Goal: Entertainment & Leisure: Browse casually

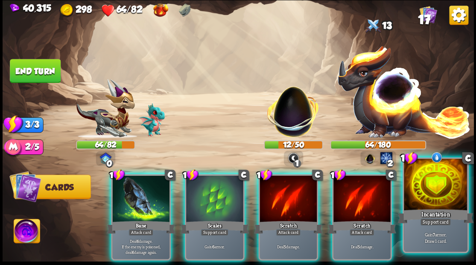
click at [433, 188] on div at bounding box center [434, 185] width 63 height 53
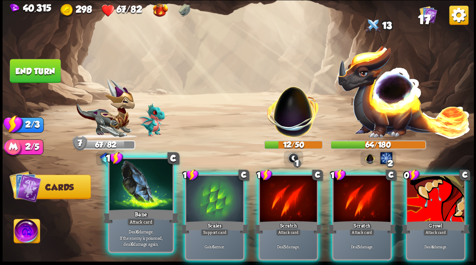
click at [131, 194] on div at bounding box center [140, 185] width 63 height 53
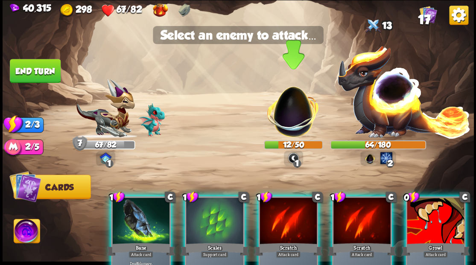
click at [299, 120] on img at bounding box center [293, 107] width 62 height 62
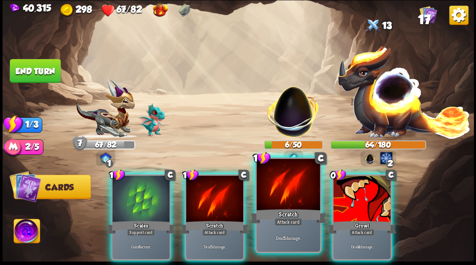
drag, startPoint x: 277, startPoint y: 193, endPoint x: 279, endPoint y: 178, distance: 15.1
click at [277, 191] on div at bounding box center [287, 185] width 63 height 53
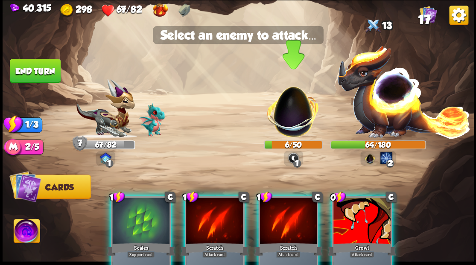
click at [293, 116] on img at bounding box center [293, 107] width 62 height 62
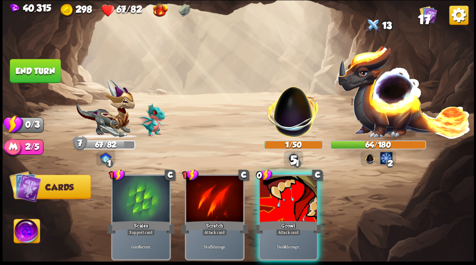
drag, startPoint x: 279, startPoint y: 197, endPoint x: 284, endPoint y: 164, distance: 33.2
click at [279, 191] on div at bounding box center [287, 199] width 57 height 48
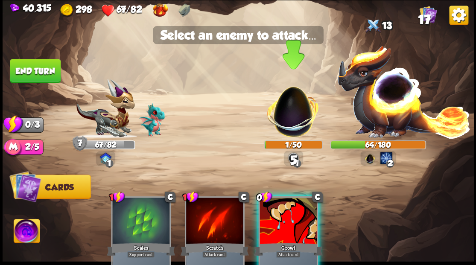
click at [285, 124] on img at bounding box center [293, 107] width 62 height 62
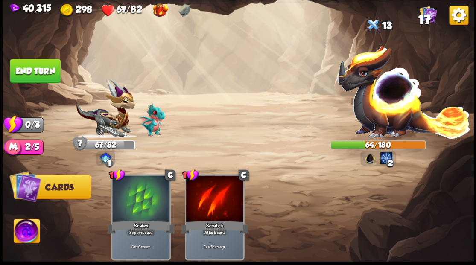
click at [30, 72] on button "End turn" at bounding box center [35, 71] width 51 height 24
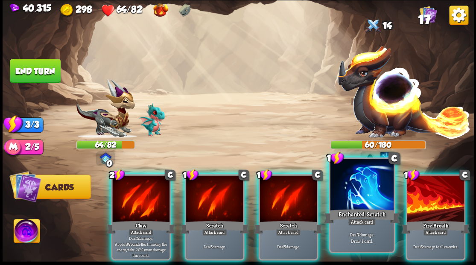
click at [363, 185] on div at bounding box center [361, 185] width 63 height 53
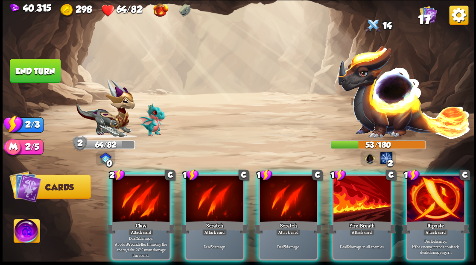
drag, startPoint x: 430, startPoint y: 188, endPoint x: 425, endPoint y: 188, distance: 5.1
click at [430, 188] on div at bounding box center [434, 199] width 57 height 48
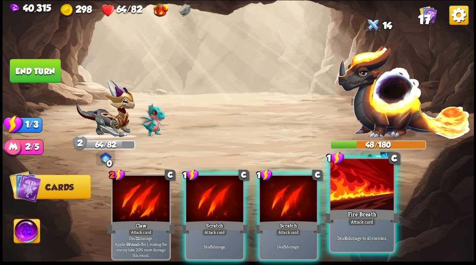
click at [368, 191] on div at bounding box center [361, 185] width 63 height 53
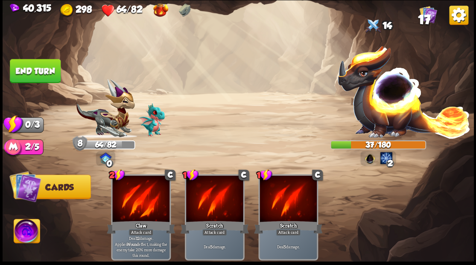
drag, startPoint x: 36, startPoint y: 73, endPoint x: 66, endPoint y: 68, distance: 29.8
click at [37, 73] on button "End turn" at bounding box center [35, 71] width 51 height 24
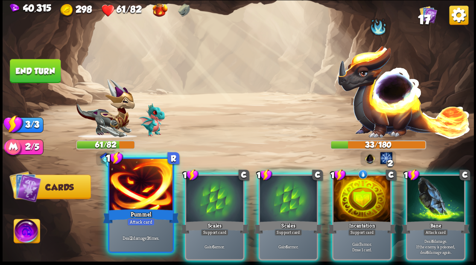
click at [131, 186] on div at bounding box center [140, 185] width 63 height 53
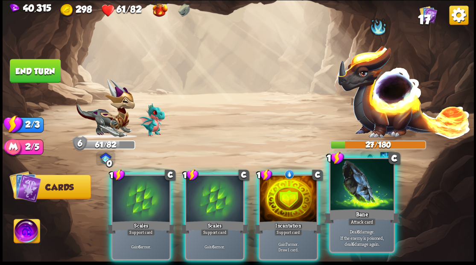
click at [354, 189] on div at bounding box center [361, 185] width 63 height 53
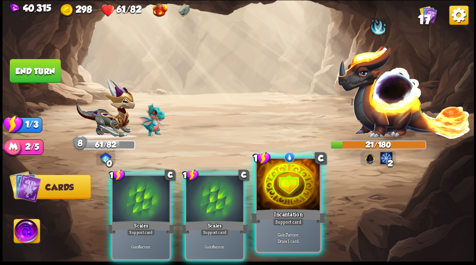
click at [278, 206] on div at bounding box center [287, 185] width 63 height 53
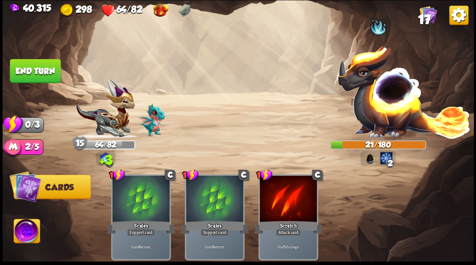
click at [36, 71] on button "End turn" at bounding box center [35, 71] width 51 height 24
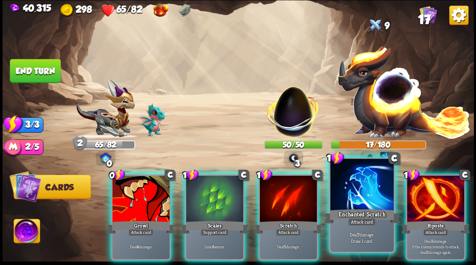
click at [360, 194] on div at bounding box center [361, 185] width 63 height 53
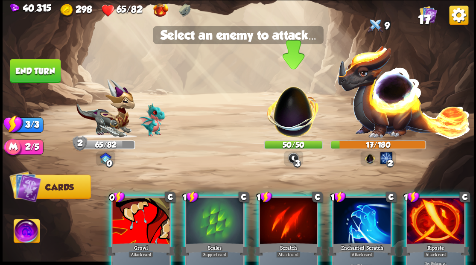
click at [292, 122] on img at bounding box center [293, 107] width 62 height 62
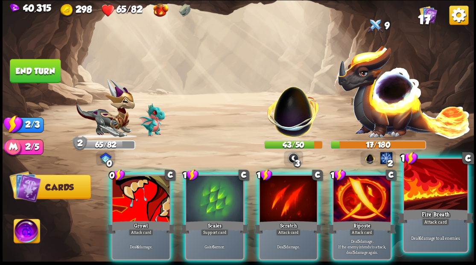
click at [432, 202] on div at bounding box center [434, 185] width 63 height 53
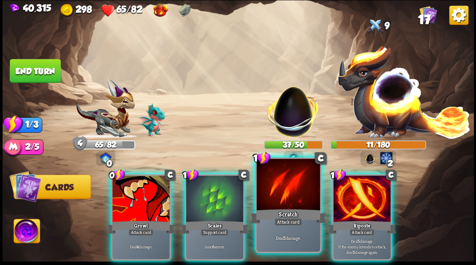
drag, startPoint x: 292, startPoint y: 200, endPoint x: 290, endPoint y: 194, distance: 7.0
click at [291, 197] on div at bounding box center [287, 185] width 63 height 53
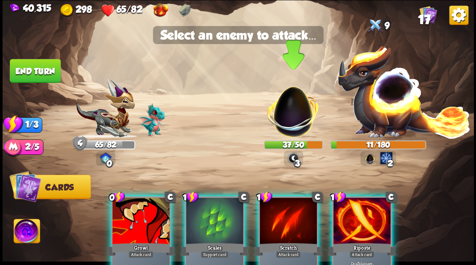
click at [289, 111] on img at bounding box center [293, 107] width 62 height 62
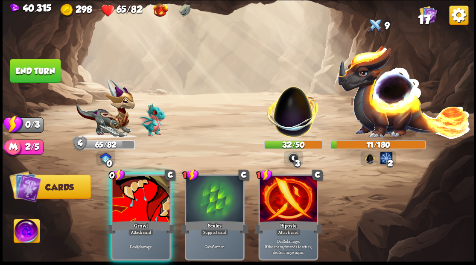
drag, startPoint x: 125, startPoint y: 194, endPoint x: 220, endPoint y: 124, distance: 118.1
click at [125, 191] on div at bounding box center [140, 199] width 57 height 48
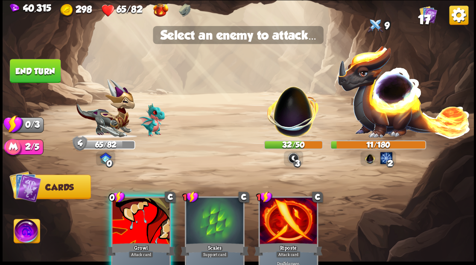
drag, startPoint x: 303, startPoint y: 107, endPoint x: 240, endPoint y: 106, distance: 62.7
click at [302, 107] on img at bounding box center [293, 107] width 62 height 62
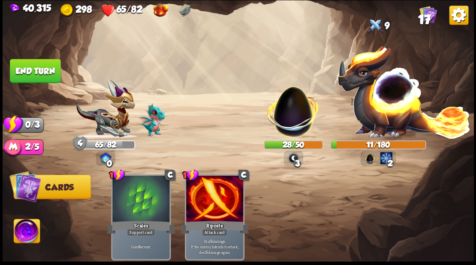
click at [42, 71] on button "End turn" at bounding box center [35, 71] width 51 height 24
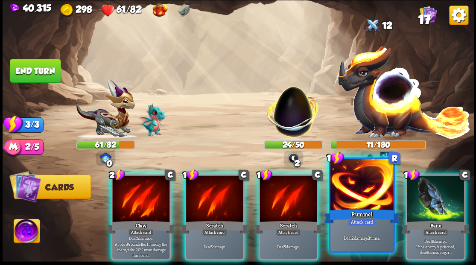
click at [356, 199] on div at bounding box center [361, 185] width 63 height 53
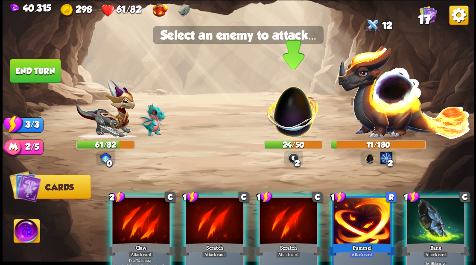
click at [296, 127] on img at bounding box center [293, 107] width 62 height 62
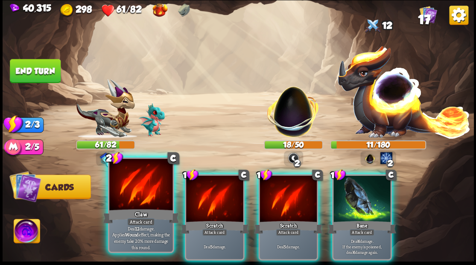
click at [148, 187] on div at bounding box center [140, 185] width 63 height 53
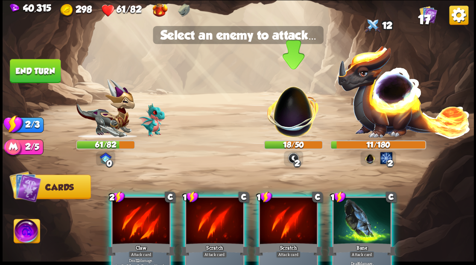
click at [289, 119] on img at bounding box center [293, 107] width 62 height 62
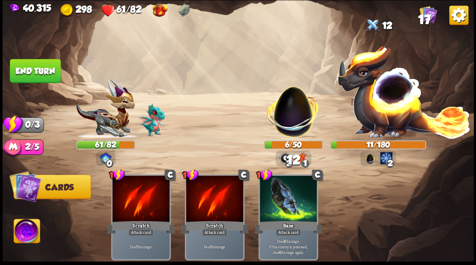
click at [41, 67] on button "End turn" at bounding box center [35, 71] width 51 height 24
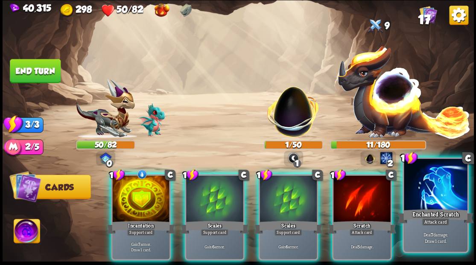
drag, startPoint x: 437, startPoint y: 182, endPoint x: 436, endPoint y: 177, distance: 5.2
click at [437, 182] on div at bounding box center [434, 185] width 63 height 53
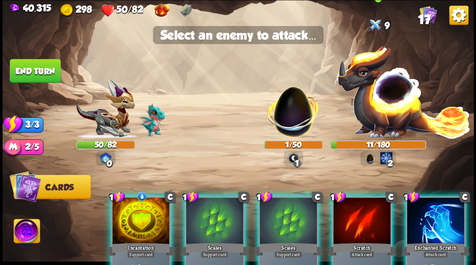
click at [391, 109] on img at bounding box center [404, 90] width 134 height 93
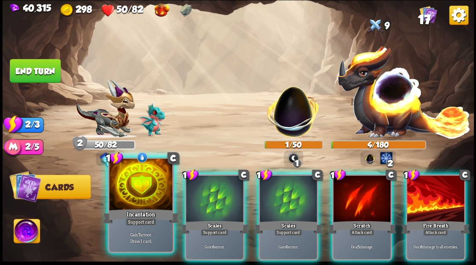
click at [142, 202] on div at bounding box center [140, 185] width 63 height 53
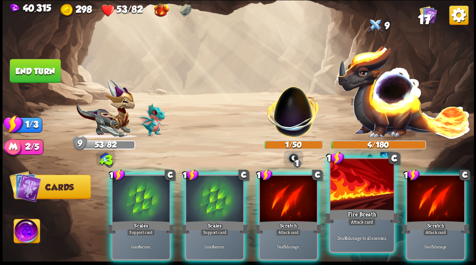
click at [354, 198] on div at bounding box center [361, 185] width 63 height 53
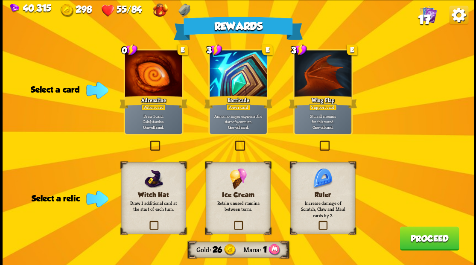
click at [233, 142] on label at bounding box center [233, 142] width 0 height 0
click at [0, 0] on input "checkbox" at bounding box center [0, 0] width 0 height 0
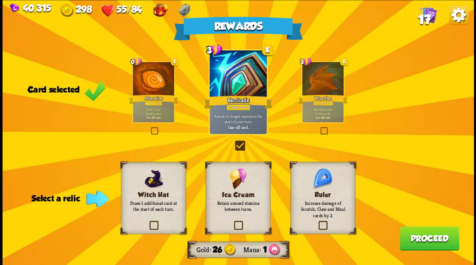
click at [232, 222] on label at bounding box center [232, 222] width 0 height 0
click at [0, 0] on input "checkbox" at bounding box center [0, 0] width 0 height 0
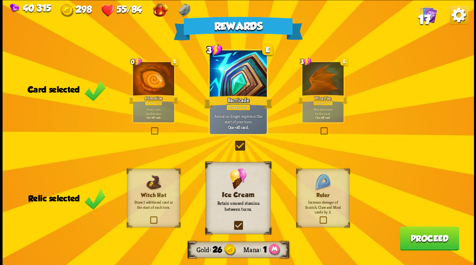
click at [424, 241] on button "Proceed" at bounding box center [428, 238] width 59 height 24
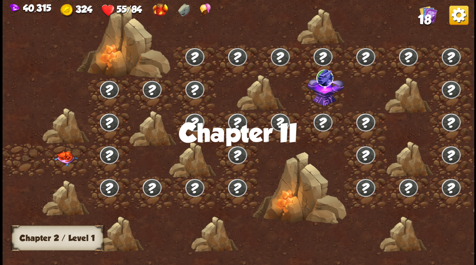
click at [61, 158] on img at bounding box center [65, 158] width 23 height 15
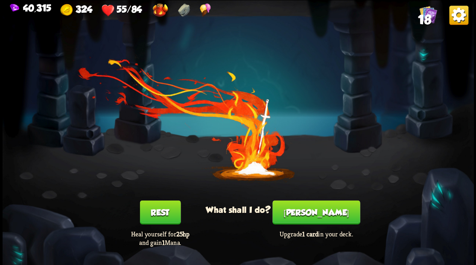
click at [310, 218] on button "[PERSON_NAME]" at bounding box center [315, 212] width 87 height 24
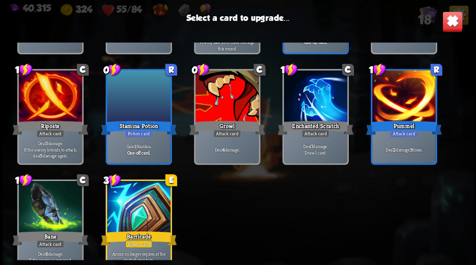
scroll to position [256, 0]
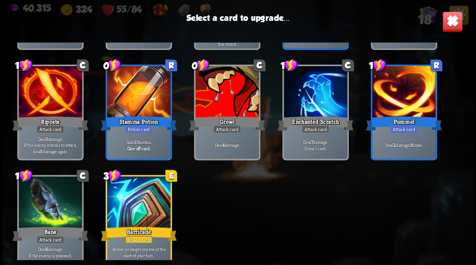
click at [124, 208] on div at bounding box center [138, 202] width 63 height 53
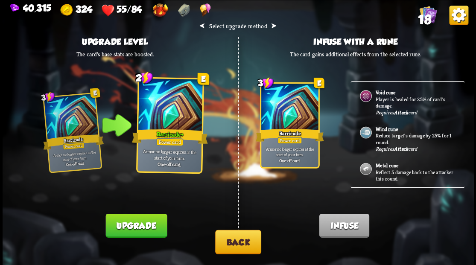
drag, startPoint x: 140, startPoint y: 226, endPoint x: 149, endPoint y: 214, distance: 14.9
click at [138, 222] on button "Upgrade" at bounding box center [135, 225] width 61 height 24
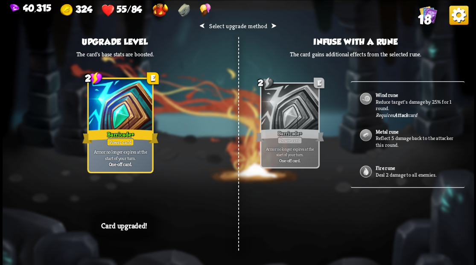
scroll to position [20, 0]
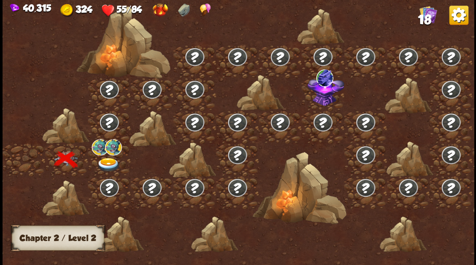
click at [103, 161] on img at bounding box center [107, 164] width 23 height 14
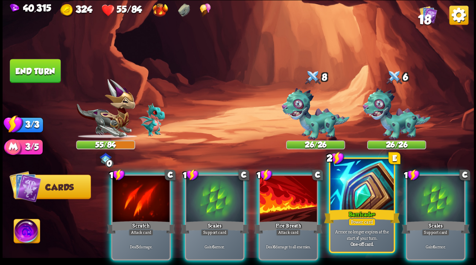
click at [351, 189] on div at bounding box center [361, 185] width 63 height 53
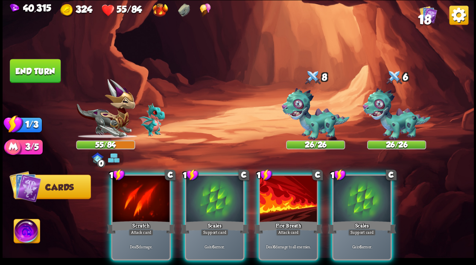
click at [351, 189] on div at bounding box center [361, 199] width 57 height 48
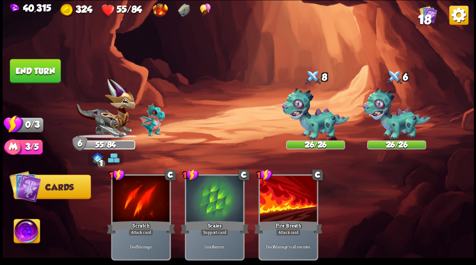
click at [45, 75] on button "End turn" at bounding box center [35, 71] width 51 height 24
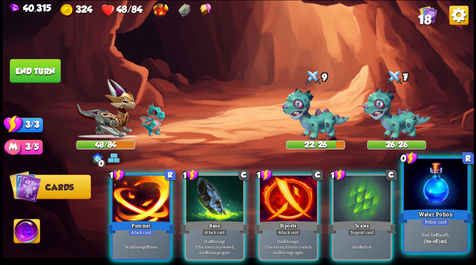
click at [434, 195] on div at bounding box center [434, 185] width 63 height 53
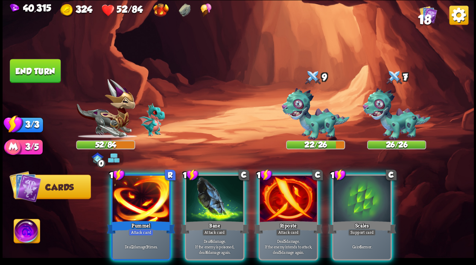
click at [361, 193] on div at bounding box center [361, 199] width 57 height 48
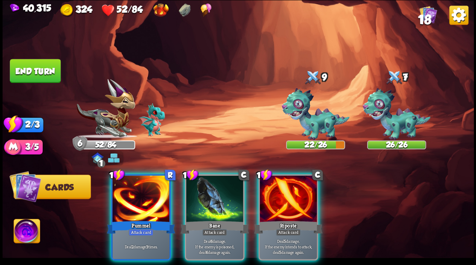
drag, startPoint x: 27, startPoint y: 230, endPoint x: 33, endPoint y: 229, distance: 5.6
click at [27, 230] on img at bounding box center [27, 232] width 26 height 26
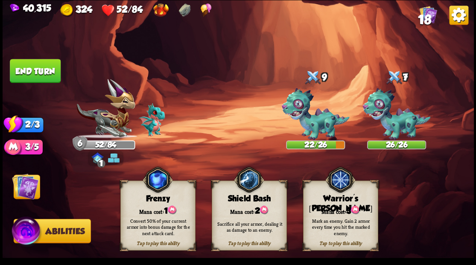
click at [320, 196] on div "Warrior's [PERSON_NAME]" at bounding box center [340, 204] width 74 height 20
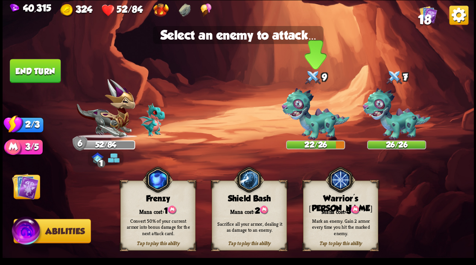
click at [306, 118] on img at bounding box center [315, 114] width 68 height 52
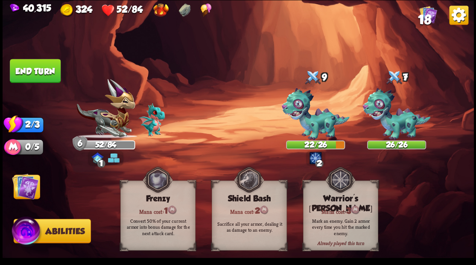
click at [23, 192] on img at bounding box center [25, 186] width 26 height 26
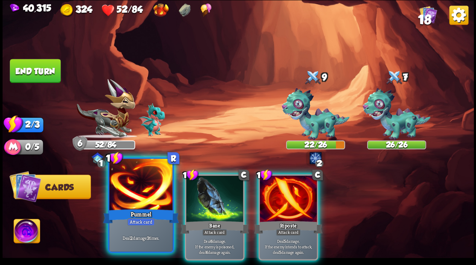
click at [130, 190] on div at bounding box center [140, 185] width 63 height 53
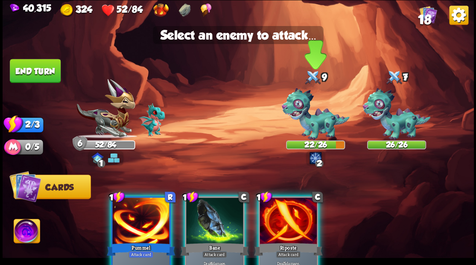
click at [317, 121] on img at bounding box center [315, 114] width 68 height 52
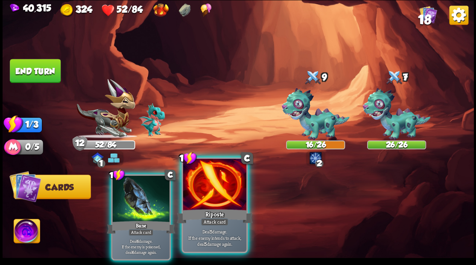
click at [217, 185] on div at bounding box center [214, 185] width 63 height 53
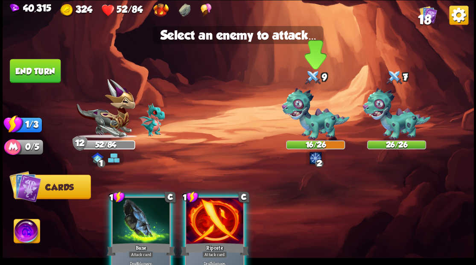
click at [315, 121] on img at bounding box center [315, 114] width 68 height 52
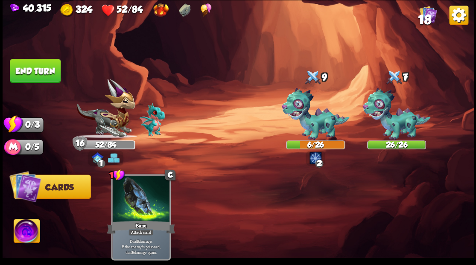
click at [15, 67] on button "End turn" at bounding box center [35, 71] width 51 height 24
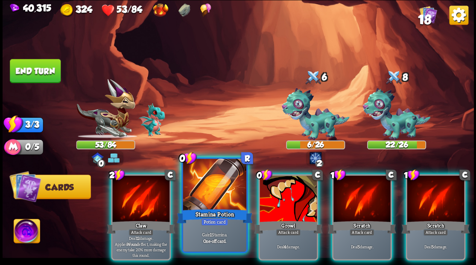
click at [213, 194] on div at bounding box center [214, 185] width 63 height 53
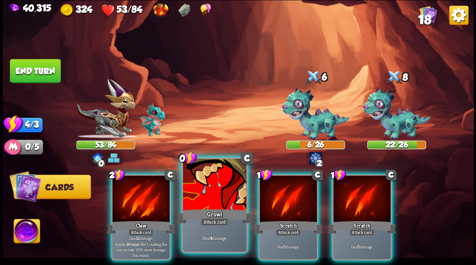
drag, startPoint x: 199, startPoint y: 178, endPoint x: 205, endPoint y: 174, distance: 6.7
click at [200, 177] on div at bounding box center [214, 185] width 63 height 53
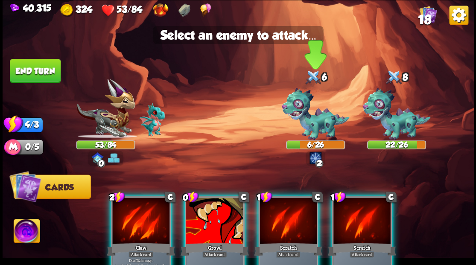
click at [306, 133] on img at bounding box center [315, 114] width 68 height 52
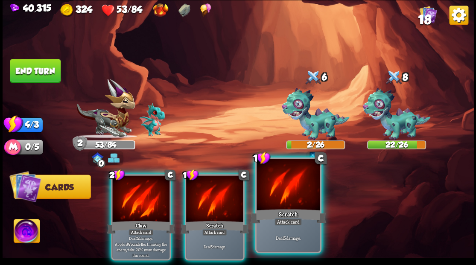
drag, startPoint x: 276, startPoint y: 191, endPoint x: 283, endPoint y: 168, distance: 23.5
click at [276, 190] on div at bounding box center [287, 185] width 63 height 53
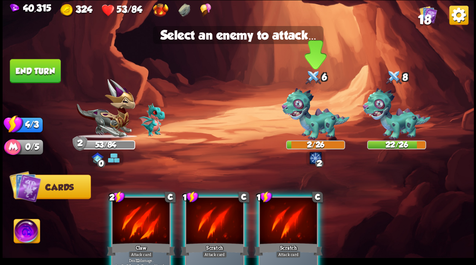
click at [305, 128] on img at bounding box center [315, 114] width 68 height 52
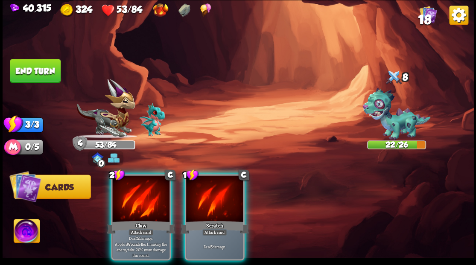
drag, startPoint x: 137, startPoint y: 185, endPoint x: 141, endPoint y: 180, distance: 7.0
click at [137, 186] on div at bounding box center [140, 199] width 57 height 48
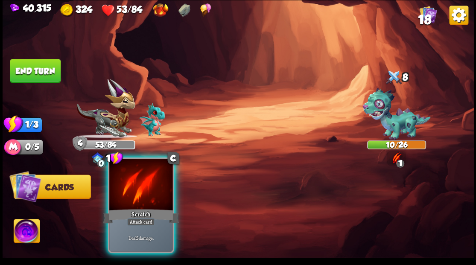
click at [140, 197] on div at bounding box center [140, 185] width 63 height 53
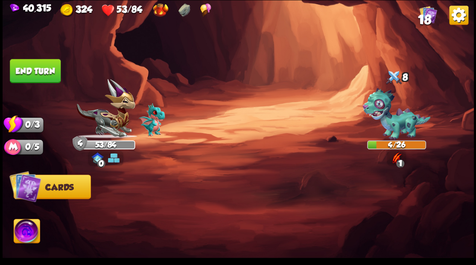
click at [41, 67] on button "End turn" at bounding box center [35, 71] width 51 height 24
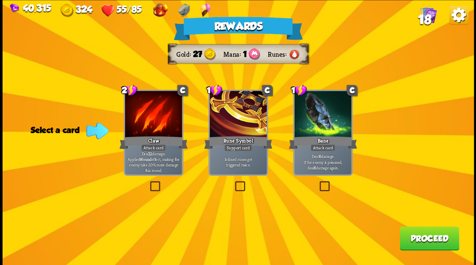
click at [425, 239] on button "Proceed" at bounding box center [428, 238] width 59 height 24
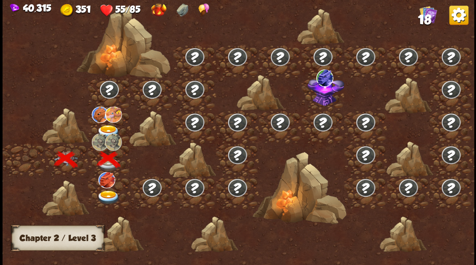
click at [105, 196] on img at bounding box center [107, 197] width 23 height 14
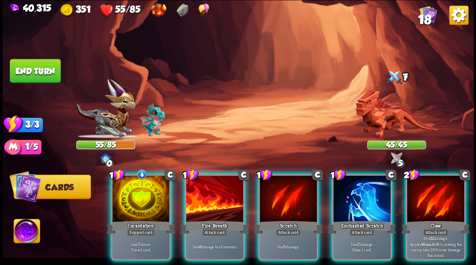
click at [380, 119] on img at bounding box center [396, 114] width 82 height 49
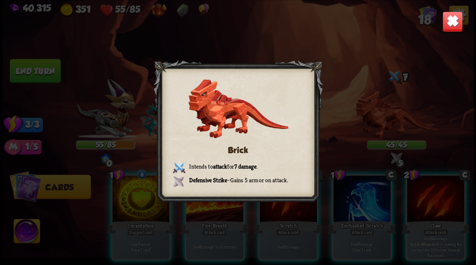
click at [445, 24] on img at bounding box center [451, 21] width 20 height 20
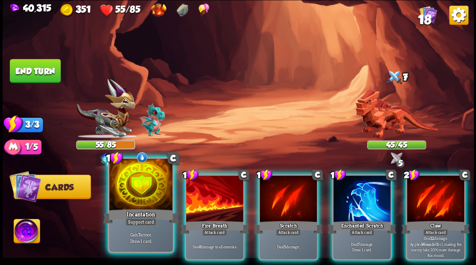
click at [142, 196] on div at bounding box center [140, 185] width 63 height 53
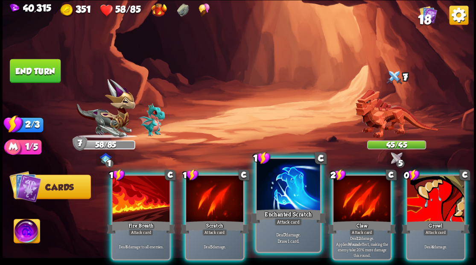
click at [270, 200] on div at bounding box center [287, 185] width 63 height 53
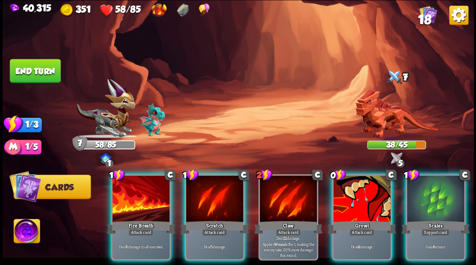
drag, startPoint x: 342, startPoint y: 189, endPoint x: 339, endPoint y: 168, distance: 20.3
click at [342, 188] on div at bounding box center [361, 199] width 57 height 48
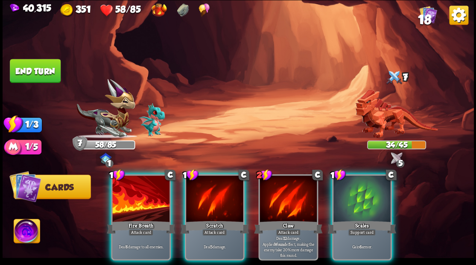
drag, startPoint x: 126, startPoint y: 196, endPoint x: 131, endPoint y: 168, distance: 28.6
click at [127, 194] on div at bounding box center [140, 199] width 57 height 48
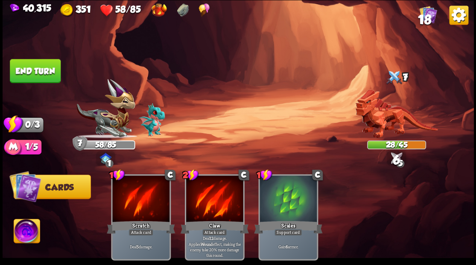
click at [37, 70] on button "End turn" at bounding box center [35, 71] width 51 height 24
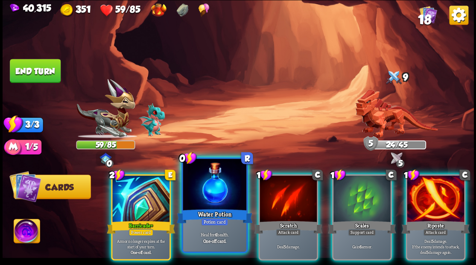
click at [196, 194] on div at bounding box center [214, 185] width 63 height 53
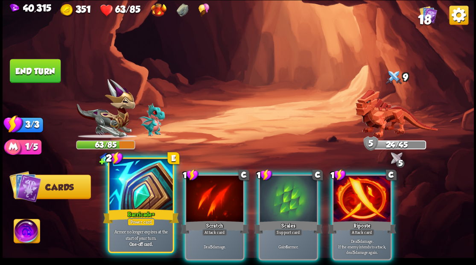
click at [134, 189] on div at bounding box center [140, 185] width 63 height 53
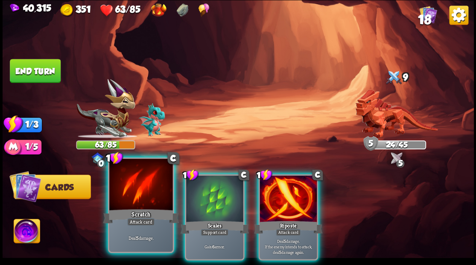
click at [133, 185] on div at bounding box center [140, 185] width 63 height 53
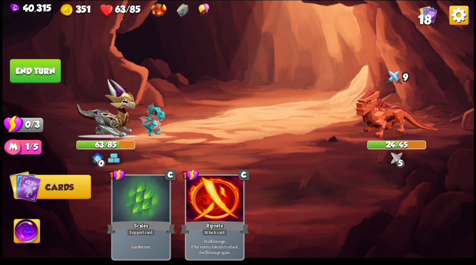
click at [44, 66] on button "End turn" at bounding box center [35, 71] width 51 height 24
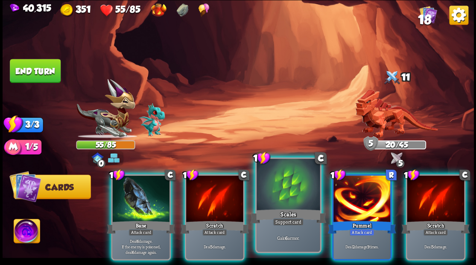
click at [281, 187] on div at bounding box center [287, 185] width 63 height 53
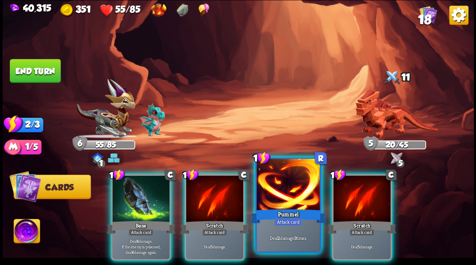
click at [280, 184] on div at bounding box center [287, 185] width 63 height 53
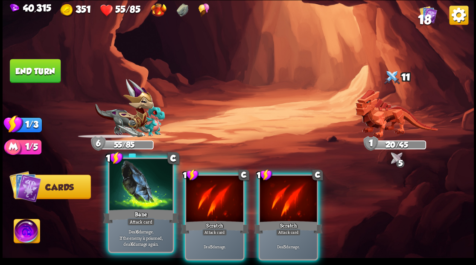
click at [134, 189] on div at bounding box center [140, 185] width 63 height 53
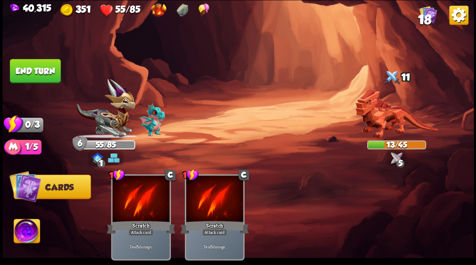
drag, startPoint x: 39, startPoint y: 67, endPoint x: 57, endPoint y: 71, distance: 17.8
click at [40, 68] on button "End turn" at bounding box center [35, 71] width 51 height 24
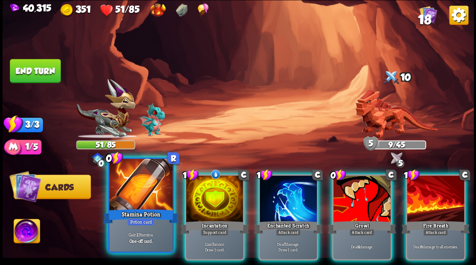
click at [137, 195] on div at bounding box center [140, 185] width 63 height 53
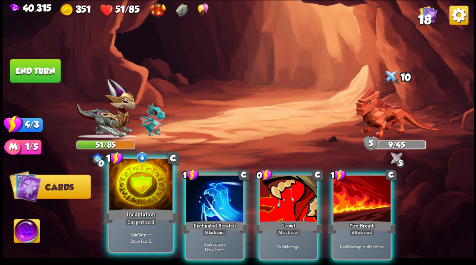
click at [123, 190] on div at bounding box center [140, 185] width 63 height 53
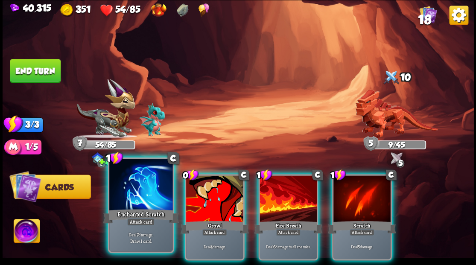
click at [122, 189] on div at bounding box center [140, 185] width 63 height 53
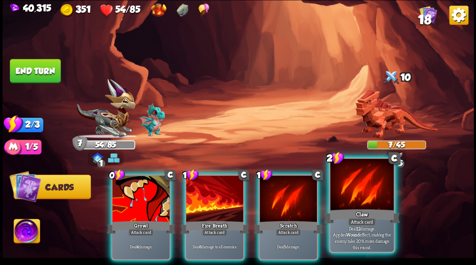
click at [369, 205] on div at bounding box center [361, 185] width 63 height 53
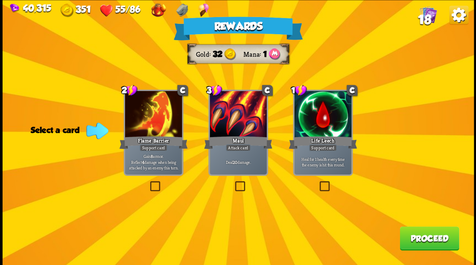
click at [416, 238] on button "Proceed" at bounding box center [428, 238] width 59 height 24
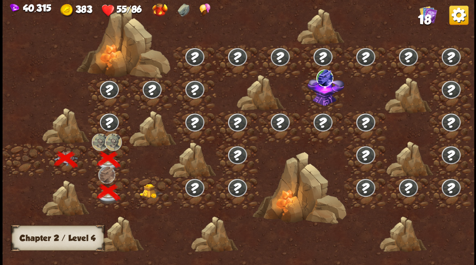
click at [149, 189] on img at bounding box center [150, 190] width 23 height 15
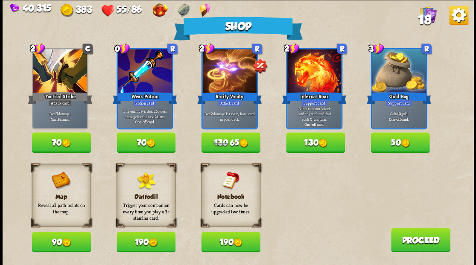
click at [146, 142] on button "70" at bounding box center [145, 142] width 59 height 20
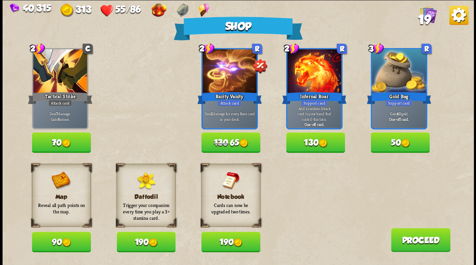
click at [422, 250] on button "Proceed" at bounding box center [419, 240] width 59 height 24
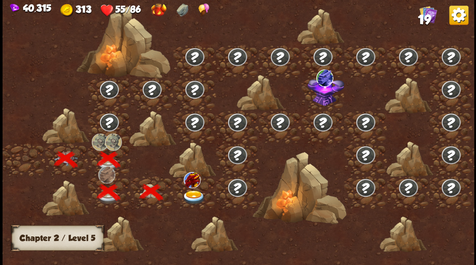
click at [194, 193] on img at bounding box center [193, 197] width 23 height 14
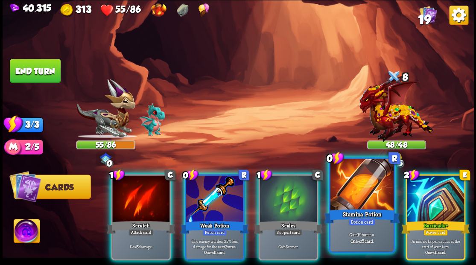
click at [344, 195] on div at bounding box center [361, 185] width 63 height 53
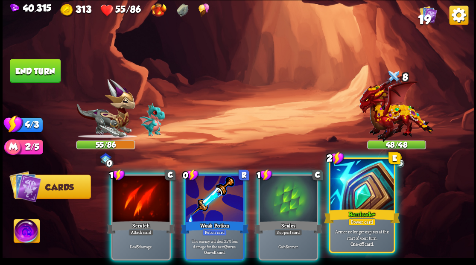
click at [344, 195] on div at bounding box center [361, 185] width 63 height 53
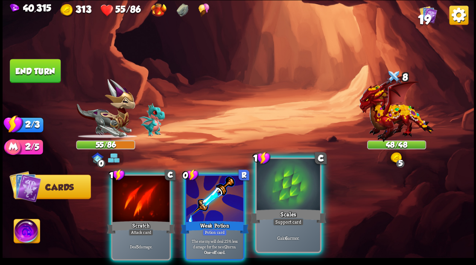
click at [298, 192] on div at bounding box center [287, 185] width 63 height 53
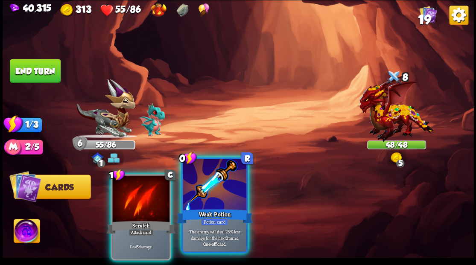
click at [226, 187] on div at bounding box center [214, 185] width 63 height 53
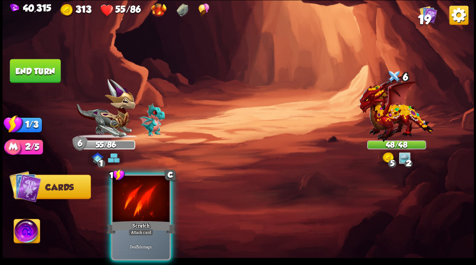
drag, startPoint x: 131, startPoint y: 195, endPoint x: 141, endPoint y: 200, distance: 10.3
click at [131, 195] on div at bounding box center [140, 199] width 57 height 48
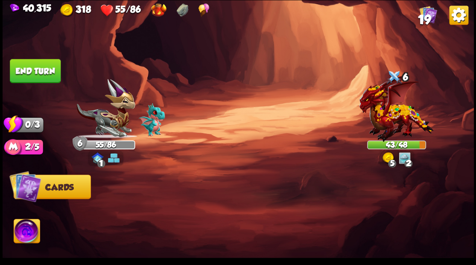
click at [28, 77] on button "End turn" at bounding box center [35, 71] width 51 height 24
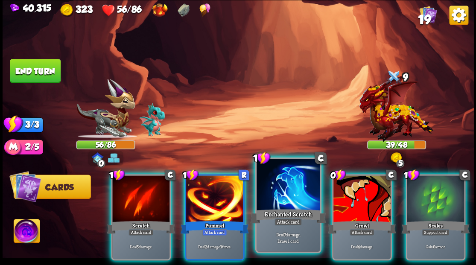
click at [285, 200] on div at bounding box center [287, 185] width 63 height 53
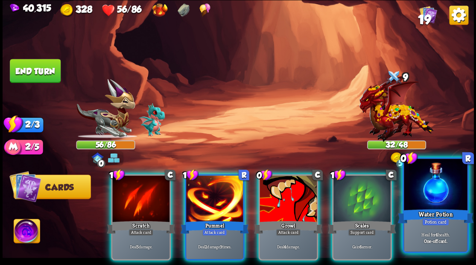
click at [442, 194] on div at bounding box center [434, 185] width 63 height 53
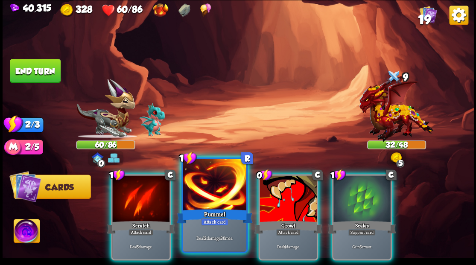
click at [220, 190] on div at bounding box center [214, 185] width 63 height 53
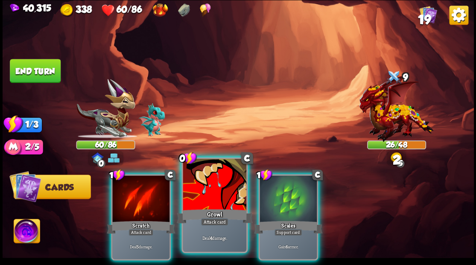
drag, startPoint x: 224, startPoint y: 189, endPoint x: 227, endPoint y: 177, distance: 11.8
click at [224, 188] on div at bounding box center [214, 185] width 63 height 53
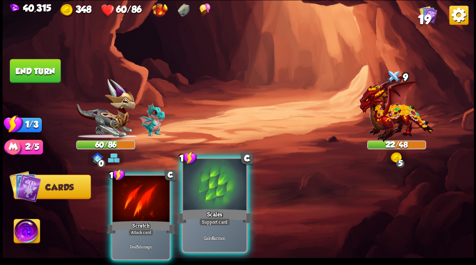
click at [227, 202] on div at bounding box center [214, 185] width 63 height 53
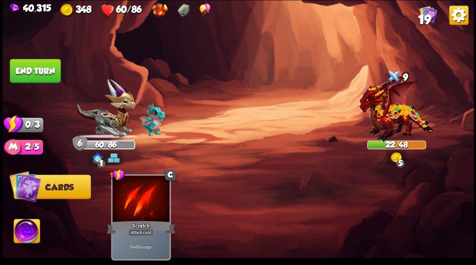
click at [29, 70] on button "End turn" at bounding box center [35, 71] width 51 height 24
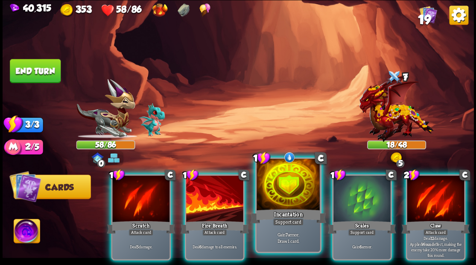
click at [286, 188] on div at bounding box center [287, 185] width 63 height 53
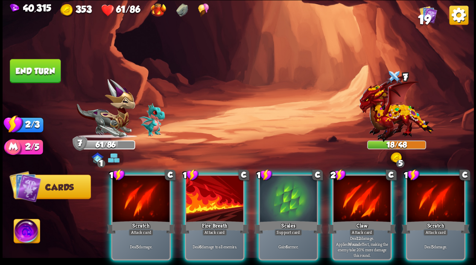
click at [429, 207] on div at bounding box center [434, 199] width 57 height 48
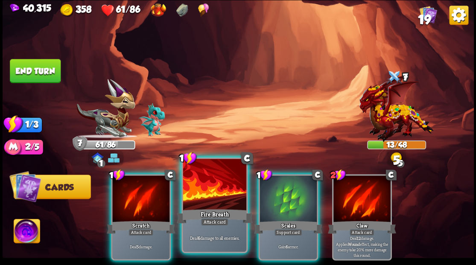
click at [196, 200] on div at bounding box center [214, 185] width 63 height 53
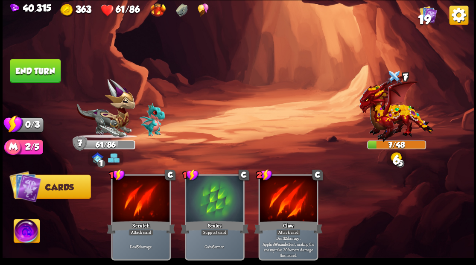
click at [50, 71] on button "End turn" at bounding box center [35, 71] width 51 height 24
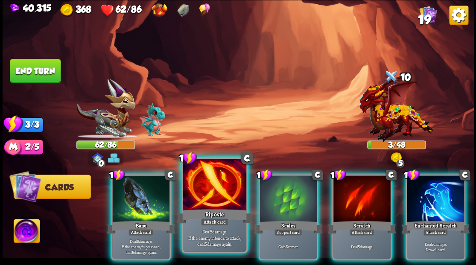
click at [206, 200] on div at bounding box center [214, 185] width 63 height 53
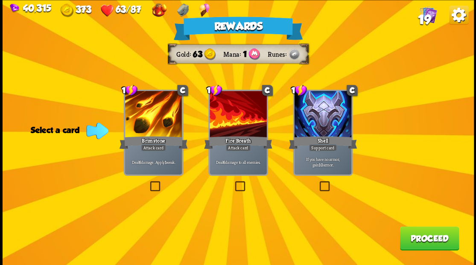
click at [427, 18] on span "19" at bounding box center [423, 19] width 13 height 15
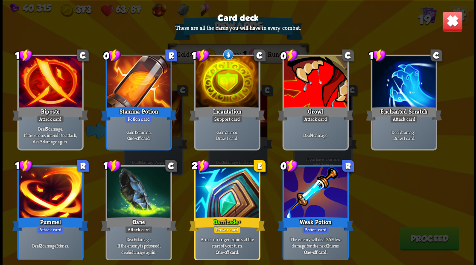
scroll to position [268, 0]
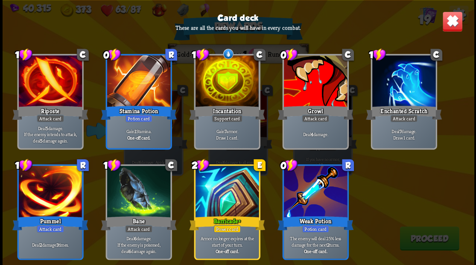
click at [453, 28] on img at bounding box center [451, 21] width 20 height 20
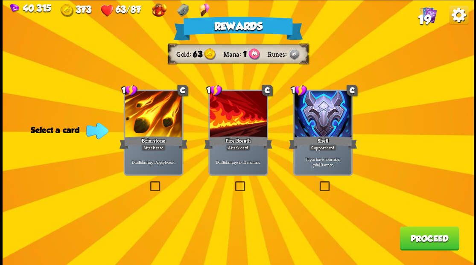
click at [148, 182] on label at bounding box center [148, 182] width 0 height 0
click at [0, 0] on input "checkbox" at bounding box center [0, 0] width 0 height 0
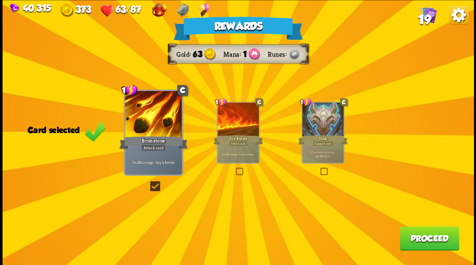
click at [425, 238] on button "Proceed" at bounding box center [428, 238] width 59 height 24
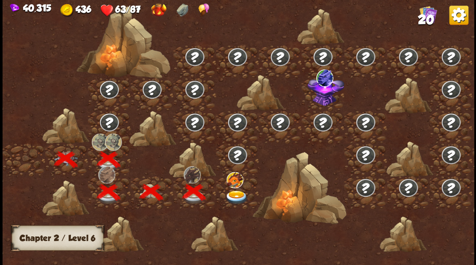
click at [236, 194] on img at bounding box center [235, 197] width 23 height 14
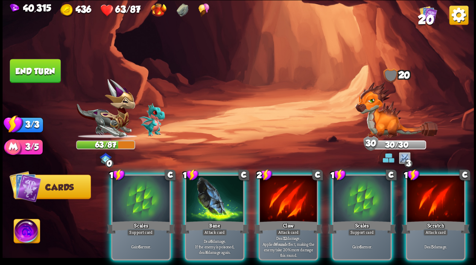
click at [380, 120] on img at bounding box center [396, 109] width 82 height 56
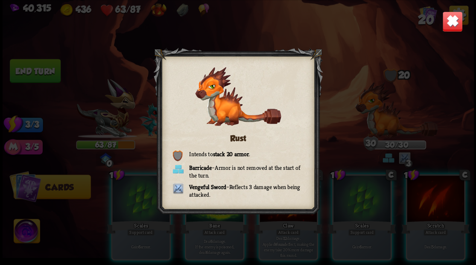
click at [452, 26] on img at bounding box center [451, 21] width 20 height 20
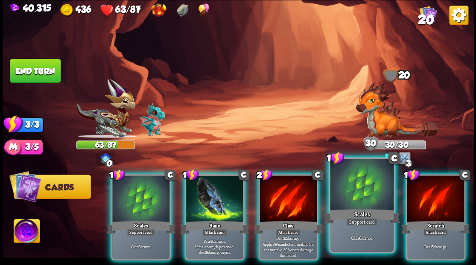
click at [340, 191] on div at bounding box center [361, 185] width 63 height 53
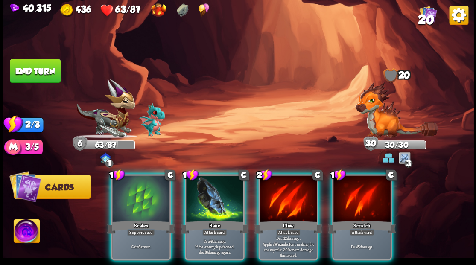
drag, startPoint x: 273, startPoint y: 190, endPoint x: 273, endPoint y: 185, distance: 5.1
click at [273, 187] on div at bounding box center [287, 199] width 57 height 48
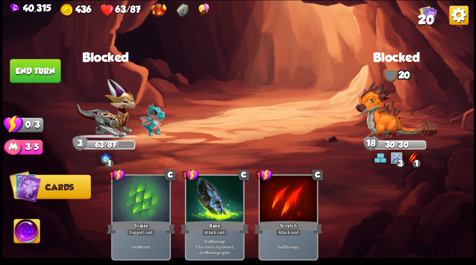
click at [50, 71] on button "End turn" at bounding box center [35, 71] width 51 height 24
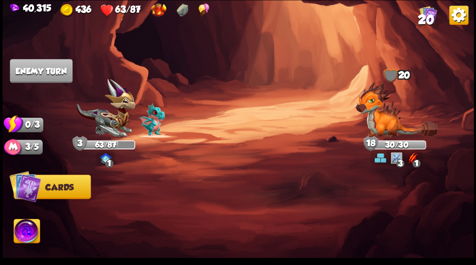
click at [423, 19] on span "20" at bounding box center [425, 19] width 16 height 15
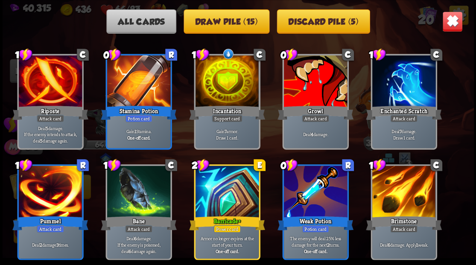
click at [451, 22] on img at bounding box center [451, 21] width 20 height 20
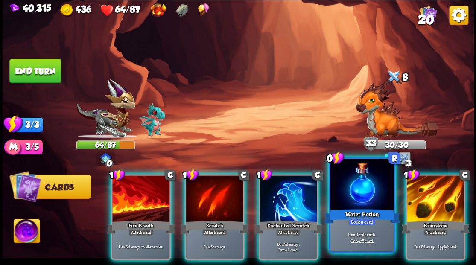
click at [352, 191] on div at bounding box center [361, 185] width 63 height 53
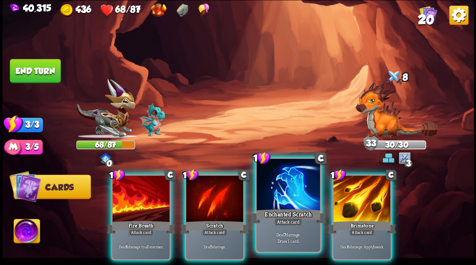
click at [273, 187] on div at bounding box center [287, 185] width 63 height 53
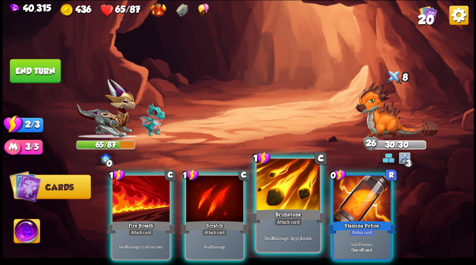
drag, startPoint x: 349, startPoint y: 201, endPoint x: 303, endPoint y: 163, distance: 59.6
click at [349, 202] on div at bounding box center [361, 199] width 57 height 48
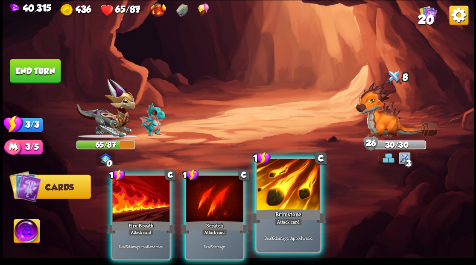
click at [275, 180] on div at bounding box center [287, 185] width 63 height 53
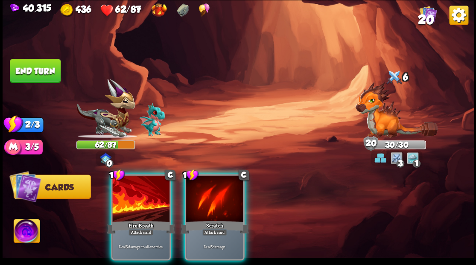
click at [37, 73] on button "End turn" at bounding box center [35, 71] width 51 height 24
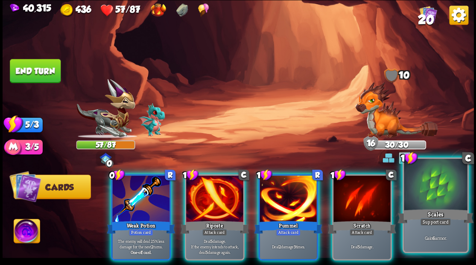
click at [436, 215] on div "Scales" at bounding box center [435, 215] width 76 height 17
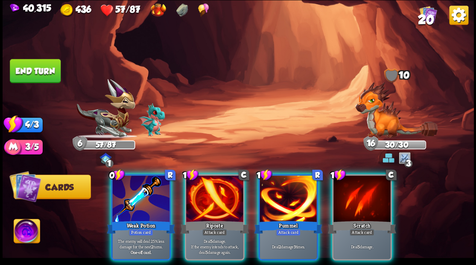
click at [372, 121] on img at bounding box center [396, 109] width 82 height 56
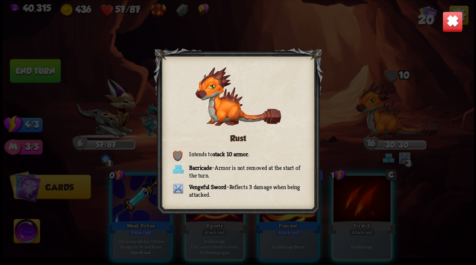
drag, startPoint x: 461, startPoint y: 17, endPoint x: 390, endPoint y: 78, distance: 93.7
click at [461, 17] on img at bounding box center [451, 21] width 20 height 20
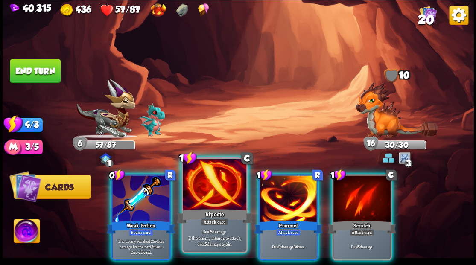
click at [202, 190] on div at bounding box center [214, 185] width 63 height 53
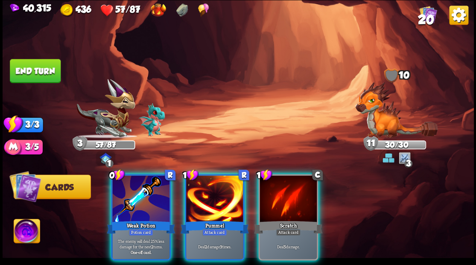
drag, startPoint x: 277, startPoint y: 201, endPoint x: 272, endPoint y: 157, distance: 44.6
click at [277, 200] on div at bounding box center [287, 199] width 57 height 48
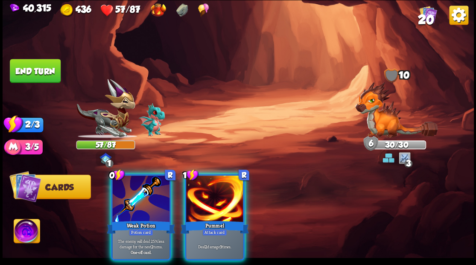
click at [57, 67] on button "End turn" at bounding box center [35, 71] width 51 height 24
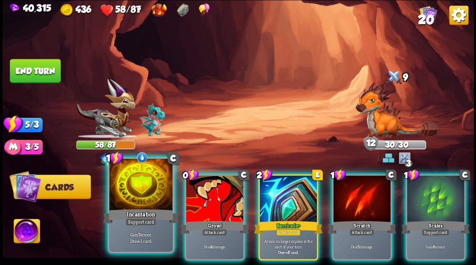
click at [131, 200] on div at bounding box center [140, 185] width 63 height 53
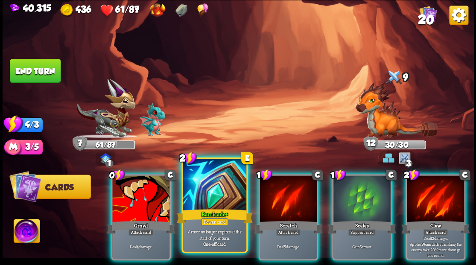
click at [214, 186] on div at bounding box center [214, 185] width 63 height 53
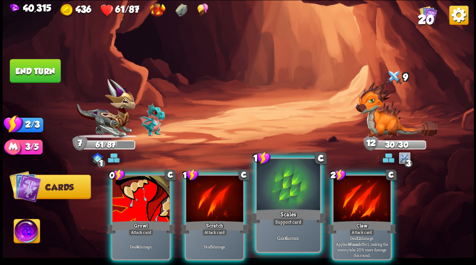
click at [278, 191] on div at bounding box center [287, 185] width 63 height 53
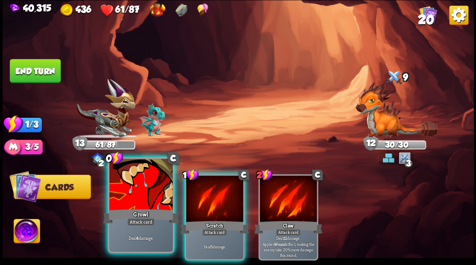
click at [136, 189] on div at bounding box center [140, 185] width 63 height 53
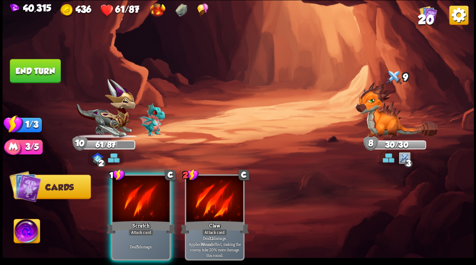
click at [45, 72] on button "End turn" at bounding box center [35, 71] width 51 height 24
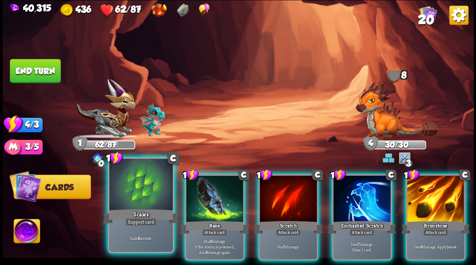
click at [138, 192] on div at bounding box center [140, 185] width 63 height 53
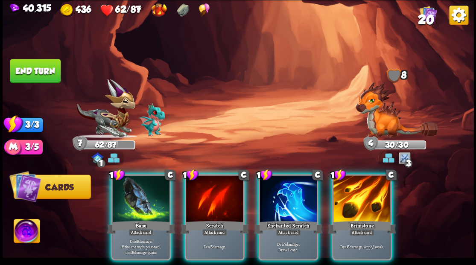
drag, startPoint x: 287, startPoint y: 191, endPoint x: 283, endPoint y: 169, distance: 22.0
click at [287, 190] on div at bounding box center [287, 199] width 57 height 48
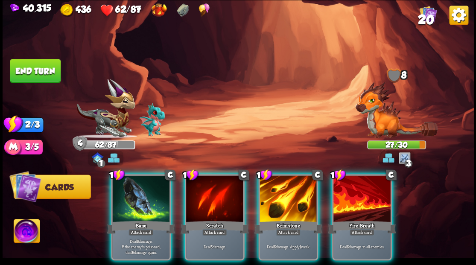
click at [374, 118] on img at bounding box center [396, 109] width 82 height 56
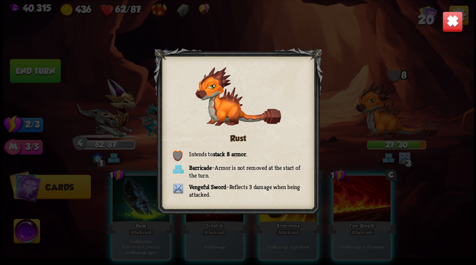
click at [455, 19] on img at bounding box center [451, 21] width 20 height 20
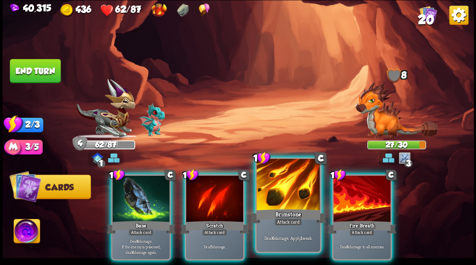
click at [297, 188] on div at bounding box center [287, 185] width 63 height 53
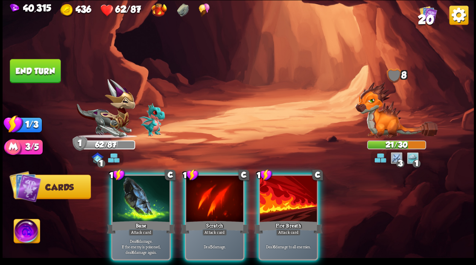
click at [47, 66] on button "End turn" at bounding box center [35, 71] width 51 height 24
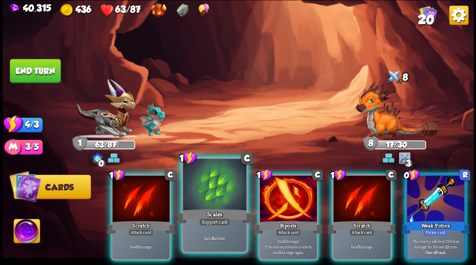
click at [205, 191] on div at bounding box center [214, 185] width 63 height 53
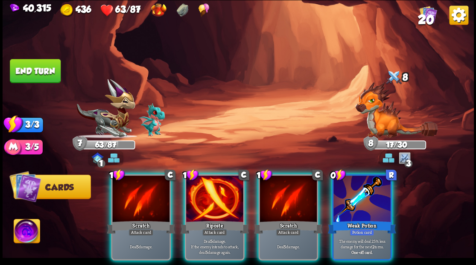
click at [42, 70] on button "End turn" at bounding box center [35, 71] width 51 height 24
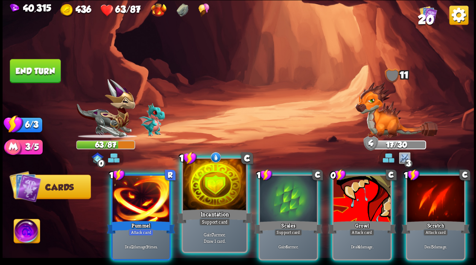
click at [218, 191] on div at bounding box center [214, 185] width 63 height 53
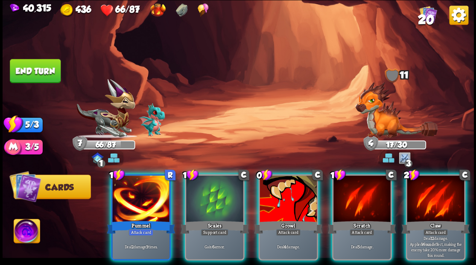
click at [370, 120] on img at bounding box center [396, 109] width 82 height 56
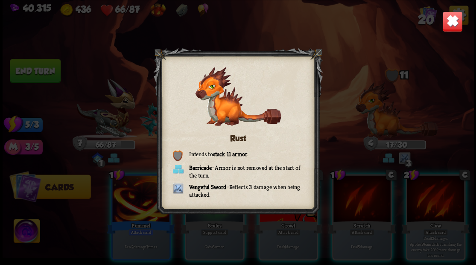
click at [450, 24] on img at bounding box center [451, 21] width 20 height 20
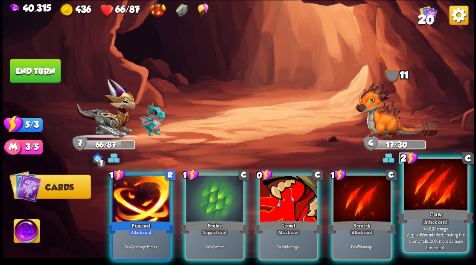
click at [441, 209] on div "Claw" at bounding box center [435, 215] width 76 height 17
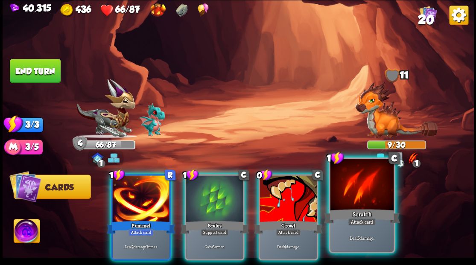
click at [354, 196] on div at bounding box center [361, 185] width 63 height 53
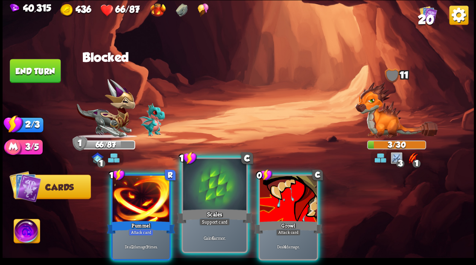
click at [201, 192] on div at bounding box center [214, 185] width 63 height 53
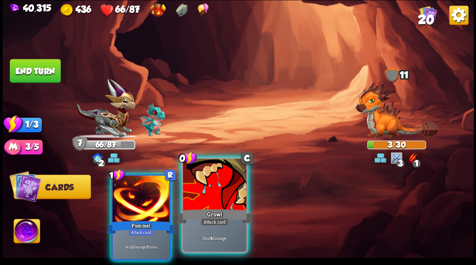
click at [210, 183] on div at bounding box center [214, 185] width 63 height 53
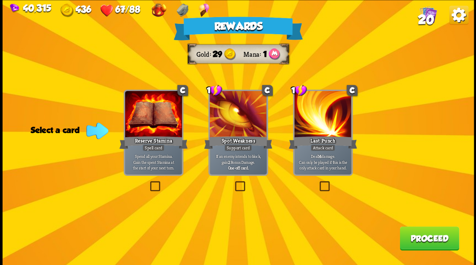
click at [233, 182] on label at bounding box center [233, 182] width 0 height 0
click at [0, 0] on input "checkbox" at bounding box center [0, 0] width 0 height 0
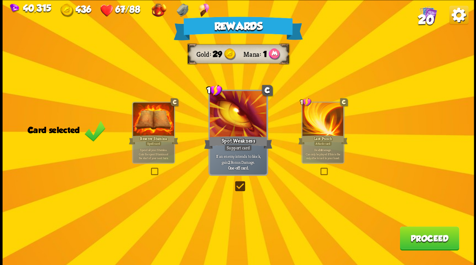
click at [429, 244] on button "Proceed" at bounding box center [428, 238] width 59 height 24
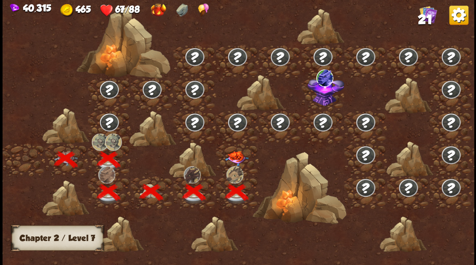
click at [235, 154] on img at bounding box center [235, 158] width 23 height 15
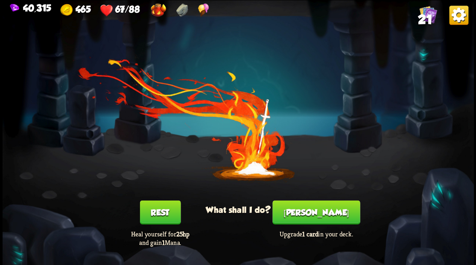
click at [325, 211] on button "[PERSON_NAME]" at bounding box center [315, 212] width 87 height 24
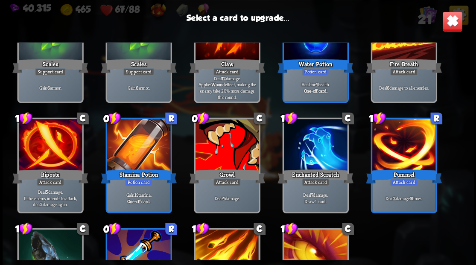
scroll to position [199, 0]
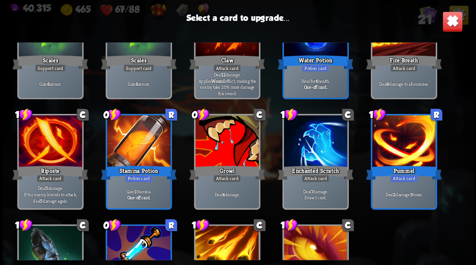
click at [227, 147] on div at bounding box center [226, 141] width 63 height 53
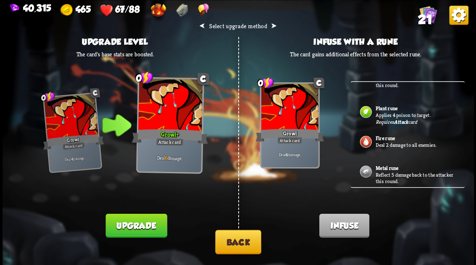
scroll to position [228, 0]
click at [245, 237] on button "Back" at bounding box center [238, 241] width 46 height 24
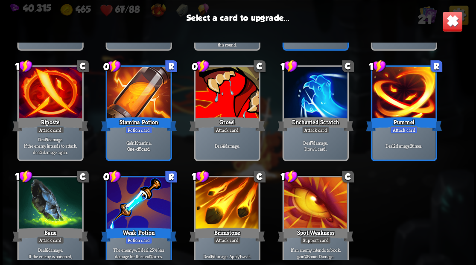
scroll to position [268, 0]
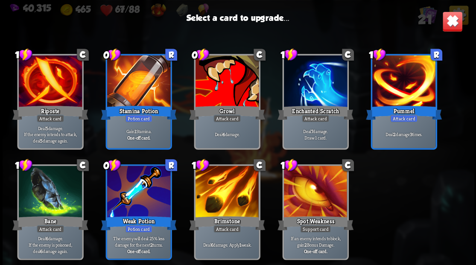
click at [220, 191] on div at bounding box center [226, 191] width 63 height 53
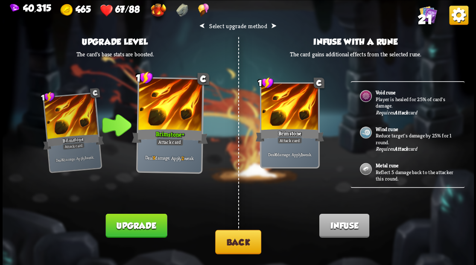
click at [384, 168] on p "Reflect 5 damage back to the attacker this round." at bounding box center [415, 174] width 80 height 13
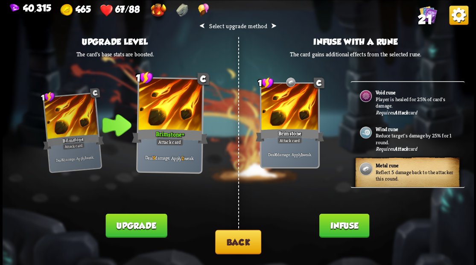
click at [345, 226] on button "Infuse" at bounding box center [344, 225] width 50 height 24
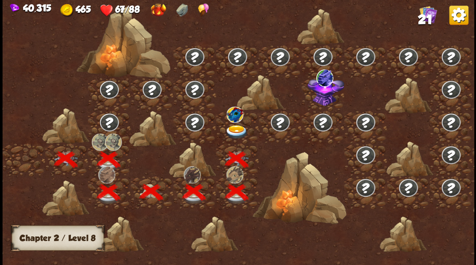
click at [235, 128] on img at bounding box center [235, 132] width 23 height 14
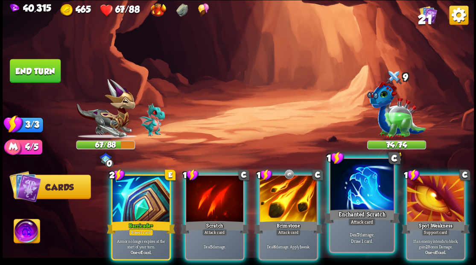
click at [368, 190] on div at bounding box center [361, 185] width 63 height 53
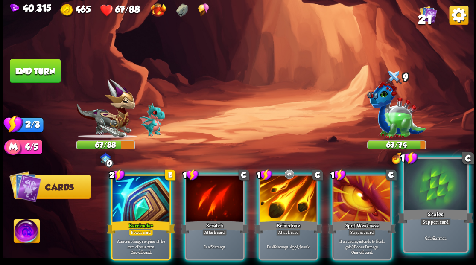
click at [441, 201] on div at bounding box center [434, 185] width 63 height 53
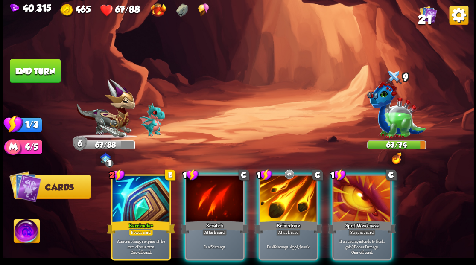
click at [38, 73] on button "End turn" at bounding box center [35, 71] width 51 height 24
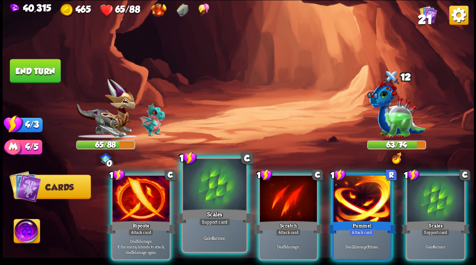
click at [204, 188] on div at bounding box center [214, 185] width 63 height 53
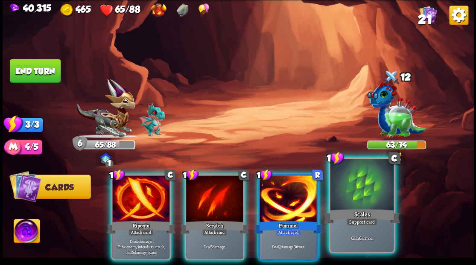
click at [361, 184] on div at bounding box center [361, 185] width 63 height 53
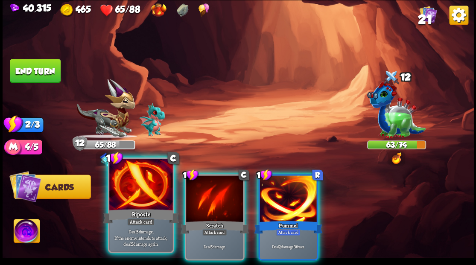
click at [133, 203] on div at bounding box center [140, 185] width 63 height 53
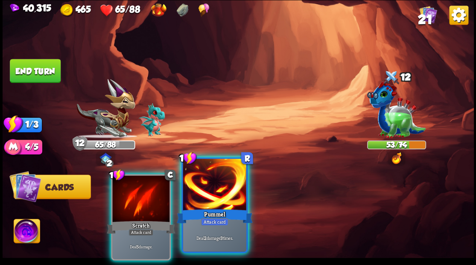
click at [198, 189] on div at bounding box center [214, 185] width 63 height 53
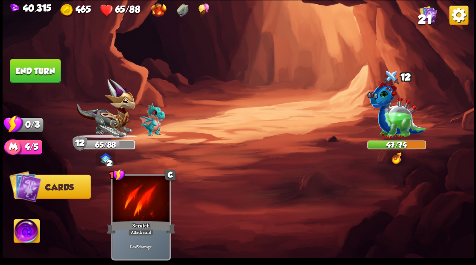
click at [38, 70] on button "End turn" at bounding box center [35, 71] width 51 height 24
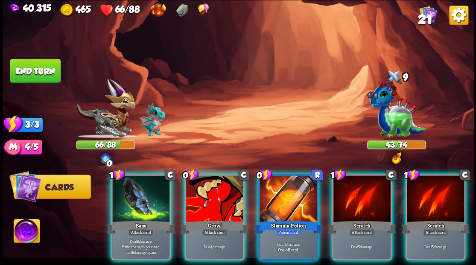
click at [285, 180] on div at bounding box center [287, 199] width 57 height 48
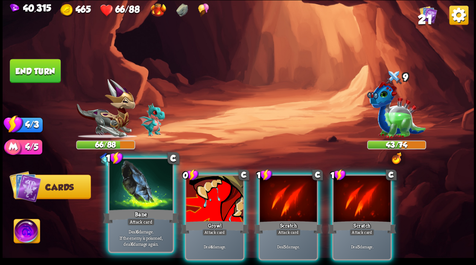
drag, startPoint x: 124, startPoint y: 206, endPoint x: 159, endPoint y: 150, distance: 65.6
click at [124, 206] on div at bounding box center [140, 185] width 63 height 53
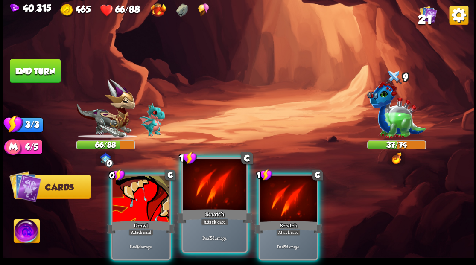
click at [203, 177] on div at bounding box center [214, 185] width 63 height 53
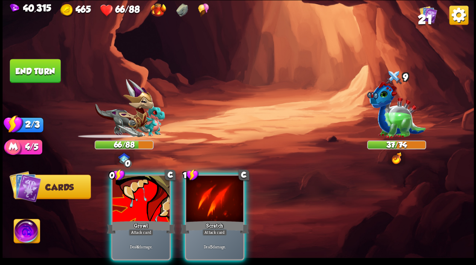
click at [203, 177] on div at bounding box center [214, 199] width 57 height 48
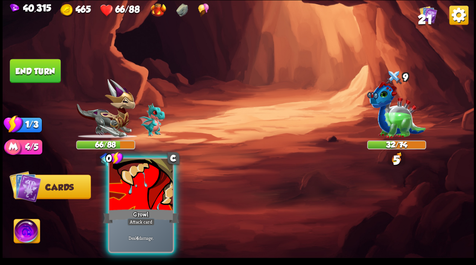
click at [139, 183] on div at bounding box center [140, 185] width 63 height 53
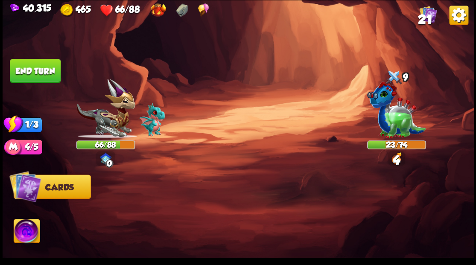
click at [26, 67] on button "End turn" at bounding box center [35, 71] width 51 height 24
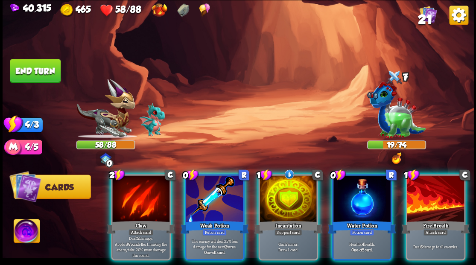
click at [290, 191] on div at bounding box center [287, 199] width 57 height 48
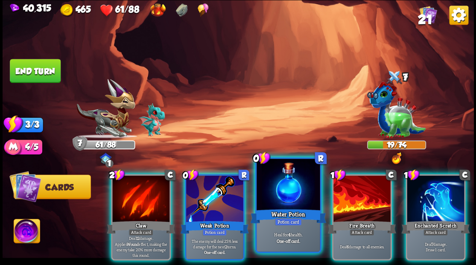
click at [275, 188] on div at bounding box center [287, 185] width 63 height 53
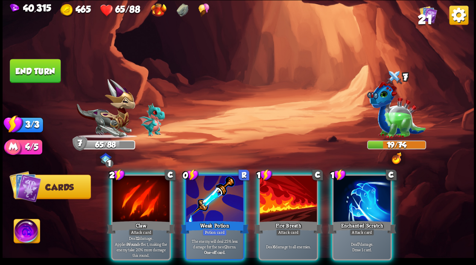
click at [365, 205] on div at bounding box center [361, 199] width 57 height 48
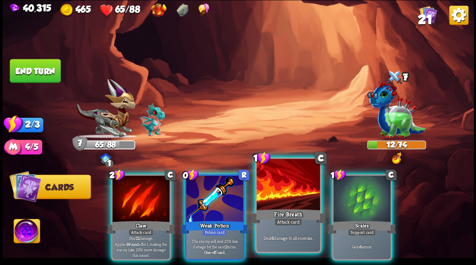
drag, startPoint x: 281, startPoint y: 195, endPoint x: 279, endPoint y: 177, distance: 18.9
click at [281, 195] on div at bounding box center [287, 185] width 63 height 53
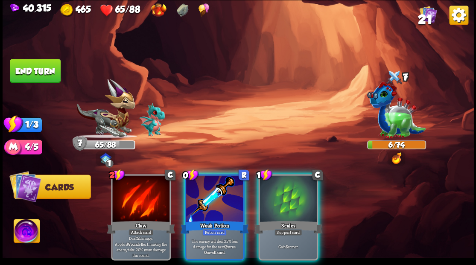
click at [299, 190] on div at bounding box center [287, 199] width 57 height 48
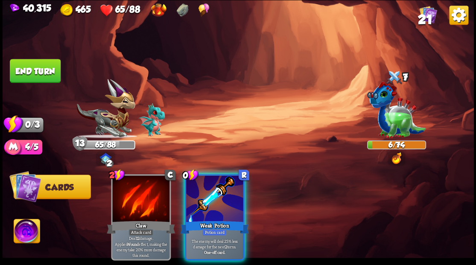
drag, startPoint x: 226, startPoint y: 186, endPoint x: 227, endPoint y: 160, distance: 26.0
click at [227, 180] on div at bounding box center [214, 199] width 57 height 48
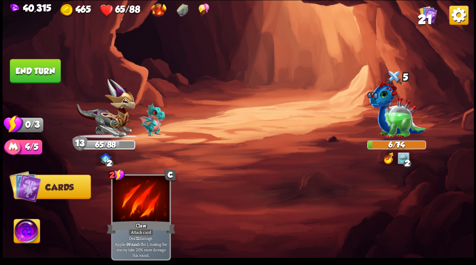
click at [47, 70] on button "End turn" at bounding box center [35, 71] width 51 height 24
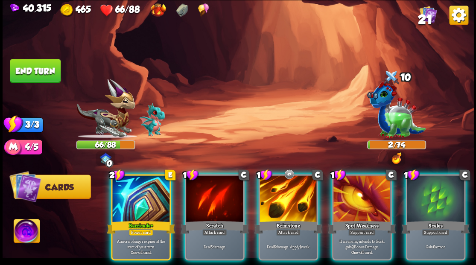
drag, startPoint x: 355, startPoint y: 183, endPoint x: 351, endPoint y: 166, distance: 17.7
click at [355, 183] on div at bounding box center [361, 199] width 57 height 48
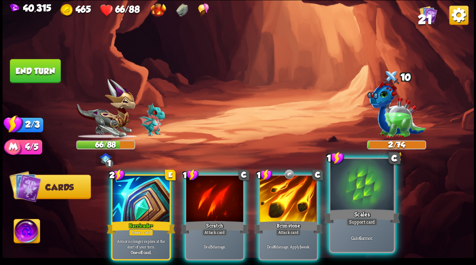
drag, startPoint x: 290, startPoint y: 198, endPoint x: 285, endPoint y: 171, distance: 28.2
click at [290, 194] on div at bounding box center [287, 199] width 57 height 48
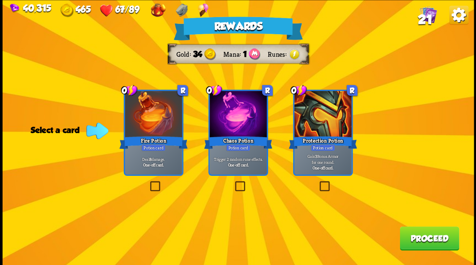
click at [425, 16] on span "21" at bounding box center [424, 19] width 15 height 15
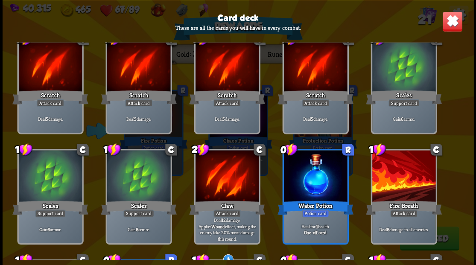
scroll to position [0, 0]
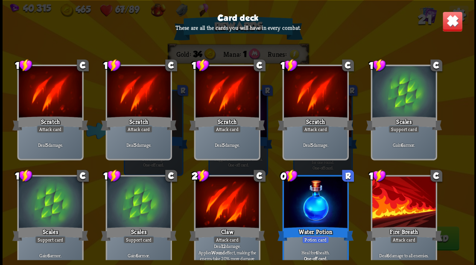
click at [452, 17] on img at bounding box center [451, 21] width 20 height 20
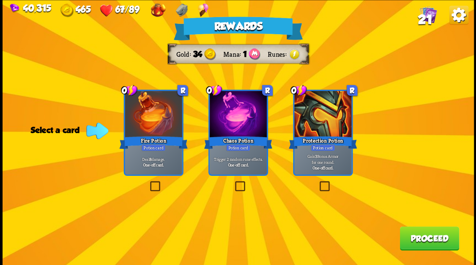
click at [233, 182] on label at bounding box center [233, 182] width 0 height 0
click at [0, 0] on input "checkbox" at bounding box center [0, 0] width 0 height 0
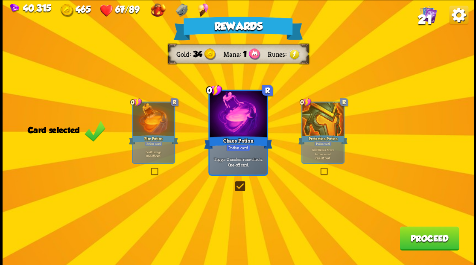
click at [426, 240] on button "Proceed" at bounding box center [428, 238] width 59 height 24
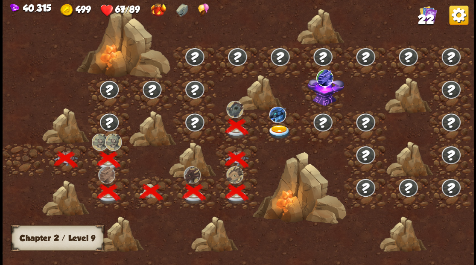
click at [275, 130] on img at bounding box center [278, 132] width 23 height 14
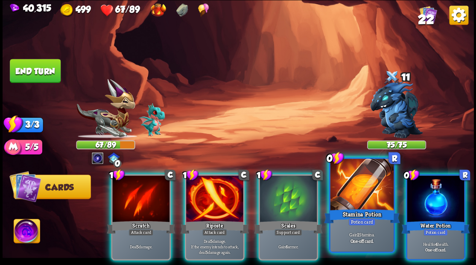
click at [339, 189] on div at bounding box center [361, 185] width 63 height 53
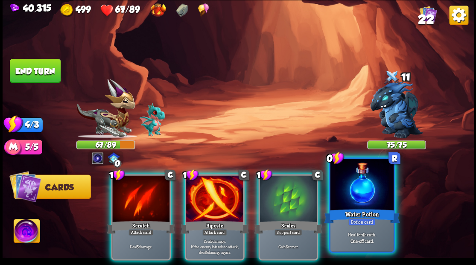
click at [347, 191] on div at bounding box center [361, 185] width 63 height 53
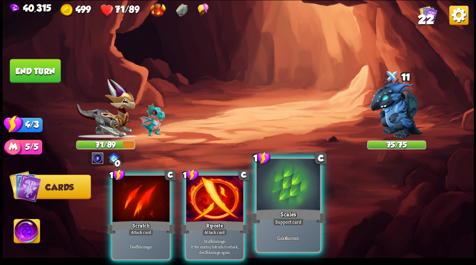
click at [271, 193] on div at bounding box center [287, 185] width 63 height 53
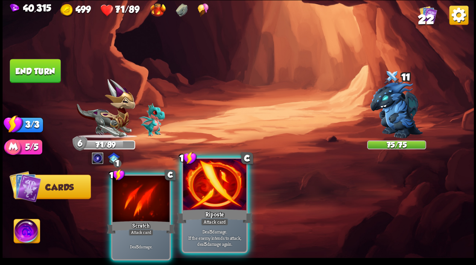
click at [215, 190] on div at bounding box center [214, 185] width 63 height 53
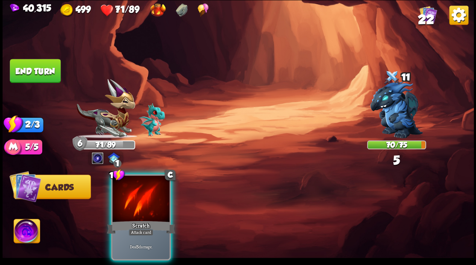
click at [140, 198] on div at bounding box center [140, 199] width 57 height 48
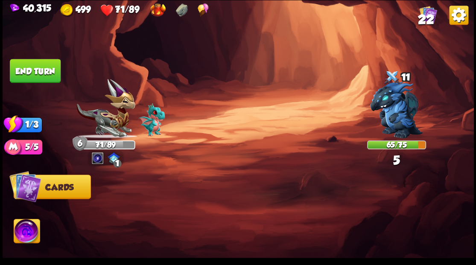
click at [35, 68] on button "End turn" at bounding box center [35, 71] width 51 height 24
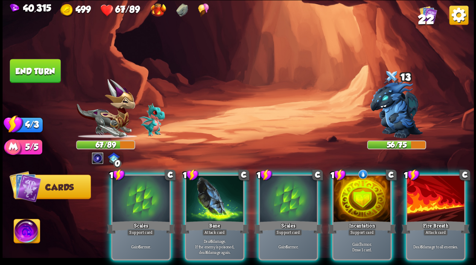
click at [357, 199] on div at bounding box center [361, 199] width 57 height 48
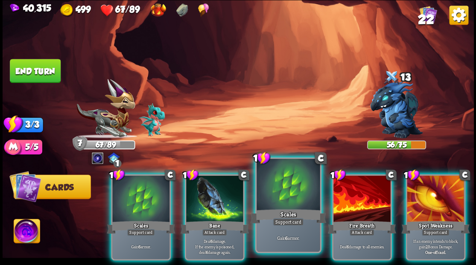
click at [285, 186] on div at bounding box center [287, 185] width 63 height 53
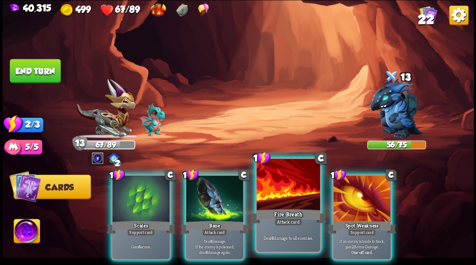
click at [282, 196] on div at bounding box center [287, 185] width 63 height 53
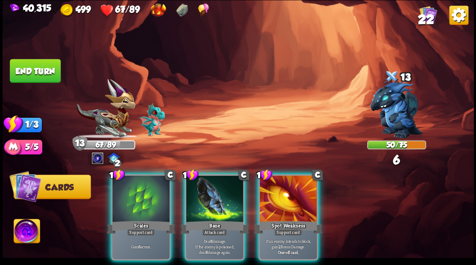
click at [206, 196] on div at bounding box center [214, 199] width 57 height 48
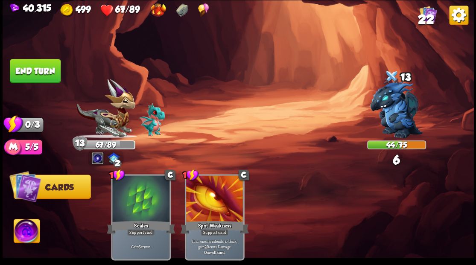
drag, startPoint x: 35, startPoint y: 70, endPoint x: 38, endPoint y: 96, distance: 25.8
click at [35, 70] on button "End turn" at bounding box center [35, 71] width 51 height 24
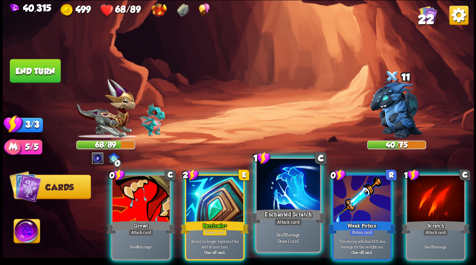
click at [279, 191] on div at bounding box center [287, 185] width 63 height 53
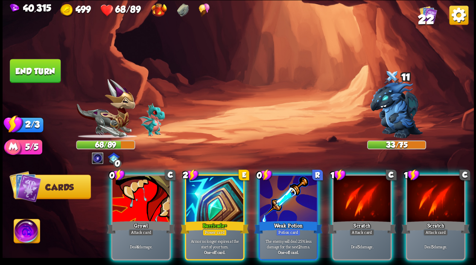
click at [279, 191] on div at bounding box center [287, 199] width 57 height 48
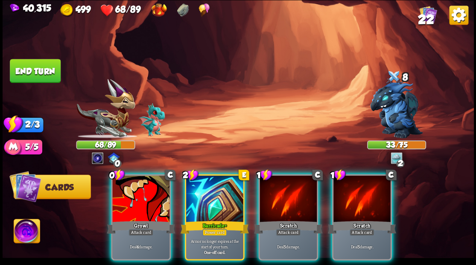
click at [279, 191] on div at bounding box center [287, 199] width 57 height 48
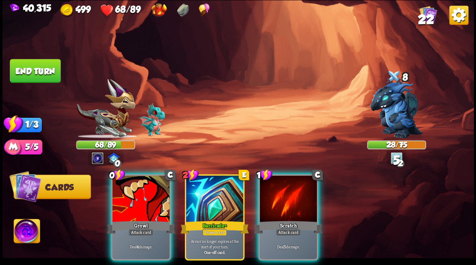
drag, startPoint x: 279, startPoint y: 191, endPoint x: 257, endPoint y: 169, distance: 30.5
click at [278, 190] on div at bounding box center [287, 199] width 57 height 48
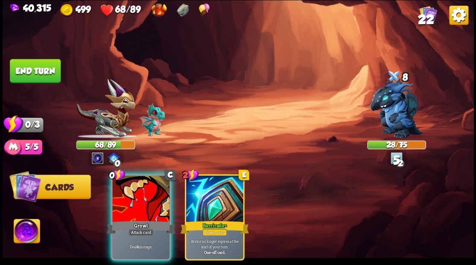
drag, startPoint x: 142, startPoint y: 196, endPoint x: 117, endPoint y: 154, distance: 48.4
click at [135, 182] on div at bounding box center [140, 199] width 57 height 48
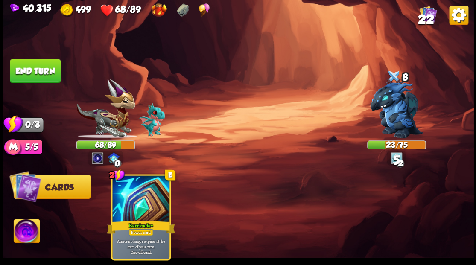
drag, startPoint x: 17, startPoint y: 68, endPoint x: 55, endPoint y: 69, distance: 37.5
click at [17, 68] on button "End turn" at bounding box center [35, 71] width 51 height 24
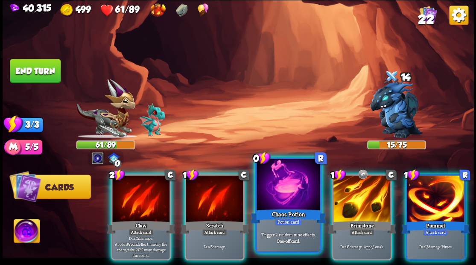
click at [272, 196] on div at bounding box center [287, 185] width 63 height 53
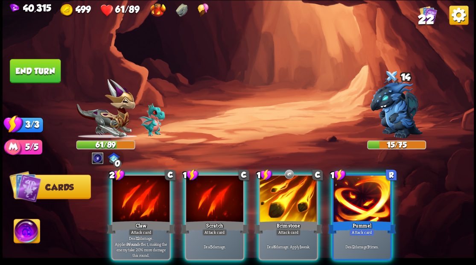
click at [127, 219] on div "Claw" at bounding box center [141, 226] width 68 height 15
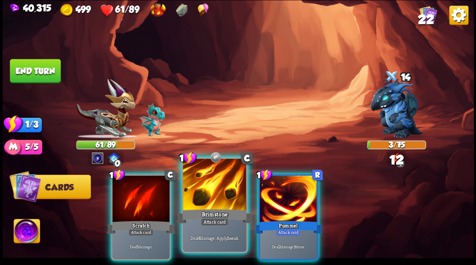
click at [212, 201] on div at bounding box center [214, 185] width 63 height 53
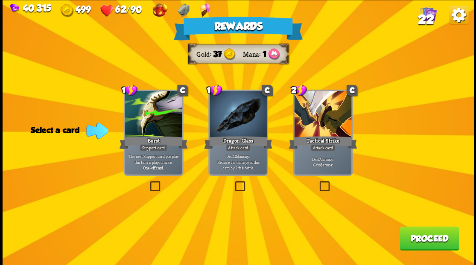
click at [423, 19] on span "22" at bounding box center [425, 19] width 16 height 15
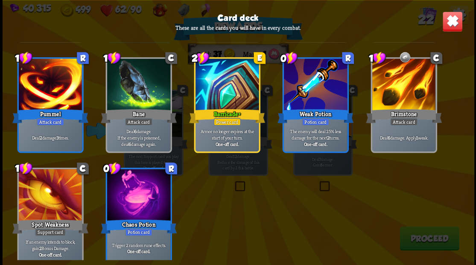
scroll to position [396, 0]
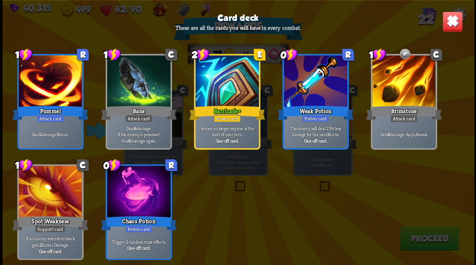
click at [446, 31] on img at bounding box center [451, 21] width 20 height 20
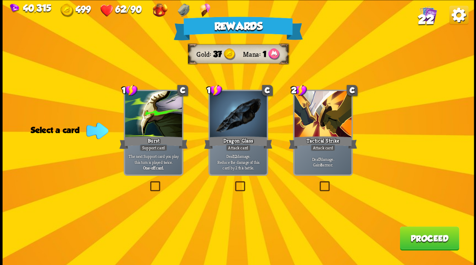
click at [233, 182] on label at bounding box center [233, 182] width 0 height 0
click at [0, 0] on input "checkbox" at bounding box center [0, 0] width 0 height 0
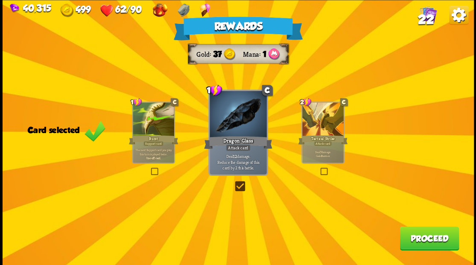
click at [419, 241] on button "Proceed" at bounding box center [428, 238] width 59 height 24
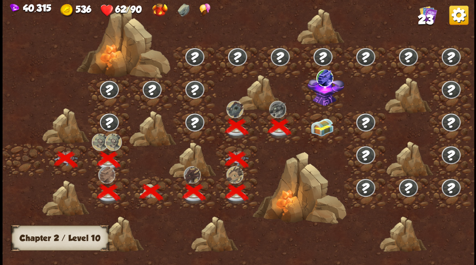
click at [319, 127] on img at bounding box center [321, 127] width 23 height 18
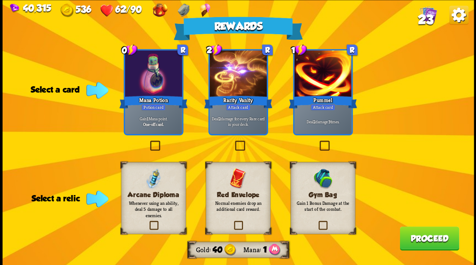
click at [148, 142] on label at bounding box center [148, 142] width 0 height 0
click at [0, 0] on input "checkbox" at bounding box center [0, 0] width 0 height 0
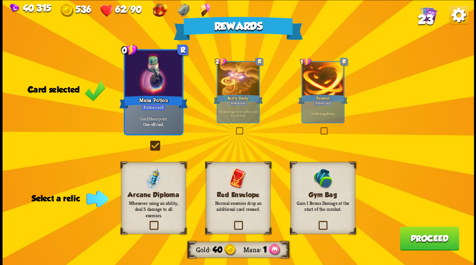
click at [317, 222] on label at bounding box center [317, 222] width 0 height 0
click at [0, 0] on input "checkbox" at bounding box center [0, 0] width 0 height 0
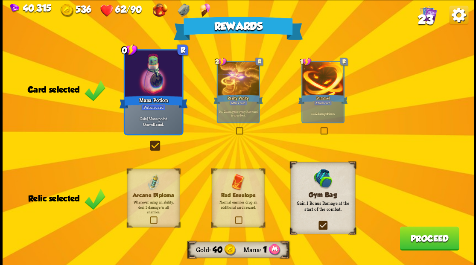
click at [414, 240] on button "Proceed" at bounding box center [428, 238] width 59 height 24
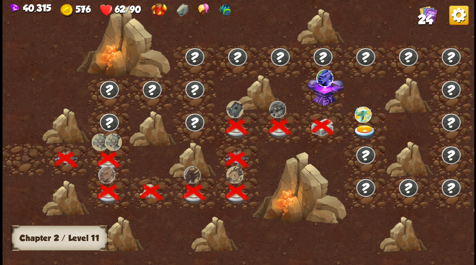
scroll to position [0, 130]
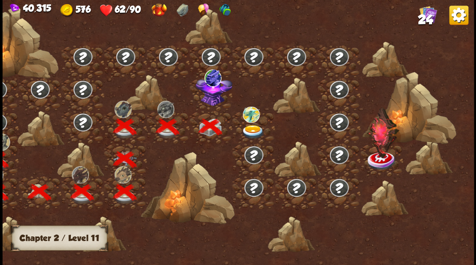
click at [206, 104] on img at bounding box center [213, 90] width 37 height 32
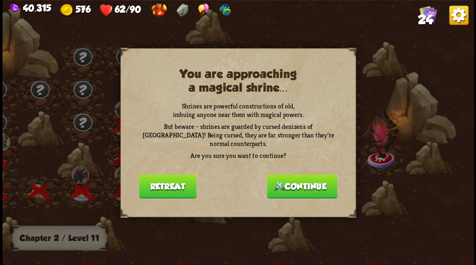
click at [310, 186] on button "Continue" at bounding box center [302, 186] width 70 height 24
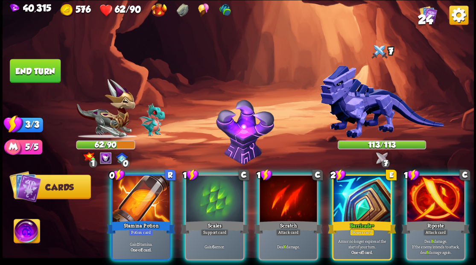
drag, startPoint x: 21, startPoint y: 234, endPoint x: 23, endPoint y: 229, distance: 4.5
click at [21, 233] on img at bounding box center [27, 232] width 26 height 26
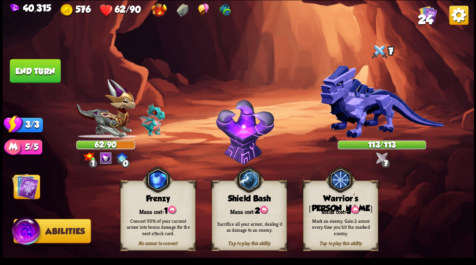
click at [329, 206] on div "Mana cost: 3" at bounding box center [340, 210] width 74 height 11
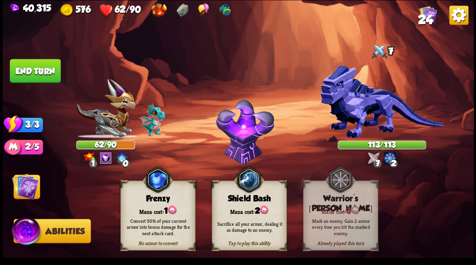
click at [21, 185] on img at bounding box center [25, 186] width 26 height 26
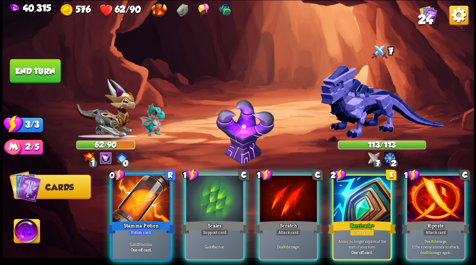
click at [126, 219] on div "Stamina Potion" at bounding box center [141, 226] width 68 height 15
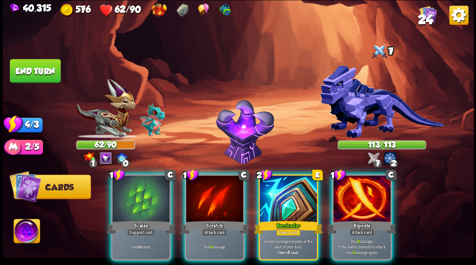
drag, startPoint x: 288, startPoint y: 187, endPoint x: 278, endPoint y: 176, distance: 15.1
click at [286, 184] on div at bounding box center [287, 199] width 57 height 48
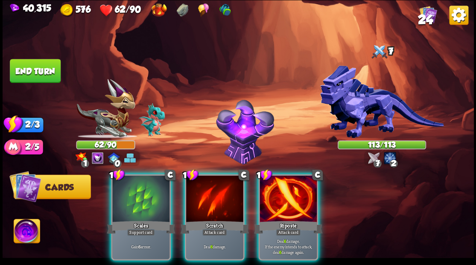
drag, startPoint x: 145, startPoint y: 191, endPoint x: 143, endPoint y: 179, distance: 12.1
click at [144, 191] on div at bounding box center [140, 199] width 57 height 48
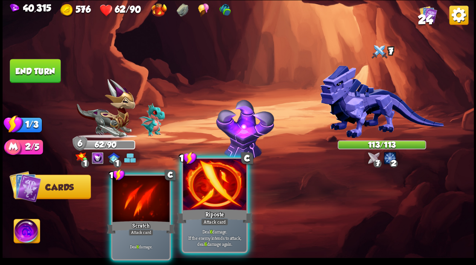
click at [197, 195] on div at bounding box center [214, 185] width 63 height 53
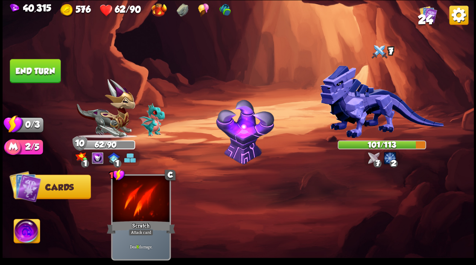
click at [361, 108] on img at bounding box center [381, 101] width 124 height 73
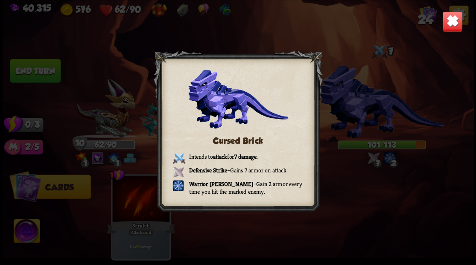
click at [446, 27] on img at bounding box center [451, 21] width 20 height 20
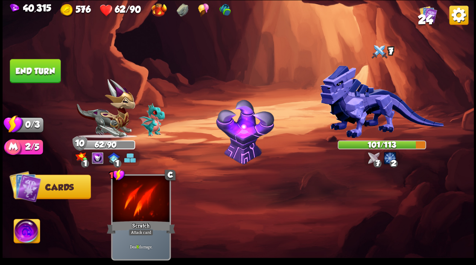
click at [37, 77] on button "End turn" at bounding box center [35, 71] width 51 height 24
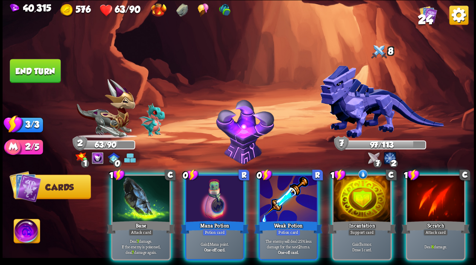
drag, startPoint x: 369, startPoint y: 192, endPoint x: 354, endPoint y: 183, distance: 17.6
click at [369, 192] on div at bounding box center [361, 199] width 57 height 48
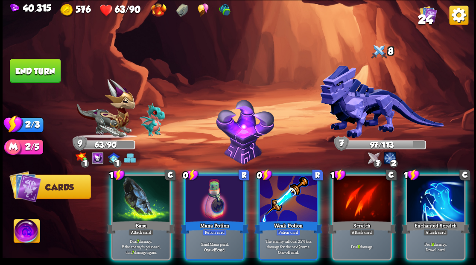
click at [201, 193] on div at bounding box center [214, 199] width 57 height 48
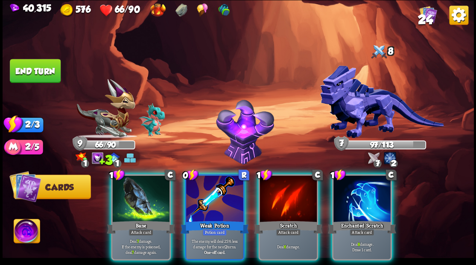
click at [207, 197] on div at bounding box center [214, 199] width 57 height 48
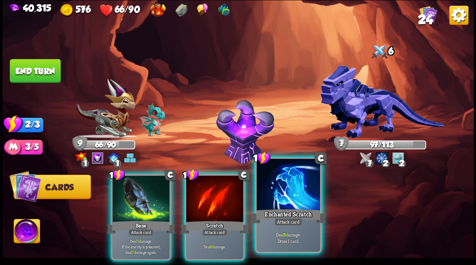
click at [281, 196] on div at bounding box center [287, 185] width 63 height 53
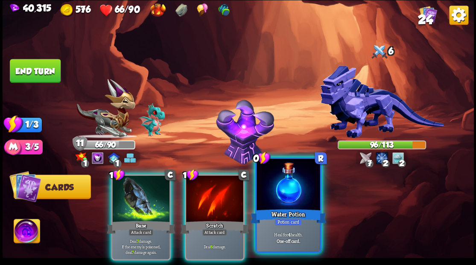
click at [281, 183] on div at bounding box center [287, 185] width 63 height 53
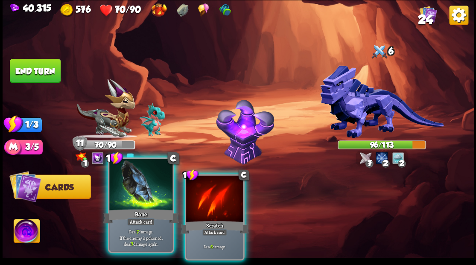
click at [141, 194] on div at bounding box center [140, 185] width 63 height 53
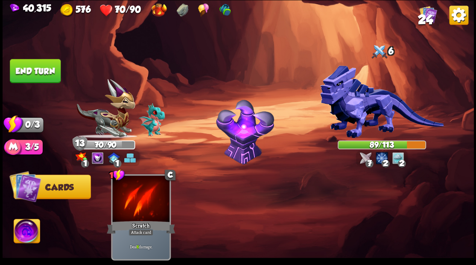
click at [22, 70] on button "End turn" at bounding box center [35, 71] width 51 height 24
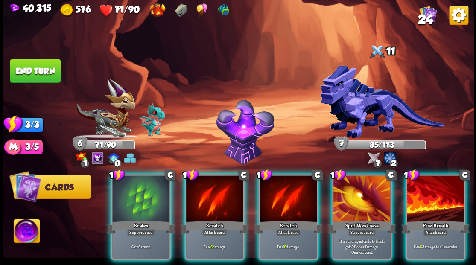
click at [129, 196] on div at bounding box center [140, 199] width 57 height 48
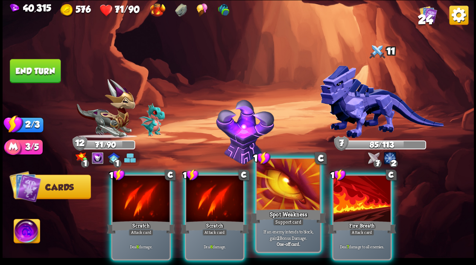
click at [282, 209] on div "Spot Weakness" at bounding box center [288, 215] width 76 height 17
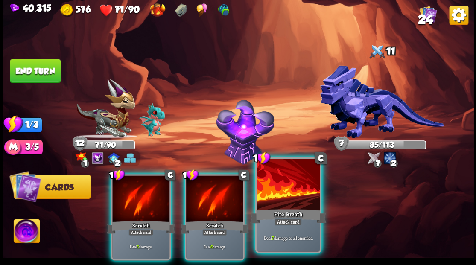
click at [287, 190] on div at bounding box center [287, 185] width 63 height 53
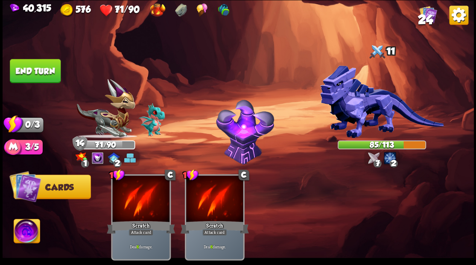
click at [26, 68] on button "End turn" at bounding box center [35, 71] width 51 height 24
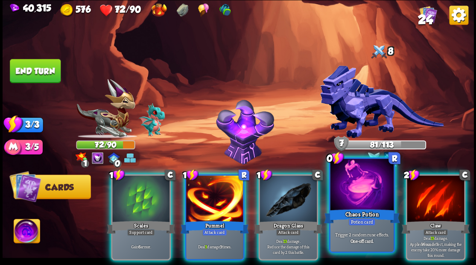
click at [374, 178] on div at bounding box center [361, 185] width 63 height 53
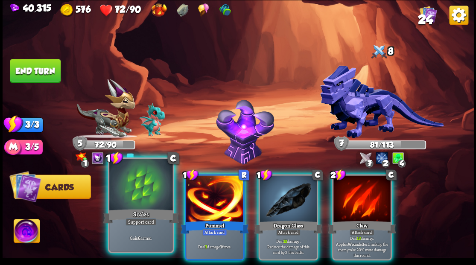
click at [136, 193] on div at bounding box center [140, 185] width 63 height 53
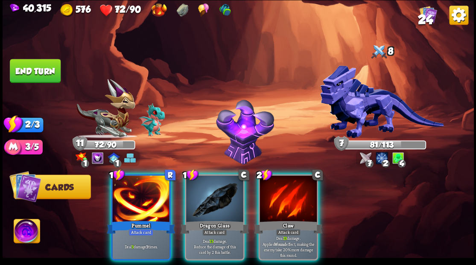
click at [136, 193] on div at bounding box center [140, 199] width 57 height 48
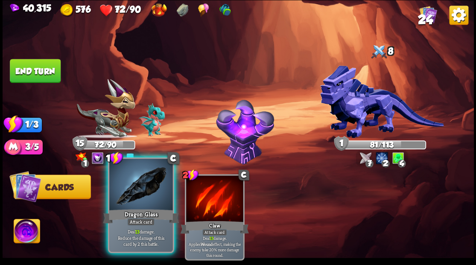
click at [132, 193] on div at bounding box center [140, 185] width 63 height 53
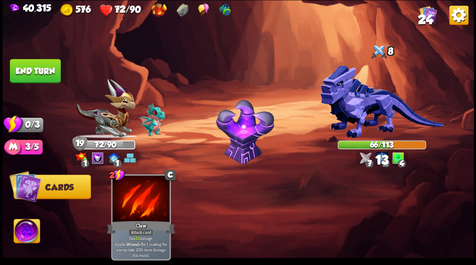
click at [29, 75] on button "End turn" at bounding box center [35, 71] width 51 height 24
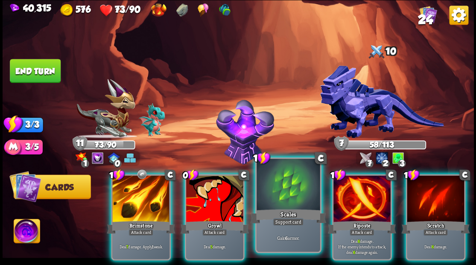
click at [285, 201] on div at bounding box center [287, 185] width 63 height 53
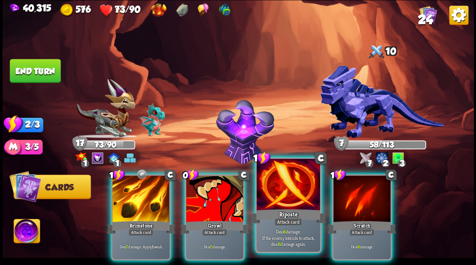
click at [282, 194] on div at bounding box center [287, 185] width 63 height 53
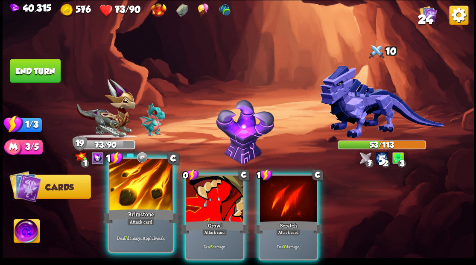
click at [141, 190] on div at bounding box center [140, 185] width 63 height 53
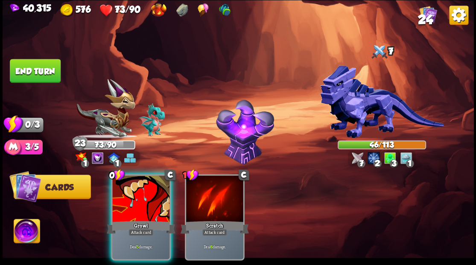
click at [141, 190] on div at bounding box center [140, 199] width 57 height 48
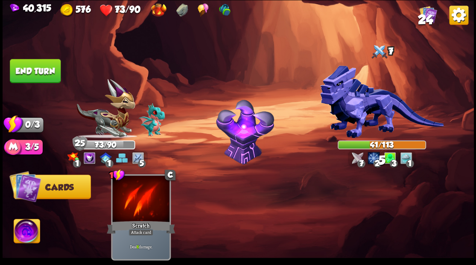
drag, startPoint x: 39, startPoint y: 75, endPoint x: 70, endPoint y: 75, distance: 31.1
click at [39, 75] on button "End turn" at bounding box center [35, 71] width 51 height 24
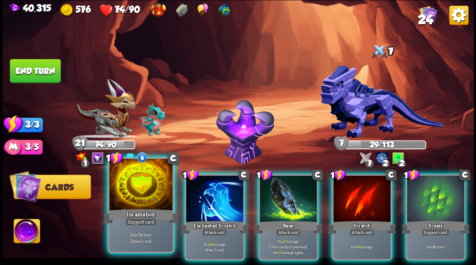
click at [131, 194] on div at bounding box center [140, 185] width 63 height 53
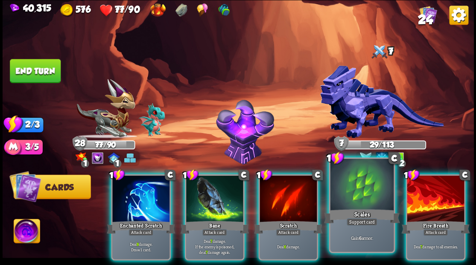
click at [357, 181] on div at bounding box center [361, 185] width 63 height 53
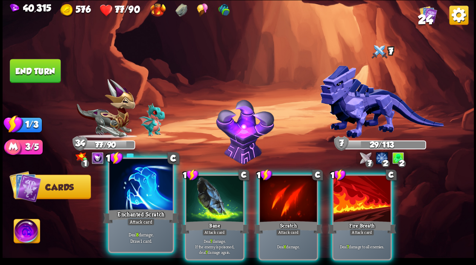
click at [139, 186] on div at bounding box center [140, 185] width 63 height 53
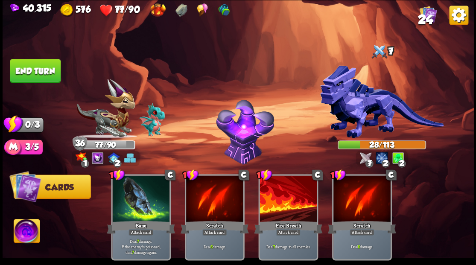
click at [33, 70] on button "End turn" at bounding box center [35, 71] width 51 height 24
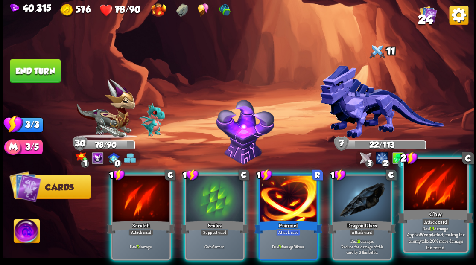
click at [429, 187] on div at bounding box center [434, 185] width 63 height 53
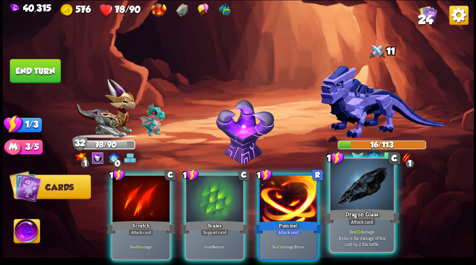
click at [354, 194] on div at bounding box center [361, 185] width 63 height 53
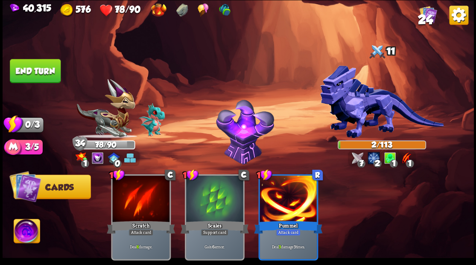
click at [39, 71] on button "End turn" at bounding box center [35, 71] width 51 height 24
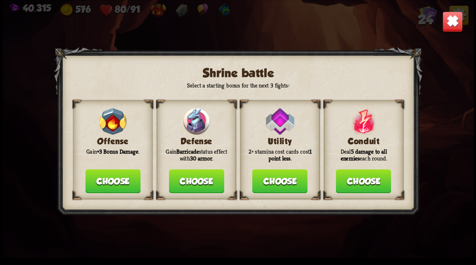
click at [182, 183] on button "Choose" at bounding box center [195, 181] width 55 height 24
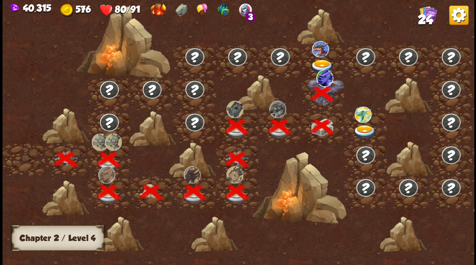
click at [318, 60] on img at bounding box center [321, 66] width 23 height 14
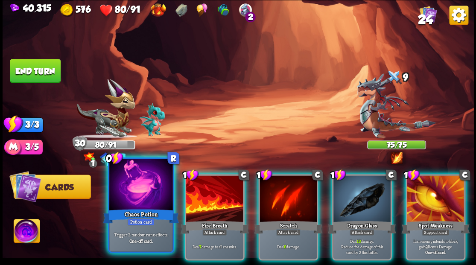
click at [131, 195] on div at bounding box center [140, 185] width 63 height 53
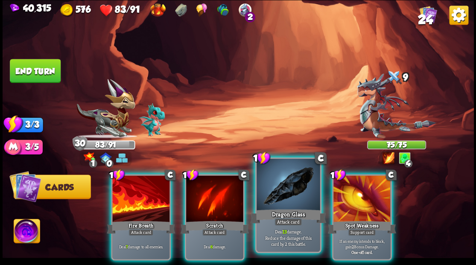
click at [286, 186] on div at bounding box center [287, 185] width 63 height 53
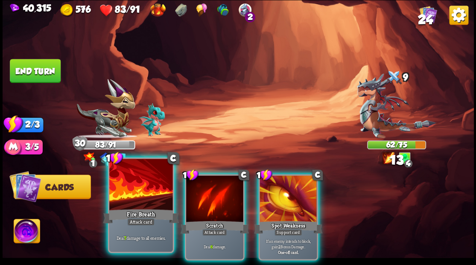
click at [157, 182] on div at bounding box center [140, 185] width 63 height 53
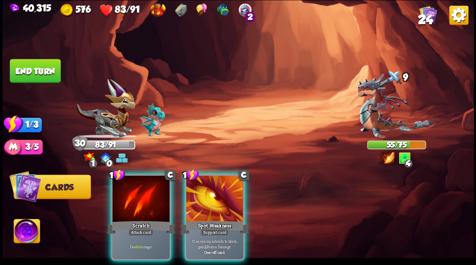
drag, startPoint x: 147, startPoint y: 176, endPoint x: 155, endPoint y: 137, distance: 39.3
click at [148, 175] on div at bounding box center [140, 199] width 57 height 48
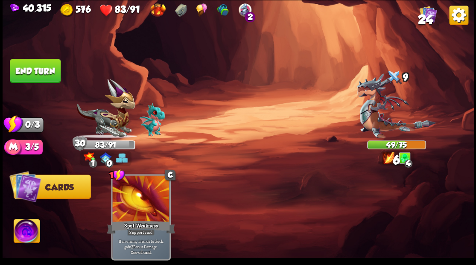
click at [49, 72] on button "End turn" at bounding box center [35, 71] width 51 height 24
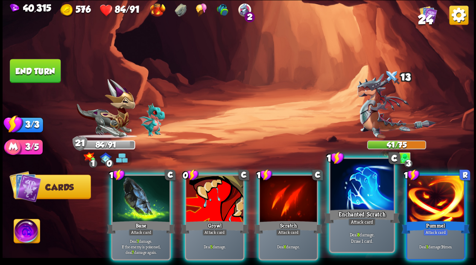
click at [355, 189] on div at bounding box center [361, 185] width 63 height 53
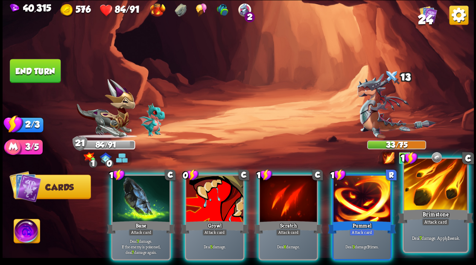
click at [442, 206] on div at bounding box center [434, 185] width 63 height 53
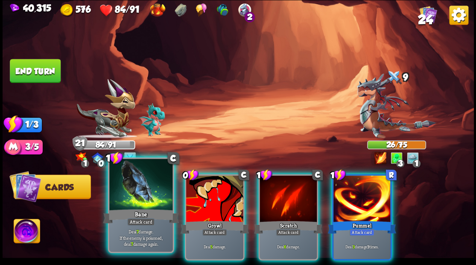
click at [141, 192] on div at bounding box center [140, 185] width 63 height 53
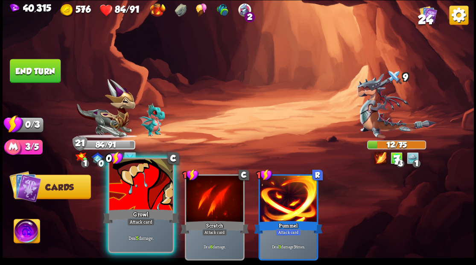
click at [131, 192] on div at bounding box center [140, 185] width 63 height 53
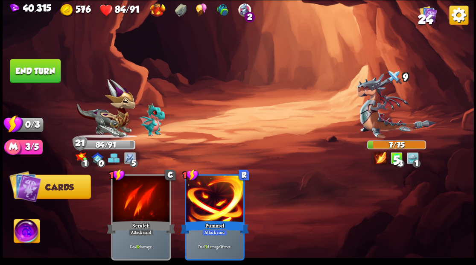
click at [36, 76] on button "End turn" at bounding box center [35, 71] width 51 height 24
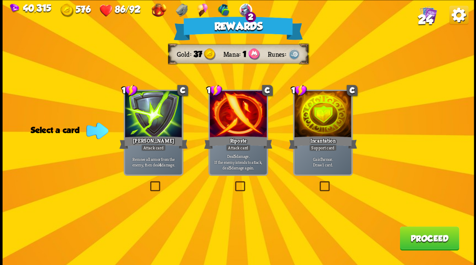
click at [148, 182] on label at bounding box center [148, 182] width 0 height 0
click at [0, 0] on input "checkbox" at bounding box center [0, 0] width 0 height 0
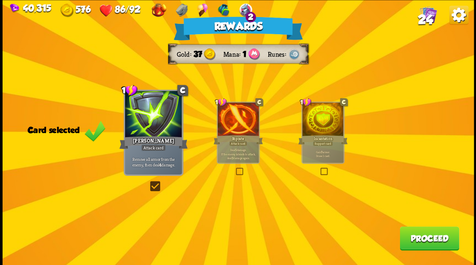
click at [424, 240] on button "Proceed" at bounding box center [428, 238] width 59 height 24
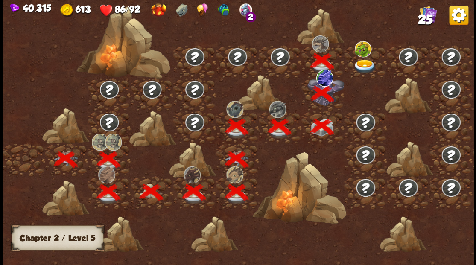
click at [361, 64] on img at bounding box center [364, 66] width 23 height 14
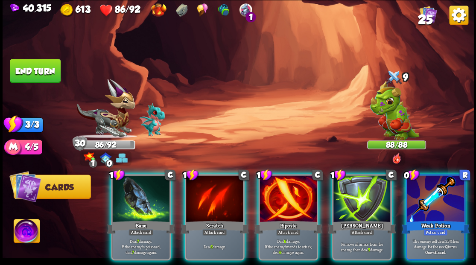
click at [438, 189] on div at bounding box center [434, 199] width 57 height 48
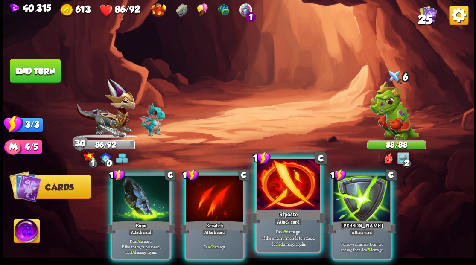
click at [290, 199] on div at bounding box center [287, 185] width 63 height 53
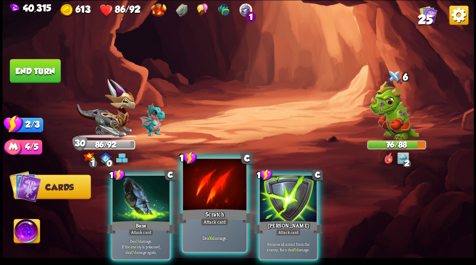
drag, startPoint x: 143, startPoint y: 193, endPoint x: 169, endPoint y: 175, distance: 31.2
click at [143, 192] on div at bounding box center [140, 199] width 57 height 48
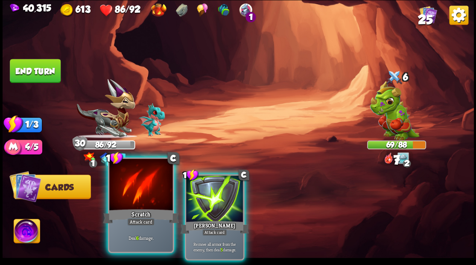
click at [139, 194] on div at bounding box center [140, 185] width 63 height 53
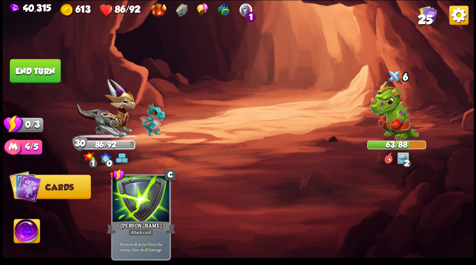
click at [39, 66] on button "End turn" at bounding box center [35, 71] width 51 height 24
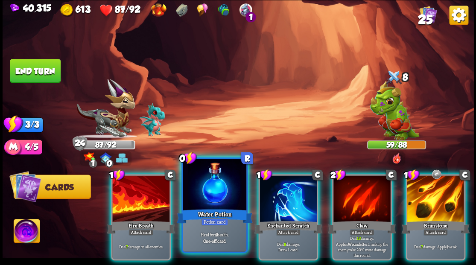
click at [206, 190] on div at bounding box center [214, 185] width 63 height 53
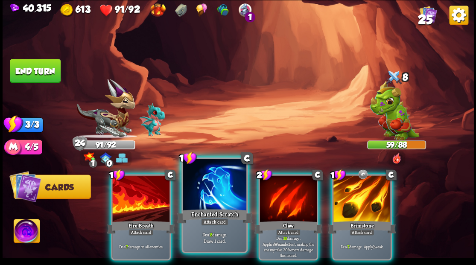
click at [206, 189] on div at bounding box center [214, 185] width 63 height 53
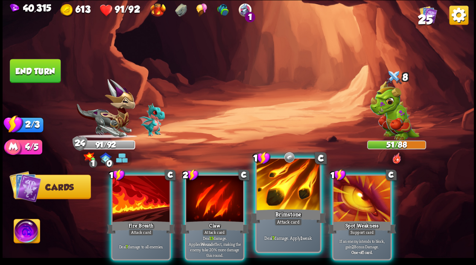
click at [283, 200] on div at bounding box center [287, 185] width 63 height 53
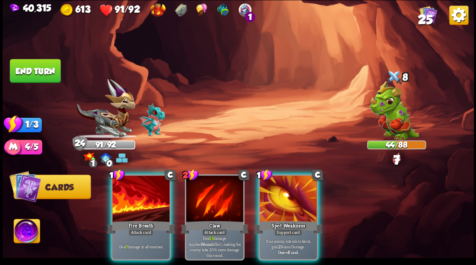
click at [144, 185] on div at bounding box center [140, 199] width 57 height 48
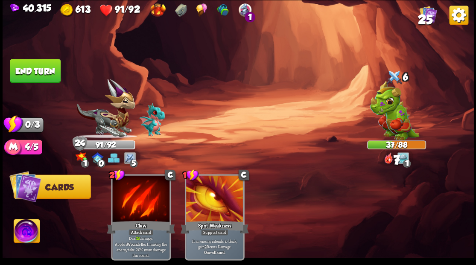
click at [32, 66] on button "End turn" at bounding box center [35, 71] width 51 height 24
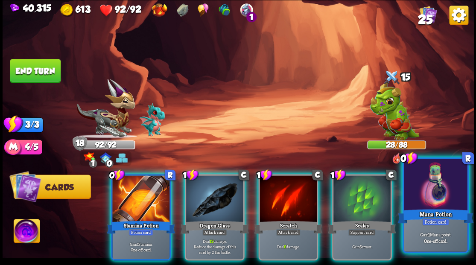
click at [432, 194] on div at bounding box center [434, 185] width 63 height 53
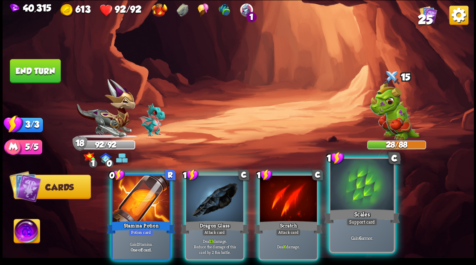
click at [360, 191] on div at bounding box center [361, 185] width 63 height 53
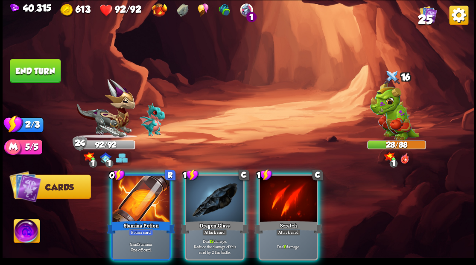
click at [135, 189] on div at bounding box center [140, 199] width 57 height 48
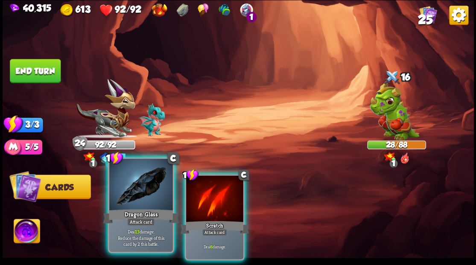
click at [136, 190] on div at bounding box center [140, 185] width 63 height 53
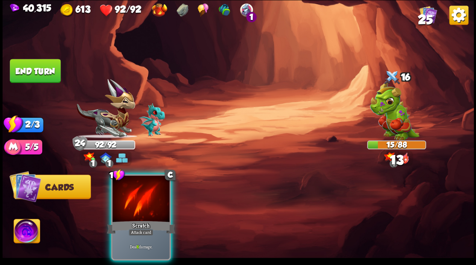
click at [136, 190] on div at bounding box center [140, 199] width 57 height 48
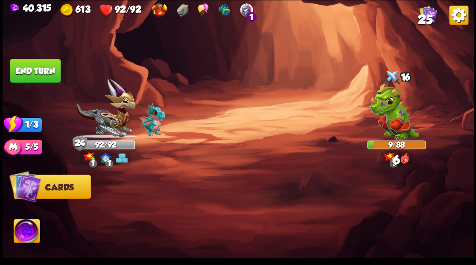
click at [40, 66] on button "End turn" at bounding box center [35, 71] width 51 height 24
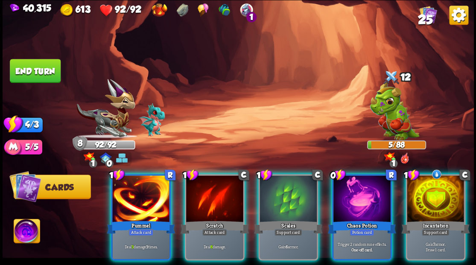
click at [354, 202] on div at bounding box center [361, 199] width 57 height 48
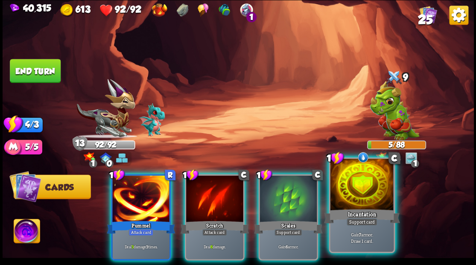
click at [353, 194] on div at bounding box center [361, 185] width 63 height 53
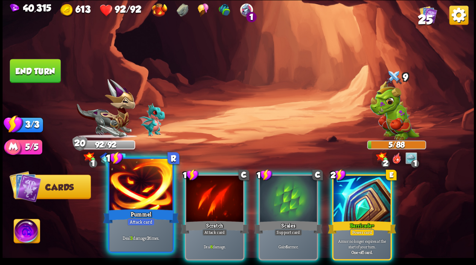
click at [141, 191] on div at bounding box center [140, 185] width 63 height 53
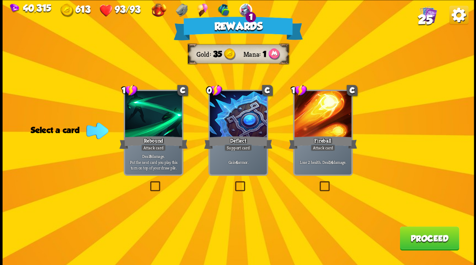
click at [421, 18] on span "25" at bounding box center [424, 19] width 15 height 15
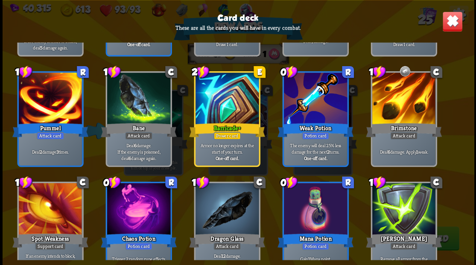
scroll to position [396, 0]
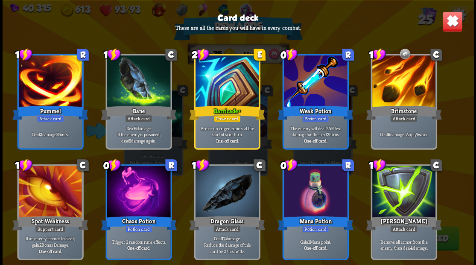
click at [451, 29] on img at bounding box center [451, 21] width 20 height 20
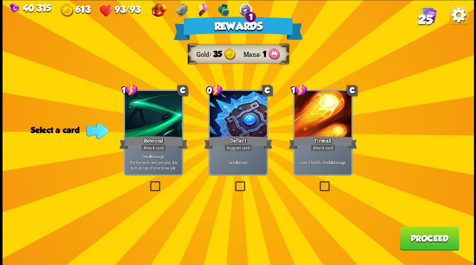
click at [233, 182] on label at bounding box center [233, 182] width 0 height 0
click at [0, 0] on input "checkbox" at bounding box center [0, 0] width 0 height 0
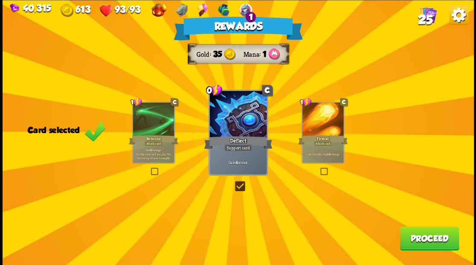
click at [409, 241] on button "Proceed" at bounding box center [428, 238] width 59 height 24
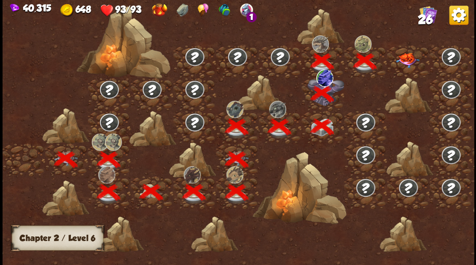
click at [405, 62] on img at bounding box center [406, 59] width 23 height 15
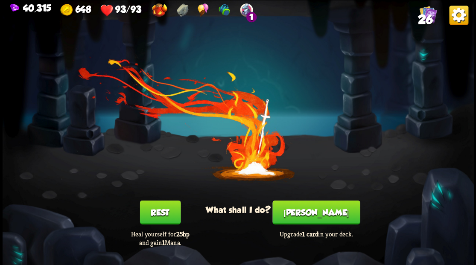
click at [310, 219] on button "[PERSON_NAME]" at bounding box center [315, 212] width 87 height 24
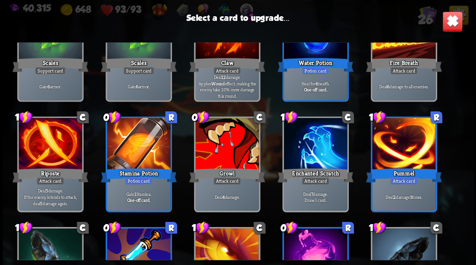
scroll to position [256, 0]
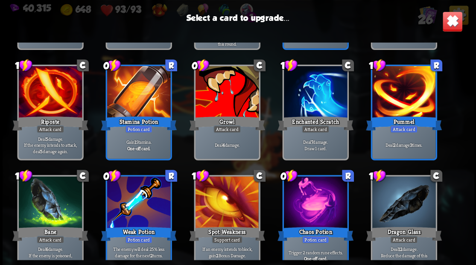
click at [219, 96] on div at bounding box center [226, 92] width 63 height 53
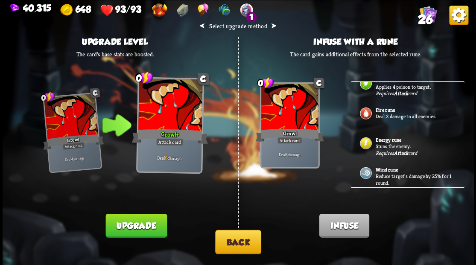
scroll to position [179, 0]
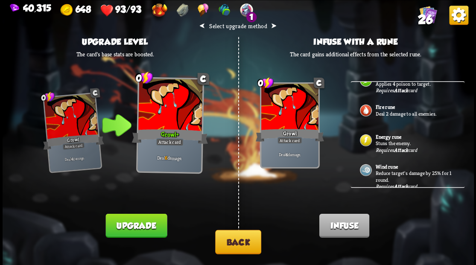
click at [389, 140] on p "Stuns the enemy." at bounding box center [415, 143] width 80 height 7
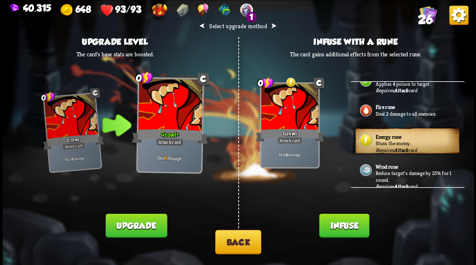
drag, startPoint x: 352, startPoint y: 228, endPoint x: 342, endPoint y: 181, distance: 48.1
click at [352, 226] on button "Infuse" at bounding box center [344, 225] width 50 height 24
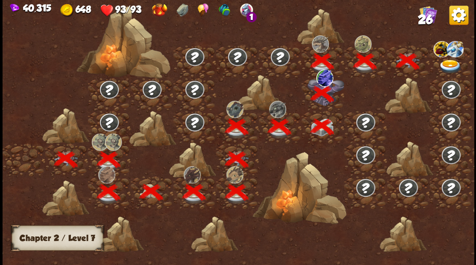
click at [444, 64] on img at bounding box center [449, 66] width 23 height 14
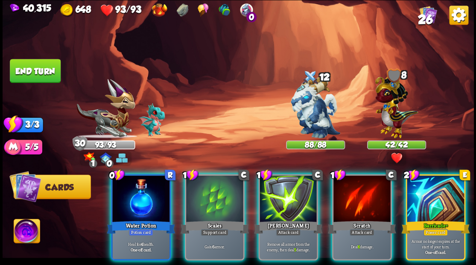
click at [224, 190] on div at bounding box center [214, 199] width 57 height 48
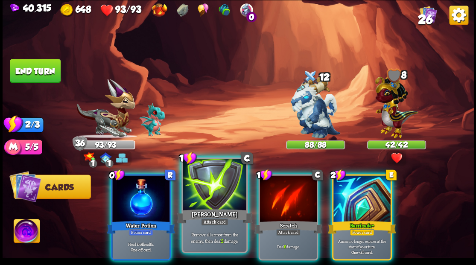
click at [224, 190] on div at bounding box center [214, 185] width 63 height 53
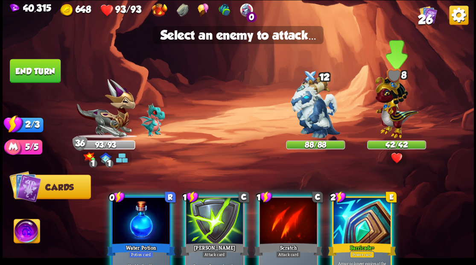
click at [388, 109] on img at bounding box center [395, 104] width 43 height 67
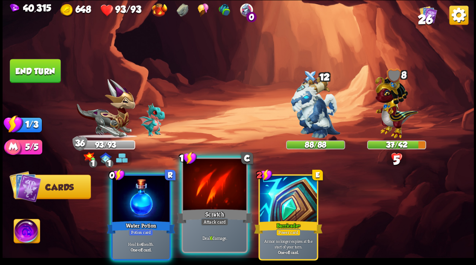
click at [217, 194] on div at bounding box center [214, 185] width 63 height 53
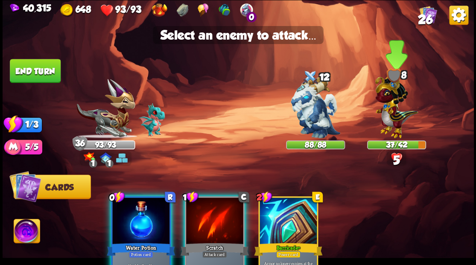
click at [391, 99] on img at bounding box center [395, 104] width 43 height 67
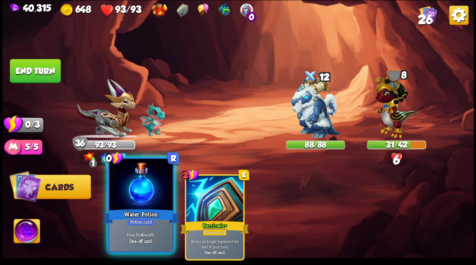
click at [132, 189] on div at bounding box center [140, 185] width 63 height 53
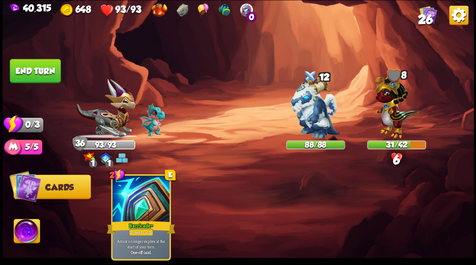
click at [0, 41] on html "40,315 648 93/93 0 26 Select an enemy to attack... You don't have enough stamin…" at bounding box center [238, 132] width 476 height 265
click at [43, 77] on button "End turn" at bounding box center [35, 71] width 51 height 24
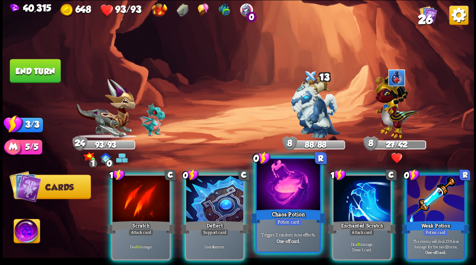
click at [283, 197] on div at bounding box center [287, 185] width 63 height 53
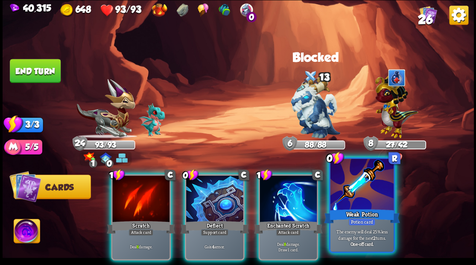
drag, startPoint x: 368, startPoint y: 199, endPoint x: 359, endPoint y: 194, distance: 10.3
click at [362, 196] on div at bounding box center [361, 185] width 63 height 53
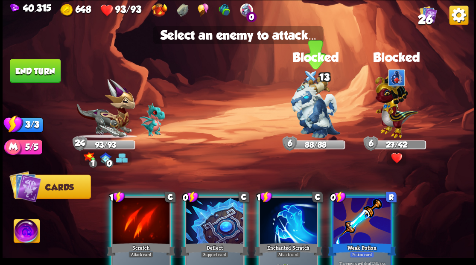
click at [317, 118] on img at bounding box center [314, 107] width 49 height 62
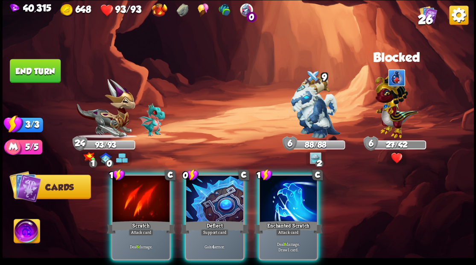
click at [193, 191] on div at bounding box center [214, 199] width 57 height 48
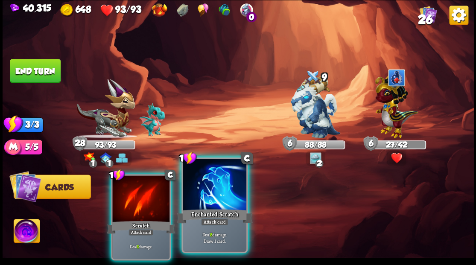
click at [215, 206] on div at bounding box center [214, 185] width 63 height 53
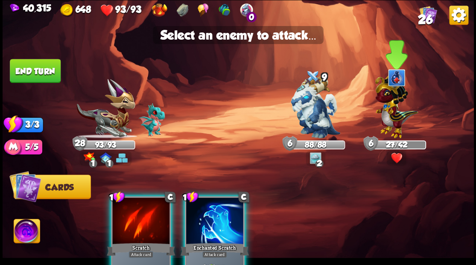
click at [388, 112] on img at bounding box center [395, 104] width 43 height 67
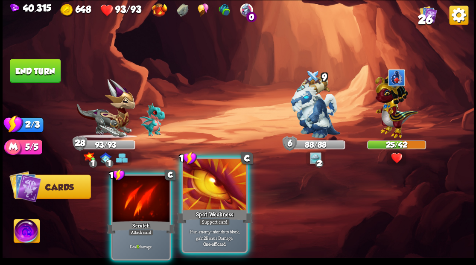
drag, startPoint x: 135, startPoint y: 194, endPoint x: 184, endPoint y: 180, distance: 51.3
click at [138, 194] on div at bounding box center [140, 199] width 57 height 48
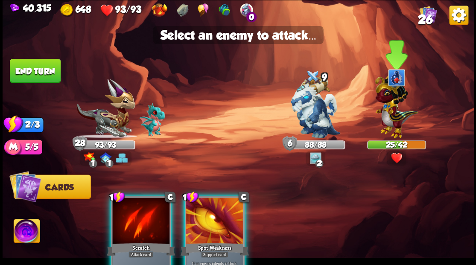
click at [400, 109] on img at bounding box center [395, 104] width 43 height 67
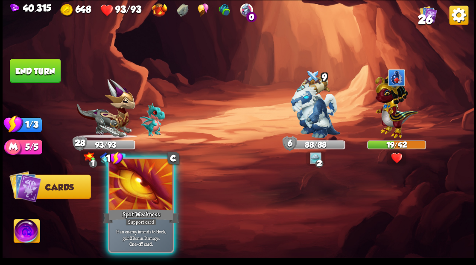
click at [146, 179] on div at bounding box center [140, 185] width 63 height 53
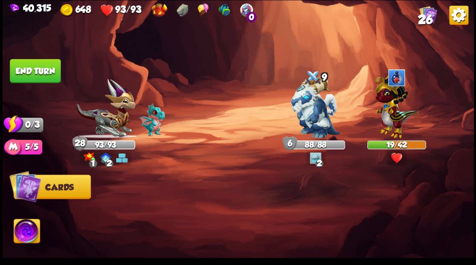
click at [40, 66] on button "End turn" at bounding box center [35, 71] width 51 height 24
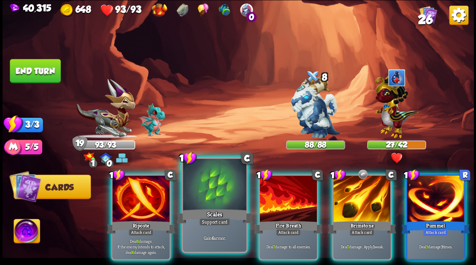
click at [206, 203] on div at bounding box center [214, 185] width 63 height 53
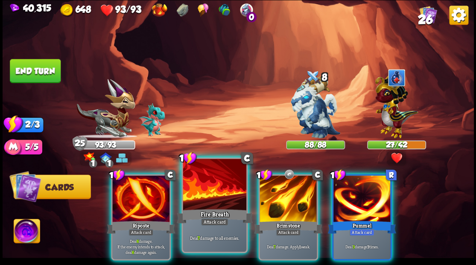
click at [208, 203] on div at bounding box center [214, 185] width 63 height 53
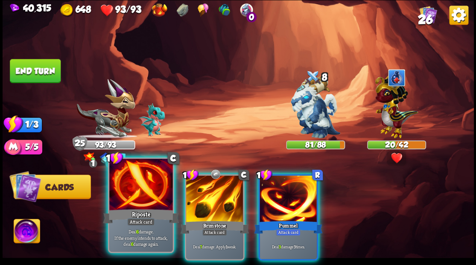
click at [141, 196] on div at bounding box center [140, 185] width 63 height 53
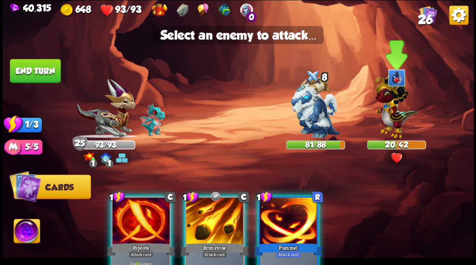
click at [399, 108] on img at bounding box center [395, 104] width 43 height 67
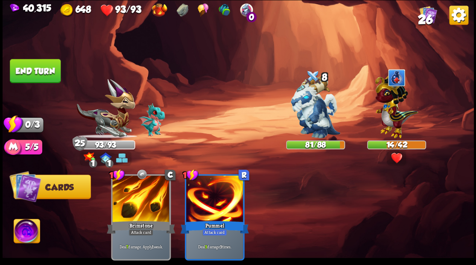
click at [38, 76] on button "End turn" at bounding box center [35, 71] width 51 height 24
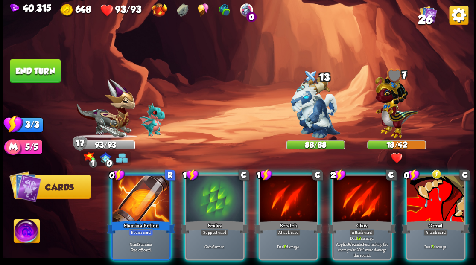
click at [139, 194] on div at bounding box center [140, 199] width 57 height 48
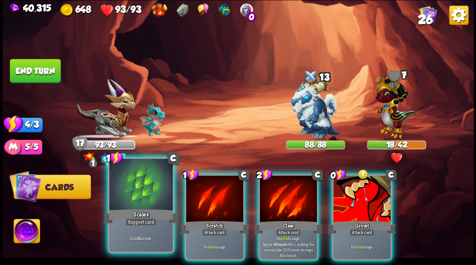
click at [137, 193] on div at bounding box center [140, 185] width 63 height 53
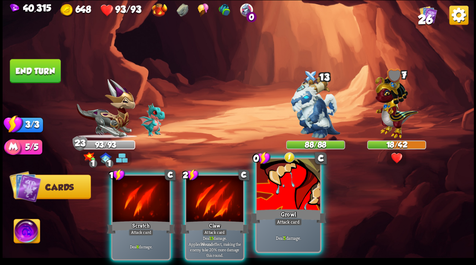
click at [285, 192] on div at bounding box center [287, 185] width 63 height 53
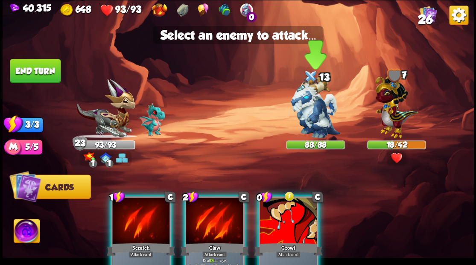
click at [306, 107] on img at bounding box center [314, 107] width 49 height 62
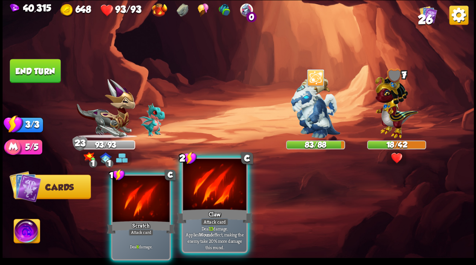
click at [216, 187] on div at bounding box center [214, 185] width 63 height 53
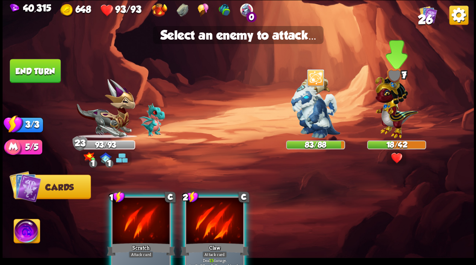
click at [391, 116] on img at bounding box center [395, 104] width 43 height 67
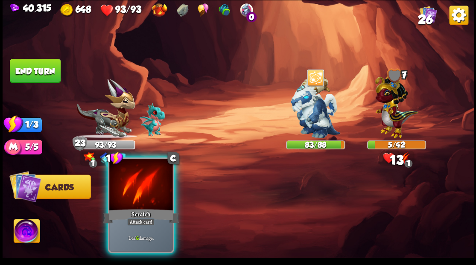
click at [149, 184] on div at bounding box center [140, 185] width 63 height 53
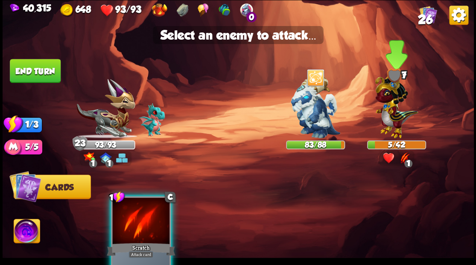
click at [385, 112] on img at bounding box center [395, 104] width 43 height 67
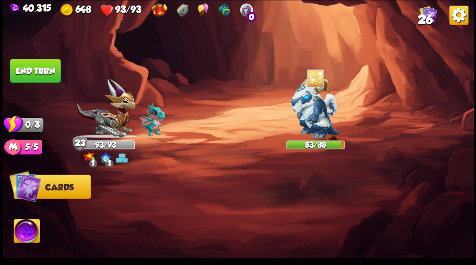
drag, startPoint x: 41, startPoint y: 67, endPoint x: 47, endPoint y: 69, distance: 6.7
click at [41, 67] on button "End turn" at bounding box center [35, 71] width 51 height 24
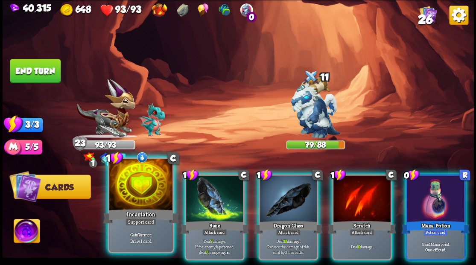
click at [138, 203] on div at bounding box center [140, 185] width 63 height 53
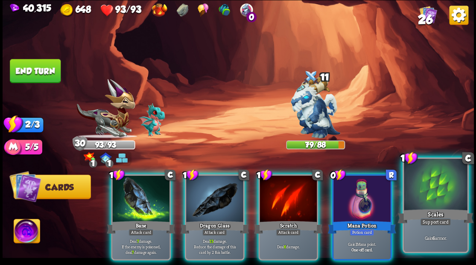
click at [438, 177] on div at bounding box center [434, 185] width 63 height 53
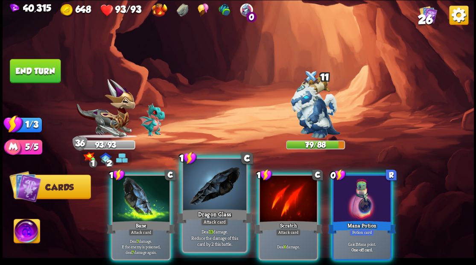
click at [226, 185] on div at bounding box center [214, 185] width 63 height 53
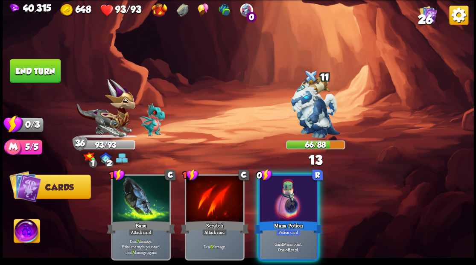
drag, startPoint x: 281, startPoint y: 206, endPoint x: 256, endPoint y: 196, distance: 27.3
click at [279, 205] on div at bounding box center [287, 199] width 57 height 48
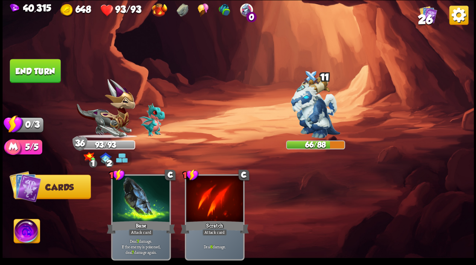
click at [33, 73] on button "End turn" at bounding box center [35, 71] width 51 height 24
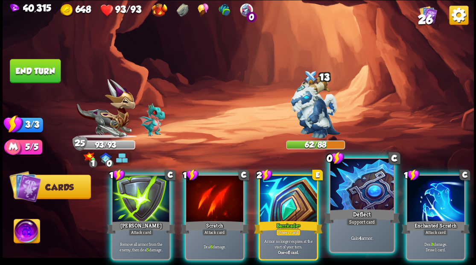
click at [348, 200] on div at bounding box center [361, 185] width 63 height 53
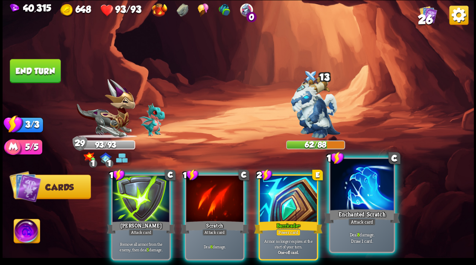
click at [348, 199] on div at bounding box center [361, 185] width 63 height 53
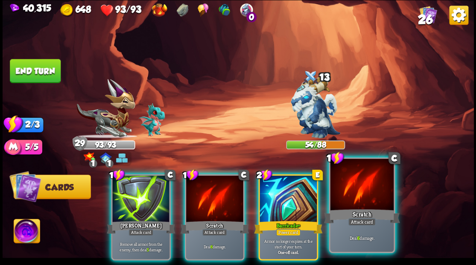
click at [357, 190] on div at bounding box center [361, 185] width 63 height 53
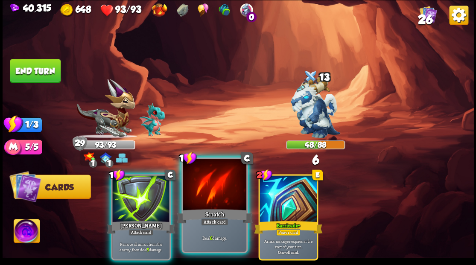
click at [240, 198] on div at bounding box center [214, 185] width 63 height 53
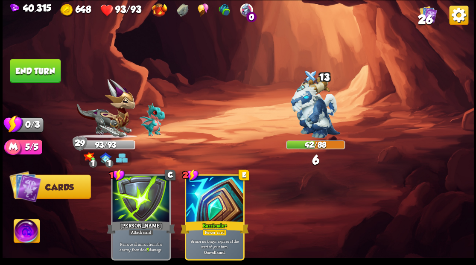
click at [36, 65] on button "End turn" at bounding box center [35, 71] width 51 height 24
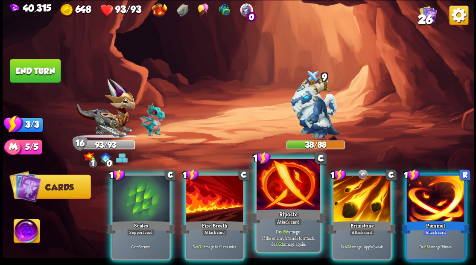
click at [295, 200] on div at bounding box center [287, 185] width 63 height 53
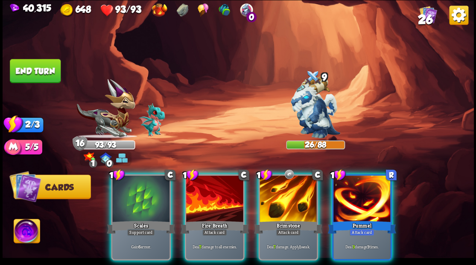
click at [295, 200] on div at bounding box center [287, 199] width 57 height 48
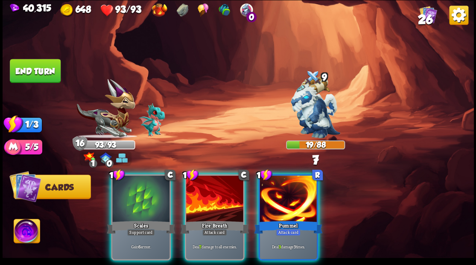
click at [133, 197] on div at bounding box center [140, 199] width 57 height 48
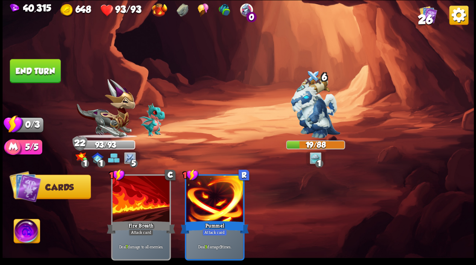
click at [34, 68] on button "End turn" at bounding box center [35, 71] width 51 height 24
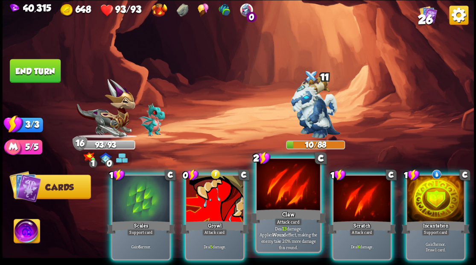
click at [281, 204] on div at bounding box center [287, 185] width 63 height 53
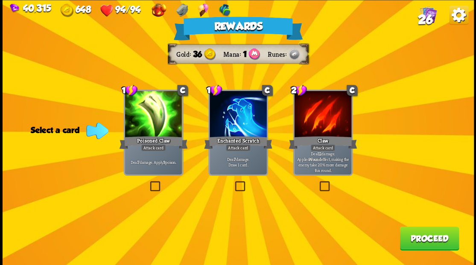
click at [148, 182] on label at bounding box center [148, 182] width 0 height 0
click at [0, 0] on input "checkbox" at bounding box center [0, 0] width 0 height 0
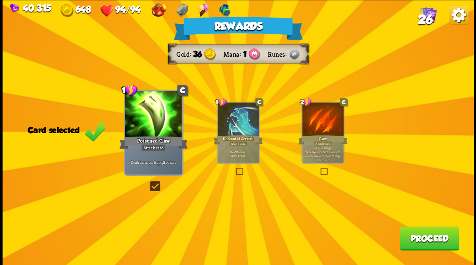
drag, startPoint x: 419, startPoint y: 239, endPoint x: 475, endPoint y: 241, distance: 55.9
click at [420, 236] on button "Proceed" at bounding box center [428, 238] width 59 height 24
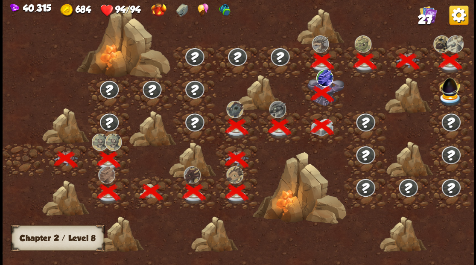
click at [451, 85] on img at bounding box center [449, 84] width 25 height 23
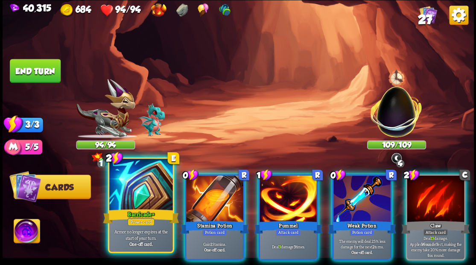
click at [140, 186] on div at bounding box center [140, 185] width 63 height 53
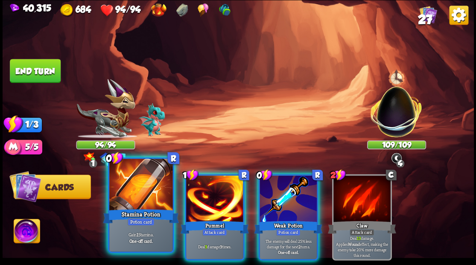
click at [137, 185] on div at bounding box center [140, 185] width 63 height 53
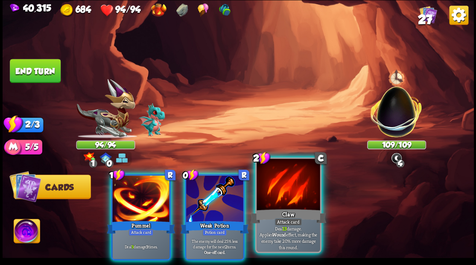
click at [301, 194] on div at bounding box center [287, 185] width 63 height 53
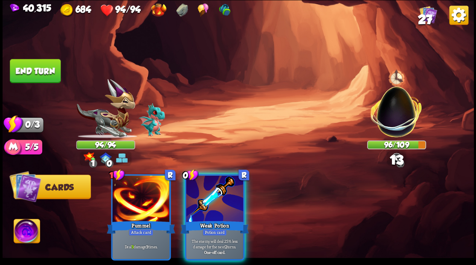
click at [198, 187] on div at bounding box center [214, 199] width 57 height 48
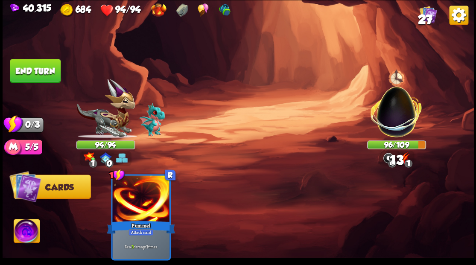
click at [26, 70] on button "End turn" at bounding box center [35, 71] width 51 height 24
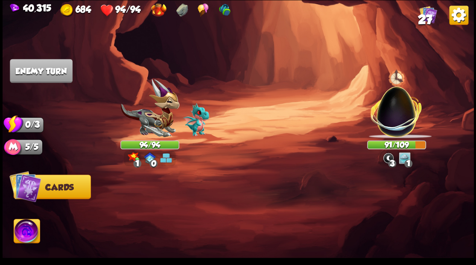
click at [393, 118] on img at bounding box center [396, 107] width 62 height 62
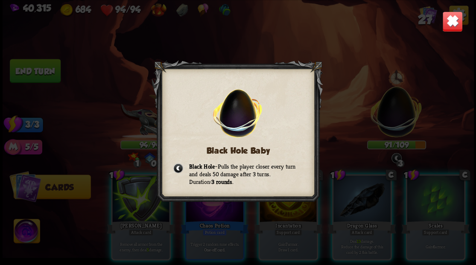
click at [447, 20] on img at bounding box center [451, 21] width 20 height 20
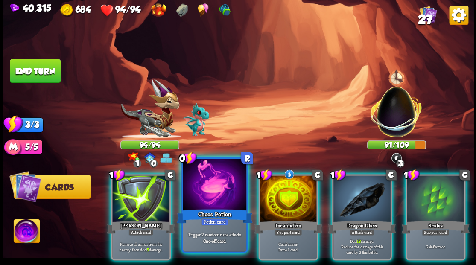
click at [214, 197] on div at bounding box center [214, 185] width 63 height 53
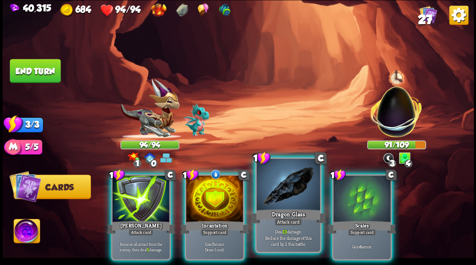
click at [289, 183] on div at bounding box center [287, 185] width 63 height 53
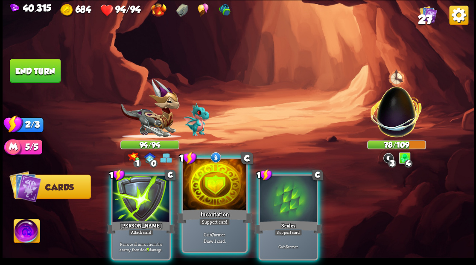
click at [218, 182] on div at bounding box center [214, 185] width 63 height 53
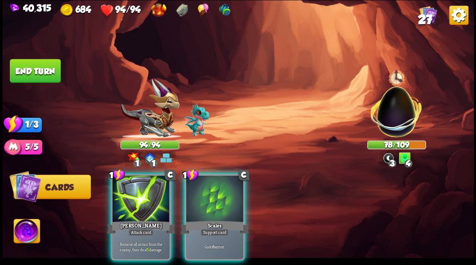
click at [218, 182] on div at bounding box center [214, 199] width 57 height 48
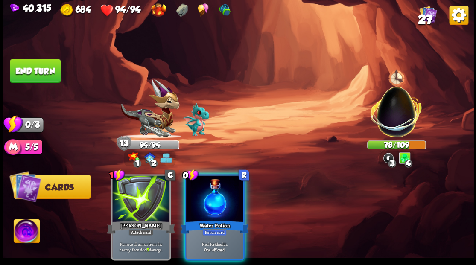
drag, startPoint x: 223, startPoint y: 205, endPoint x: 190, endPoint y: 182, distance: 39.5
click at [205, 192] on div at bounding box center [214, 199] width 57 height 48
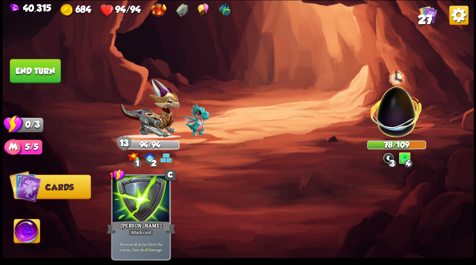
click at [42, 67] on button "End turn" at bounding box center [35, 71] width 51 height 24
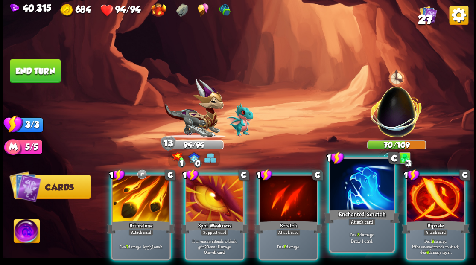
click at [367, 202] on div at bounding box center [361, 185] width 63 height 53
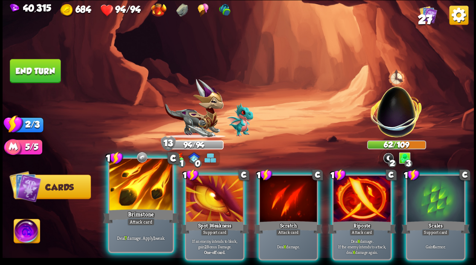
click at [139, 200] on div at bounding box center [140, 185] width 63 height 53
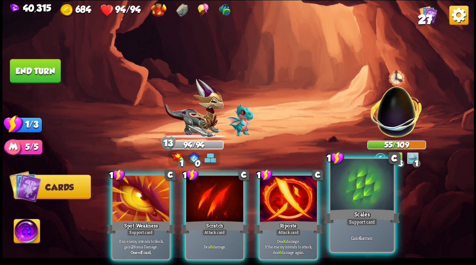
click at [354, 209] on div "Scales" at bounding box center [361, 215] width 76 height 17
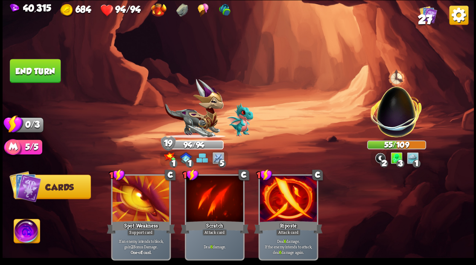
click at [41, 67] on button "End turn" at bounding box center [35, 71] width 51 height 24
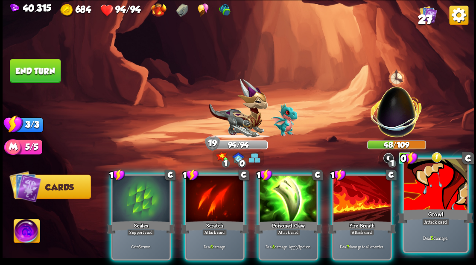
click at [439, 192] on div at bounding box center [434, 185] width 63 height 53
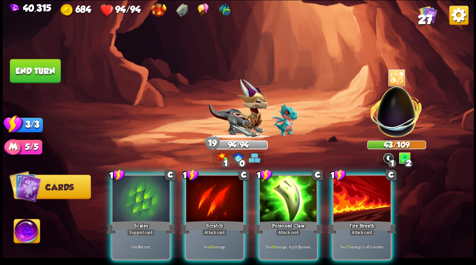
click at [15, 231] on img at bounding box center [27, 232] width 26 height 26
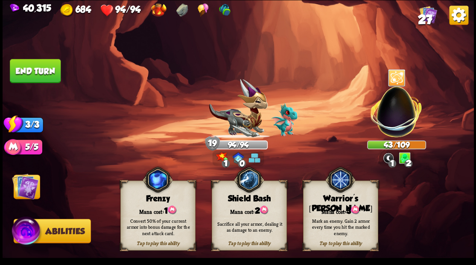
drag, startPoint x: 336, startPoint y: 219, endPoint x: 328, endPoint y: 218, distance: 8.1
click at [336, 219] on div "Mark an enemy. Gain 2 armor every time you hit the marked enemy." at bounding box center [341, 226] width 68 height 19
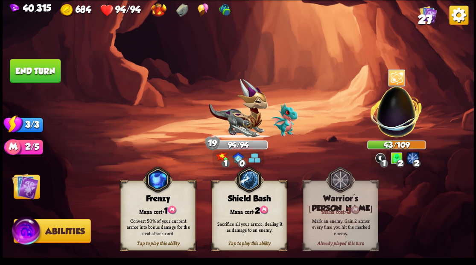
click at [29, 191] on img at bounding box center [25, 186] width 26 height 26
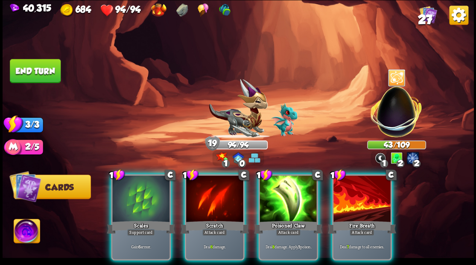
click at [354, 203] on div at bounding box center [361, 199] width 57 height 48
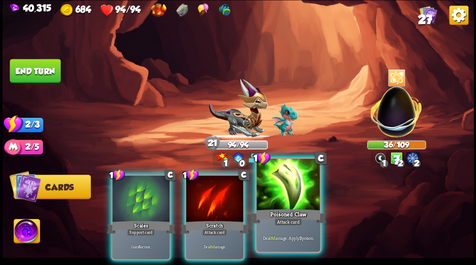
click at [281, 188] on div at bounding box center [287, 185] width 63 height 53
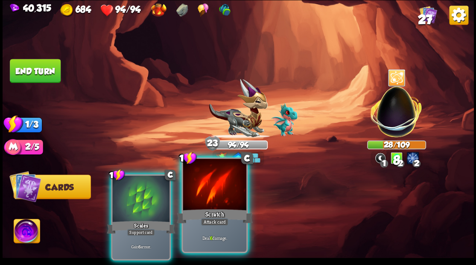
click at [198, 184] on div at bounding box center [214, 185] width 63 height 53
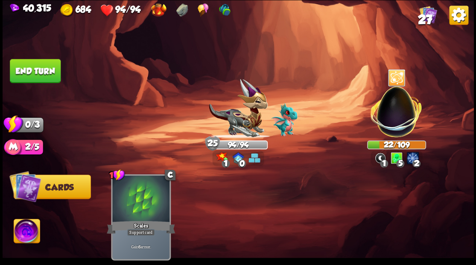
click at [33, 72] on button "End turn" at bounding box center [35, 71] width 51 height 24
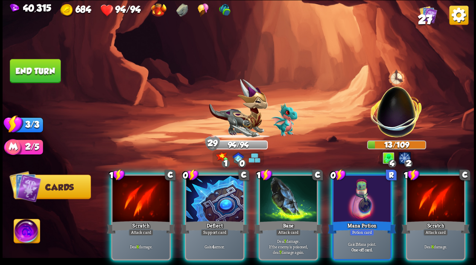
click at [363, 196] on div at bounding box center [361, 199] width 57 height 48
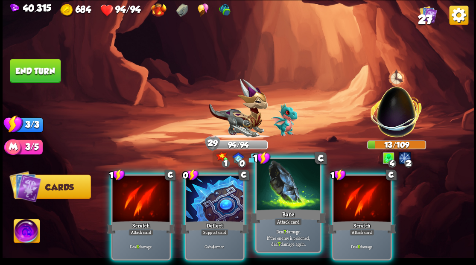
click at [279, 212] on div "Bane" at bounding box center [288, 215] width 76 height 17
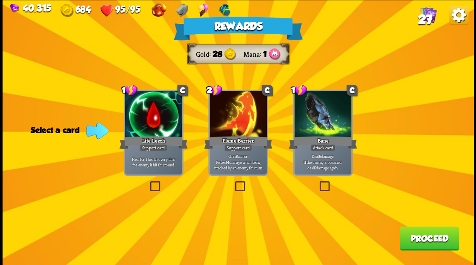
drag, startPoint x: 432, startPoint y: 239, endPoint x: 270, endPoint y: 14, distance: 277.4
click at [432, 240] on button "Proceed" at bounding box center [428, 238] width 59 height 24
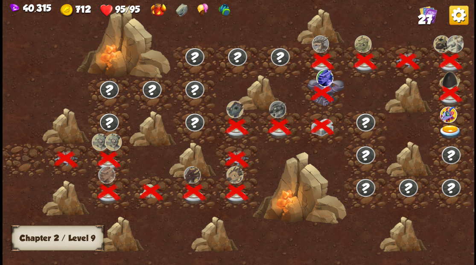
click at [444, 133] on img at bounding box center [449, 132] width 23 height 14
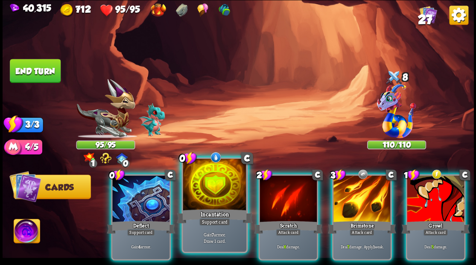
click at [212, 179] on div at bounding box center [214, 185] width 63 height 53
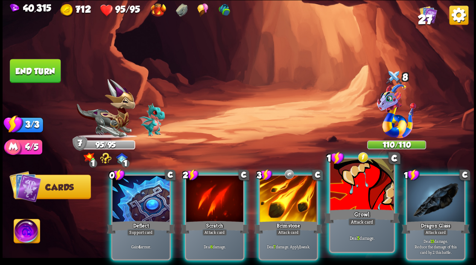
click at [363, 195] on div at bounding box center [361, 185] width 63 height 53
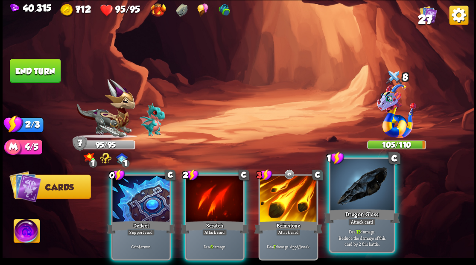
click at [358, 191] on div at bounding box center [361, 185] width 63 height 53
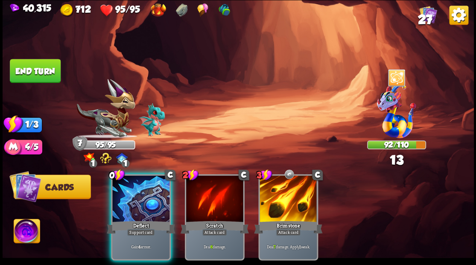
drag, startPoint x: 134, startPoint y: 205, endPoint x: 105, endPoint y: 176, distance: 40.7
click at [133, 203] on div at bounding box center [140, 199] width 57 height 48
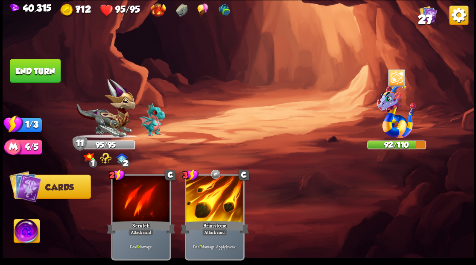
click at [42, 74] on button "End turn" at bounding box center [35, 71] width 51 height 24
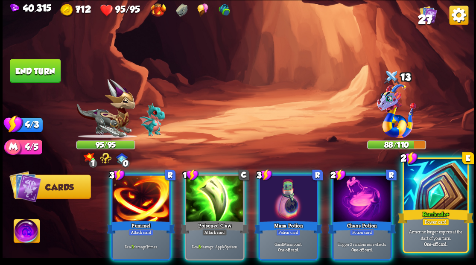
click at [437, 200] on div at bounding box center [434, 185] width 63 height 53
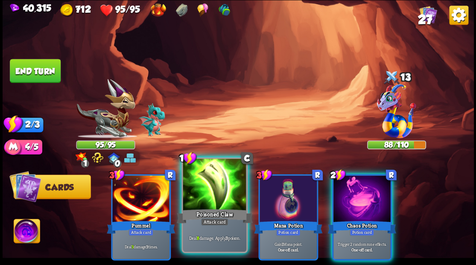
click at [214, 197] on div at bounding box center [214, 185] width 63 height 53
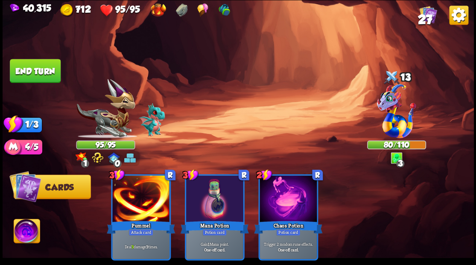
click at [38, 66] on button "End turn" at bounding box center [35, 71] width 51 height 24
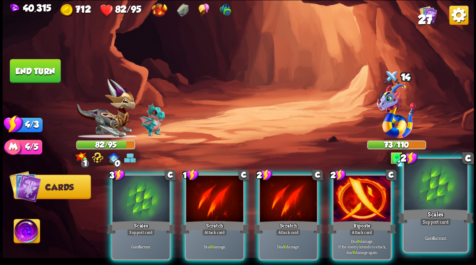
click at [439, 191] on div at bounding box center [434, 185] width 63 height 53
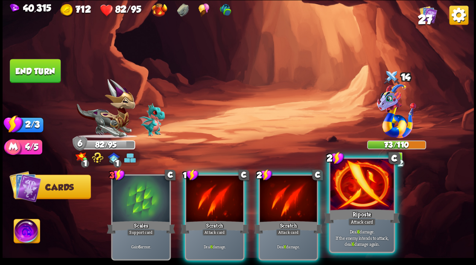
click at [351, 186] on div at bounding box center [361, 185] width 63 height 53
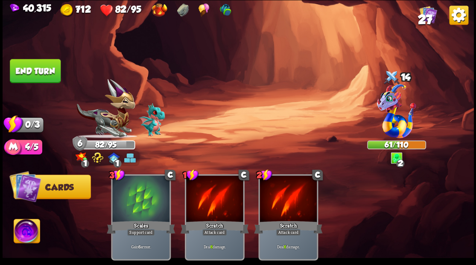
click at [23, 75] on button "End turn" at bounding box center [35, 71] width 51 height 24
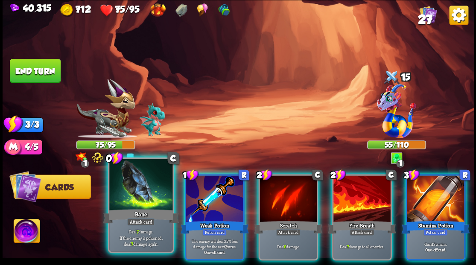
click at [131, 198] on div at bounding box center [140, 185] width 63 height 53
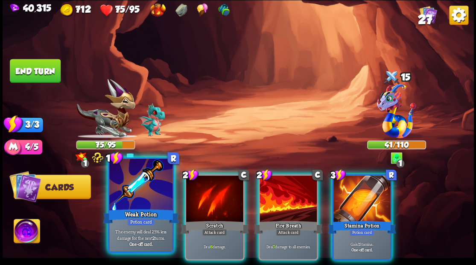
click at [143, 197] on div at bounding box center [140, 185] width 63 height 53
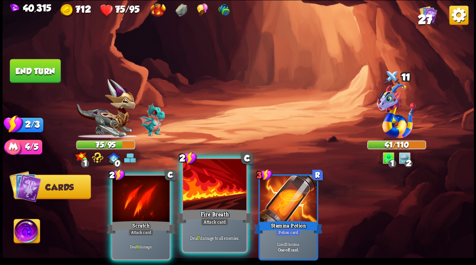
click at [210, 197] on div at bounding box center [214, 185] width 63 height 53
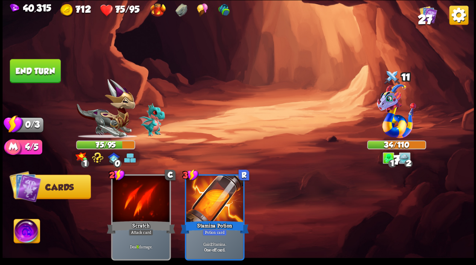
click at [42, 64] on button "End turn" at bounding box center [35, 71] width 51 height 24
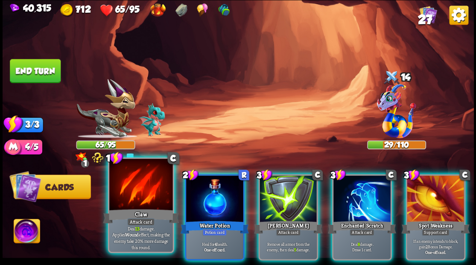
click at [139, 204] on div at bounding box center [140, 185] width 63 height 53
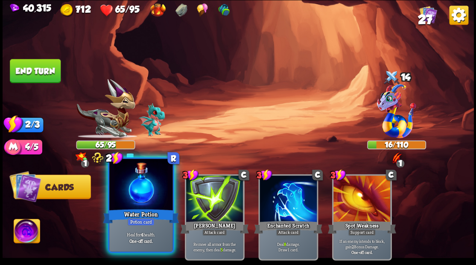
click at [148, 197] on div at bounding box center [140, 185] width 63 height 53
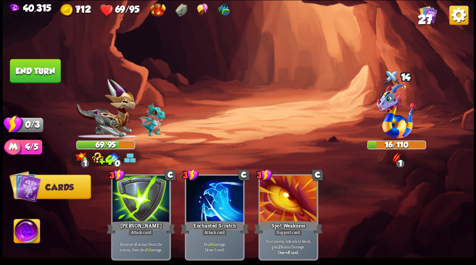
click at [34, 70] on button "End turn" at bounding box center [35, 71] width 51 height 24
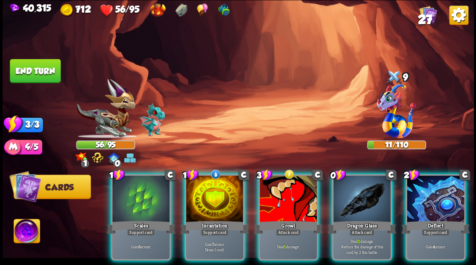
click at [216, 202] on div at bounding box center [214, 199] width 57 height 48
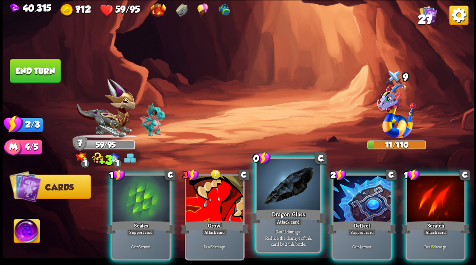
click at [298, 197] on div at bounding box center [287, 185] width 63 height 53
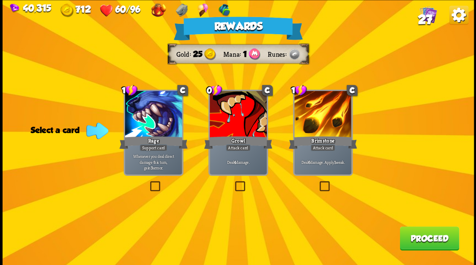
click at [424, 238] on button "Proceed" at bounding box center [428, 238] width 59 height 24
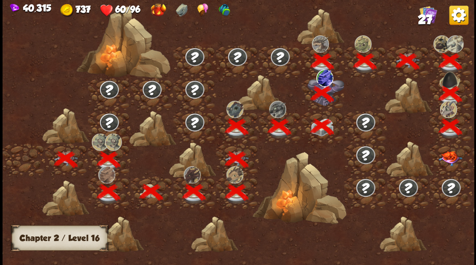
scroll to position [0, 130]
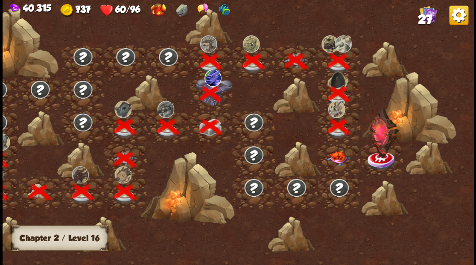
click at [339, 155] on img at bounding box center [337, 158] width 23 height 15
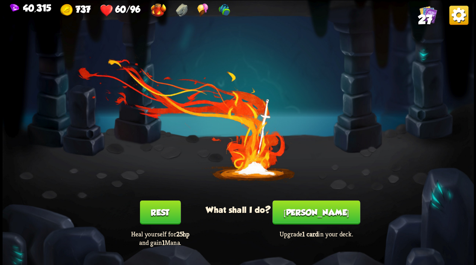
drag, startPoint x: 317, startPoint y: 218, endPoint x: 315, endPoint y: 209, distance: 9.5
click at [315, 209] on button "[PERSON_NAME]" at bounding box center [315, 212] width 87 height 24
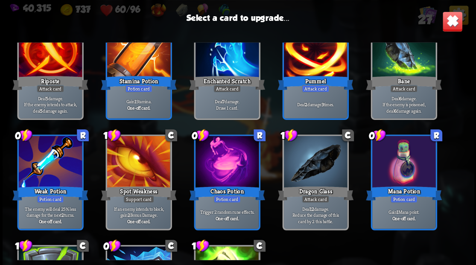
scroll to position [311, 0]
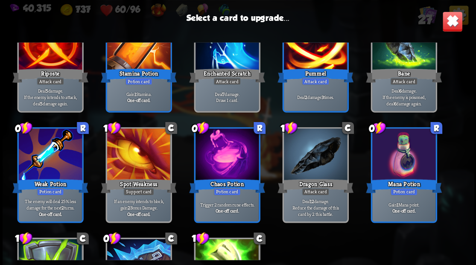
click at [401, 165] on div at bounding box center [402, 154] width 63 height 53
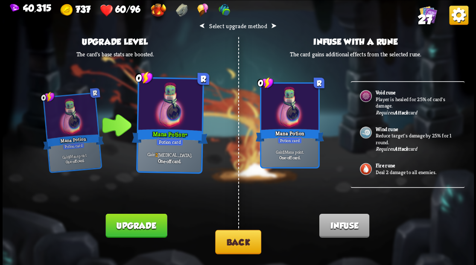
click at [148, 226] on button "Upgrade" at bounding box center [135, 225] width 61 height 24
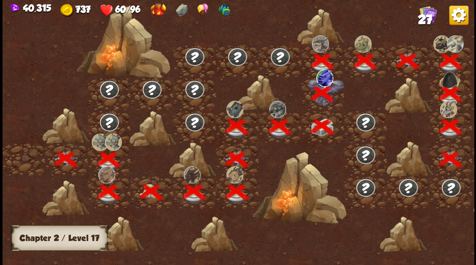
scroll to position [0, 130]
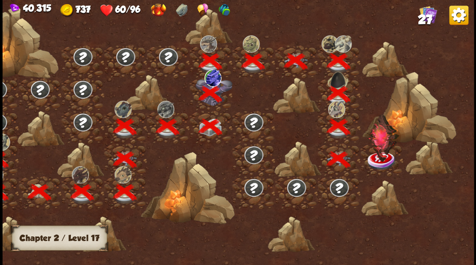
click at [377, 153] on img at bounding box center [382, 137] width 32 height 48
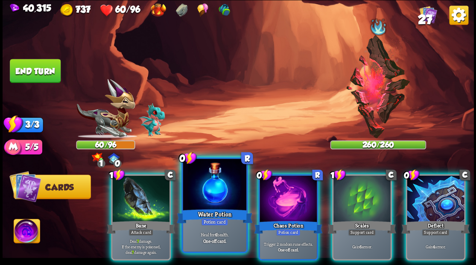
click at [210, 191] on div at bounding box center [214, 185] width 63 height 53
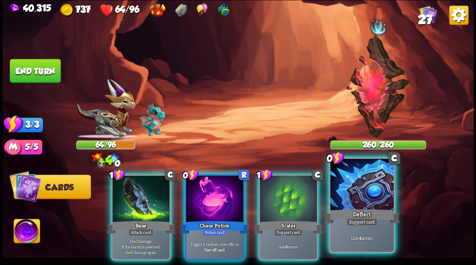
click at [357, 193] on div at bounding box center [361, 185] width 63 height 53
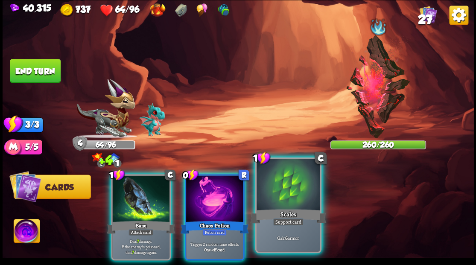
click at [288, 198] on div at bounding box center [287, 185] width 63 height 53
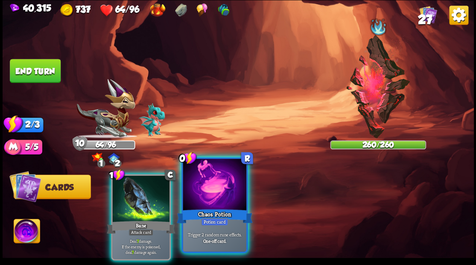
click at [218, 197] on div at bounding box center [214, 185] width 63 height 53
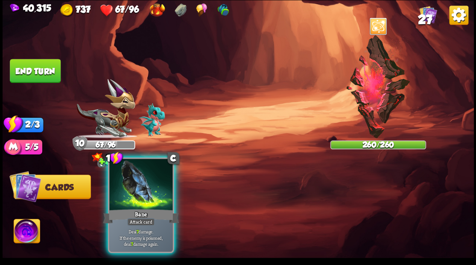
click at [131, 184] on div at bounding box center [140, 185] width 63 height 53
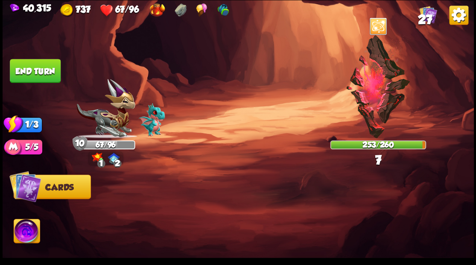
click at [22, 76] on button "End turn" at bounding box center [35, 71] width 51 height 24
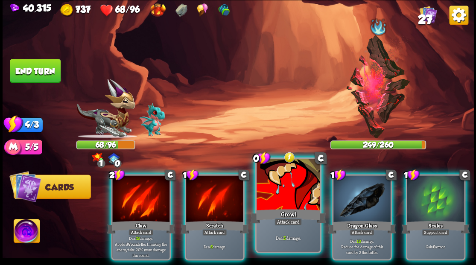
click at [289, 201] on div at bounding box center [287, 185] width 63 height 53
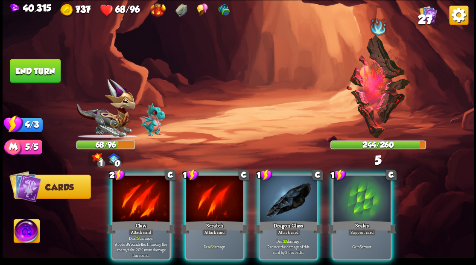
click at [281, 192] on div at bounding box center [287, 199] width 57 height 48
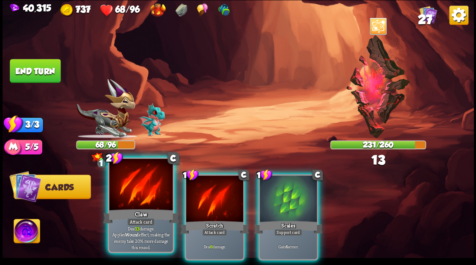
click at [145, 200] on div at bounding box center [140, 185] width 63 height 53
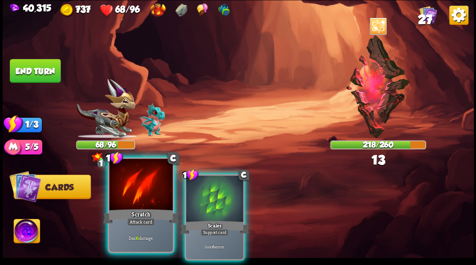
click at [143, 197] on div at bounding box center [140, 185] width 63 height 53
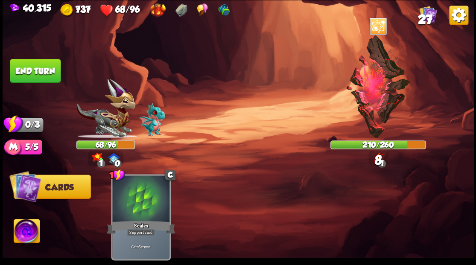
click at [39, 68] on button "End turn" at bounding box center [35, 71] width 51 height 24
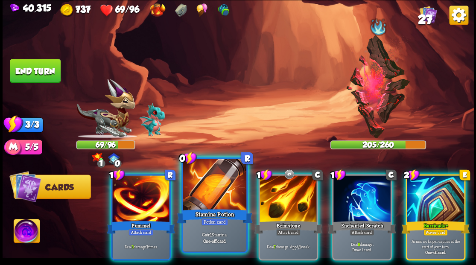
click at [206, 190] on div at bounding box center [214, 185] width 63 height 53
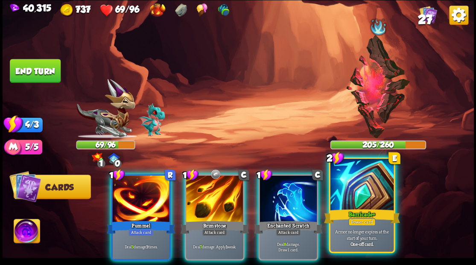
click at [356, 191] on div at bounding box center [361, 185] width 63 height 53
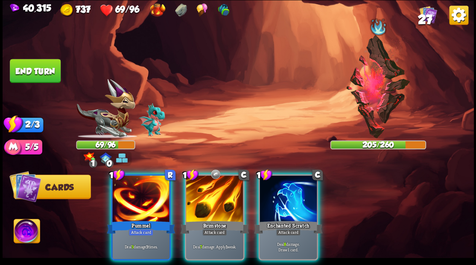
click at [281, 197] on div at bounding box center [287, 199] width 57 height 48
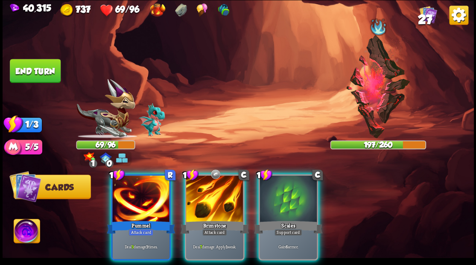
click at [279, 197] on div at bounding box center [287, 199] width 57 height 48
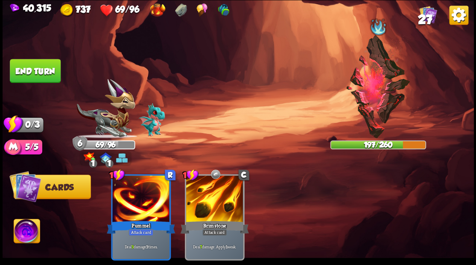
click at [27, 73] on button "End turn" at bounding box center [35, 71] width 51 height 24
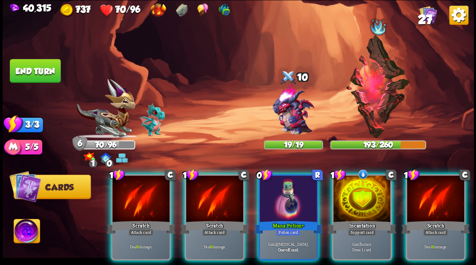
drag, startPoint x: 357, startPoint y: 194, endPoint x: 357, endPoint y: 183, distance: 10.2
click at [357, 194] on div at bounding box center [361, 199] width 57 height 48
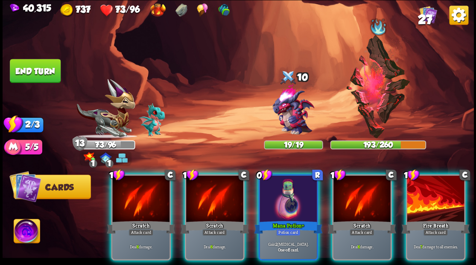
click at [26, 234] on img at bounding box center [27, 232] width 26 height 26
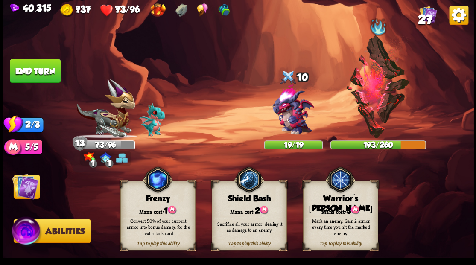
drag, startPoint x: 350, startPoint y: 201, endPoint x: 354, endPoint y: 189, distance: 13.5
click at [351, 197] on div "Warrior's [PERSON_NAME]" at bounding box center [340, 204] width 74 height 20
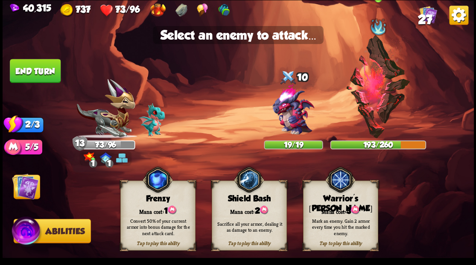
drag, startPoint x: 379, startPoint y: 114, endPoint x: 374, endPoint y: 114, distance: 5.1
click at [379, 114] on img at bounding box center [377, 86] width 65 height 103
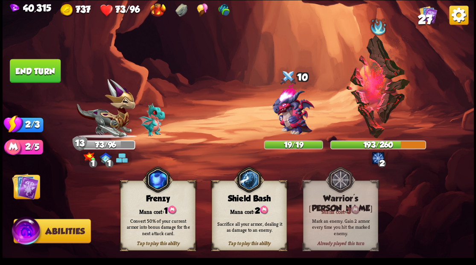
click at [31, 182] on img at bounding box center [25, 186] width 26 height 26
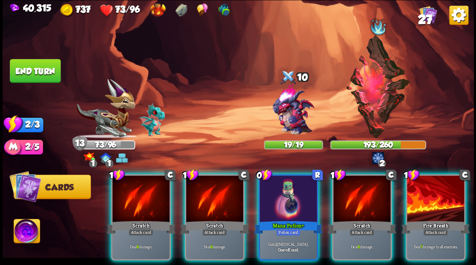
click at [276, 189] on div at bounding box center [287, 199] width 57 height 48
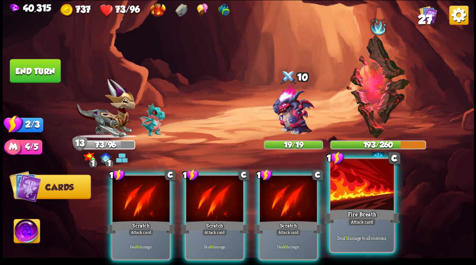
click at [357, 199] on div at bounding box center [361, 185] width 63 height 53
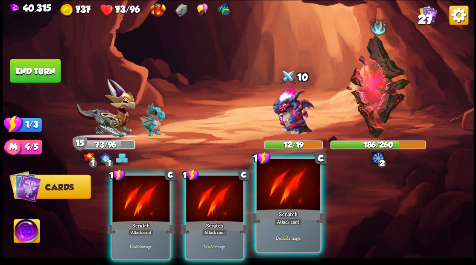
drag, startPoint x: 280, startPoint y: 183, endPoint x: 276, endPoint y: 176, distance: 8.3
click at [279, 182] on div at bounding box center [287, 185] width 63 height 53
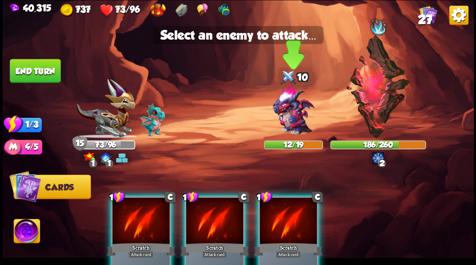
click at [289, 111] on img at bounding box center [292, 109] width 57 height 57
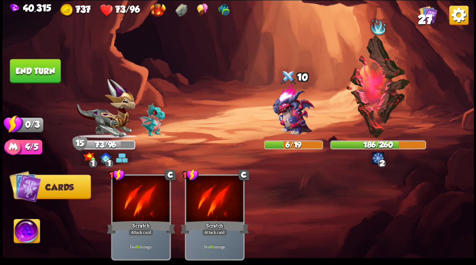
click at [34, 73] on button "End turn" at bounding box center [35, 71] width 51 height 24
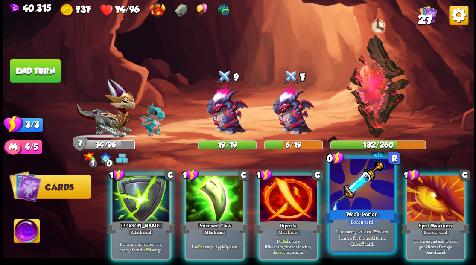
click at [364, 198] on div at bounding box center [361, 185] width 63 height 53
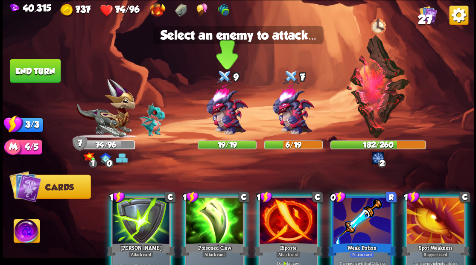
drag, startPoint x: 223, startPoint y: 110, endPoint x: 228, endPoint y: 122, distance: 13.2
click at [223, 111] on img at bounding box center [226, 109] width 57 height 57
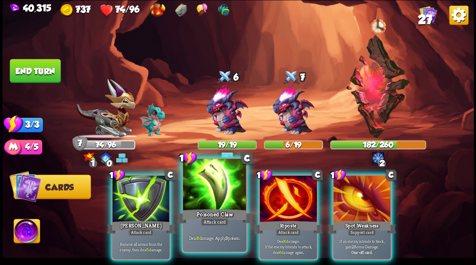
click at [216, 190] on div at bounding box center [214, 185] width 63 height 53
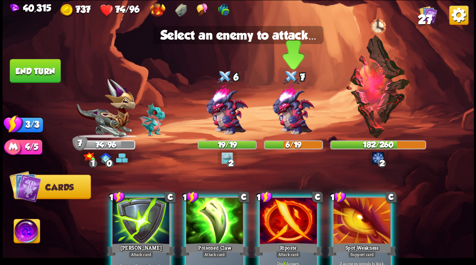
click at [290, 115] on img at bounding box center [292, 109] width 57 height 57
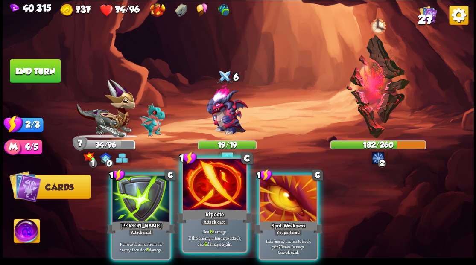
click at [208, 195] on div at bounding box center [214, 185] width 63 height 53
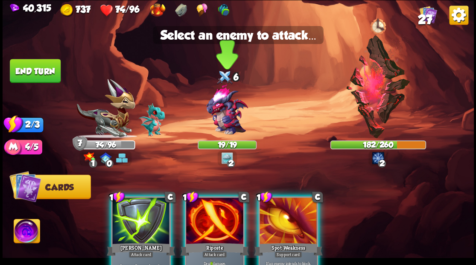
click at [226, 108] on img at bounding box center [226, 109] width 57 height 57
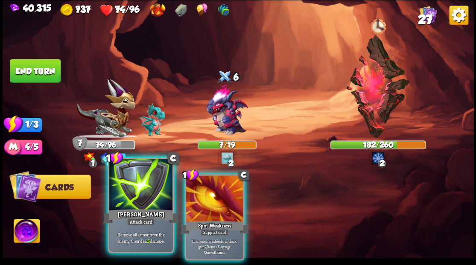
click at [136, 196] on div at bounding box center [140, 185] width 63 height 53
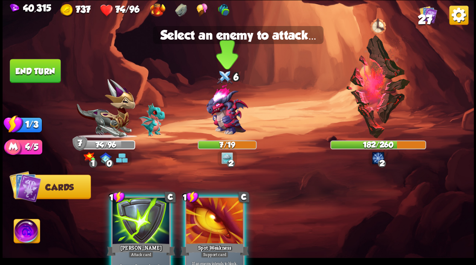
click at [225, 108] on img at bounding box center [226, 109] width 57 height 57
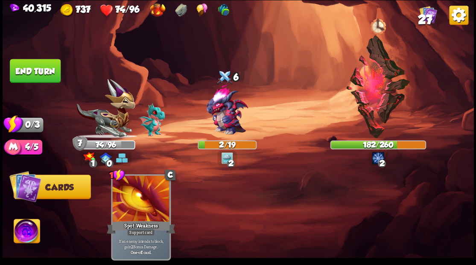
click at [25, 73] on button "End turn" at bounding box center [35, 71] width 51 height 24
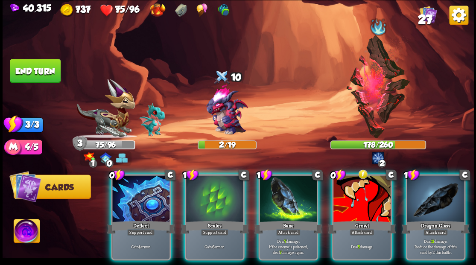
click at [143, 199] on div at bounding box center [140, 199] width 57 height 48
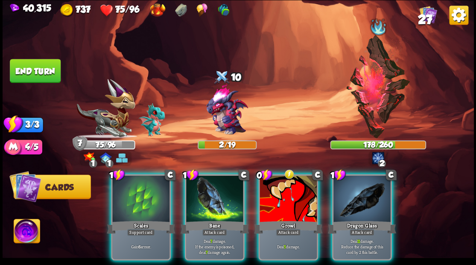
drag, startPoint x: 141, startPoint y: 200, endPoint x: 137, endPoint y: 181, distance: 19.1
click at [140, 193] on div at bounding box center [140, 199] width 57 height 48
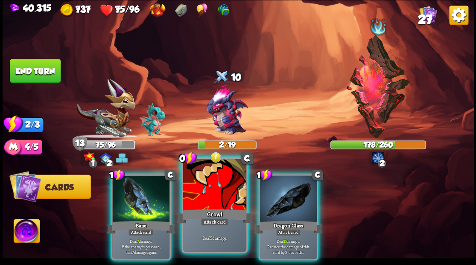
click at [209, 192] on div at bounding box center [214, 185] width 63 height 53
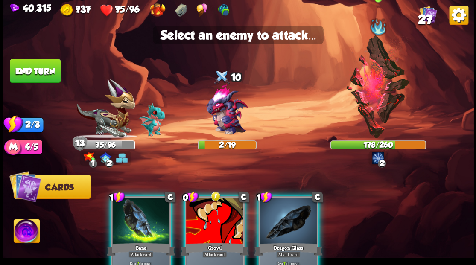
click at [383, 94] on img at bounding box center [377, 86] width 65 height 103
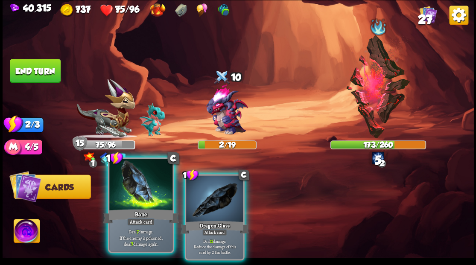
drag, startPoint x: 132, startPoint y: 199, endPoint x: 176, endPoint y: 143, distance: 70.5
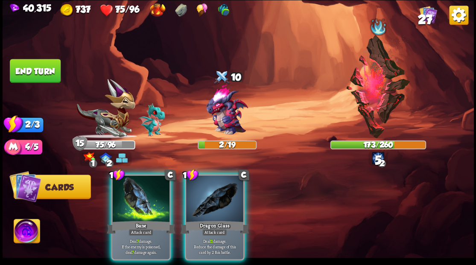
click at [135, 191] on div at bounding box center [140, 199] width 57 height 48
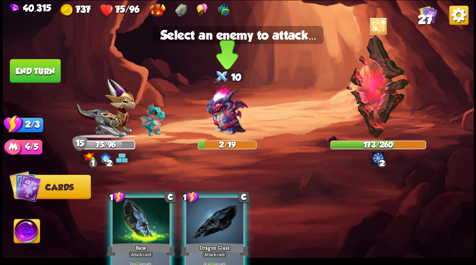
click at [218, 113] on img at bounding box center [226, 109] width 57 height 57
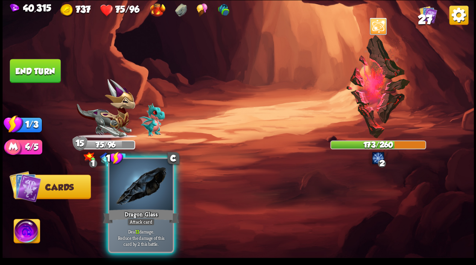
click at [143, 192] on div at bounding box center [140, 185] width 63 height 53
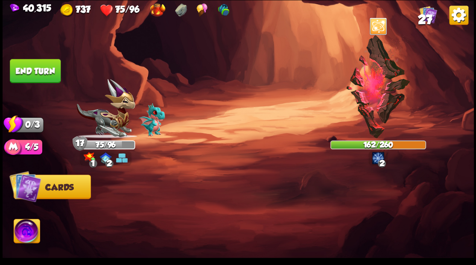
click at [44, 70] on button "End turn" at bounding box center [35, 71] width 51 height 24
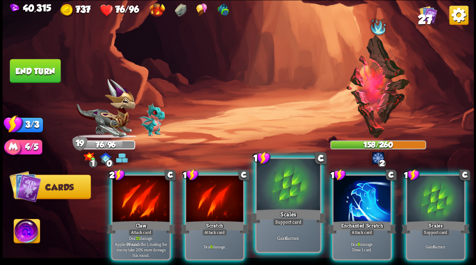
click at [282, 184] on div at bounding box center [287, 185] width 63 height 53
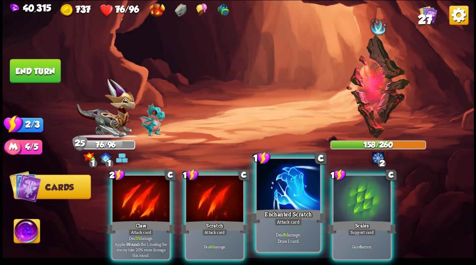
click at [283, 184] on div at bounding box center [287, 185] width 63 height 53
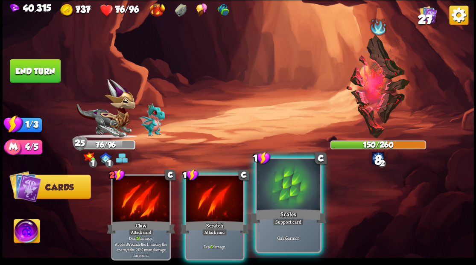
click at [283, 183] on div at bounding box center [287, 185] width 63 height 53
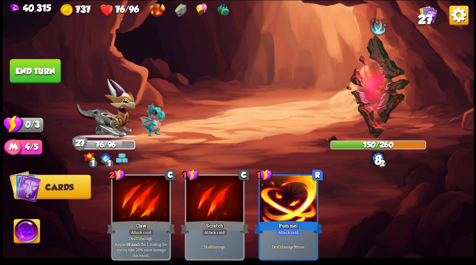
click at [33, 74] on button "End turn" at bounding box center [35, 71] width 51 height 24
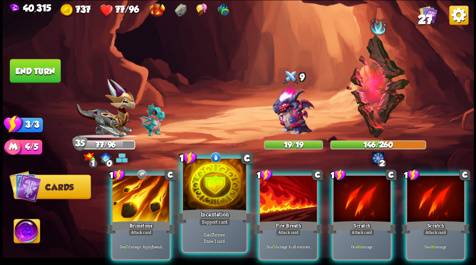
click at [214, 191] on div at bounding box center [214, 185] width 63 height 53
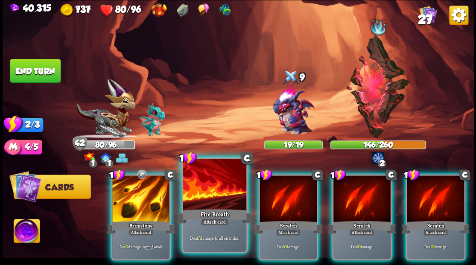
click at [215, 183] on div at bounding box center [214, 185] width 63 height 53
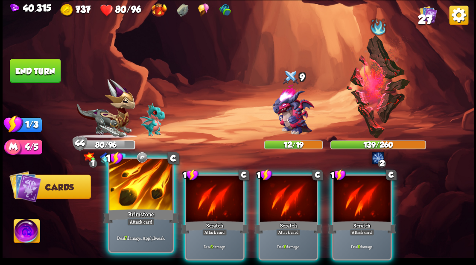
click at [134, 197] on div at bounding box center [140, 185] width 63 height 53
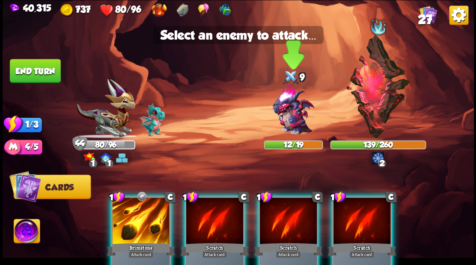
click at [289, 114] on img at bounding box center [292, 109] width 57 height 57
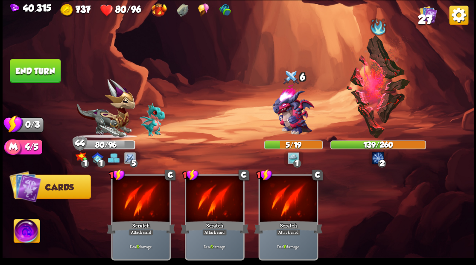
click at [40, 67] on button "End turn" at bounding box center [35, 71] width 51 height 24
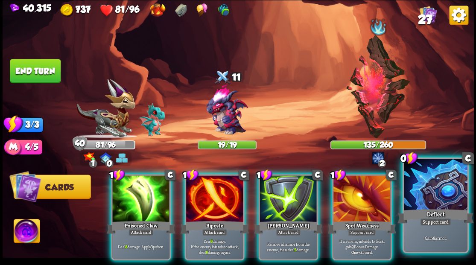
click at [448, 194] on div at bounding box center [434, 185] width 63 height 53
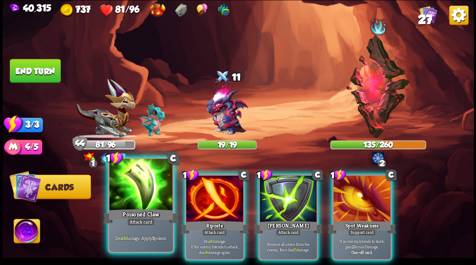
click at [146, 183] on div at bounding box center [140, 185] width 63 height 53
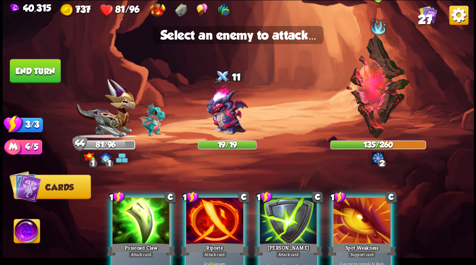
click at [379, 84] on img at bounding box center [377, 86] width 65 height 103
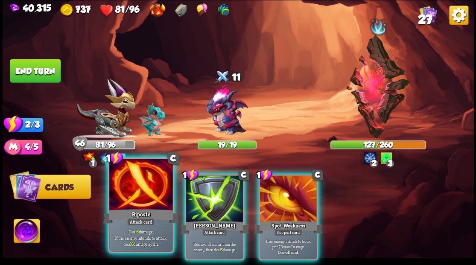
click at [141, 193] on div at bounding box center [140, 185] width 63 height 53
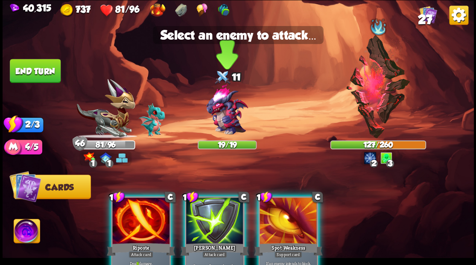
click at [231, 110] on img at bounding box center [226, 109] width 57 height 57
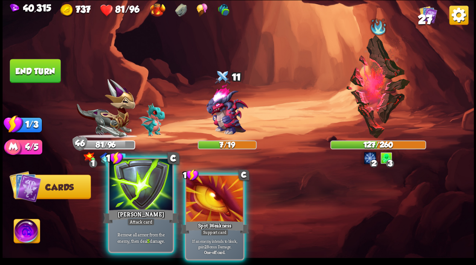
click at [138, 185] on div at bounding box center [140, 185] width 63 height 53
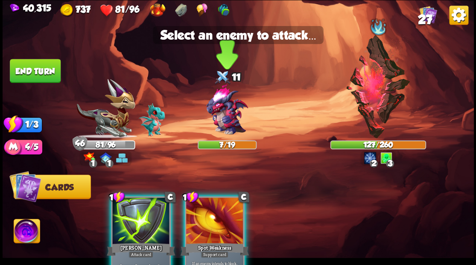
click at [223, 110] on img at bounding box center [226, 109] width 57 height 57
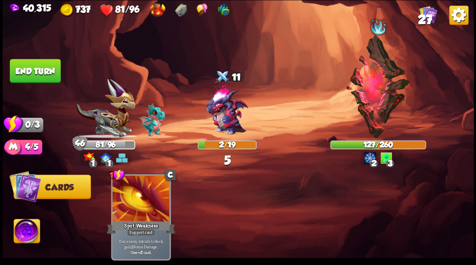
click at [46, 70] on button "End turn" at bounding box center [35, 71] width 51 height 24
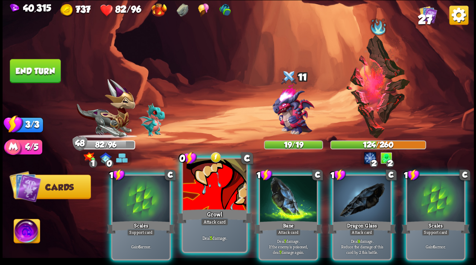
click at [211, 197] on div at bounding box center [214, 185] width 63 height 53
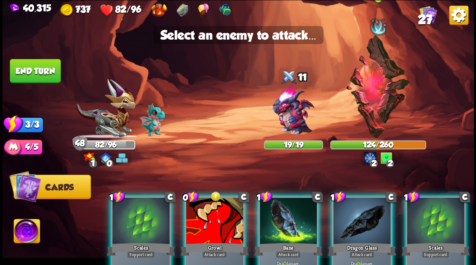
click at [377, 84] on img at bounding box center [377, 86] width 65 height 103
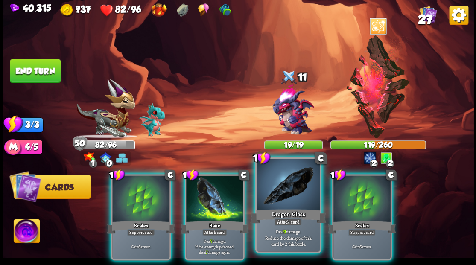
drag, startPoint x: 289, startPoint y: 186, endPoint x: 299, endPoint y: 136, distance: 50.9
click at [289, 186] on div at bounding box center [287, 185] width 63 height 53
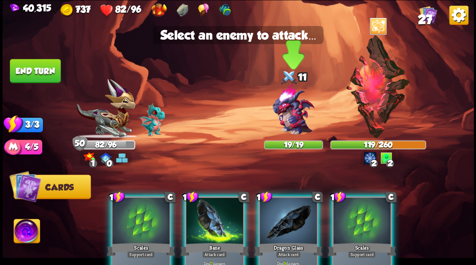
click at [299, 116] on img at bounding box center [292, 109] width 57 height 57
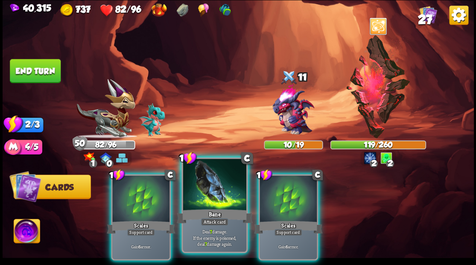
drag, startPoint x: 213, startPoint y: 205, endPoint x: 218, endPoint y: 197, distance: 9.9
click at [214, 205] on div at bounding box center [214, 185] width 63 height 53
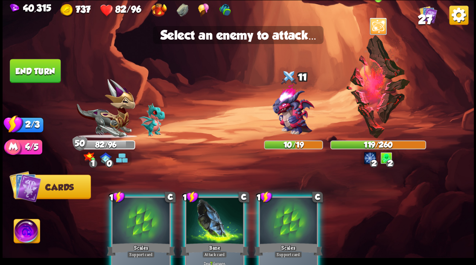
click at [374, 91] on img at bounding box center [377, 86] width 65 height 103
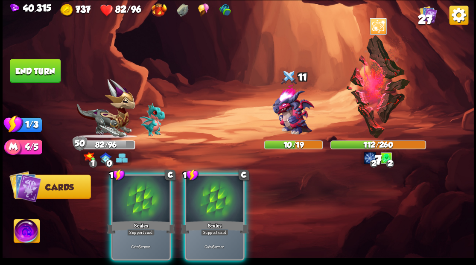
drag, startPoint x: 224, startPoint y: 196, endPoint x: 203, endPoint y: 183, distance: 24.3
click at [215, 189] on div at bounding box center [214, 199] width 57 height 48
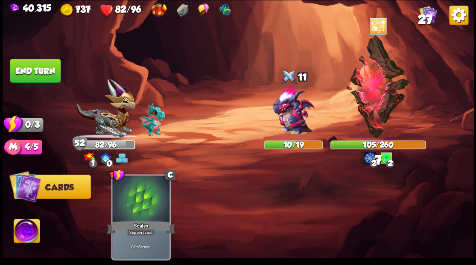
click at [48, 73] on button "End turn" at bounding box center [35, 71] width 51 height 24
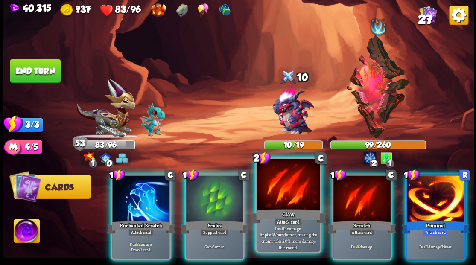
click at [286, 195] on div at bounding box center [287, 185] width 63 height 53
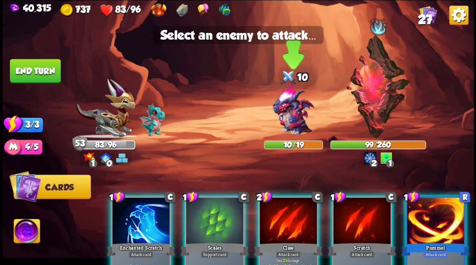
click at [287, 119] on img at bounding box center [292, 109] width 57 height 57
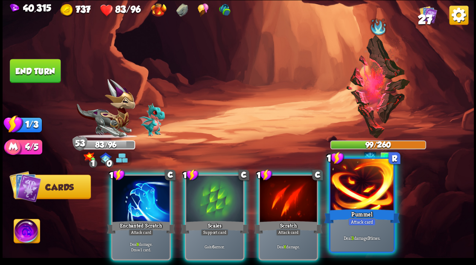
click at [356, 197] on div at bounding box center [361, 185] width 63 height 53
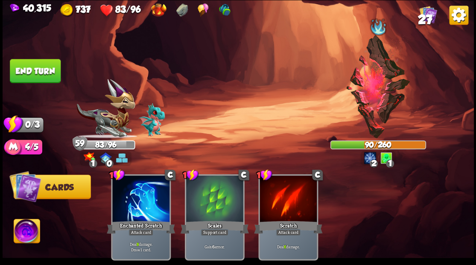
drag, startPoint x: 33, startPoint y: 67, endPoint x: 38, endPoint y: 69, distance: 4.6
click at [33, 67] on button "End turn" at bounding box center [35, 71] width 51 height 24
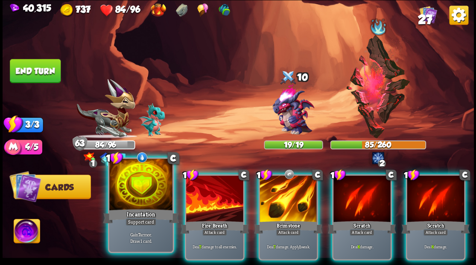
click at [139, 189] on div at bounding box center [140, 185] width 63 height 53
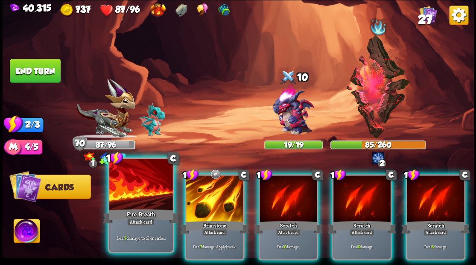
click at [146, 191] on div at bounding box center [140, 185] width 63 height 53
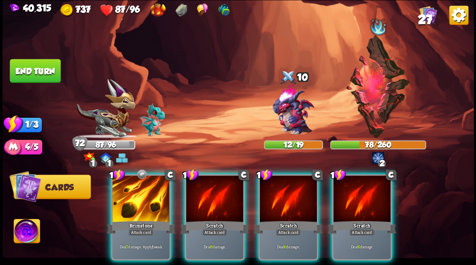
click at [146, 191] on div at bounding box center [140, 199] width 57 height 48
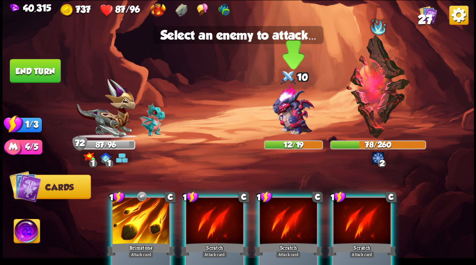
click at [289, 116] on img at bounding box center [292, 109] width 57 height 57
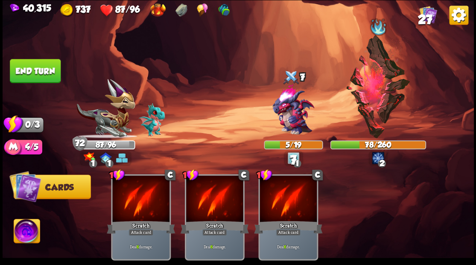
drag, startPoint x: 37, startPoint y: 78, endPoint x: 50, endPoint y: 79, distance: 13.3
click at [37, 77] on button "End turn" at bounding box center [35, 71] width 51 height 24
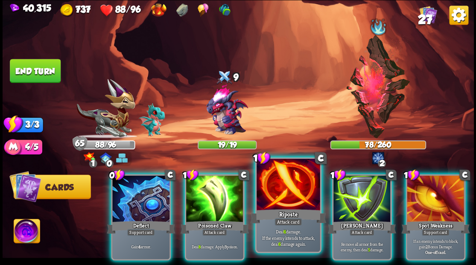
click at [289, 192] on div at bounding box center [287, 185] width 63 height 53
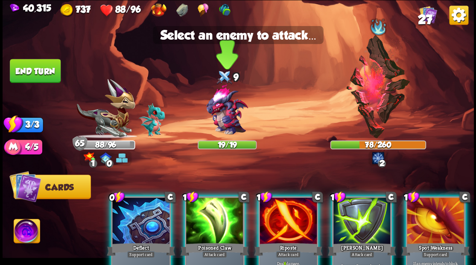
click at [226, 119] on img at bounding box center [226, 109] width 57 height 57
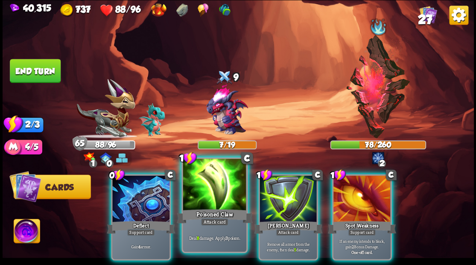
drag, startPoint x: 225, startPoint y: 190, endPoint x: 224, endPoint y: 182, distance: 8.6
click at [225, 190] on div at bounding box center [214, 185] width 63 height 53
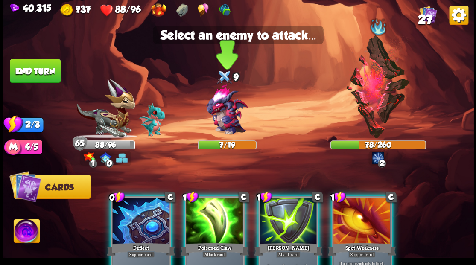
click at [226, 119] on img at bounding box center [226, 109] width 57 height 57
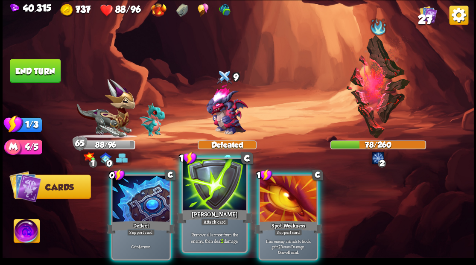
click at [208, 194] on div at bounding box center [214, 185] width 63 height 53
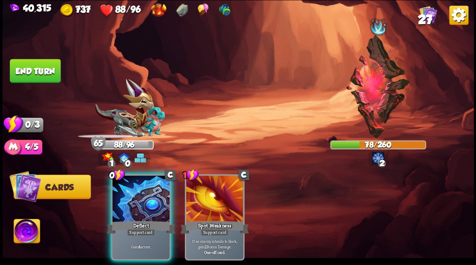
drag, startPoint x: 144, startPoint y: 205, endPoint x: 130, endPoint y: 169, distance: 38.6
click at [142, 201] on div at bounding box center [140, 199] width 57 height 48
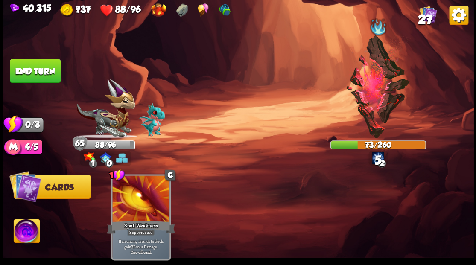
click at [41, 69] on button "End turn" at bounding box center [35, 71] width 51 height 24
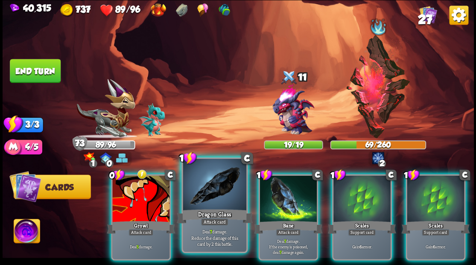
drag, startPoint x: 140, startPoint y: 198, endPoint x: 216, endPoint y: 179, distance: 77.9
click at [141, 198] on div at bounding box center [140, 199] width 57 height 48
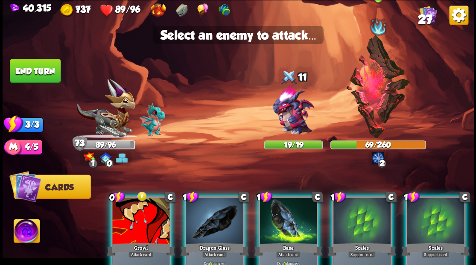
click at [380, 90] on img at bounding box center [377, 86] width 65 height 103
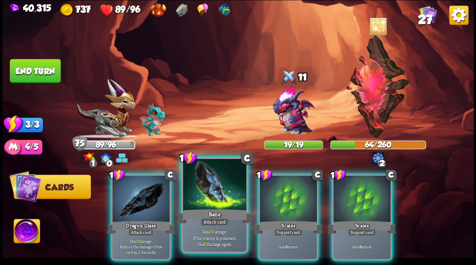
drag, startPoint x: 213, startPoint y: 206, endPoint x: 245, endPoint y: 186, distance: 37.7
click at [216, 204] on div at bounding box center [214, 185] width 63 height 53
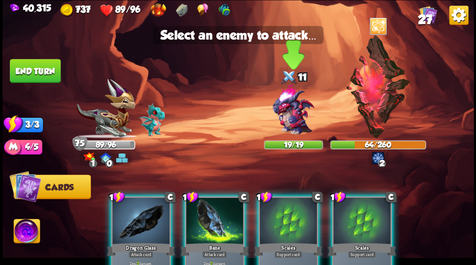
click at [288, 106] on img at bounding box center [292, 109] width 57 height 57
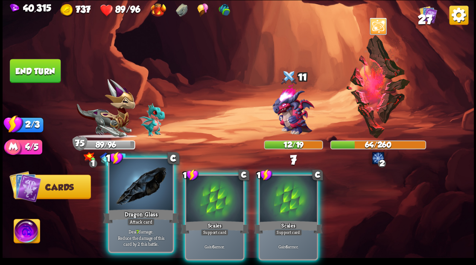
click at [141, 197] on div at bounding box center [140, 185] width 63 height 53
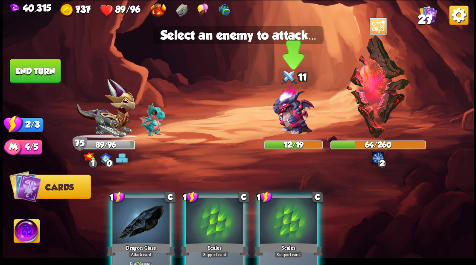
click at [283, 109] on img at bounding box center [292, 109] width 57 height 57
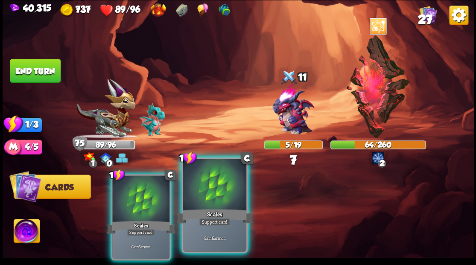
click at [206, 194] on div at bounding box center [214, 185] width 63 height 53
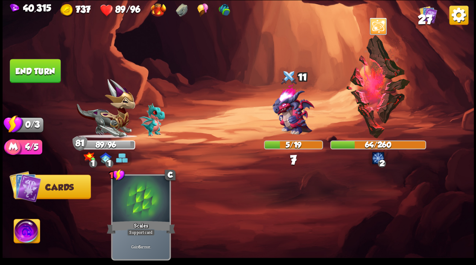
drag, startPoint x: 30, startPoint y: 70, endPoint x: 141, endPoint y: 95, distance: 113.3
click at [31, 70] on button "End turn" at bounding box center [35, 71] width 51 height 24
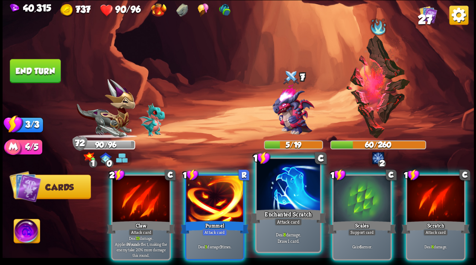
click at [287, 191] on div at bounding box center [287, 185] width 63 height 53
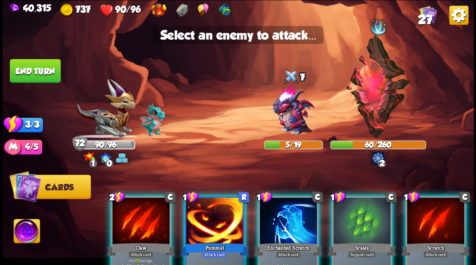
click at [294, 214] on div at bounding box center [287, 221] width 57 height 48
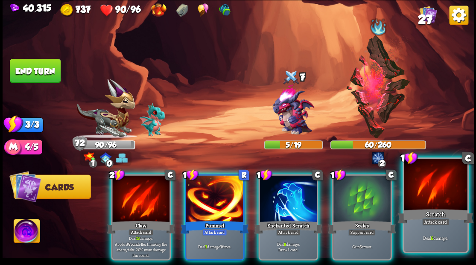
click at [440, 197] on div at bounding box center [434, 185] width 63 height 53
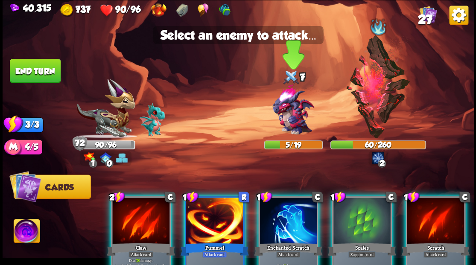
click at [288, 119] on img at bounding box center [292, 109] width 57 height 57
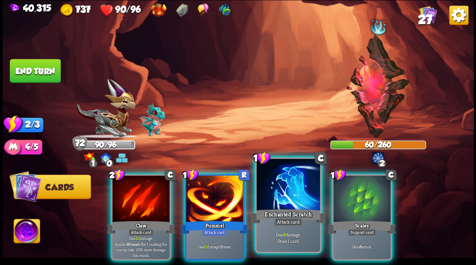
click at [290, 186] on div at bounding box center [287, 185] width 63 height 53
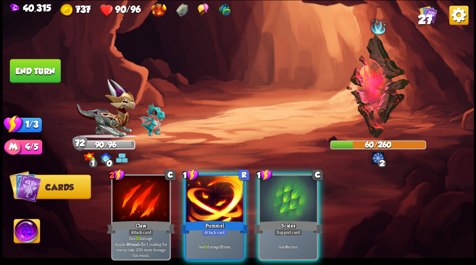
click at [370, 97] on img at bounding box center [377, 86] width 65 height 103
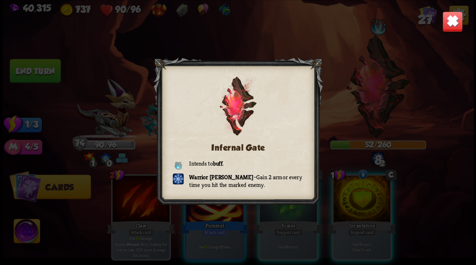
click at [450, 21] on img at bounding box center [451, 21] width 20 height 20
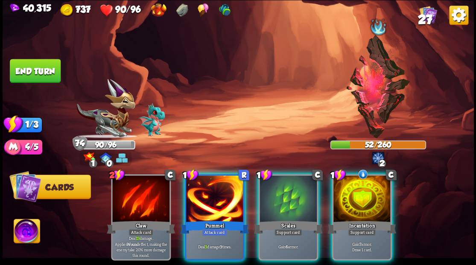
click at [371, 73] on img at bounding box center [377, 86] width 65 height 103
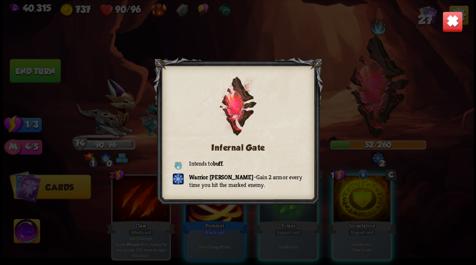
click at [457, 18] on img at bounding box center [451, 21] width 20 height 20
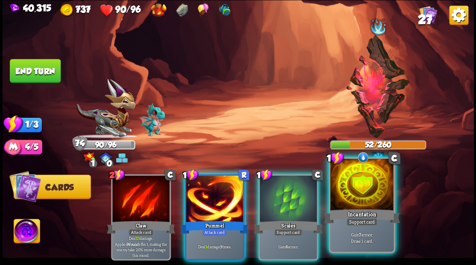
click at [356, 188] on div at bounding box center [361, 185] width 63 height 53
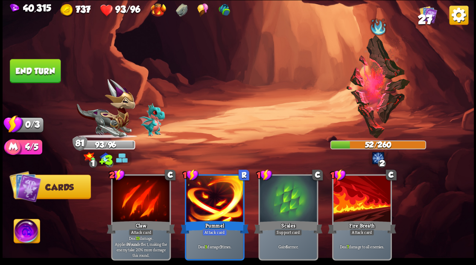
click at [31, 73] on button "End turn" at bounding box center [35, 71] width 51 height 24
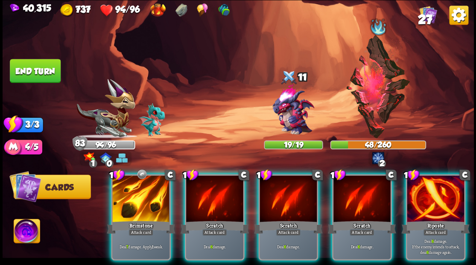
click at [379, 91] on img at bounding box center [377, 86] width 65 height 103
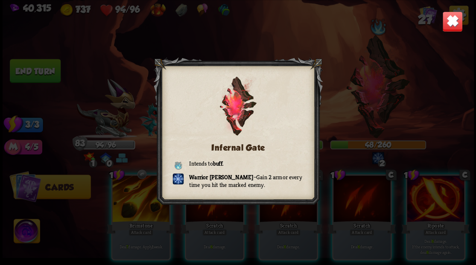
click at [447, 21] on img at bounding box center [451, 21] width 20 height 20
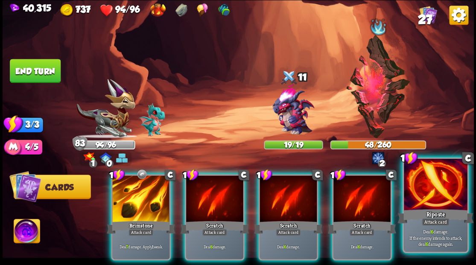
click at [428, 194] on div at bounding box center [434, 185] width 63 height 53
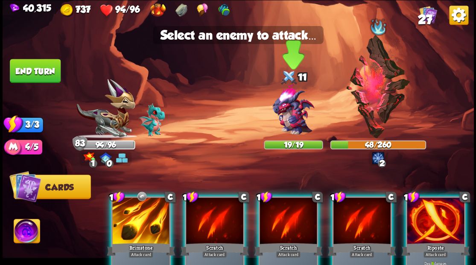
click at [289, 112] on img at bounding box center [292, 109] width 57 height 57
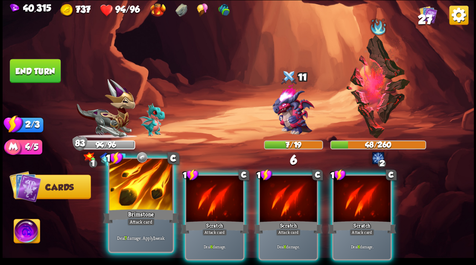
click at [136, 196] on div at bounding box center [140, 185] width 63 height 53
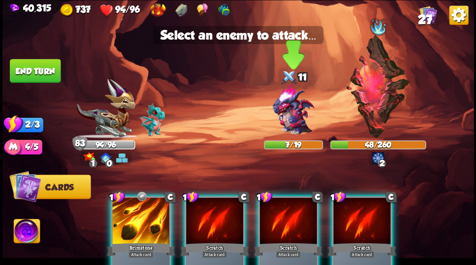
click at [286, 109] on img at bounding box center [292, 109] width 57 height 57
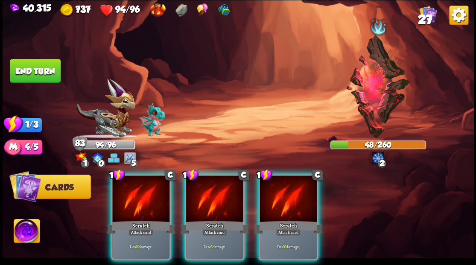
click at [295, 196] on div at bounding box center [287, 199] width 57 height 48
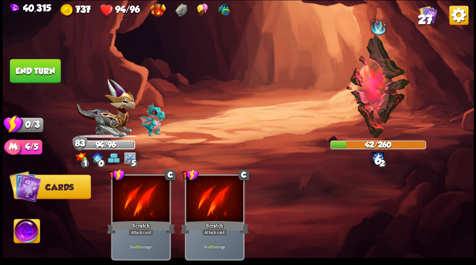
drag, startPoint x: 31, startPoint y: 73, endPoint x: 40, endPoint y: 71, distance: 9.2
click at [31, 73] on button "End turn" at bounding box center [35, 71] width 51 height 24
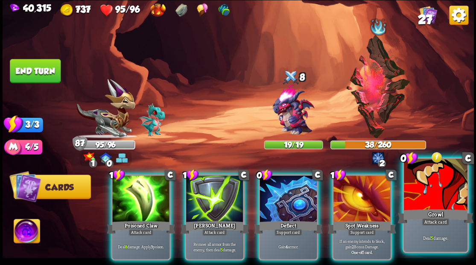
click at [434, 189] on div at bounding box center [434, 185] width 63 height 53
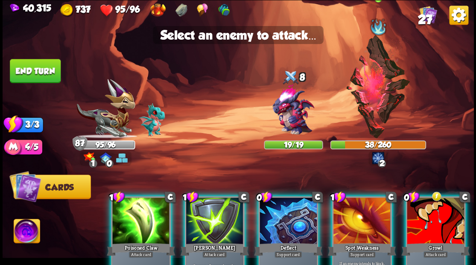
click at [370, 78] on img at bounding box center [377, 86] width 65 height 103
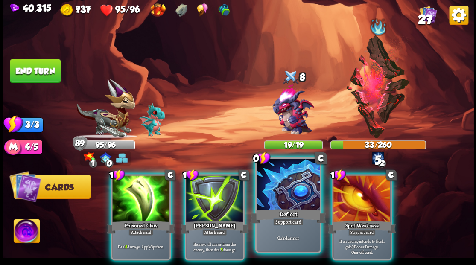
click at [290, 194] on div at bounding box center [287, 185] width 63 height 53
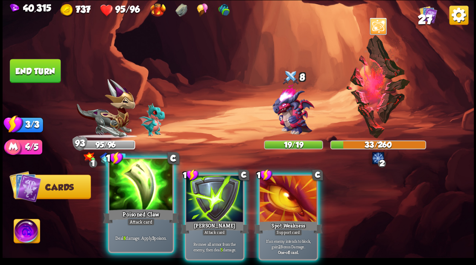
click at [126, 205] on div at bounding box center [140, 185] width 63 height 53
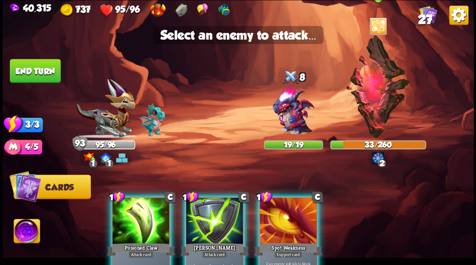
click at [371, 80] on img at bounding box center [377, 86] width 65 height 103
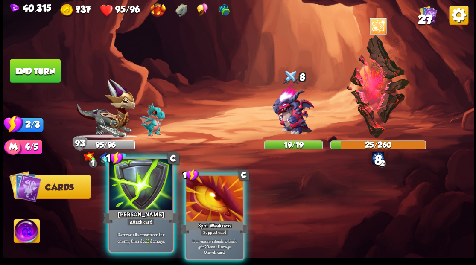
click at [142, 187] on div at bounding box center [140, 185] width 63 height 53
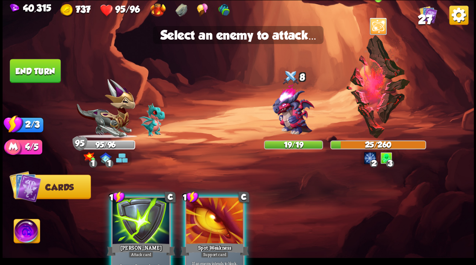
click at [364, 97] on img at bounding box center [377, 86] width 65 height 103
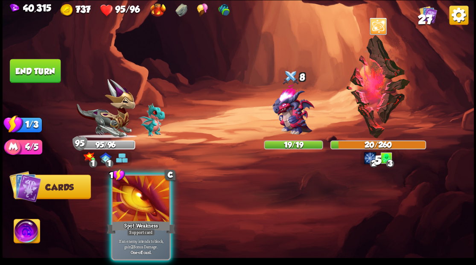
click at [140, 219] on div "Spot Weakness" at bounding box center [141, 226] width 68 height 15
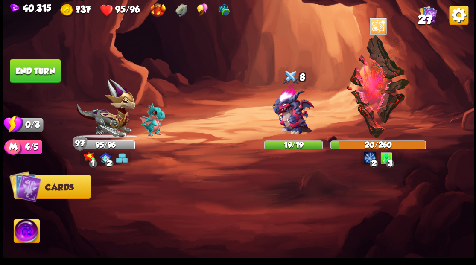
click at [46, 75] on button "End turn" at bounding box center [35, 71] width 51 height 24
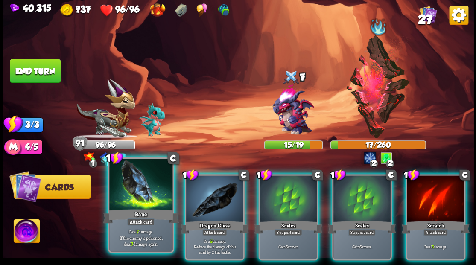
click at [132, 188] on div at bounding box center [140, 185] width 63 height 53
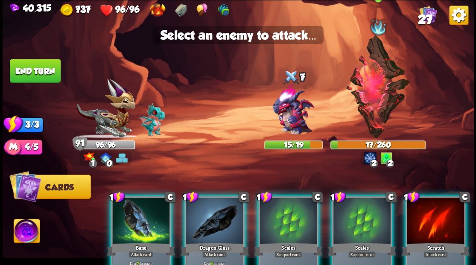
click at [380, 93] on img at bounding box center [377, 86] width 65 height 103
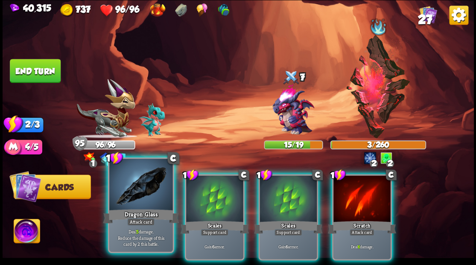
click at [140, 186] on div at bounding box center [140, 185] width 63 height 53
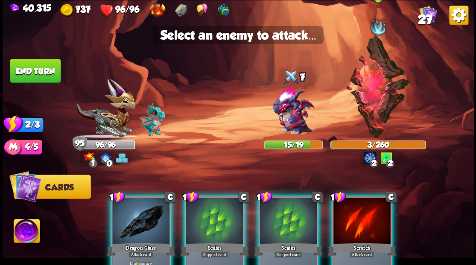
click at [374, 78] on img at bounding box center [377, 86] width 65 height 103
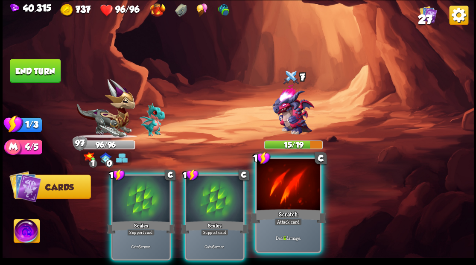
click at [284, 200] on div at bounding box center [287, 185] width 63 height 53
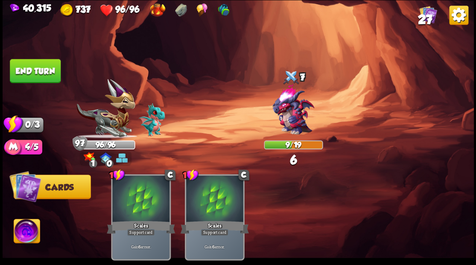
click at [39, 72] on button "End turn" at bounding box center [35, 71] width 51 height 24
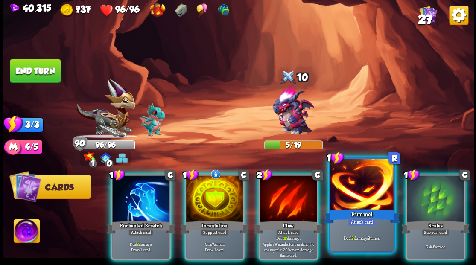
click at [361, 198] on div at bounding box center [361, 185] width 63 height 53
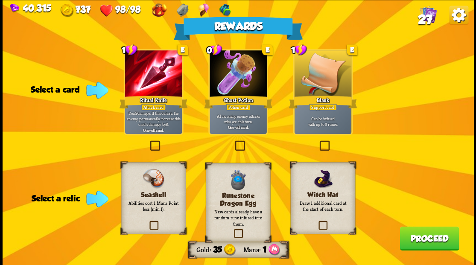
click at [148, 222] on label at bounding box center [148, 222] width 0 height 0
click at [0, 0] on input "checkbox" at bounding box center [0, 0] width 0 height 0
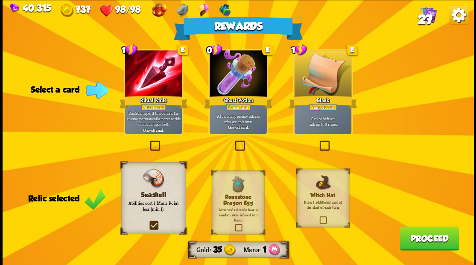
click at [148, 142] on label at bounding box center [148, 142] width 0 height 0
click at [0, 0] on input "checkbox" at bounding box center [0, 0] width 0 height 0
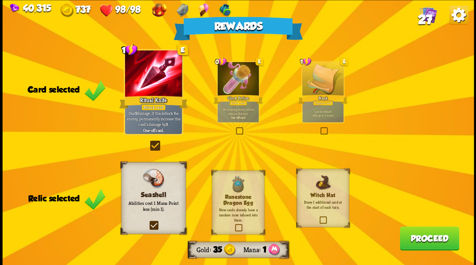
click at [424, 238] on button "Proceed" at bounding box center [428, 238] width 59 height 24
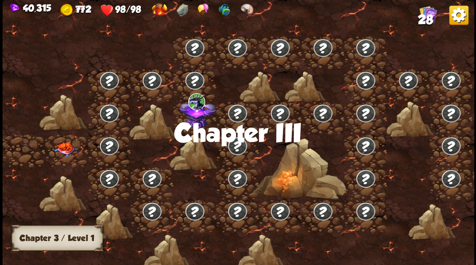
click at [65, 147] on img at bounding box center [65, 149] width 23 height 15
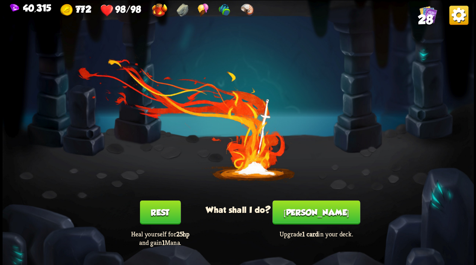
click at [322, 212] on button "[PERSON_NAME]" at bounding box center [315, 212] width 87 height 24
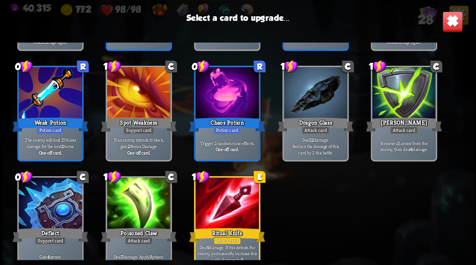
scroll to position [396, 0]
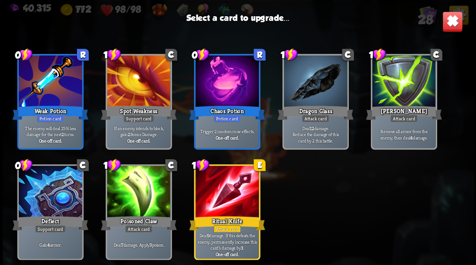
click at [313, 88] on div at bounding box center [314, 81] width 63 height 53
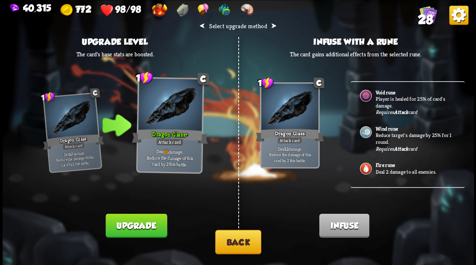
scroll to position [0, 0]
click at [386, 102] on p "Player is healed for 25% of card's damage." at bounding box center [415, 102] width 80 height 13
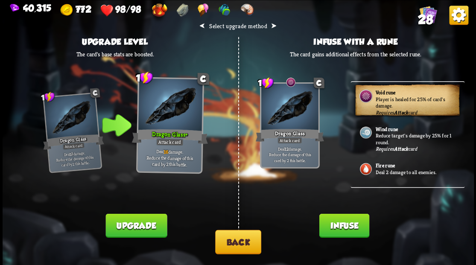
drag, startPoint x: 352, startPoint y: 225, endPoint x: 358, endPoint y: 165, distance: 60.0
click at [352, 219] on button "Infuse" at bounding box center [344, 225] width 50 height 24
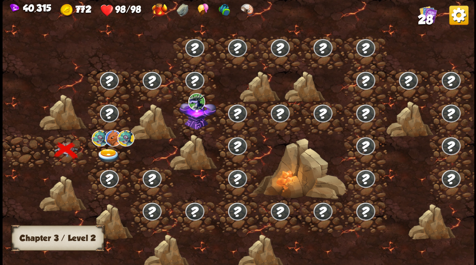
click at [108, 154] on img at bounding box center [107, 155] width 23 height 14
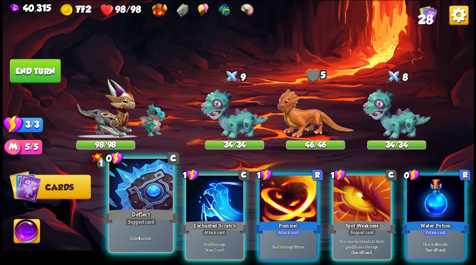
click at [145, 186] on div at bounding box center [140, 185] width 63 height 53
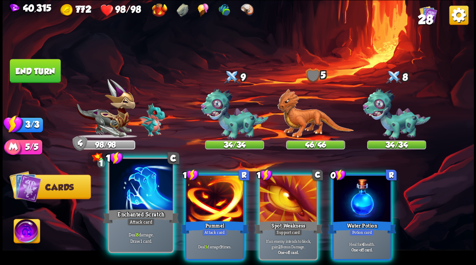
click at [139, 189] on div at bounding box center [140, 185] width 63 height 53
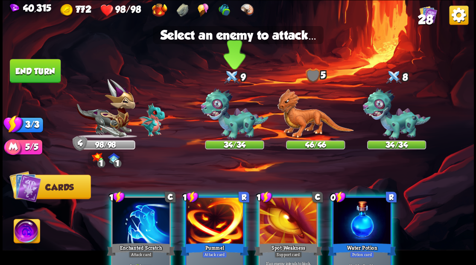
click at [239, 116] on img at bounding box center [234, 114] width 68 height 52
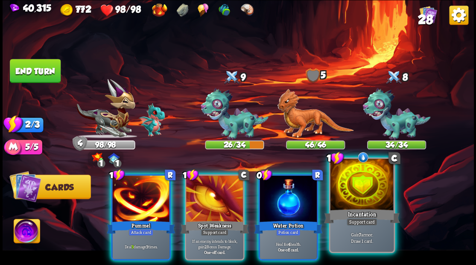
click at [364, 200] on div at bounding box center [361, 185] width 63 height 53
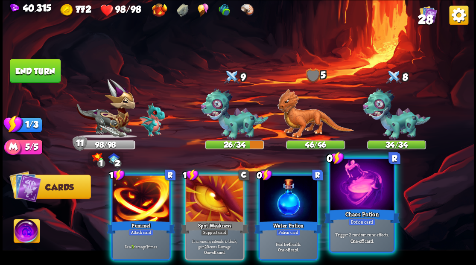
click at [371, 204] on div at bounding box center [361, 185] width 63 height 53
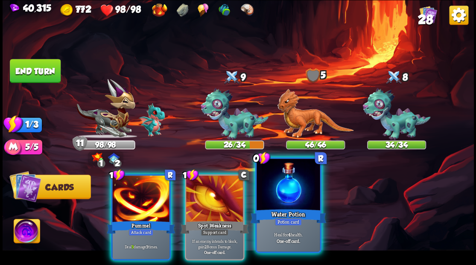
click at [289, 197] on div at bounding box center [287, 185] width 63 height 53
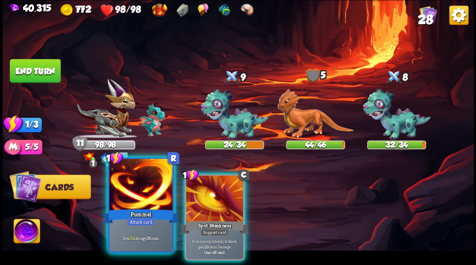
click at [141, 192] on div at bounding box center [140, 185] width 63 height 53
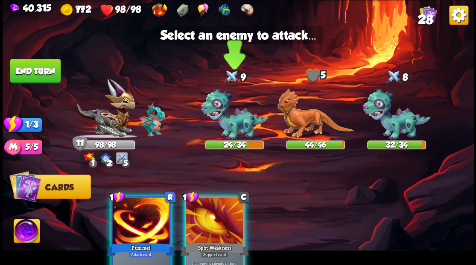
click at [236, 117] on img at bounding box center [234, 114] width 68 height 52
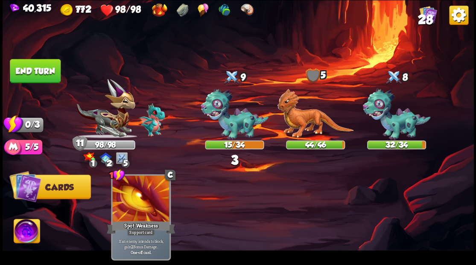
click at [37, 74] on button "End turn" at bounding box center [35, 71] width 51 height 24
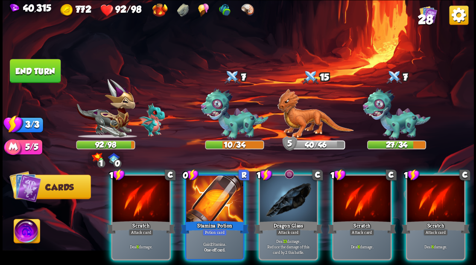
click at [212, 200] on div at bounding box center [214, 199] width 57 height 48
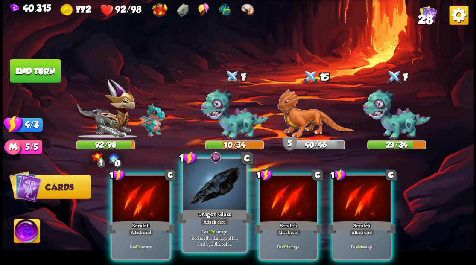
click at [203, 200] on div at bounding box center [214, 185] width 63 height 53
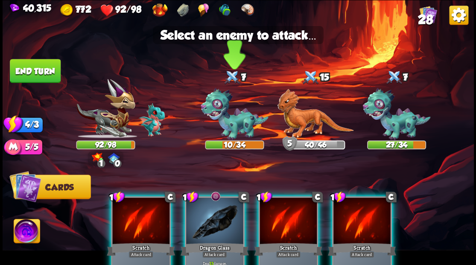
click at [221, 114] on img at bounding box center [234, 114] width 68 height 52
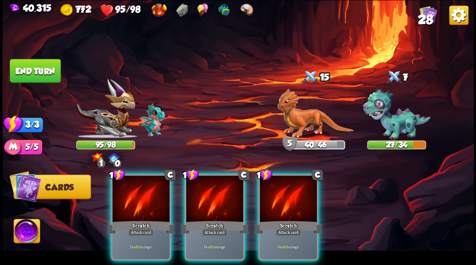
click at [26, 237] on img at bounding box center [27, 232] width 26 height 26
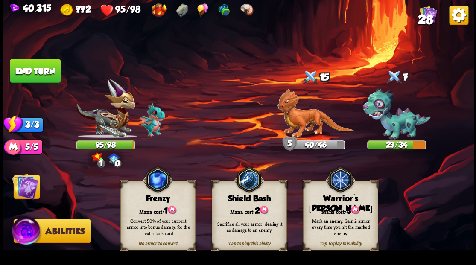
click at [331, 207] on div "Mana cost: 3" at bounding box center [340, 210] width 74 height 11
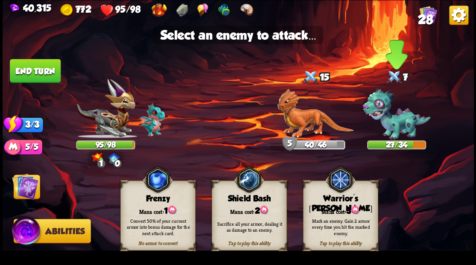
click at [391, 125] on img at bounding box center [396, 114] width 68 height 52
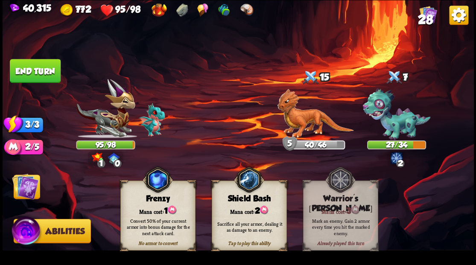
click at [25, 186] on img at bounding box center [25, 186] width 26 height 26
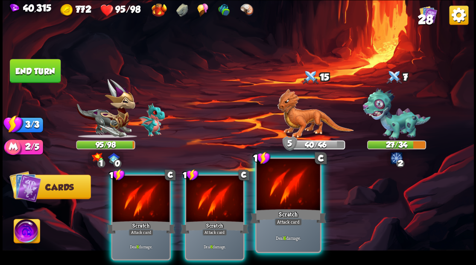
drag, startPoint x: 291, startPoint y: 186, endPoint x: 297, endPoint y: 188, distance: 6.1
click at [292, 187] on div at bounding box center [287, 185] width 63 height 53
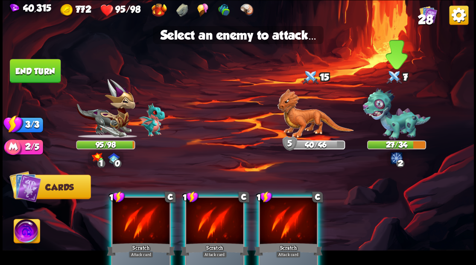
click at [393, 119] on img at bounding box center [396, 114] width 68 height 52
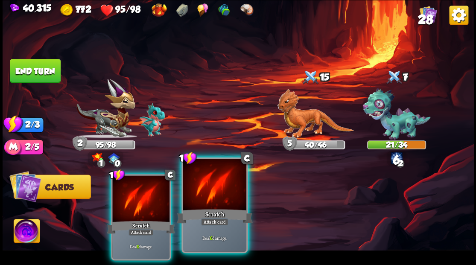
click at [212, 183] on div at bounding box center [214, 185] width 63 height 53
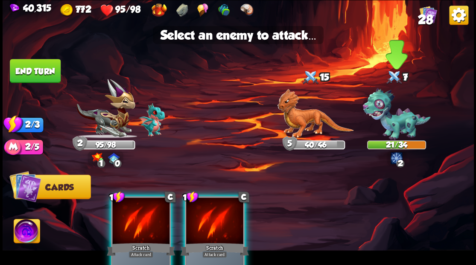
click at [395, 120] on img at bounding box center [396, 114] width 68 height 52
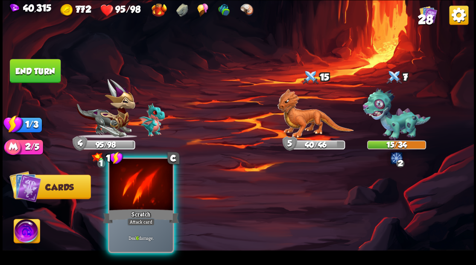
click at [144, 191] on div at bounding box center [140, 185] width 63 height 53
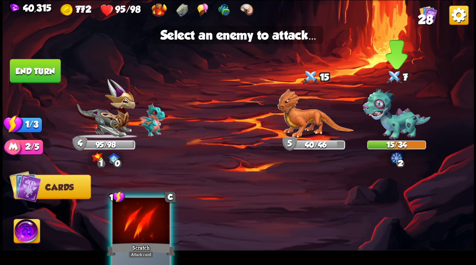
click at [397, 124] on img at bounding box center [396, 114] width 68 height 52
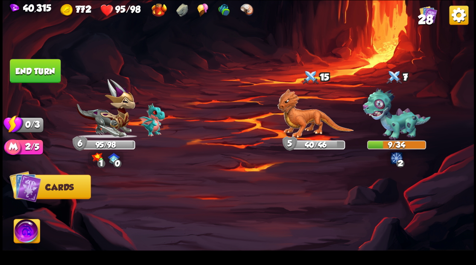
click at [34, 73] on button "End turn" at bounding box center [35, 71] width 51 height 24
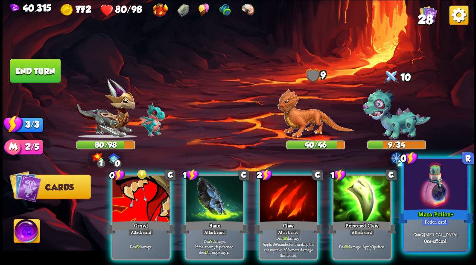
click at [438, 201] on div at bounding box center [434, 185] width 63 height 53
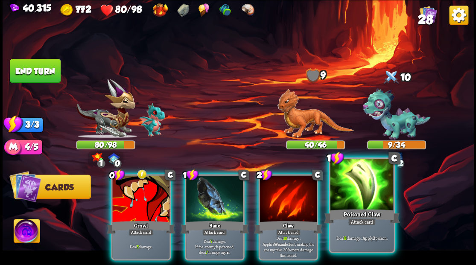
click at [362, 191] on div at bounding box center [361, 185] width 63 height 53
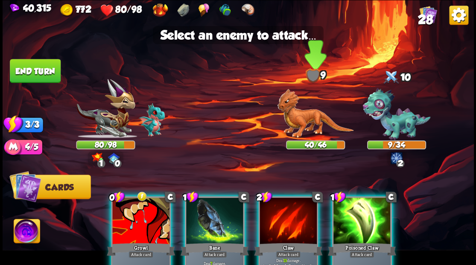
click at [305, 123] on img at bounding box center [315, 113] width 76 height 49
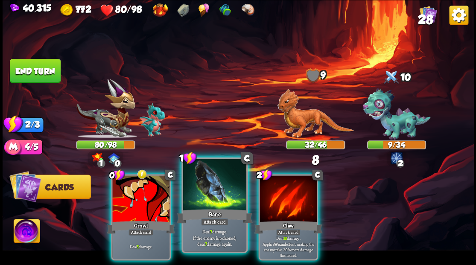
click at [207, 190] on div at bounding box center [214, 185] width 63 height 53
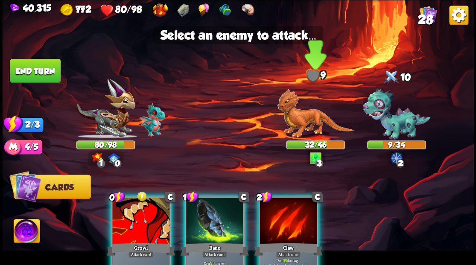
click at [291, 118] on img at bounding box center [315, 113] width 76 height 49
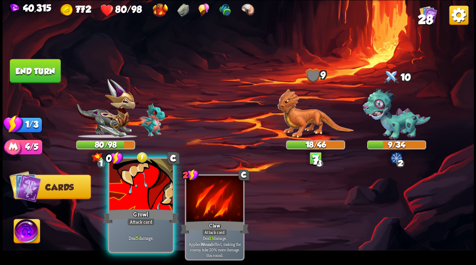
click at [145, 194] on div at bounding box center [140, 185] width 63 height 53
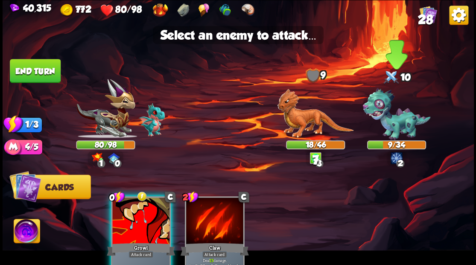
click at [397, 122] on img at bounding box center [396, 114] width 68 height 52
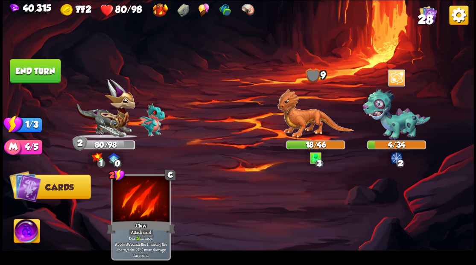
click at [45, 70] on button "End turn" at bounding box center [35, 71] width 51 height 24
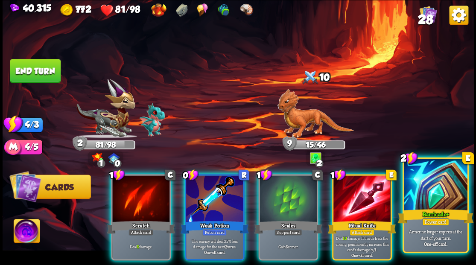
click at [442, 193] on div at bounding box center [434, 185] width 63 height 53
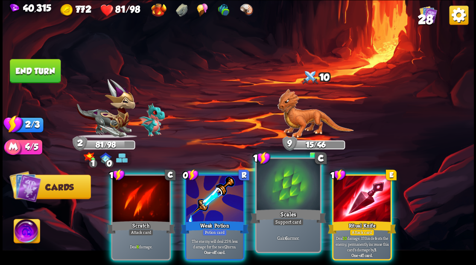
click at [290, 192] on div at bounding box center [287, 185] width 63 height 53
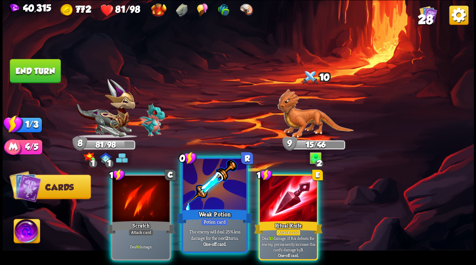
click at [215, 189] on div at bounding box center [214, 185] width 63 height 53
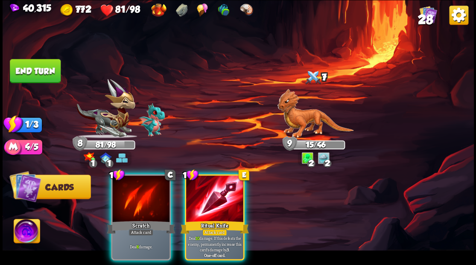
click at [215, 189] on div at bounding box center [214, 199] width 57 height 48
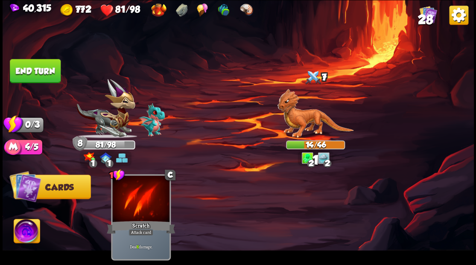
click at [20, 72] on button "End turn" at bounding box center [35, 71] width 51 height 24
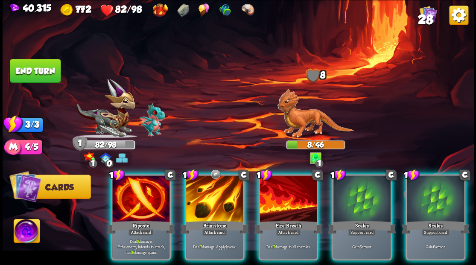
click at [210, 192] on div at bounding box center [214, 199] width 57 height 48
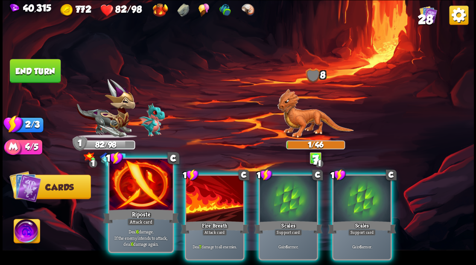
click at [152, 197] on div at bounding box center [140, 185] width 63 height 53
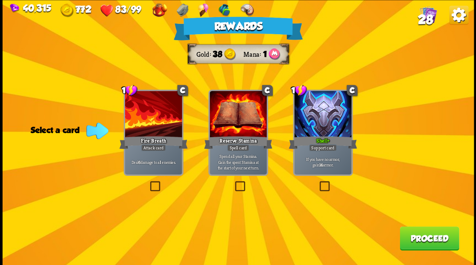
click at [424, 18] on span "28" at bounding box center [424, 19] width 15 height 15
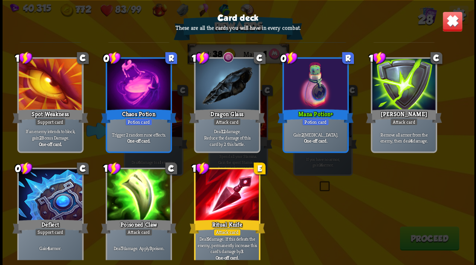
scroll to position [524, 0]
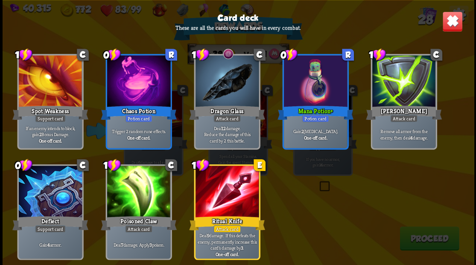
click at [449, 23] on img at bounding box center [451, 21] width 20 height 20
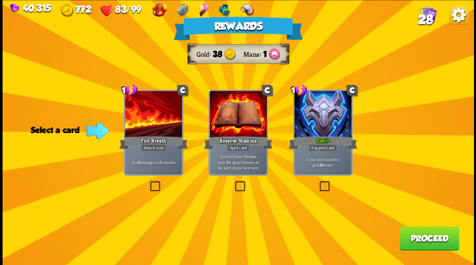
click at [148, 182] on label at bounding box center [148, 182] width 0 height 0
click at [0, 0] on input "checkbox" at bounding box center [0, 0] width 0 height 0
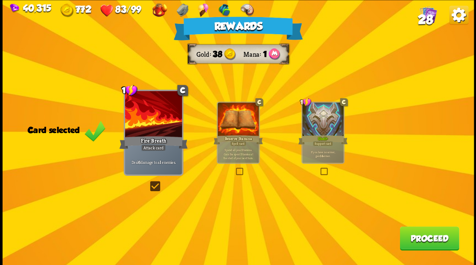
click at [430, 238] on button "Proceed" at bounding box center [428, 238] width 59 height 24
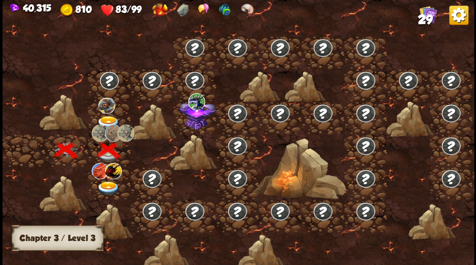
click at [107, 117] on img at bounding box center [107, 123] width 23 height 14
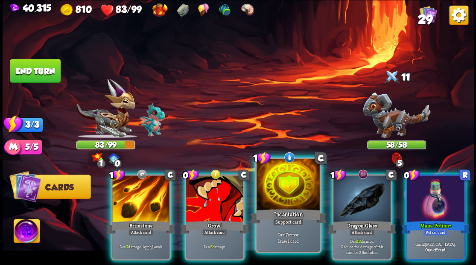
click at [279, 188] on div at bounding box center [287, 185] width 63 height 53
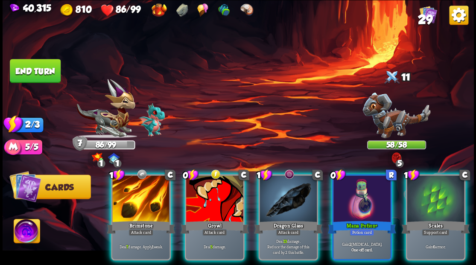
click at [21, 233] on img at bounding box center [27, 232] width 26 height 26
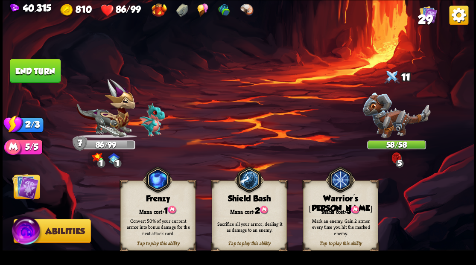
click at [341, 202] on div "Warrior's [PERSON_NAME]" at bounding box center [340, 204] width 74 height 20
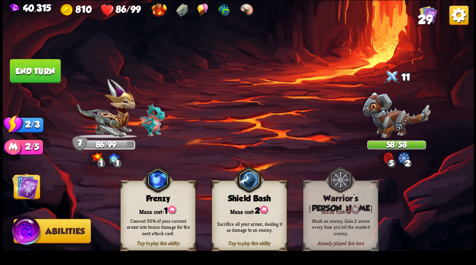
click at [29, 192] on img at bounding box center [25, 186] width 26 height 26
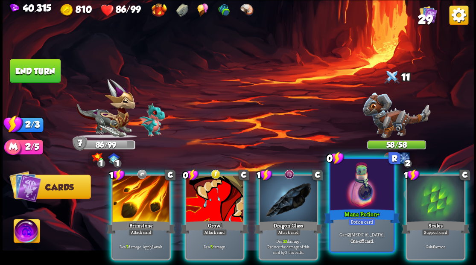
click at [368, 194] on div at bounding box center [361, 185] width 63 height 53
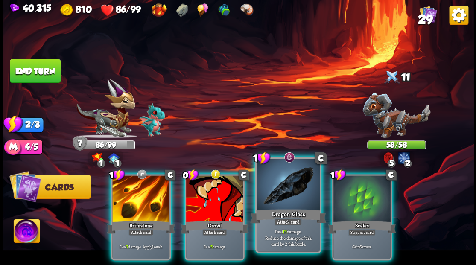
click at [278, 194] on div at bounding box center [287, 185] width 63 height 53
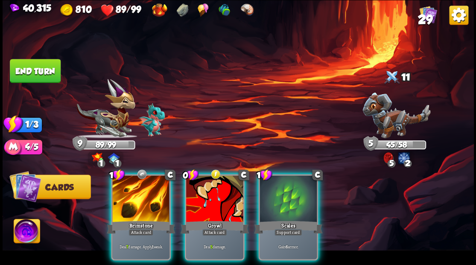
click at [213, 190] on div at bounding box center [214, 199] width 57 height 48
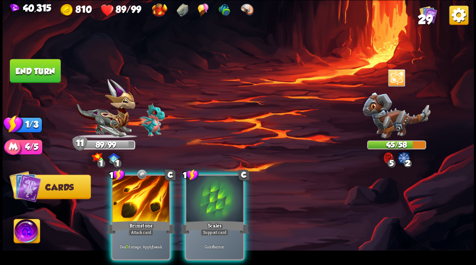
click at [149, 188] on div at bounding box center [140, 199] width 57 height 48
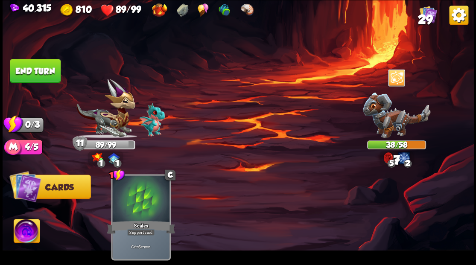
drag, startPoint x: 46, startPoint y: 71, endPoint x: 58, endPoint y: 77, distance: 13.7
click at [46, 71] on button "End turn" at bounding box center [35, 71] width 51 height 24
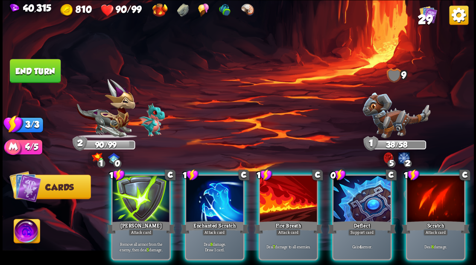
click at [131, 194] on div at bounding box center [140, 199] width 57 height 48
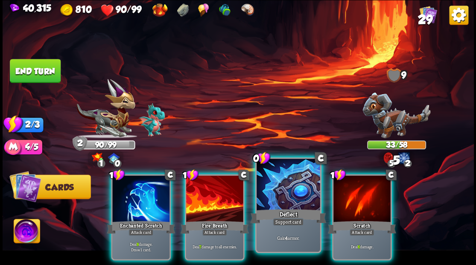
click at [276, 194] on div at bounding box center [287, 185] width 63 height 53
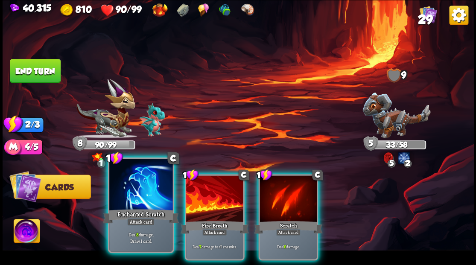
click at [154, 179] on div at bounding box center [140, 185] width 63 height 53
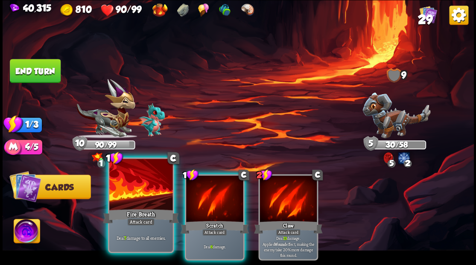
click at [141, 181] on div at bounding box center [140, 185] width 63 height 53
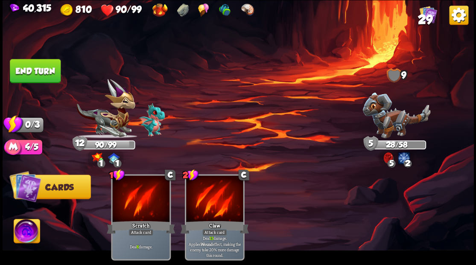
click at [28, 61] on button "End turn" at bounding box center [35, 71] width 51 height 24
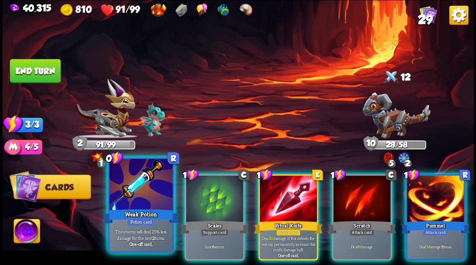
click at [126, 190] on div at bounding box center [140, 185] width 63 height 53
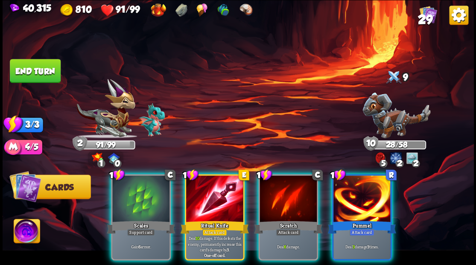
click at [126, 190] on div at bounding box center [140, 199] width 57 height 48
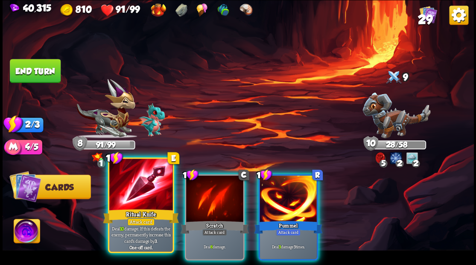
click at [130, 189] on div at bounding box center [140, 185] width 63 height 53
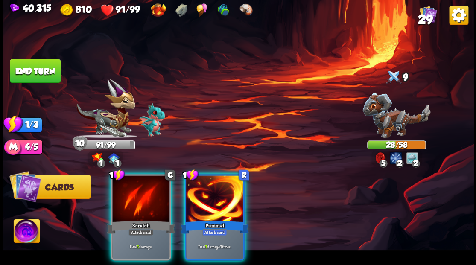
click at [219, 195] on div at bounding box center [214, 199] width 57 height 48
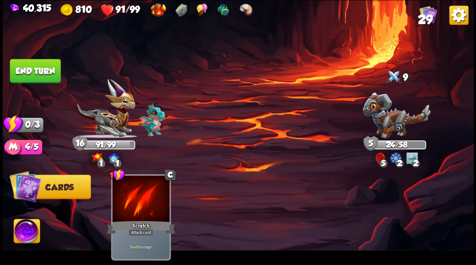
click at [35, 73] on button "End turn" at bounding box center [35, 71] width 51 height 24
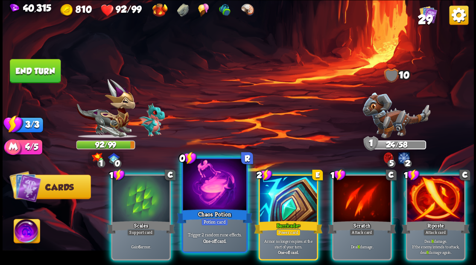
click at [215, 185] on div at bounding box center [214, 185] width 63 height 53
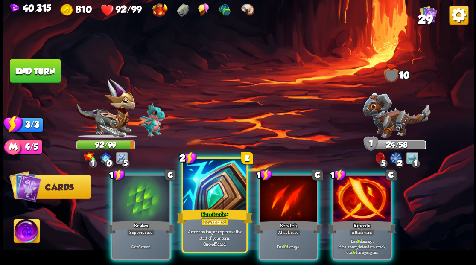
click at [213, 202] on div at bounding box center [214, 185] width 63 height 53
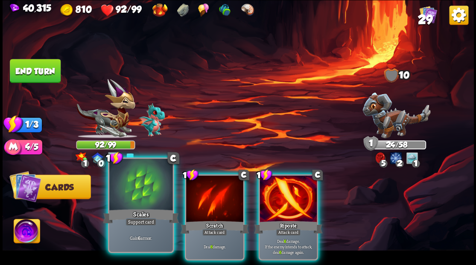
click at [133, 182] on div at bounding box center [140, 185] width 63 height 53
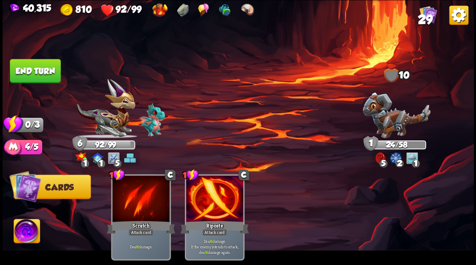
click at [45, 69] on button "End turn" at bounding box center [35, 71] width 51 height 24
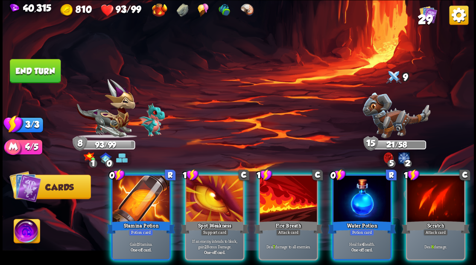
click at [138, 190] on div at bounding box center [140, 199] width 57 height 48
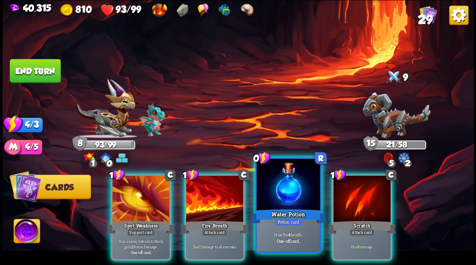
click at [280, 184] on div at bounding box center [287, 185] width 63 height 53
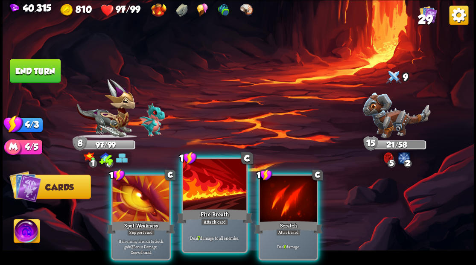
click at [202, 191] on div at bounding box center [214, 185] width 63 height 53
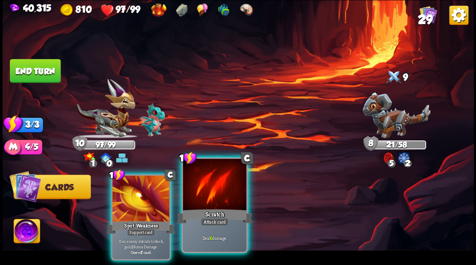
click at [196, 187] on div at bounding box center [214, 185] width 63 height 53
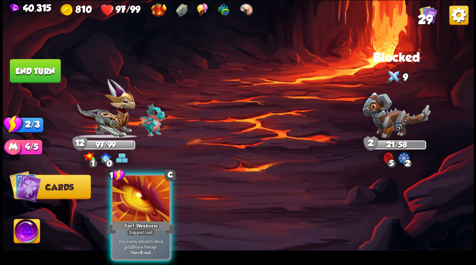
click at [125, 181] on div at bounding box center [140, 199] width 57 height 48
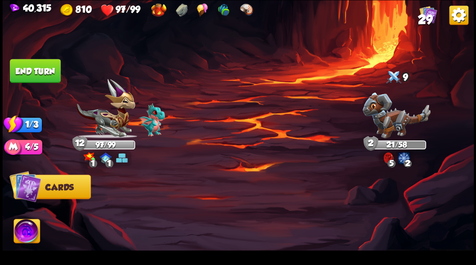
click at [35, 65] on button "End turn" at bounding box center [35, 71] width 51 height 24
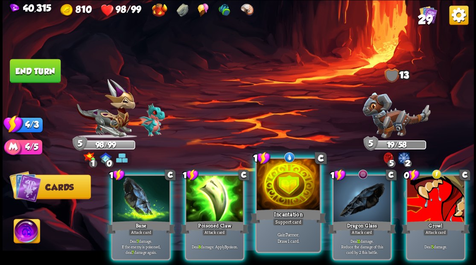
click at [284, 177] on div at bounding box center [287, 185] width 63 height 53
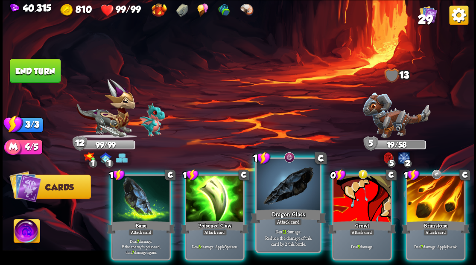
click at [287, 184] on div at bounding box center [287, 185] width 63 height 53
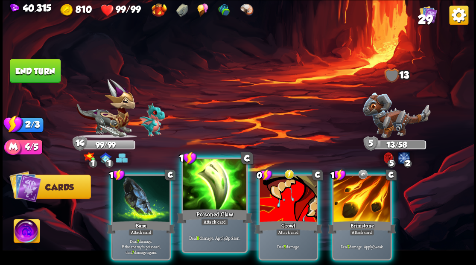
drag, startPoint x: 212, startPoint y: 190, endPoint x: 166, endPoint y: 184, distance: 45.6
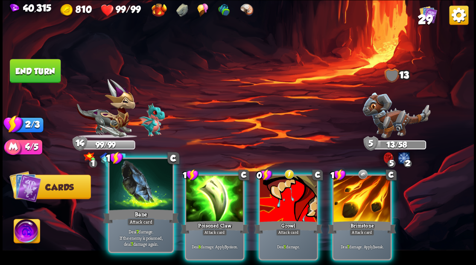
click at [212, 190] on div at bounding box center [214, 199] width 57 height 48
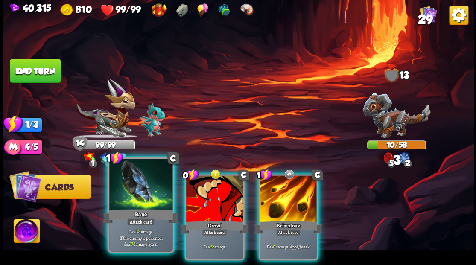
click at [145, 185] on div at bounding box center [140, 185] width 63 height 53
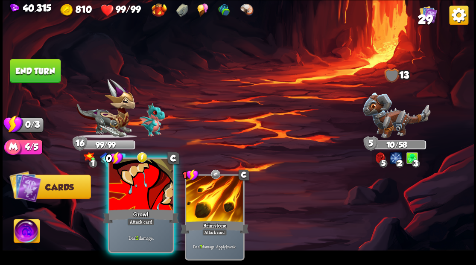
click at [135, 184] on div at bounding box center [140, 185] width 63 height 53
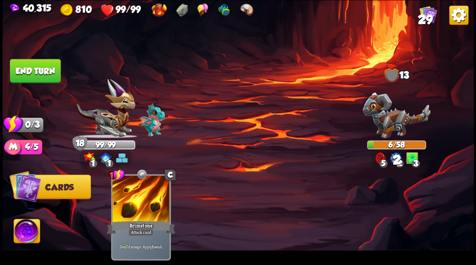
click at [34, 73] on button "End turn" at bounding box center [35, 71] width 51 height 24
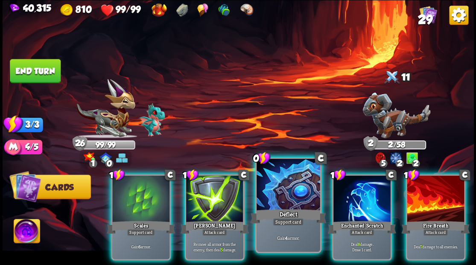
click at [276, 179] on div at bounding box center [287, 185] width 63 height 53
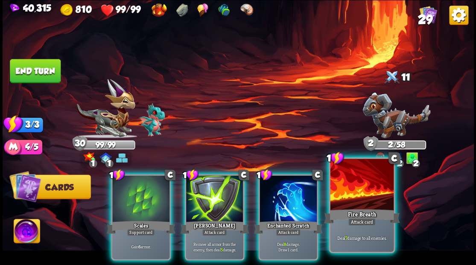
click at [353, 189] on div at bounding box center [361, 185] width 63 height 53
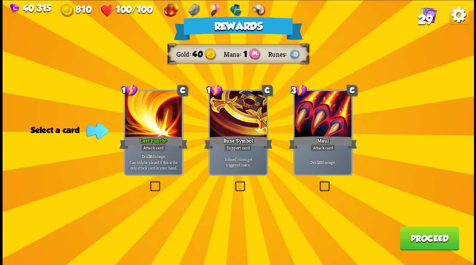
click at [419, 234] on button "Proceed" at bounding box center [428, 238] width 59 height 24
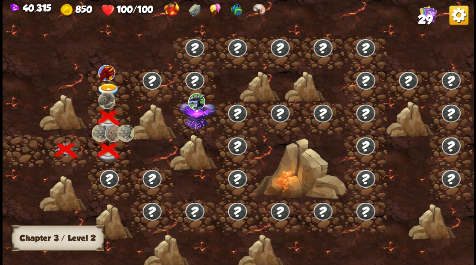
click at [104, 87] on img at bounding box center [107, 90] width 23 height 14
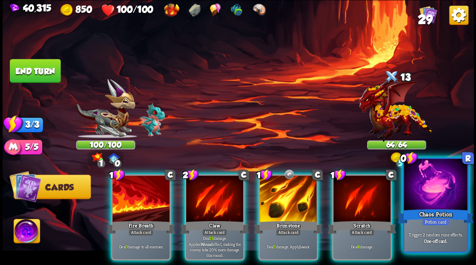
click at [433, 191] on div at bounding box center [434, 185] width 63 height 53
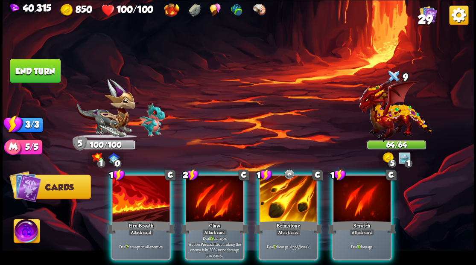
click at [277, 192] on div at bounding box center [287, 199] width 57 height 48
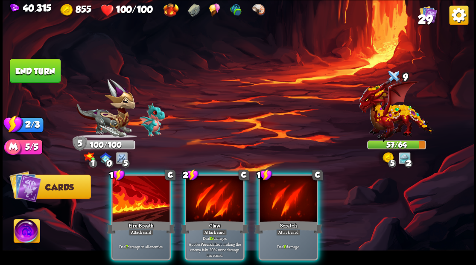
click at [24, 231] on img at bounding box center [27, 232] width 26 height 26
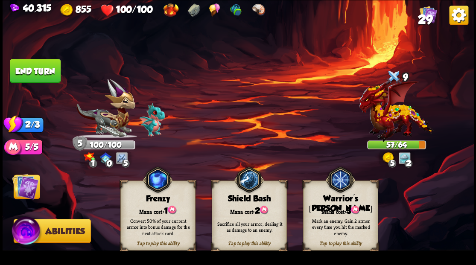
drag, startPoint x: 345, startPoint y: 203, endPoint x: 337, endPoint y: 199, distance: 9.0
click at [345, 203] on div "Tap to play this ability Warrior's [PERSON_NAME] cost: 3 Mark an enemy. Gain 2 …" at bounding box center [339, 215] width 75 height 70
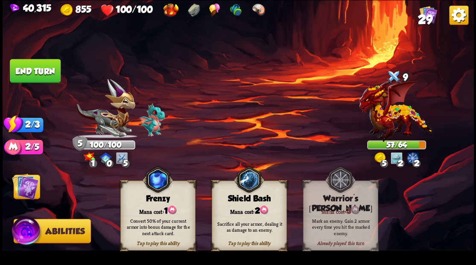
click at [23, 193] on img at bounding box center [25, 186] width 26 height 26
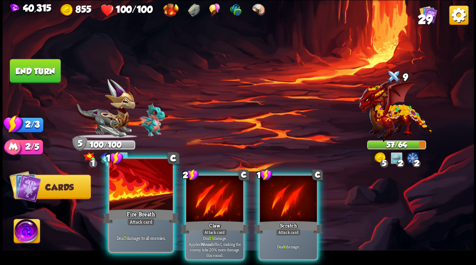
click at [139, 188] on div at bounding box center [140, 185] width 63 height 53
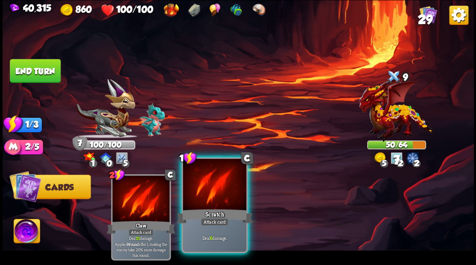
click at [206, 193] on div at bounding box center [214, 185] width 63 height 53
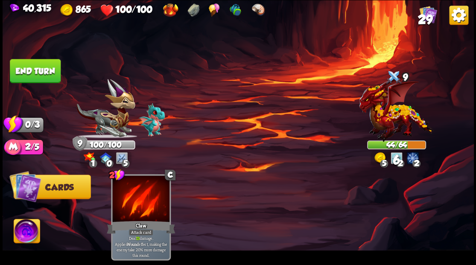
drag, startPoint x: 36, startPoint y: 70, endPoint x: 127, endPoint y: 49, distance: 93.1
click at [38, 69] on button "End turn" at bounding box center [35, 71] width 51 height 24
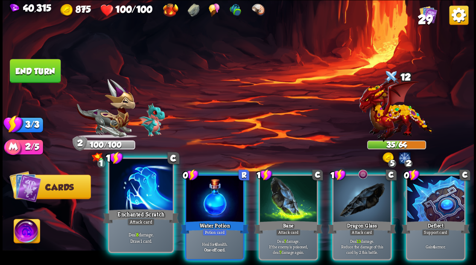
click at [142, 185] on div at bounding box center [140, 185] width 63 height 53
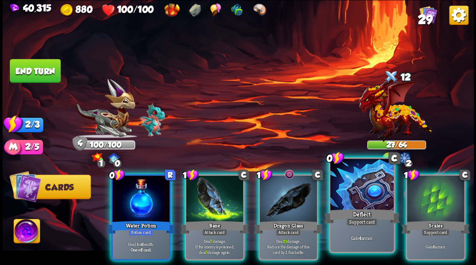
click at [355, 195] on div at bounding box center [361, 185] width 63 height 53
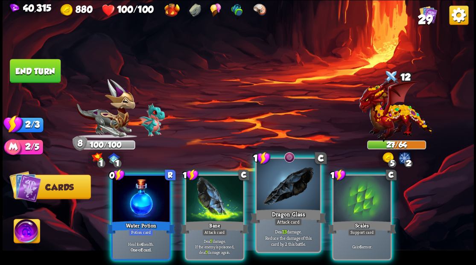
click at [286, 188] on div at bounding box center [287, 185] width 63 height 53
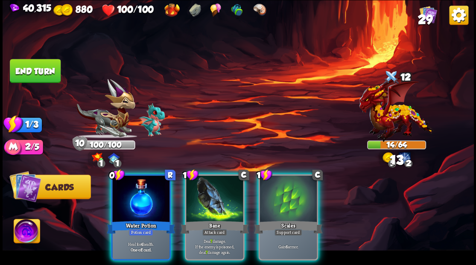
drag, startPoint x: 208, startPoint y: 186, endPoint x: 186, endPoint y: 183, distance: 22.3
click at [209, 187] on div at bounding box center [214, 199] width 57 height 48
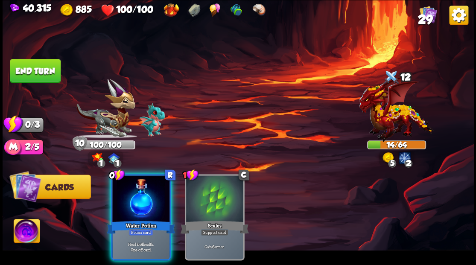
click at [136, 183] on div at bounding box center [140, 199] width 57 height 48
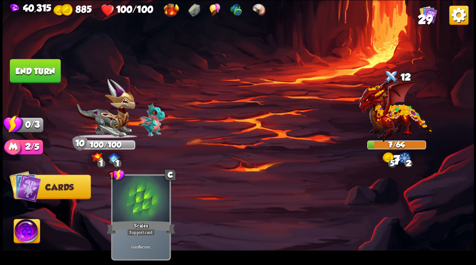
click at [25, 67] on button "End turn" at bounding box center [35, 71] width 51 height 24
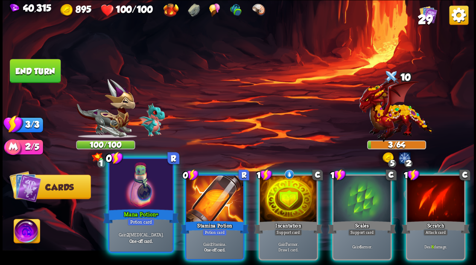
click at [130, 201] on div at bounding box center [140, 185] width 63 height 53
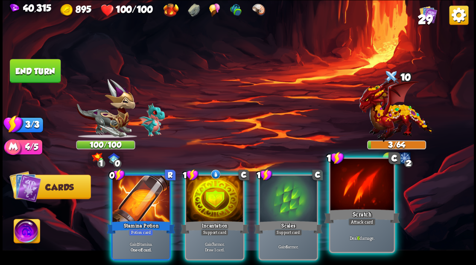
click at [368, 191] on div at bounding box center [361, 185] width 63 height 53
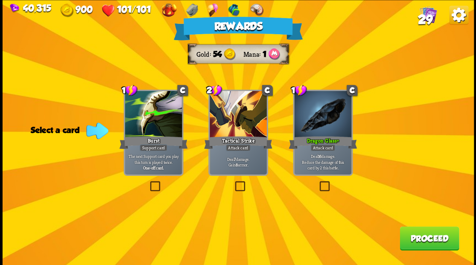
click at [434, 239] on button "Proceed" at bounding box center [428, 238] width 59 height 24
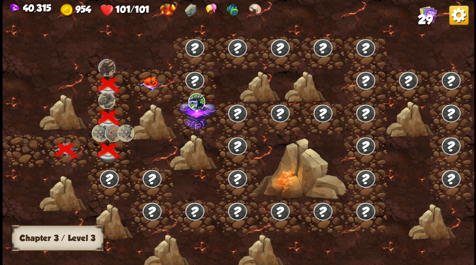
click at [143, 80] on img at bounding box center [150, 83] width 23 height 15
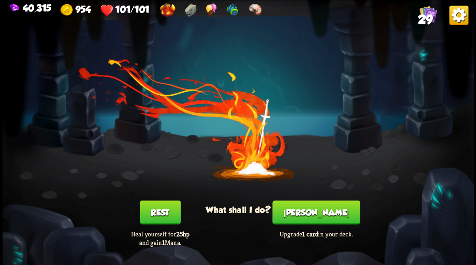
click at [316, 207] on button "[PERSON_NAME]" at bounding box center [315, 212] width 87 height 24
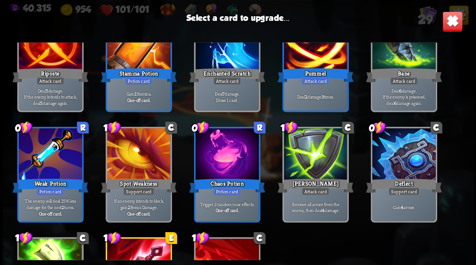
scroll to position [313, 0]
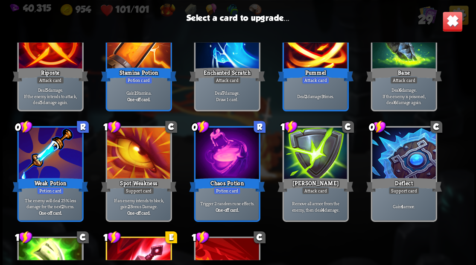
click at [397, 159] on div at bounding box center [402, 154] width 63 height 53
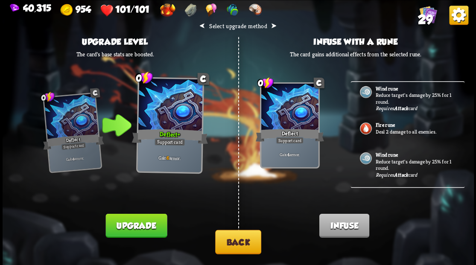
scroll to position [0, 0]
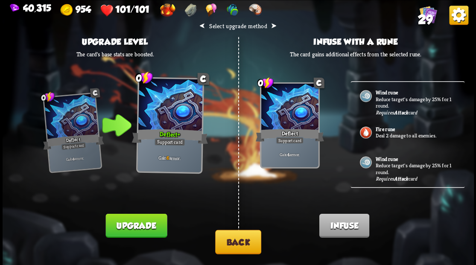
click at [236, 243] on button "Back" at bounding box center [238, 241] width 46 height 24
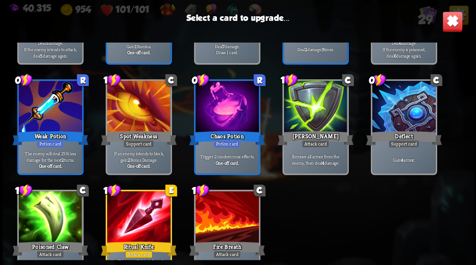
scroll to position [369, 0]
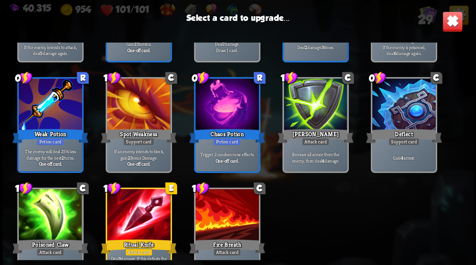
click at [216, 216] on div at bounding box center [226, 215] width 63 height 53
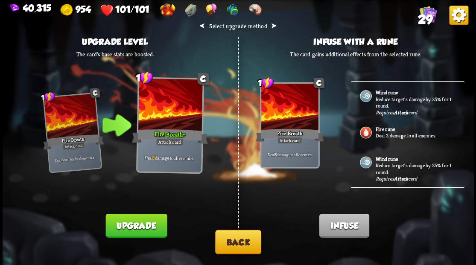
click at [136, 225] on button "Upgrade" at bounding box center [135, 225] width 61 height 24
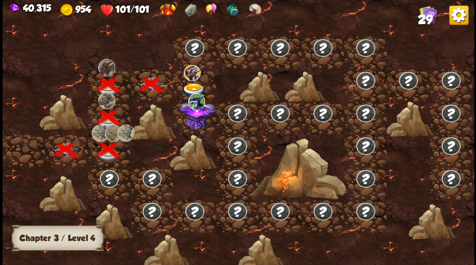
click at [189, 86] on img at bounding box center [193, 90] width 23 height 14
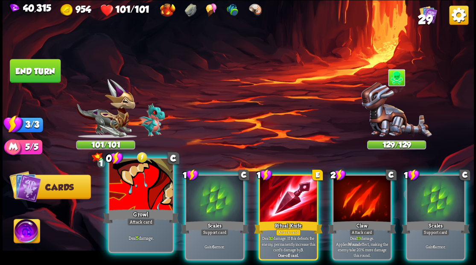
click at [136, 189] on div at bounding box center [140, 185] width 63 height 53
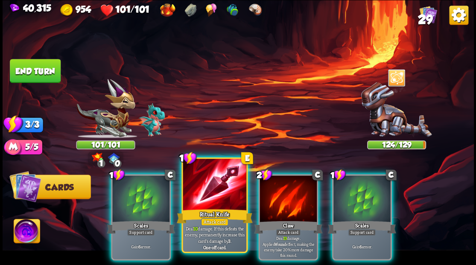
click at [209, 191] on div at bounding box center [214, 185] width 63 height 53
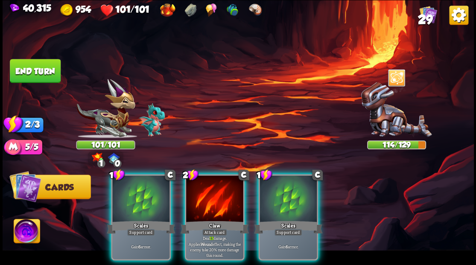
click at [209, 191] on div at bounding box center [214, 199] width 57 height 48
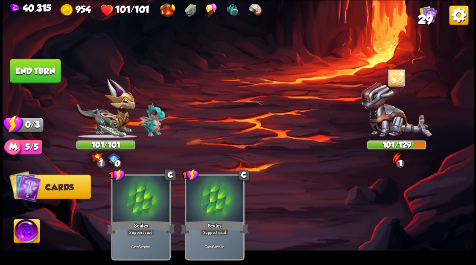
click at [21, 67] on button "End turn" at bounding box center [35, 71] width 51 height 24
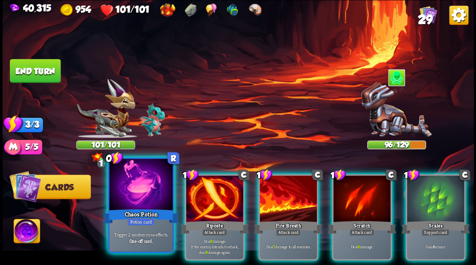
click at [142, 196] on div at bounding box center [140, 185] width 63 height 53
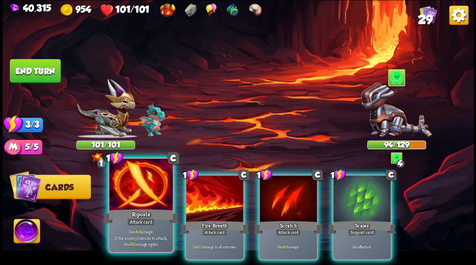
click at [141, 190] on div at bounding box center [140, 185] width 63 height 53
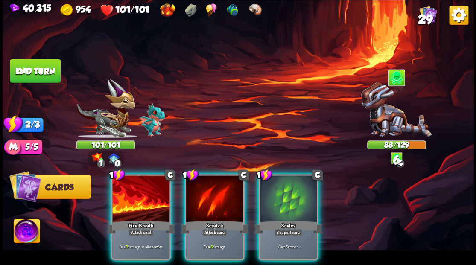
click at [141, 190] on div at bounding box center [140, 199] width 57 height 48
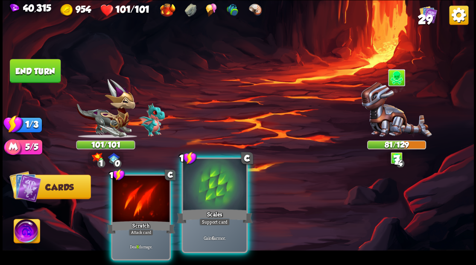
click at [206, 187] on div at bounding box center [214, 185] width 63 height 53
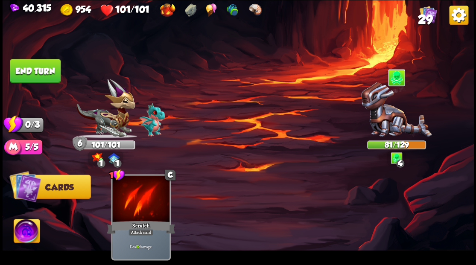
click at [21, 68] on button "End turn" at bounding box center [35, 71] width 51 height 24
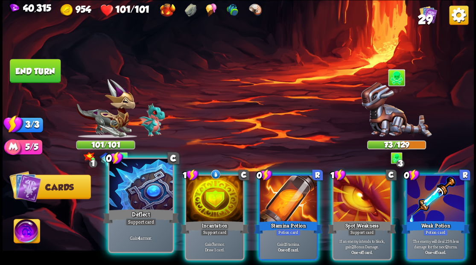
click at [130, 185] on div at bounding box center [140, 185] width 63 height 53
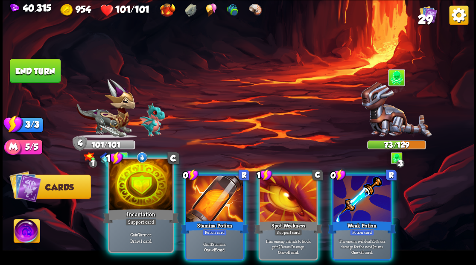
click at [125, 184] on div at bounding box center [140, 185] width 63 height 53
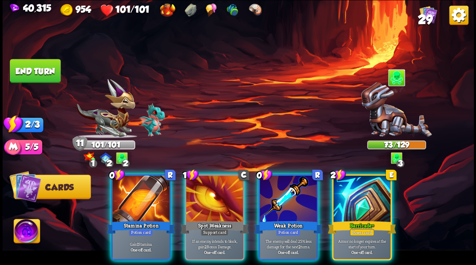
click at [125, 184] on div at bounding box center [140, 199] width 57 height 48
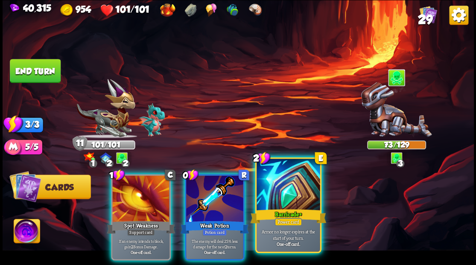
click at [270, 190] on div at bounding box center [287, 185] width 63 height 53
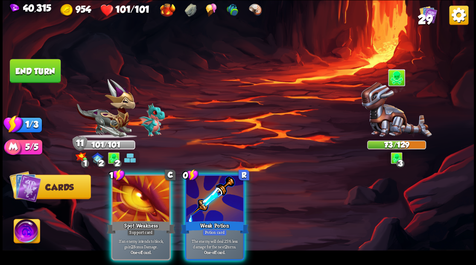
click at [200, 192] on div at bounding box center [214, 199] width 57 height 48
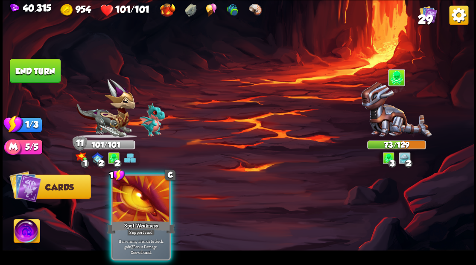
drag, startPoint x: 136, startPoint y: 190, endPoint x: 111, endPoint y: 167, distance: 34.1
click at [136, 190] on div at bounding box center [140, 199] width 57 height 48
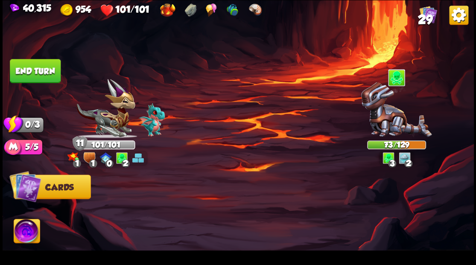
click at [32, 71] on button "End turn" at bounding box center [35, 71] width 51 height 24
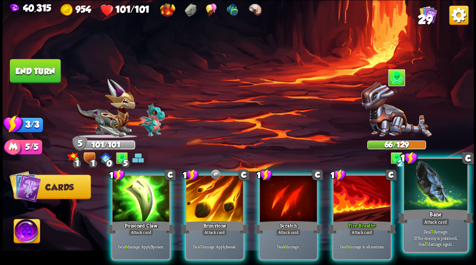
click at [429, 194] on div at bounding box center [434, 185] width 63 height 53
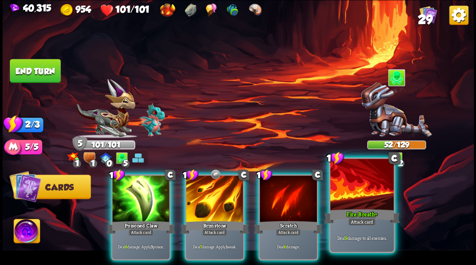
click at [351, 191] on div at bounding box center [361, 185] width 63 height 53
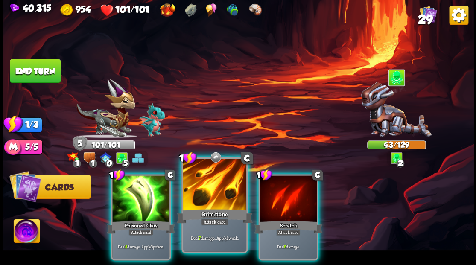
click at [184, 190] on div at bounding box center [214, 185] width 63 height 53
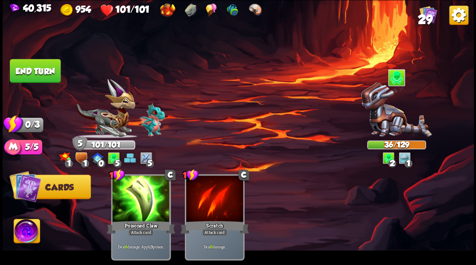
drag, startPoint x: 38, startPoint y: 75, endPoint x: 159, endPoint y: 78, distance: 121.2
click at [42, 75] on button "End turn" at bounding box center [35, 71] width 51 height 24
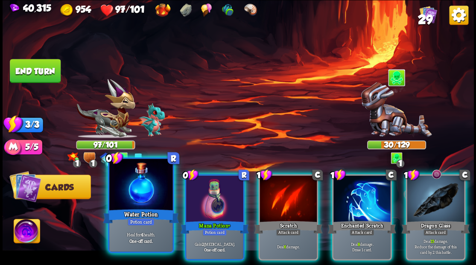
click at [133, 203] on div at bounding box center [140, 185] width 63 height 53
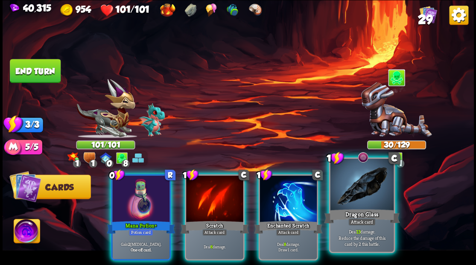
click at [353, 189] on div at bounding box center [361, 185] width 63 height 53
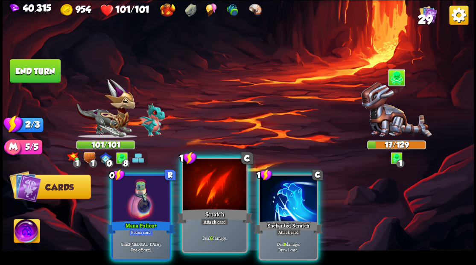
click at [209, 188] on div at bounding box center [214, 185] width 63 height 53
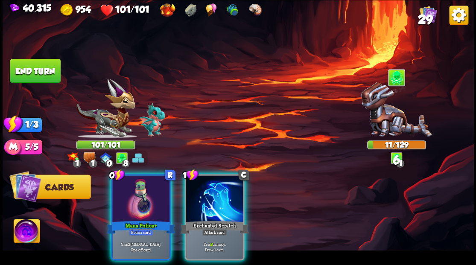
click at [209, 188] on div at bounding box center [214, 199] width 57 height 48
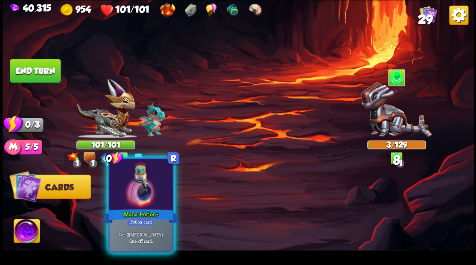
click at [157, 186] on div at bounding box center [140, 185] width 63 height 53
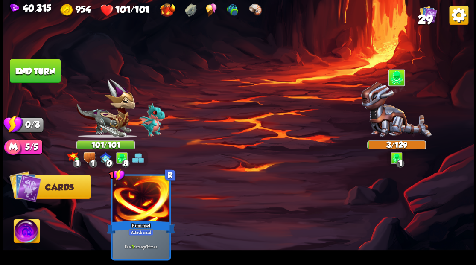
click at [46, 77] on button "End turn" at bounding box center [35, 71] width 51 height 24
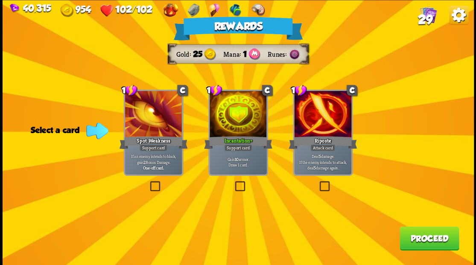
click at [418, 239] on button "Proceed" at bounding box center [428, 238] width 59 height 24
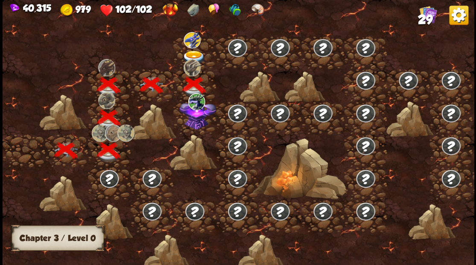
click at [194, 127] on img at bounding box center [197, 114] width 37 height 32
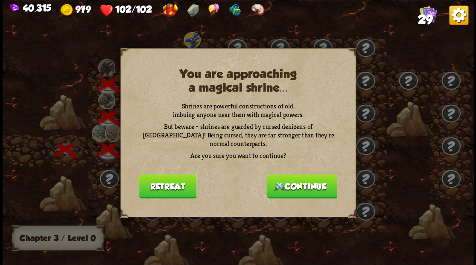
drag, startPoint x: 299, startPoint y: 189, endPoint x: 299, endPoint y: 183, distance: 5.2
click at [299, 183] on button "Continue" at bounding box center [302, 186] width 70 height 24
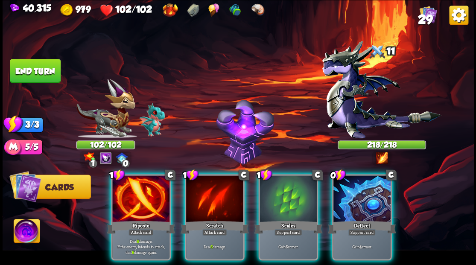
click at [30, 232] on img at bounding box center [27, 232] width 26 height 26
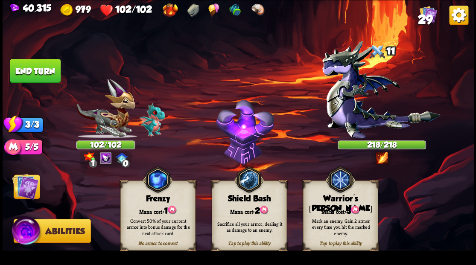
click at [346, 196] on div "Warrior's [PERSON_NAME]" at bounding box center [340, 204] width 74 height 20
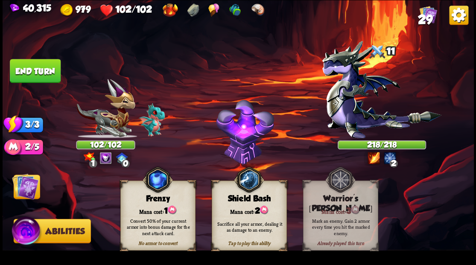
click at [25, 186] on img at bounding box center [25, 186] width 26 height 26
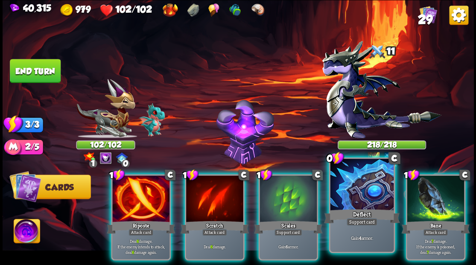
click at [343, 200] on div at bounding box center [361, 185] width 63 height 53
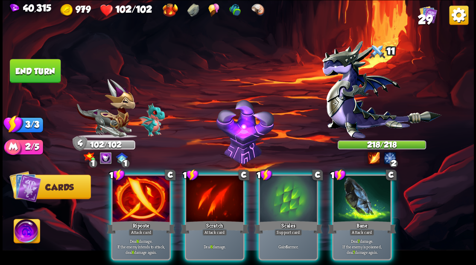
click at [142, 200] on div at bounding box center [140, 199] width 57 height 48
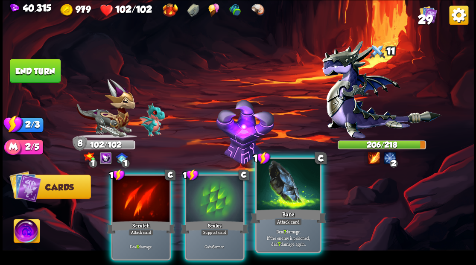
click at [287, 185] on div at bounding box center [287, 185] width 63 height 53
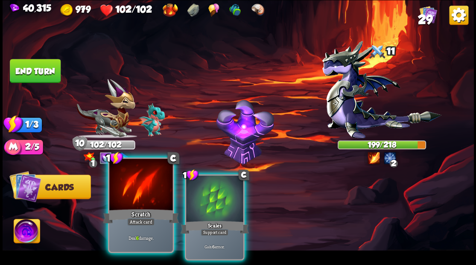
click at [131, 200] on div at bounding box center [140, 185] width 63 height 53
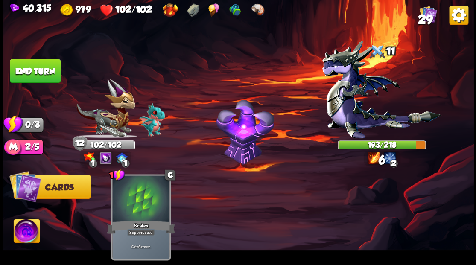
click at [28, 80] on button "End turn" at bounding box center [35, 71] width 51 height 24
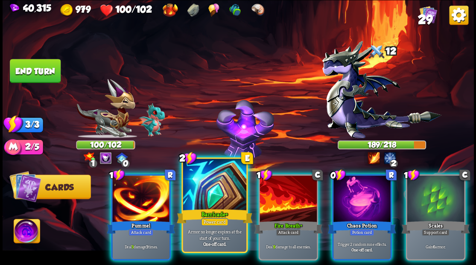
click at [218, 182] on div at bounding box center [214, 185] width 63 height 53
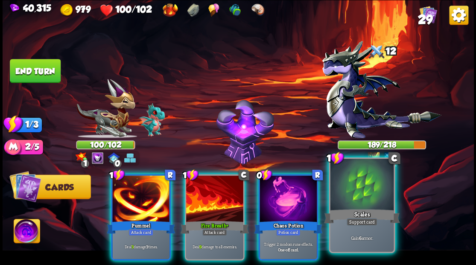
click at [366, 200] on div at bounding box center [361, 185] width 63 height 53
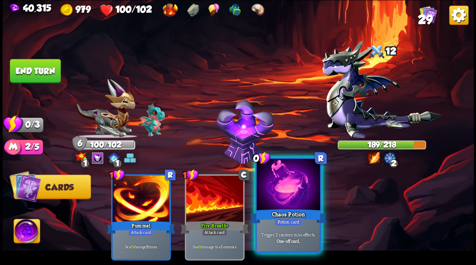
click at [305, 195] on div at bounding box center [287, 185] width 63 height 53
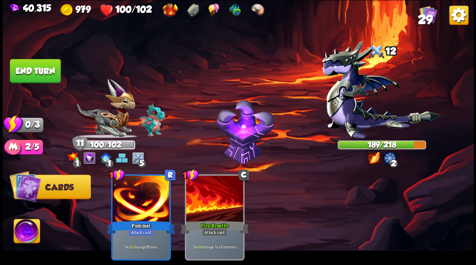
click at [40, 70] on button "End turn" at bounding box center [35, 71] width 51 height 24
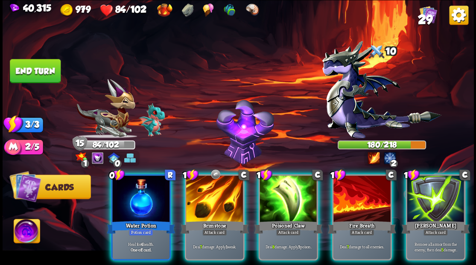
click at [205, 17] on div at bounding box center [208, 10] width 11 height 15
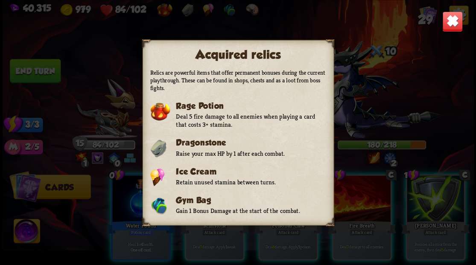
scroll to position [20, 0]
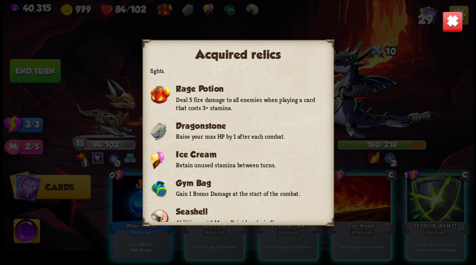
click at [444, 28] on img at bounding box center [451, 21] width 20 height 20
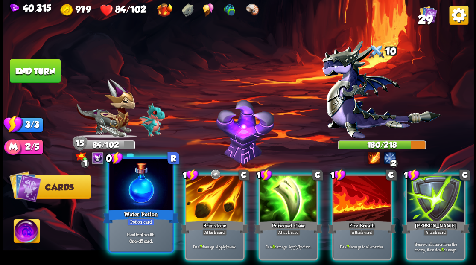
click at [115, 205] on div at bounding box center [140, 185] width 63 height 53
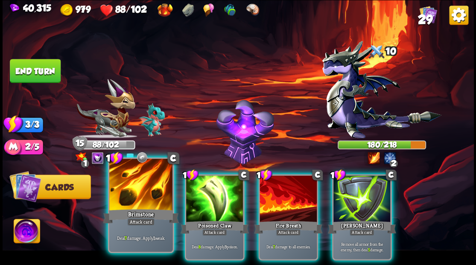
click at [129, 200] on div at bounding box center [140, 185] width 63 height 53
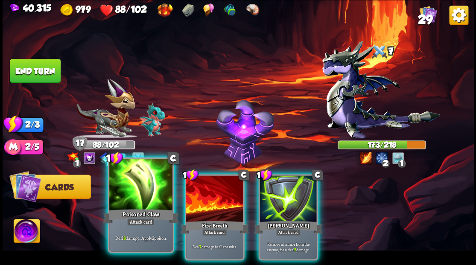
click at [126, 182] on div at bounding box center [140, 185] width 63 height 53
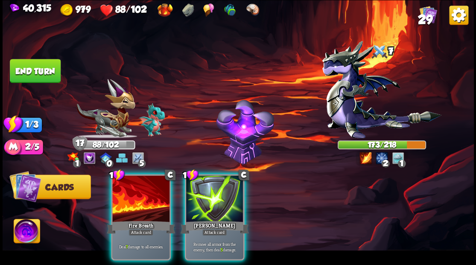
click at [126, 182] on div at bounding box center [140, 199] width 57 height 48
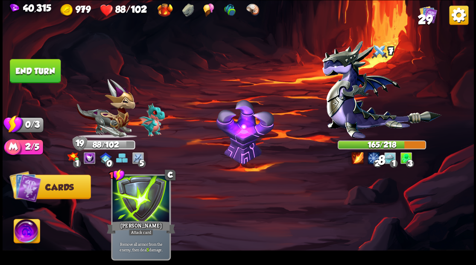
click at [47, 72] on button "End turn" at bounding box center [35, 71] width 51 height 24
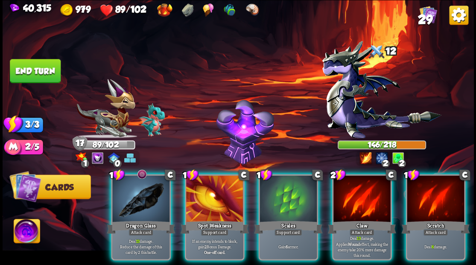
click at [148, 187] on div at bounding box center [140, 199] width 57 height 48
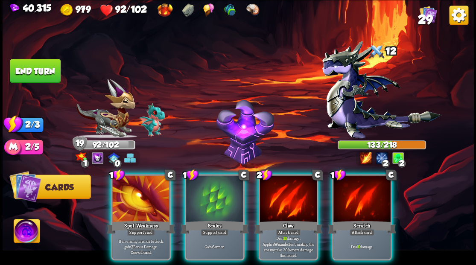
click at [286, 190] on div at bounding box center [287, 199] width 57 height 48
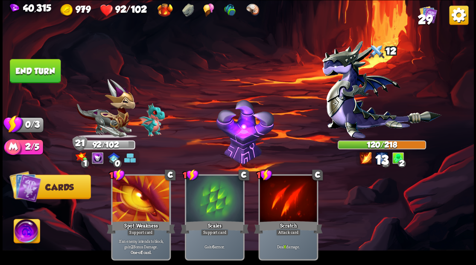
drag, startPoint x: 46, startPoint y: 71, endPoint x: 108, endPoint y: 76, distance: 62.5
click at [45, 72] on button "End turn" at bounding box center [35, 71] width 51 height 24
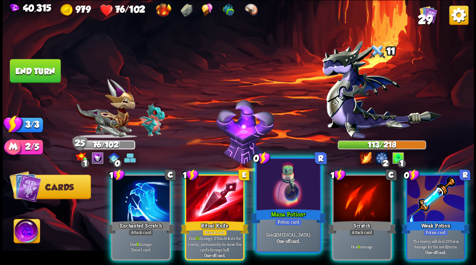
click at [279, 178] on div at bounding box center [287, 185] width 63 height 53
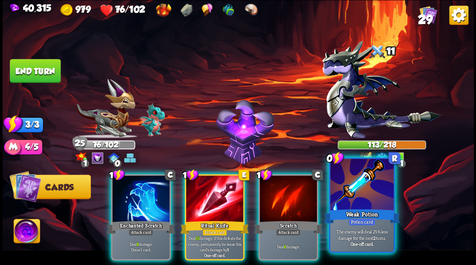
click at [362, 190] on div at bounding box center [361, 185] width 63 height 53
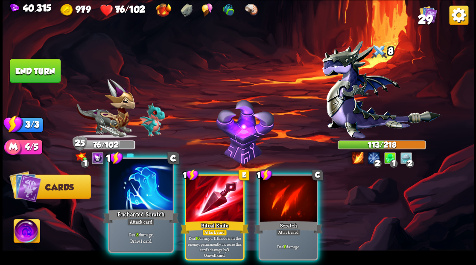
click at [128, 190] on div at bounding box center [140, 185] width 63 height 53
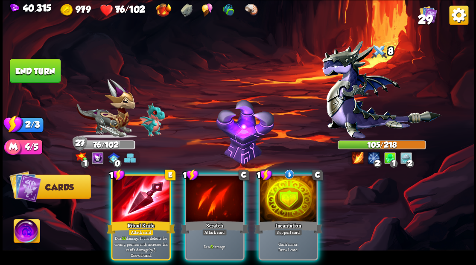
drag, startPoint x: 298, startPoint y: 192, endPoint x: 279, endPoint y: 164, distance: 34.2
click at [297, 191] on div at bounding box center [287, 199] width 57 height 48
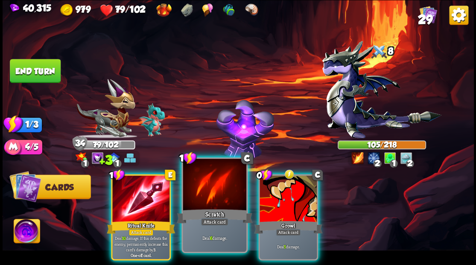
drag, startPoint x: 131, startPoint y: 199, endPoint x: 182, endPoint y: 159, distance: 64.9
click at [131, 199] on div at bounding box center [140, 199] width 57 height 48
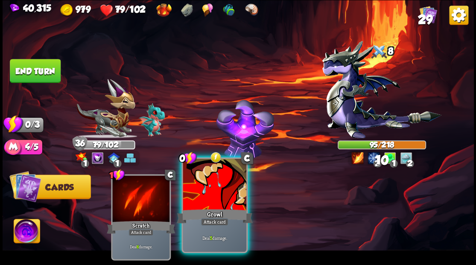
click at [196, 190] on div at bounding box center [214, 185] width 63 height 53
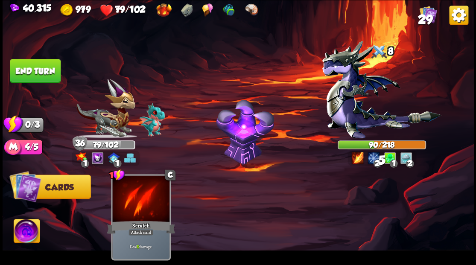
click at [42, 72] on button "End turn" at bounding box center [35, 71] width 51 height 24
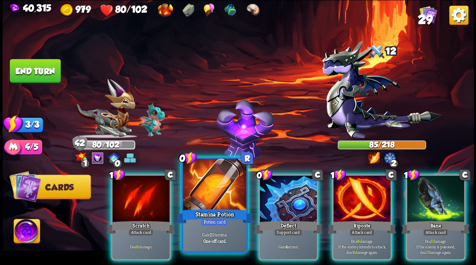
click at [220, 183] on div at bounding box center [214, 185] width 63 height 53
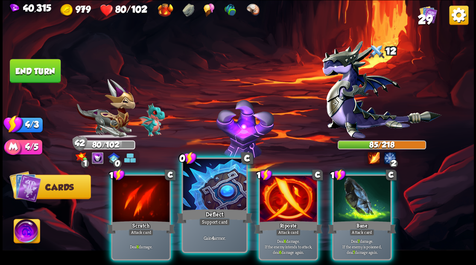
click at [205, 183] on div at bounding box center [214, 185] width 63 height 53
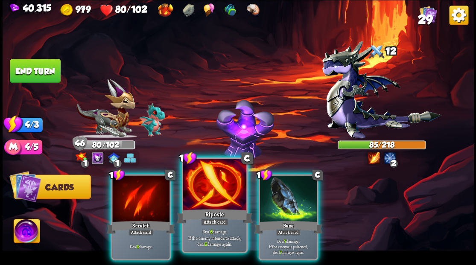
click at [206, 192] on div at bounding box center [214, 185] width 63 height 53
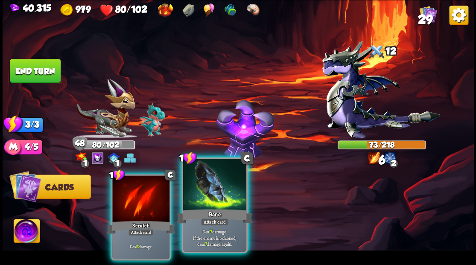
click at [205, 187] on div at bounding box center [214, 185] width 63 height 53
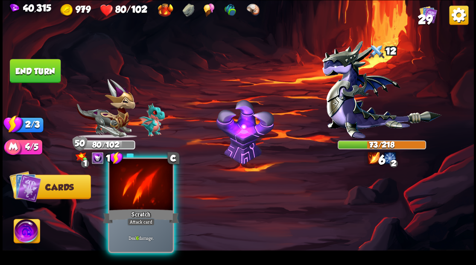
click at [140, 186] on div at bounding box center [140, 185] width 63 height 53
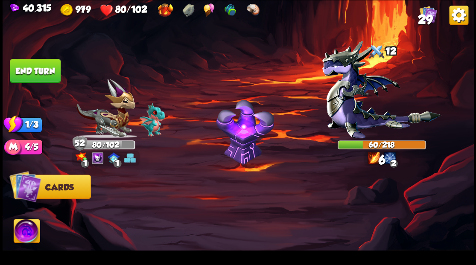
click at [42, 72] on button "End turn" at bounding box center [35, 71] width 51 height 24
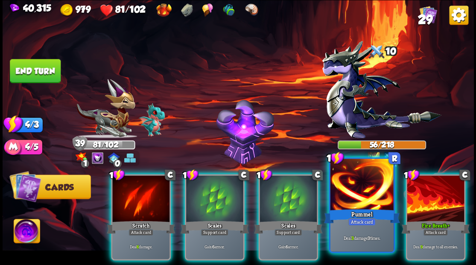
click at [360, 198] on div at bounding box center [361, 185] width 63 height 53
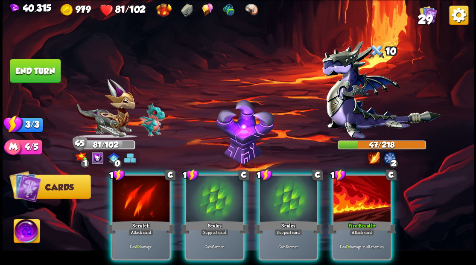
drag, startPoint x: 356, startPoint y: 189, endPoint x: 344, endPoint y: 158, distance: 33.3
click at [357, 186] on div at bounding box center [361, 199] width 57 height 48
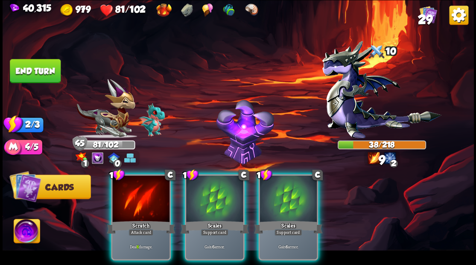
click at [144, 196] on div at bounding box center [140, 199] width 57 height 48
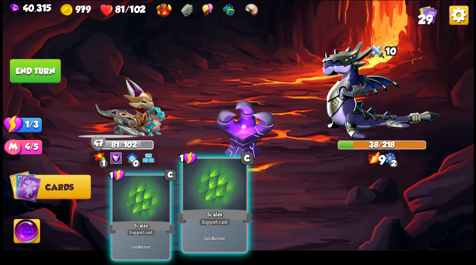
click at [218, 198] on div at bounding box center [214, 185] width 63 height 53
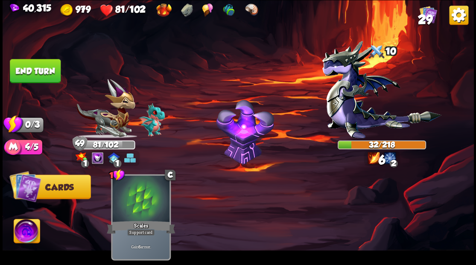
drag, startPoint x: 42, startPoint y: 73, endPoint x: 175, endPoint y: 94, distance: 134.2
click at [43, 73] on button "End turn" at bounding box center [35, 71] width 51 height 24
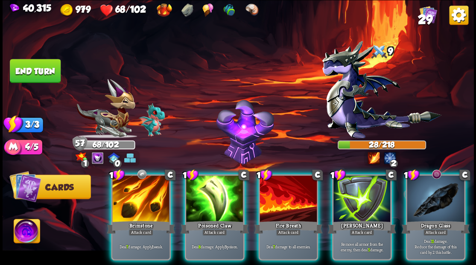
click at [428, 192] on div at bounding box center [434, 199] width 57 height 48
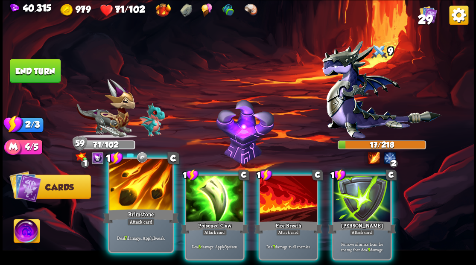
click at [136, 201] on div at bounding box center [140, 185] width 63 height 53
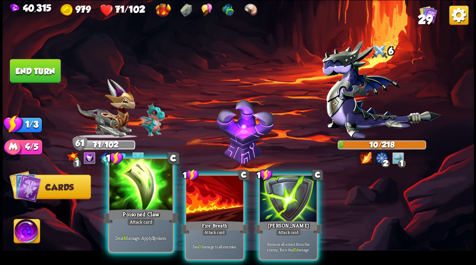
click at [117, 191] on div at bounding box center [140, 185] width 63 height 53
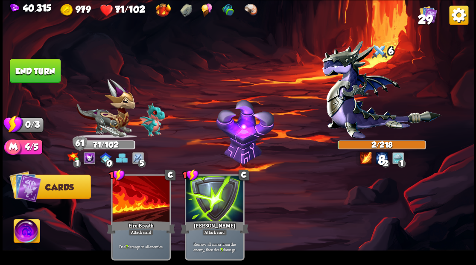
click at [23, 75] on button "End turn" at bounding box center [35, 71] width 51 height 24
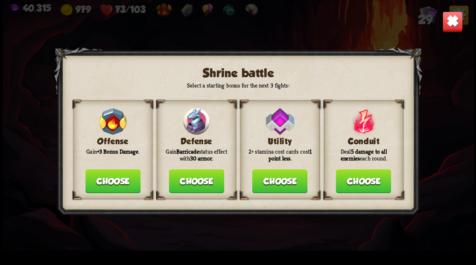
click at [198, 183] on button "Choose" at bounding box center [195, 181] width 55 height 24
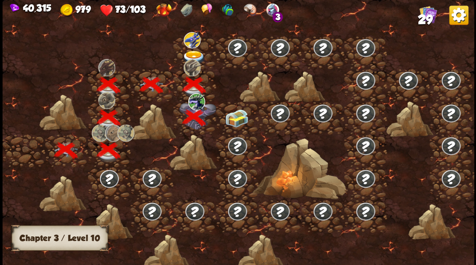
click at [233, 121] on img at bounding box center [235, 118] width 23 height 18
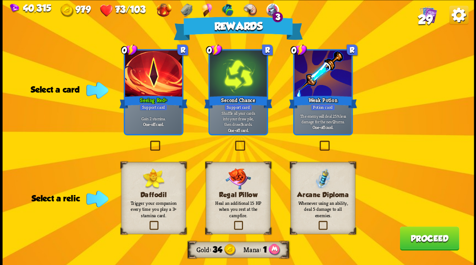
click at [233, 142] on label at bounding box center [233, 142] width 0 height 0
click at [0, 0] on input "checkbox" at bounding box center [0, 0] width 0 height 0
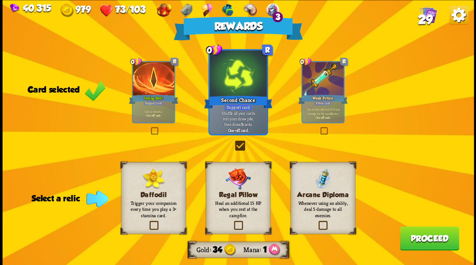
click at [232, 222] on label at bounding box center [232, 222] width 0 height 0
click at [0, 0] on input "checkbox" at bounding box center [0, 0] width 0 height 0
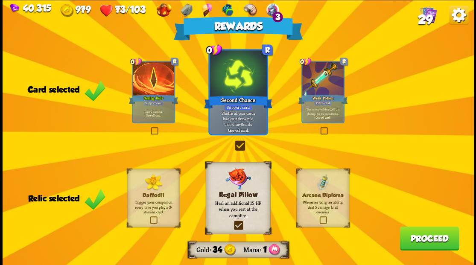
drag, startPoint x: 408, startPoint y: 240, endPoint x: 404, endPoint y: 235, distance: 6.7
click at [404, 235] on button "Proceed" at bounding box center [428, 238] width 59 height 24
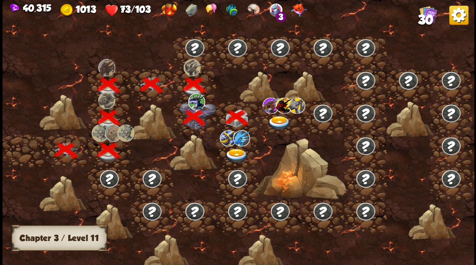
scroll to position [0, 130]
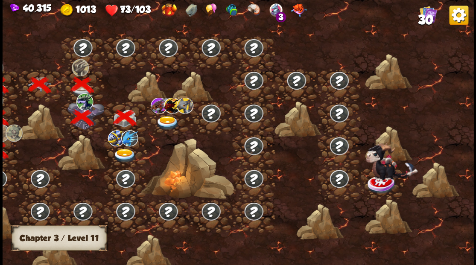
click at [165, 122] on img at bounding box center [166, 123] width 23 height 14
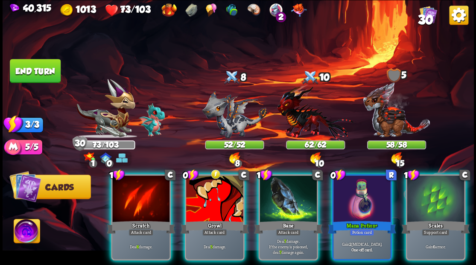
click at [27, 230] on img at bounding box center [27, 232] width 26 height 26
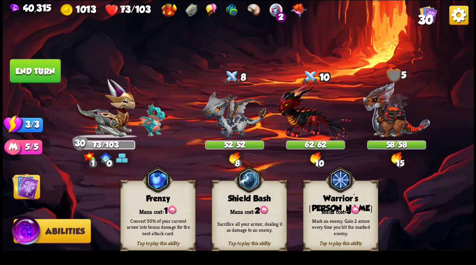
click at [22, 189] on img at bounding box center [25, 186] width 26 height 26
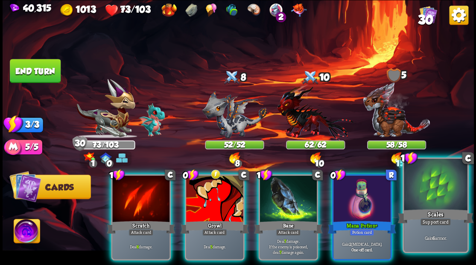
click at [432, 195] on div at bounding box center [434, 185] width 63 height 53
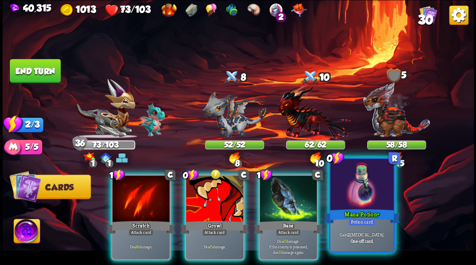
click at [369, 181] on div at bounding box center [361, 185] width 63 height 53
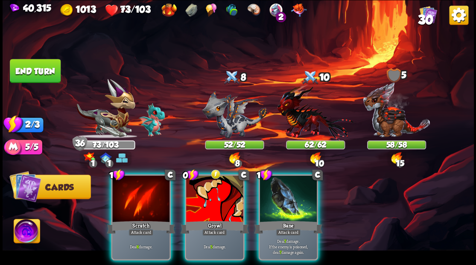
drag, startPoint x: 228, startPoint y: 188, endPoint x: 322, endPoint y: 133, distance: 108.8
click at [228, 187] on div at bounding box center [214, 199] width 57 height 48
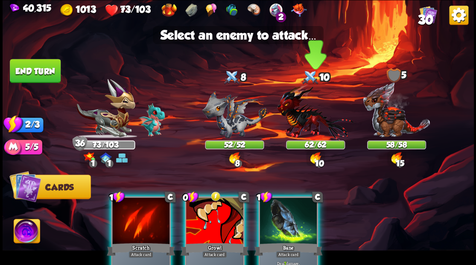
click at [306, 119] on img at bounding box center [315, 112] width 76 height 56
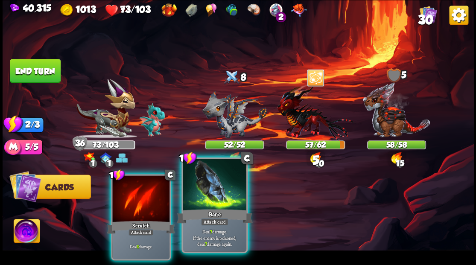
click at [218, 186] on div at bounding box center [214, 185] width 63 height 53
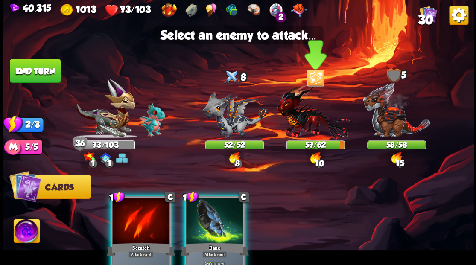
click at [318, 122] on img at bounding box center [315, 112] width 76 height 56
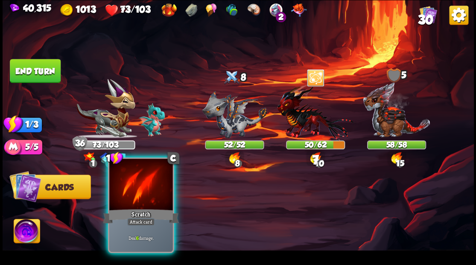
click at [131, 190] on div at bounding box center [140, 185] width 63 height 53
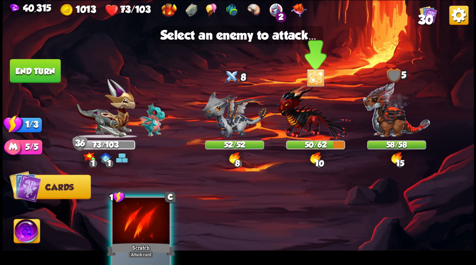
click at [301, 118] on img at bounding box center [315, 112] width 76 height 56
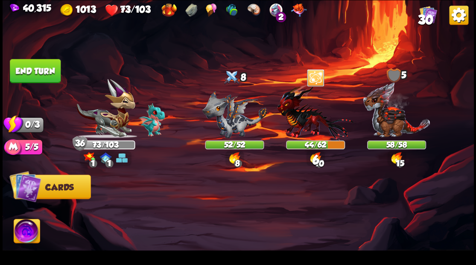
click at [32, 71] on button "End turn" at bounding box center [35, 71] width 51 height 24
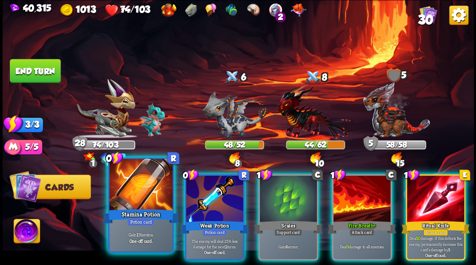
click at [142, 197] on div at bounding box center [140, 185] width 63 height 53
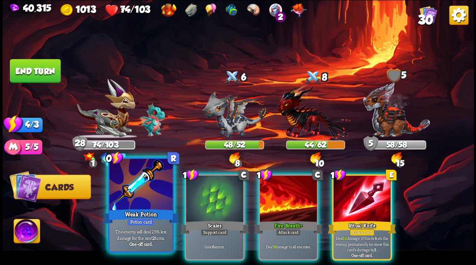
drag, startPoint x: 132, startPoint y: 193, endPoint x: 128, endPoint y: 188, distance: 7.3
click at [130, 191] on div at bounding box center [140, 185] width 63 height 53
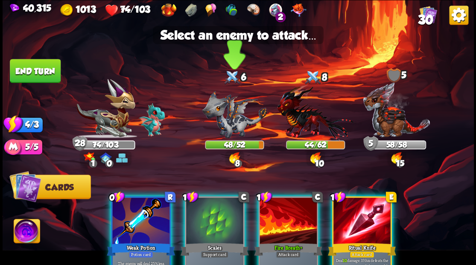
click at [231, 119] on img at bounding box center [234, 113] width 65 height 47
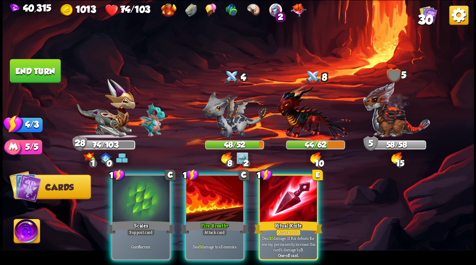
drag, startPoint x: 294, startPoint y: 209, endPoint x: 309, endPoint y: 160, distance: 52.1
click at [294, 219] on div "Ritual Knife" at bounding box center [288, 226] width 68 height 15
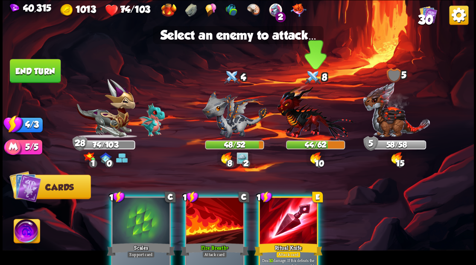
click at [302, 122] on img at bounding box center [315, 112] width 76 height 56
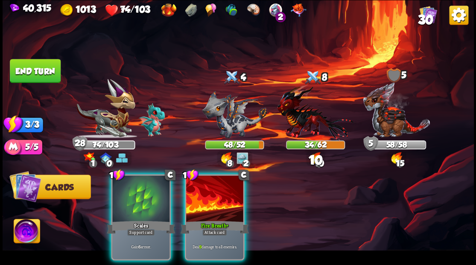
click at [194, 196] on div at bounding box center [214, 199] width 57 height 48
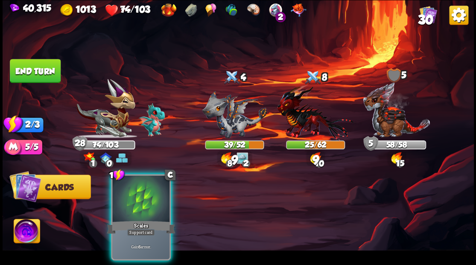
click at [141, 189] on div at bounding box center [140, 199] width 57 height 48
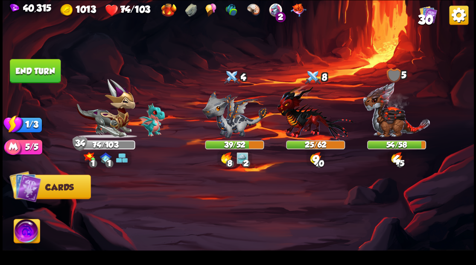
click at [32, 60] on button "End turn" at bounding box center [35, 71] width 51 height 24
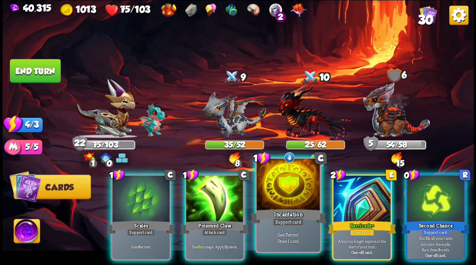
click at [282, 183] on div at bounding box center [287, 185] width 63 height 53
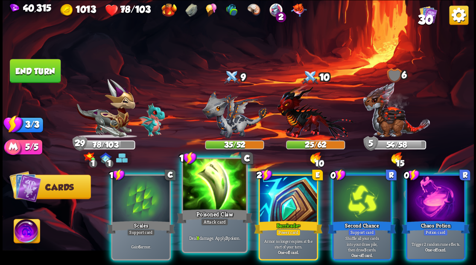
click at [201, 176] on div at bounding box center [214, 185] width 63 height 53
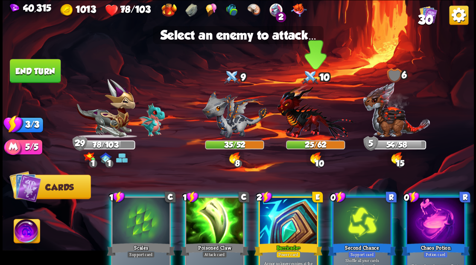
click at [297, 110] on img at bounding box center [315, 112] width 76 height 56
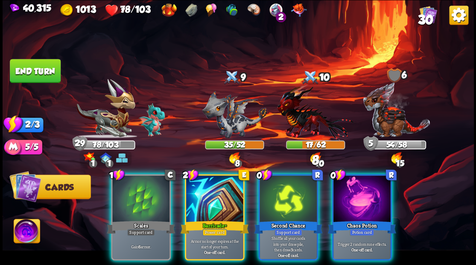
drag, startPoint x: 371, startPoint y: 194, endPoint x: 368, endPoint y: 187, distance: 8.1
click at [371, 193] on div at bounding box center [361, 199] width 57 height 48
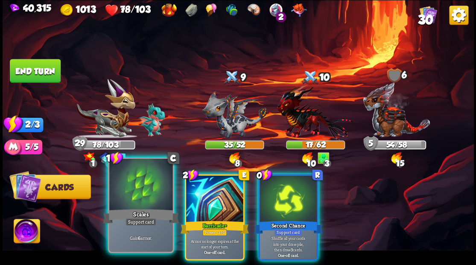
click at [123, 200] on div at bounding box center [140, 185] width 63 height 53
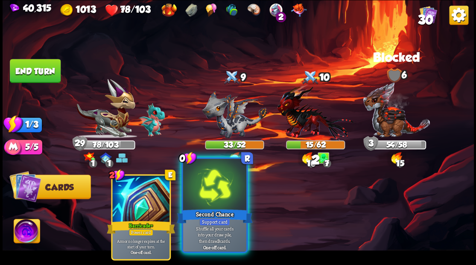
click at [213, 194] on div at bounding box center [214, 185] width 63 height 53
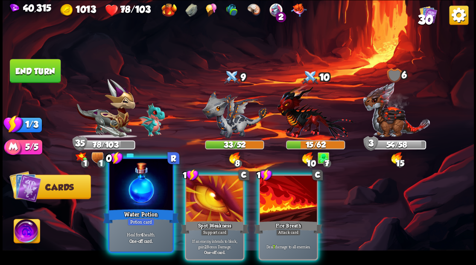
click at [134, 188] on div at bounding box center [140, 185] width 63 height 53
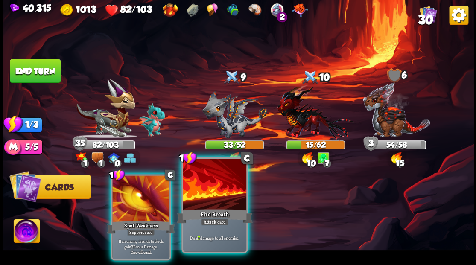
click at [217, 189] on div at bounding box center [214, 185] width 63 height 53
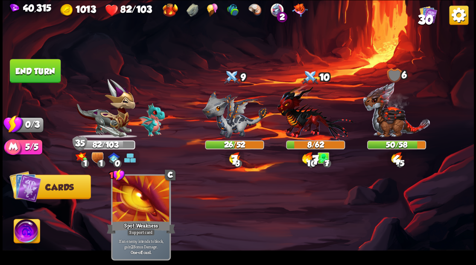
click at [42, 64] on button "End turn" at bounding box center [35, 71] width 51 height 24
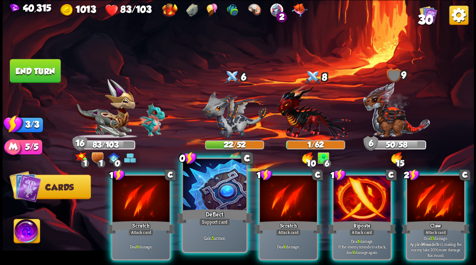
click at [206, 190] on div at bounding box center [214, 185] width 63 height 53
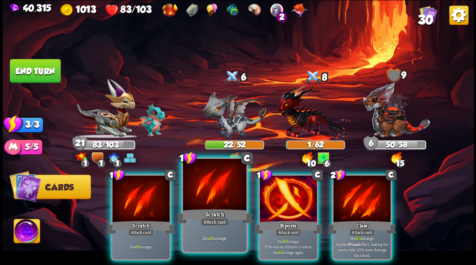
click at [224, 199] on div at bounding box center [214, 185] width 63 height 53
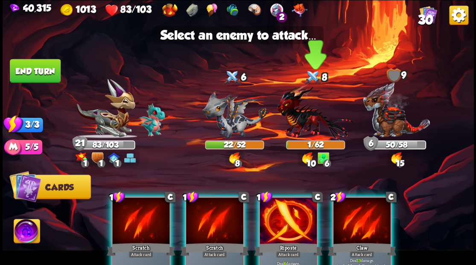
click at [306, 118] on img at bounding box center [315, 112] width 76 height 56
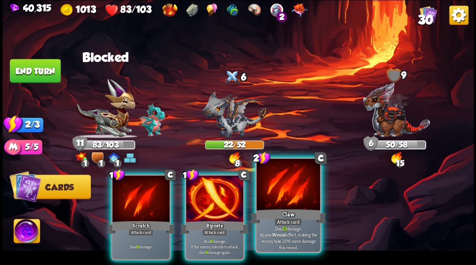
click at [284, 195] on div at bounding box center [287, 185] width 63 height 53
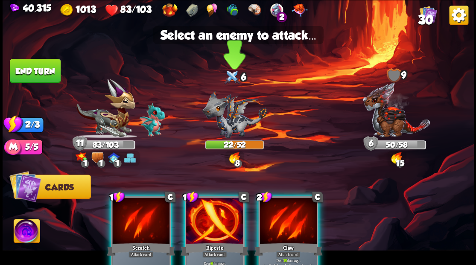
click at [235, 125] on img at bounding box center [234, 113] width 65 height 47
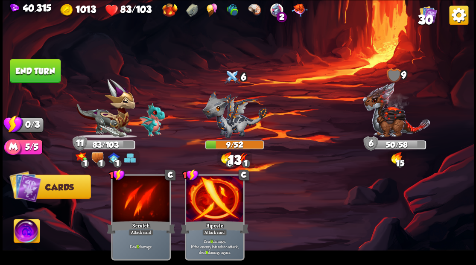
click at [49, 71] on button "End turn" at bounding box center [35, 71] width 51 height 24
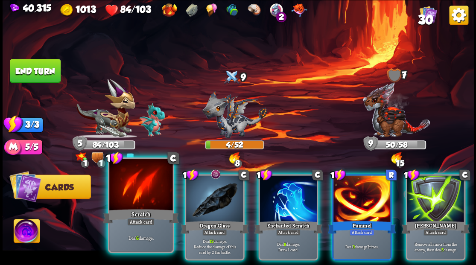
click at [142, 187] on div at bounding box center [140, 185] width 63 height 53
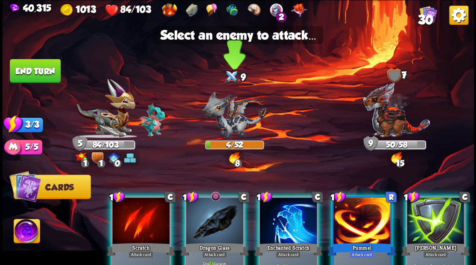
click at [228, 115] on img at bounding box center [234, 113] width 65 height 47
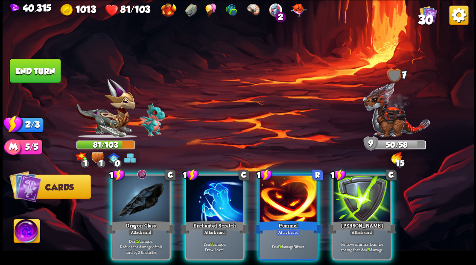
drag, startPoint x: 354, startPoint y: 194, endPoint x: 367, endPoint y: 165, distance: 31.3
click at [354, 193] on div at bounding box center [361, 199] width 57 height 48
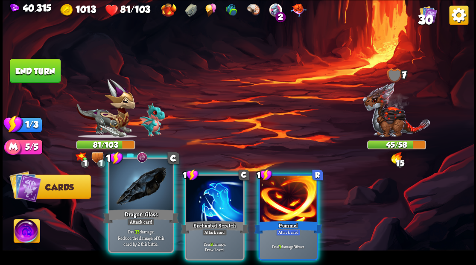
click at [133, 193] on div at bounding box center [140, 185] width 63 height 53
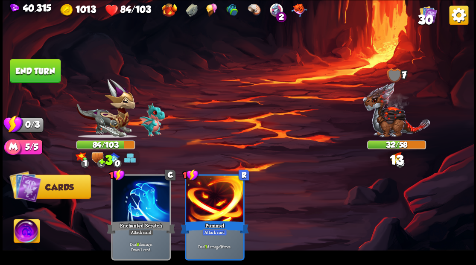
click at [37, 72] on button "End turn" at bounding box center [35, 71] width 51 height 24
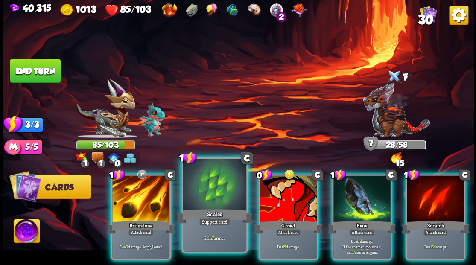
click at [206, 196] on div at bounding box center [214, 185] width 63 height 53
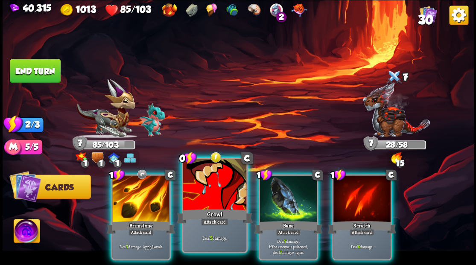
click at [210, 184] on div at bounding box center [214, 185] width 63 height 53
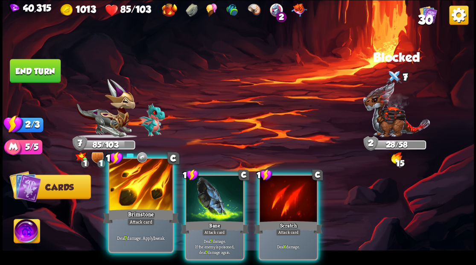
click at [142, 191] on div at bounding box center [140, 185] width 63 height 53
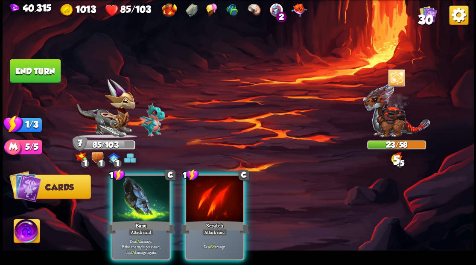
click at [145, 191] on div at bounding box center [140, 199] width 57 height 48
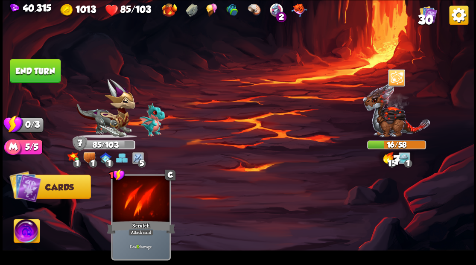
drag, startPoint x: 36, startPoint y: 77, endPoint x: 61, endPoint y: 70, distance: 25.7
click at [36, 75] on button "End turn" at bounding box center [35, 71] width 51 height 24
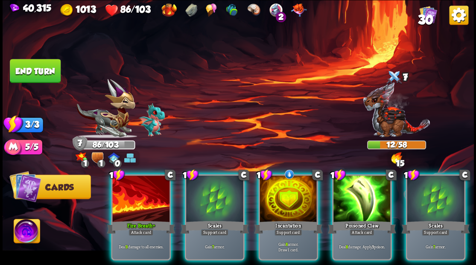
click at [281, 185] on div at bounding box center [287, 199] width 57 height 48
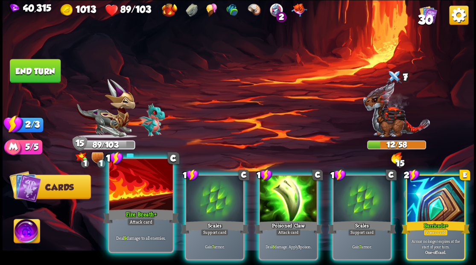
click at [143, 184] on div at bounding box center [140, 185] width 63 height 53
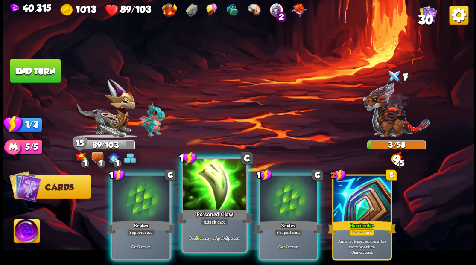
click at [214, 190] on div at bounding box center [214, 185] width 63 height 53
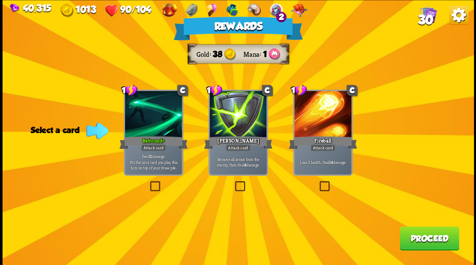
click at [233, 182] on label at bounding box center [233, 182] width 0 height 0
click at [0, 0] on input "checkbox" at bounding box center [0, 0] width 0 height 0
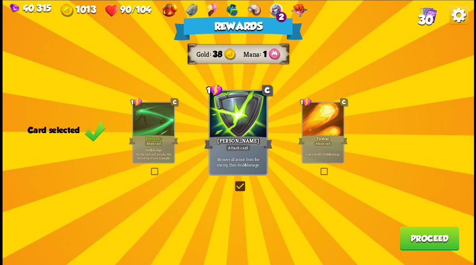
click at [413, 233] on button "Proceed" at bounding box center [428, 238] width 59 height 24
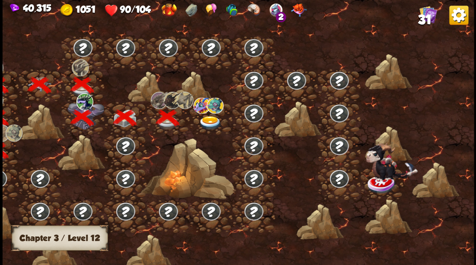
click at [208, 119] on img at bounding box center [209, 123] width 23 height 14
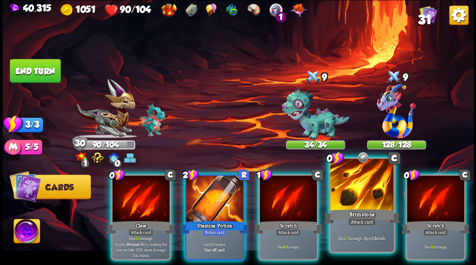
click at [354, 185] on div at bounding box center [361, 185] width 63 height 53
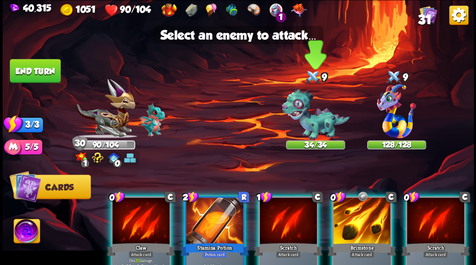
click at [314, 119] on img at bounding box center [315, 114] width 68 height 52
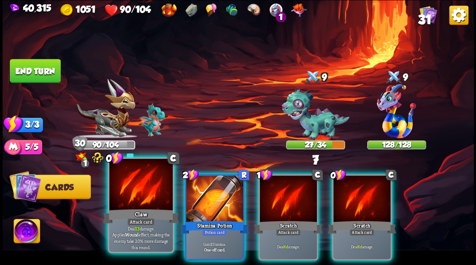
click at [142, 208] on div "Claw" at bounding box center [141, 215] width 76 height 17
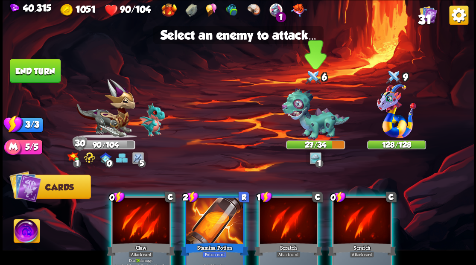
click at [313, 121] on img at bounding box center [315, 114] width 68 height 52
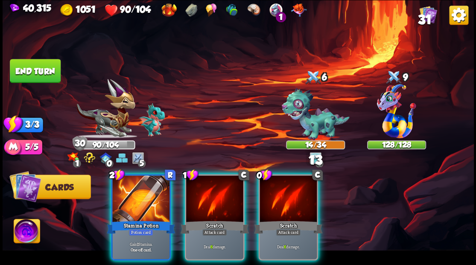
drag, startPoint x: 290, startPoint y: 200, endPoint x: 297, endPoint y: 167, distance: 33.2
click at [290, 197] on div at bounding box center [287, 199] width 57 height 48
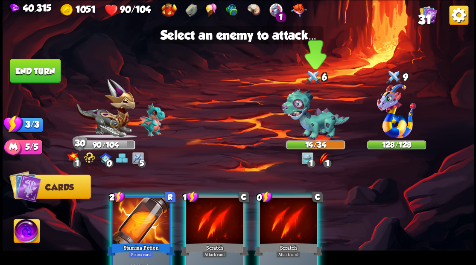
click at [306, 119] on img at bounding box center [315, 114] width 68 height 52
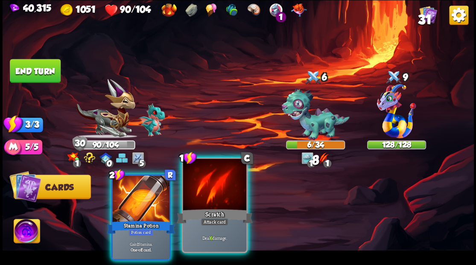
click at [215, 207] on div "Scratch" at bounding box center [214, 215] width 76 height 17
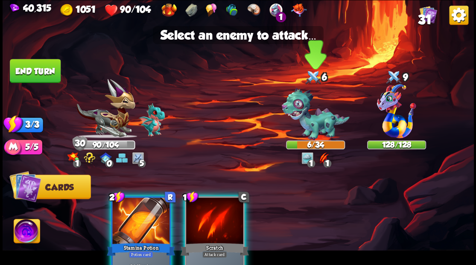
click at [305, 128] on img at bounding box center [315, 114] width 68 height 52
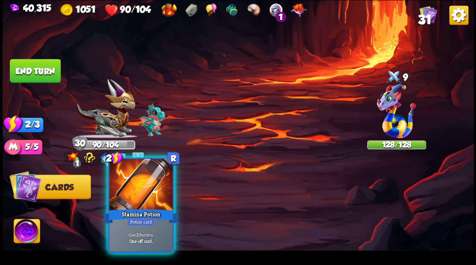
click at [135, 194] on div at bounding box center [140, 185] width 63 height 53
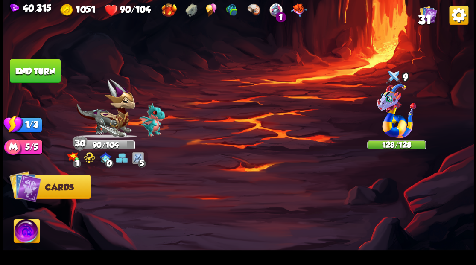
click at [35, 67] on button "End turn" at bounding box center [35, 71] width 51 height 24
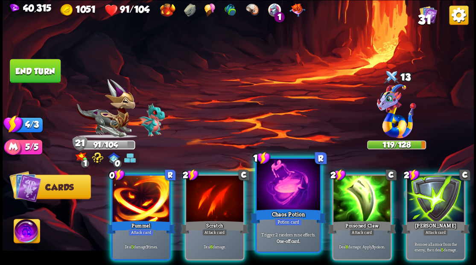
click at [279, 192] on div at bounding box center [287, 185] width 63 height 53
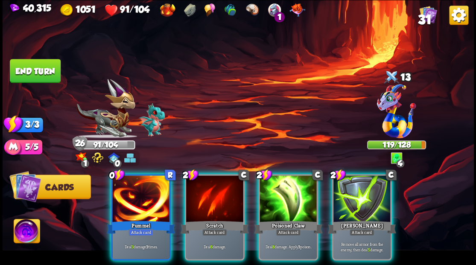
click at [154, 195] on div at bounding box center [140, 199] width 57 height 48
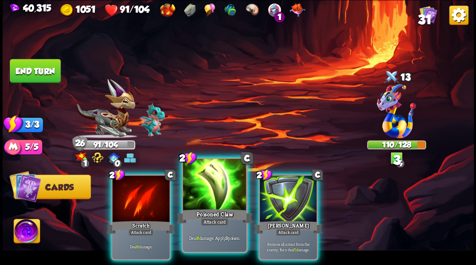
click at [211, 181] on div at bounding box center [214, 185] width 63 height 53
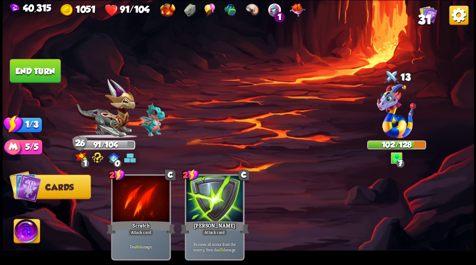
drag, startPoint x: 30, startPoint y: 69, endPoint x: 228, endPoint y: 102, distance: 200.7
click at [32, 69] on button "End turn" at bounding box center [35, 71] width 51 height 24
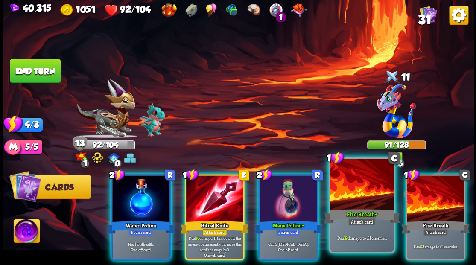
click at [357, 194] on div at bounding box center [361, 185] width 63 height 53
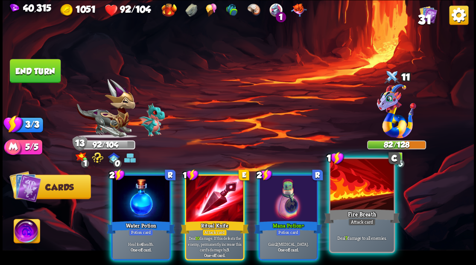
click at [354, 193] on div at bounding box center [361, 185] width 63 height 53
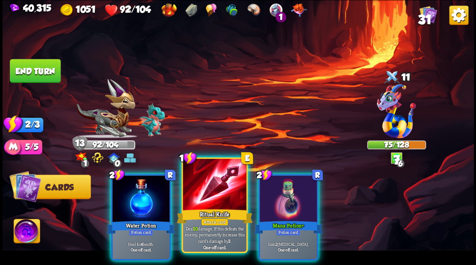
click at [209, 194] on div at bounding box center [214, 185] width 63 height 53
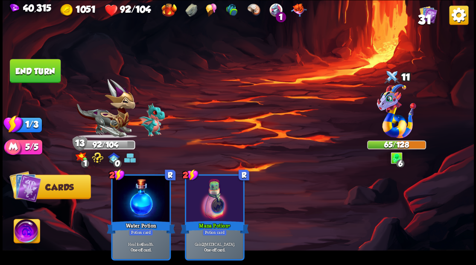
click at [42, 69] on button "End turn" at bounding box center [35, 71] width 51 height 24
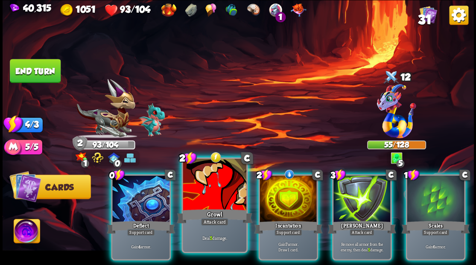
drag, startPoint x: 221, startPoint y: 189, endPoint x: 236, endPoint y: 186, distance: 15.2
click at [221, 189] on div at bounding box center [214, 185] width 63 height 53
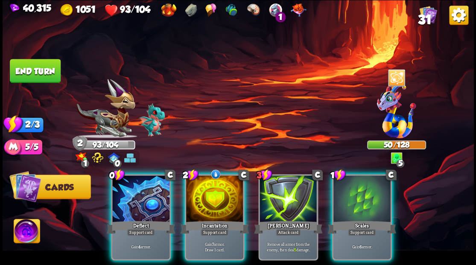
drag, startPoint x: 211, startPoint y: 186, endPoint x: 201, endPoint y: 180, distance: 10.9
click at [210, 186] on div at bounding box center [214, 199] width 57 height 48
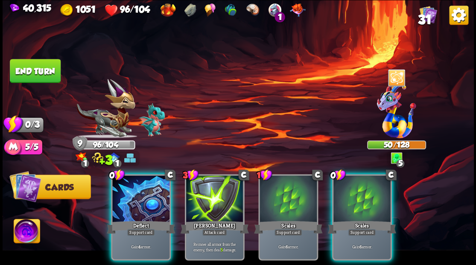
click at [41, 63] on button "End turn" at bounding box center [35, 71] width 51 height 24
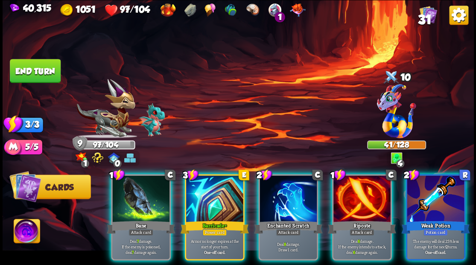
click at [359, 193] on div at bounding box center [361, 199] width 57 height 48
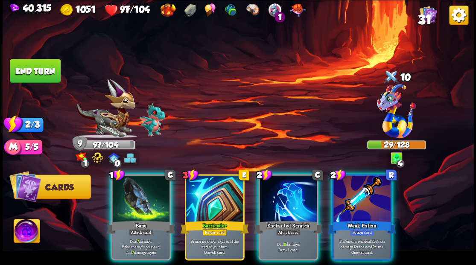
drag, startPoint x: 357, startPoint y: 179, endPoint x: 341, endPoint y: 178, distance: 15.8
click at [356, 179] on div at bounding box center [361, 199] width 57 height 48
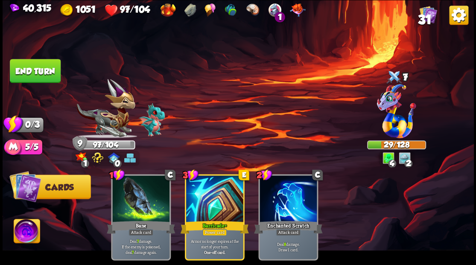
click at [42, 72] on button "End turn" at bounding box center [35, 71] width 51 height 24
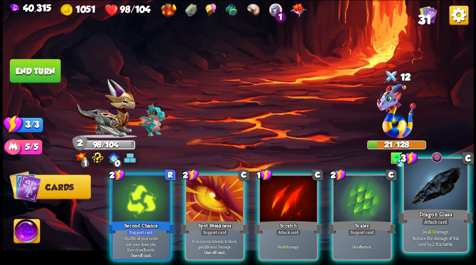
click at [444, 180] on div at bounding box center [434, 185] width 63 height 53
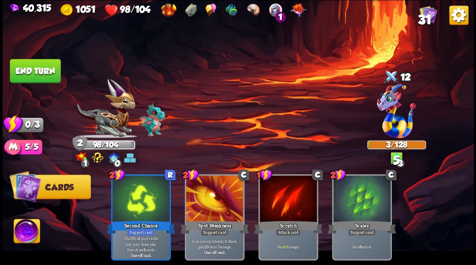
click at [32, 67] on button "End turn" at bounding box center [35, 71] width 51 height 24
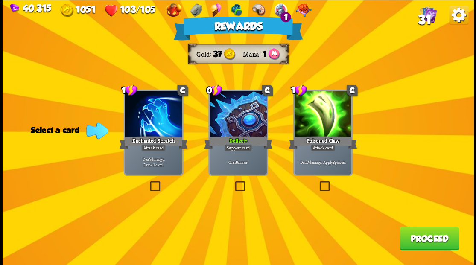
click at [426, 240] on button "Proceed" at bounding box center [428, 238] width 59 height 24
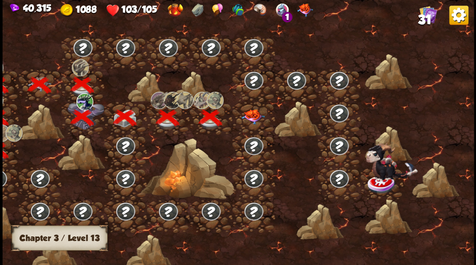
click at [254, 114] on img at bounding box center [252, 116] width 23 height 15
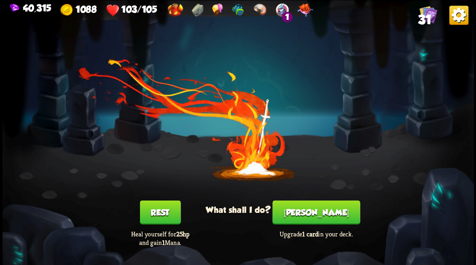
click at [310, 212] on button "[PERSON_NAME]" at bounding box center [315, 212] width 87 height 24
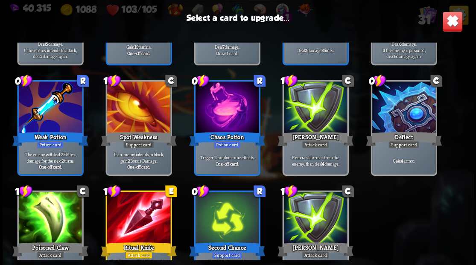
scroll to position [369, 0]
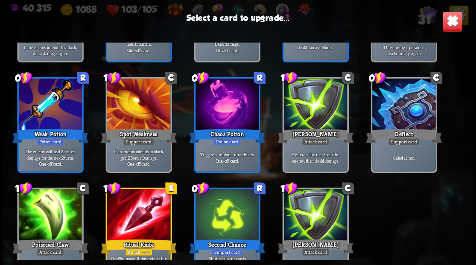
click at [321, 111] on div at bounding box center [314, 104] width 63 height 53
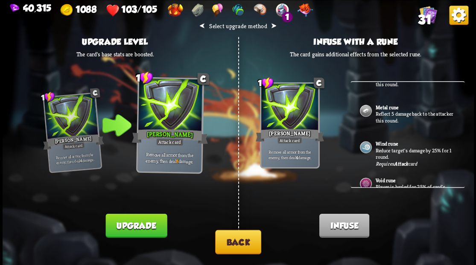
scroll to position [256, 0]
click at [241, 238] on button "Back" at bounding box center [238, 241] width 46 height 24
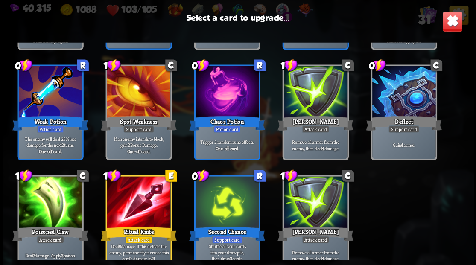
scroll to position [396, 0]
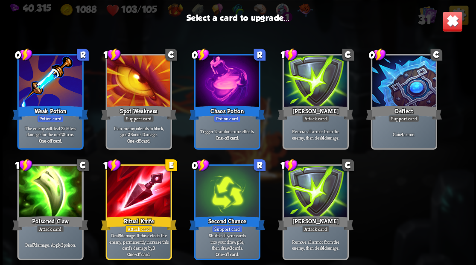
click at [314, 95] on div at bounding box center [314, 81] width 63 height 53
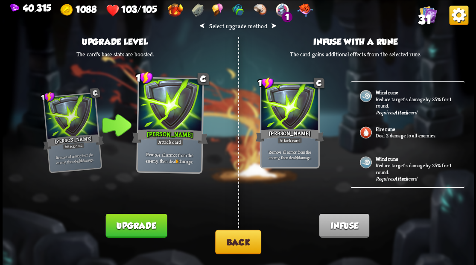
drag, startPoint x: 150, startPoint y: 220, endPoint x: 155, endPoint y: 215, distance: 7.2
click at [150, 218] on button "Upgrade" at bounding box center [135, 225] width 61 height 24
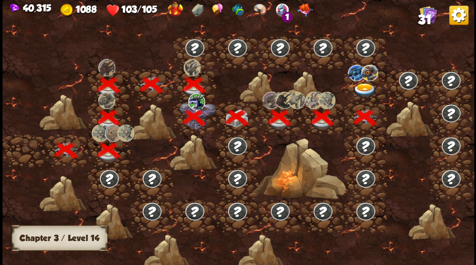
scroll to position [0, 130]
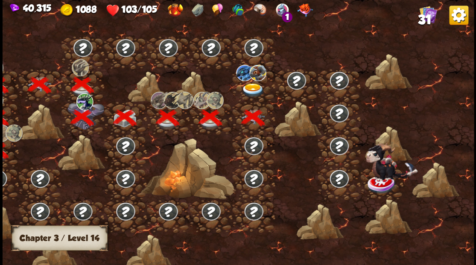
click at [250, 85] on img at bounding box center [252, 90] width 23 height 14
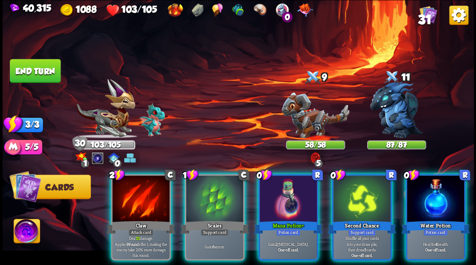
click at [23, 229] on img at bounding box center [27, 232] width 26 height 26
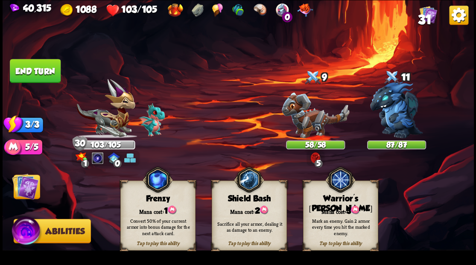
click at [338, 195] on div "Tap to play this ability Warrior's [PERSON_NAME] cost: 3 Mark an enemy. Gain 2 …" at bounding box center [339, 215] width 75 height 70
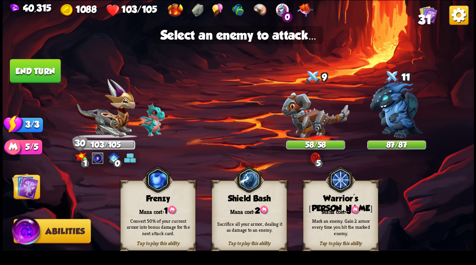
click at [20, 186] on img at bounding box center [25, 186] width 26 height 26
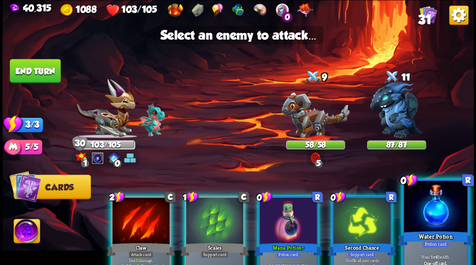
click at [431, 218] on div at bounding box center [434, 206] width 63 height 53
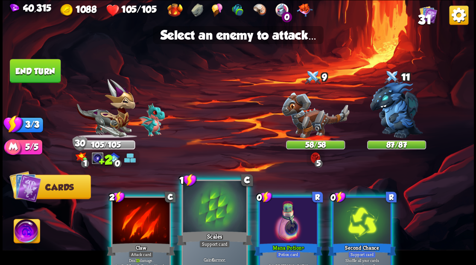
click at [212, 203] on div at bounding box center [214, 206] width 63 height 53
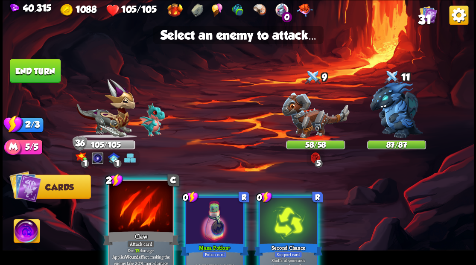
click at [141, 211] on div at bounding box center [140, 206] width 63 height 53
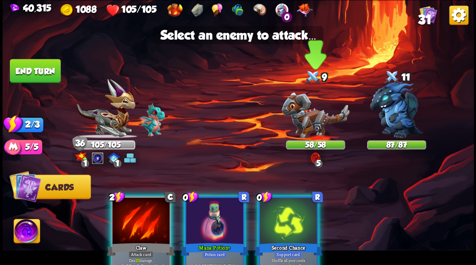
click at [306, 125] on img at bounding box center [315, 115] width 68 height 46
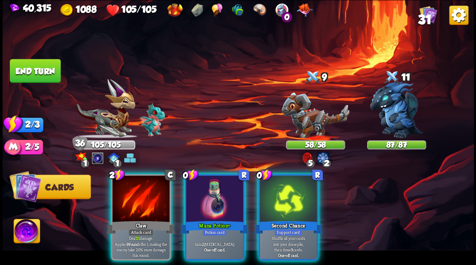
click at [311, 123] on img at bounding box center [315, 115] width 68 height 46
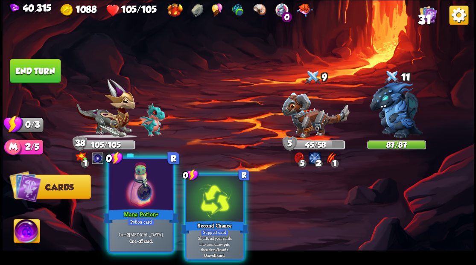
click at [108, 187] on div "0 R Mana Potion+ Potion card Gain 2 [MEDICAL_DATA]. One-off card." at bounding box center [140, 205] width 66 height 96
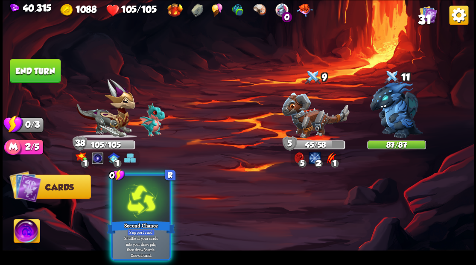
click at [108, 187] on div "0 R Second Chance Support card Shuffle all your cards into your draw pile, then…" at bounding box center [284, 206] width 377 height 118
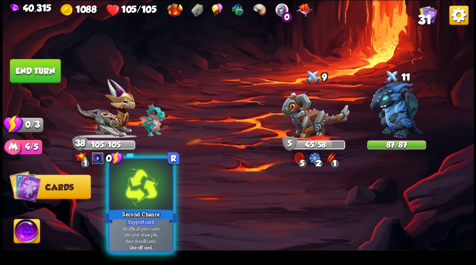
click at [114, 191] on div "0 R Second Chance Support card Shuffle all your cards into your draw pile, then…" at bounding box center [284, 206] width 377 height 118
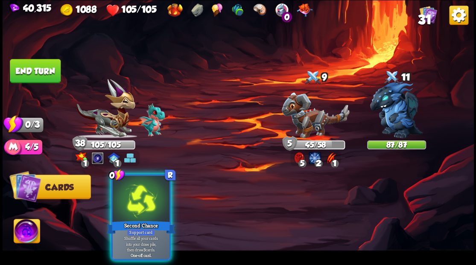
click at [119, 193] on div at bounding box center [140, 199] width 57 height 48
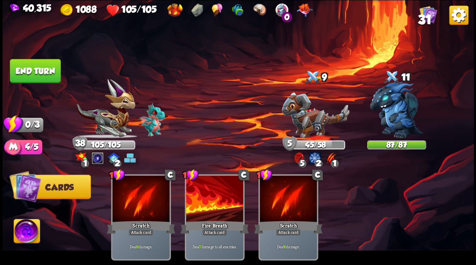
click at [48, 59] on button "End turn" at bounding box center [35, 71] width 51 height 24
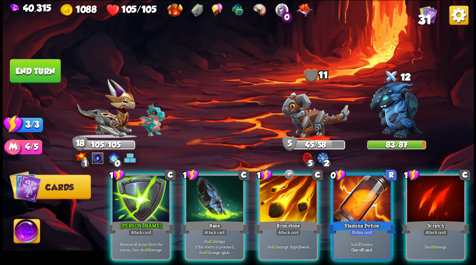
drag, startPoint x: 358, startPoint y: 188, endPoint x: 324, endPoint y: 189, distance: 34.1
click at [356, 188] on div at bounding box center [361, 199] width 57 height 48
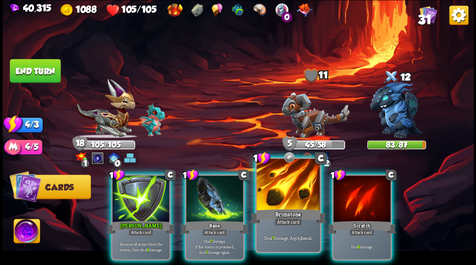
click at [263, 186] on div at bounding box center [287, 185] width 63 height 53
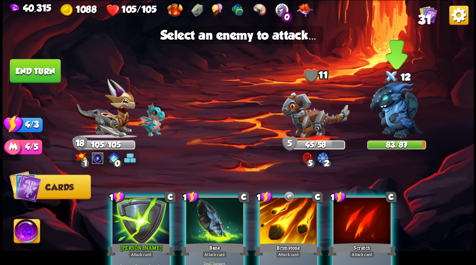
click at [397, 109] on img at bounding box center [396, 109] width 53 height 57
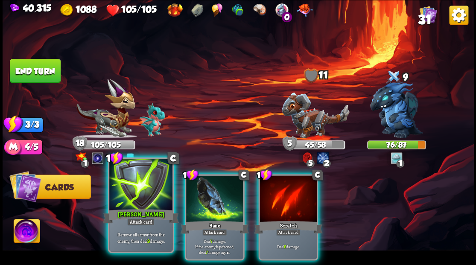
drag, startPoint x: 139, startPoint y: 182, endPoint x: 165, endPoint y: 175, distance: 26.9
click at [139, 182] on div at bounding box center [140, 185] width 63 height 53
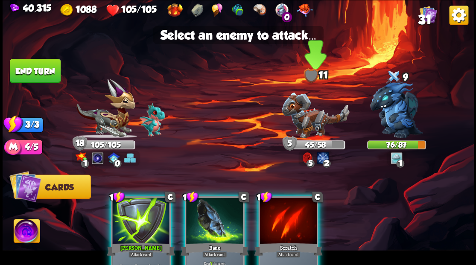
click at [310, 123] on img at bounding box center [315, 115] width 68 height 46
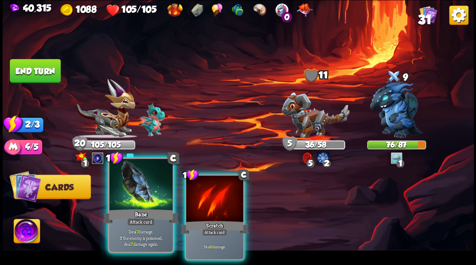
click at [136, 193] on div at bounding box center [140, 185] width 63 height 53
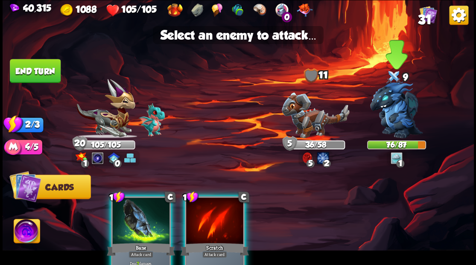
click at [397, 114] on img at bounding box center [396, 109] width 53 height 57
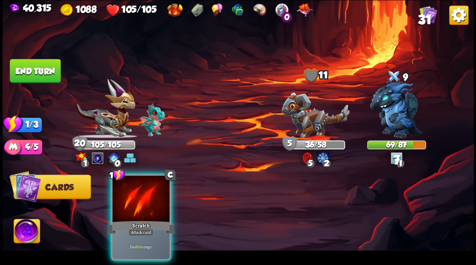
drag, startPoint x: 136, startPoint y: 186, endPoint x: 183, endPoint y: 174, distance: 48.4
click at [136, 186] on div at bounding box center [140, 199] width 57 height 48
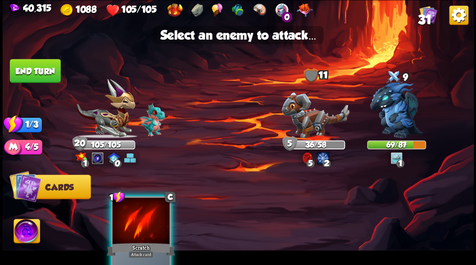
click at [160, 202] on div at bounding box center [140, 221] width 57 height 48
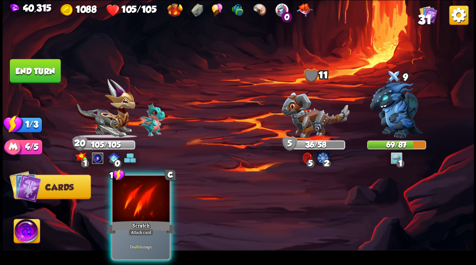
click at [392, 121] on img at bounding box center [396, 109] width 53 height 57
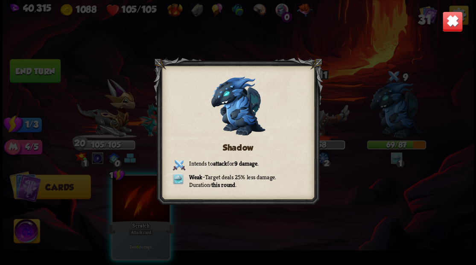
click at [451, 20] on img at bounding box center [451, 21] width 20 height 20
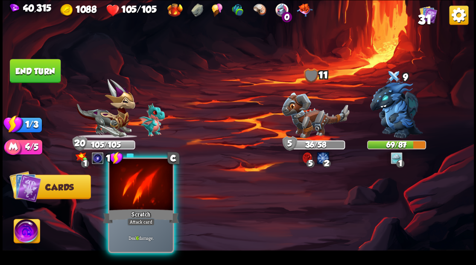
click at [140, 194] on div at bounding box center [140, 185] width 63 height 53
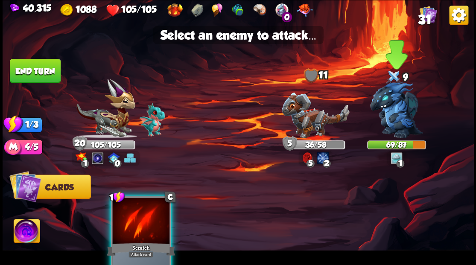
click at [392, 118] on img at bounding box center [396, 109] width 53 height 57
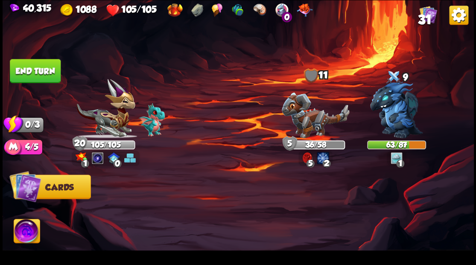
click at [21, 73] on button "End turn" at bounding box center [35, 71] width 51 height 24
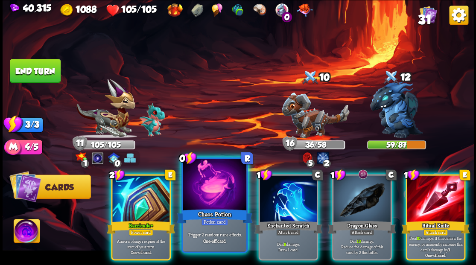
click at [204, 188] on div at bounding box center [214, 185] width 63 height 53
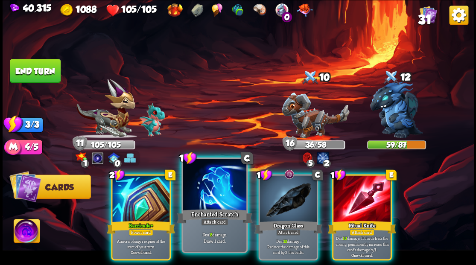
click at [205, 188] on div at bounding box center [214, 185] width 63 height 53
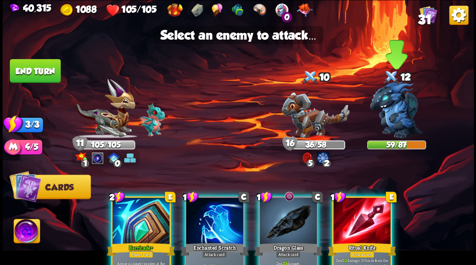
click at [392, 113] on img at bounding box center [396, 109] width 53 height 57
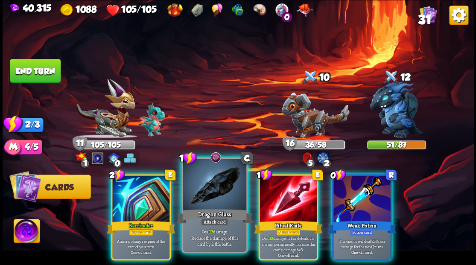
click at [203, 193] on div at bounding box center [214, 185] width 63 height 53
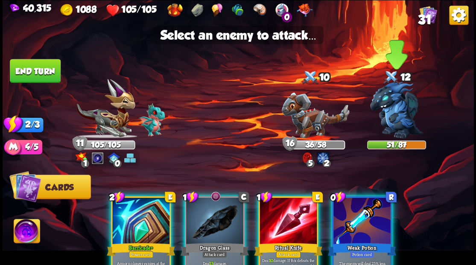
click at [392, 121] on img at bounding box center [396, 109] width 53 height 57
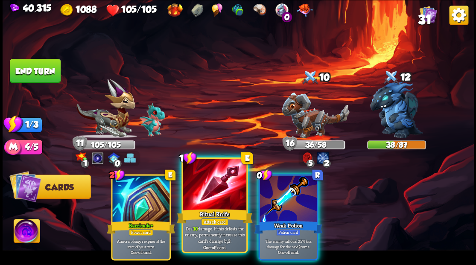
click at [217, 197] on div at bounding box center [214, 185] width 63 height 53
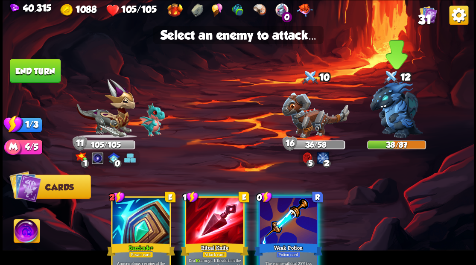
click at [405, 116] on img at bounding box center [396, 109] width 53 height 57
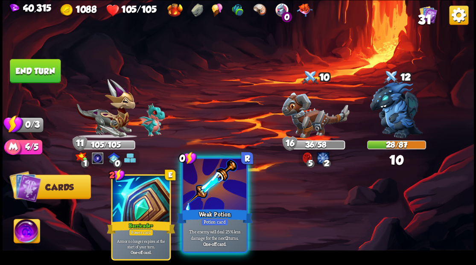
click at [229, 197] on div at bounding box center [214, 185] width 63 height 53
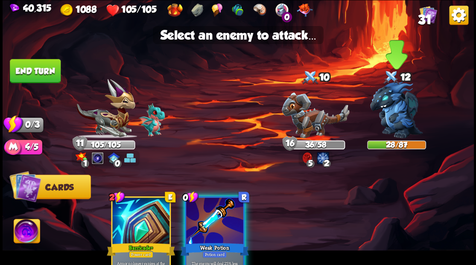
click at [395, 95] on img at bounding box center [396, 109] width 53 height 57
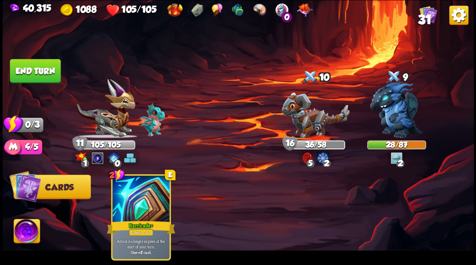
click at [113, 119] on img at bounding box center [105, 108] width 59 height 59
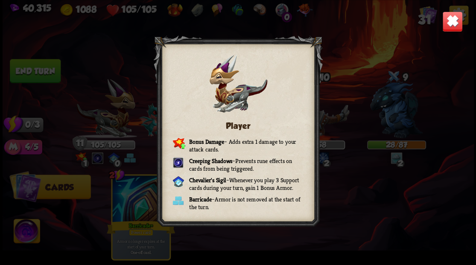
click at [455, 24] on img at bounding box center [451, 21] width 20 height 20
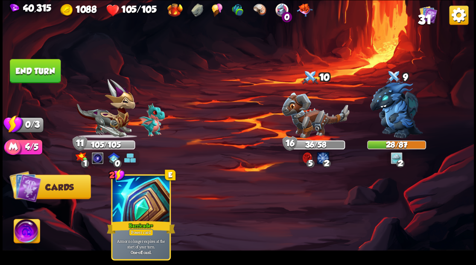
click at [39, 65] on button "End turn" at bounding box center [35, 71] width 51 height 24
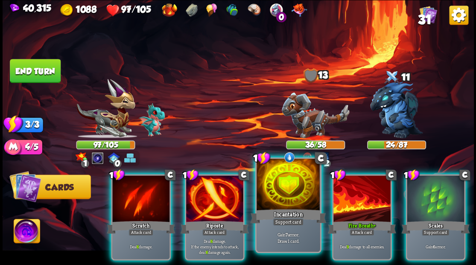
click at [285, 180] on div at bounding box center [287, 185] width 63 height 53
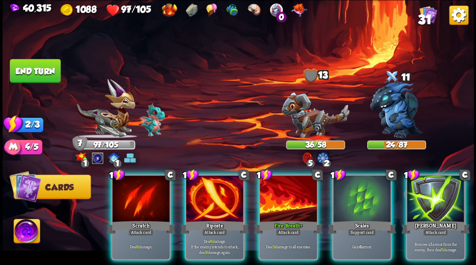
click at [338, 206] on div at bounding box center [361, 199] width 57 height 48
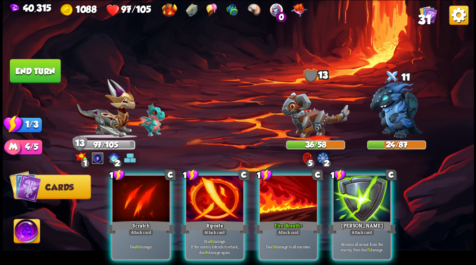
click at [297, 117] on img at bounding box center [315, 115] width 68 height 46
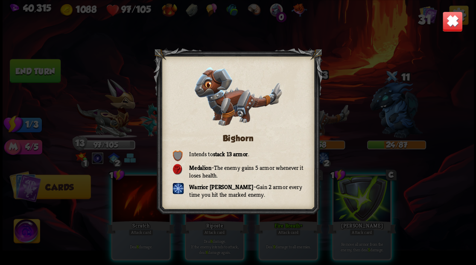
click at [459, 14] on img at bounding box center [451, 21] width 20 height 20
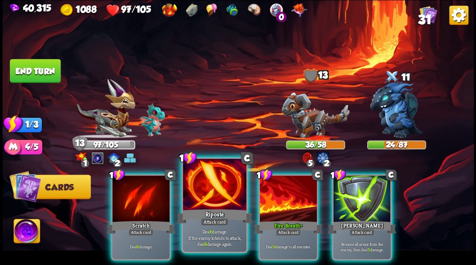
click at [224, 183] on div at bounding box center [214, 185] width 63 height 53
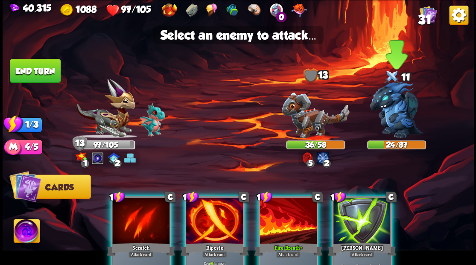
click at [389, 102] on img at bounding box center [396, 109] width 53 height 57
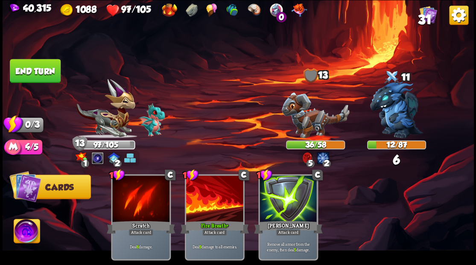
click at [41, 68] on button "End turn" at bounding box center [35, 71] width 51 height 24
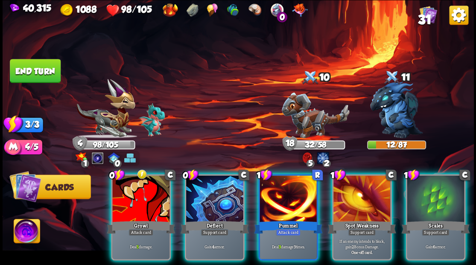
click at [205, 182] on div at bounding box center [214, 199] width 57 height 48
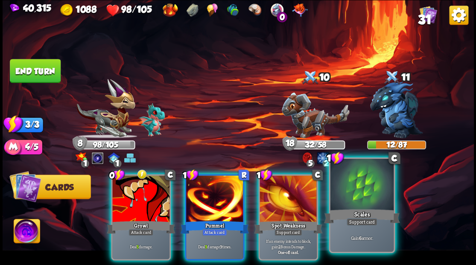
click at [367, 184] on div at bounding box center [361, 185] width 63 height 53
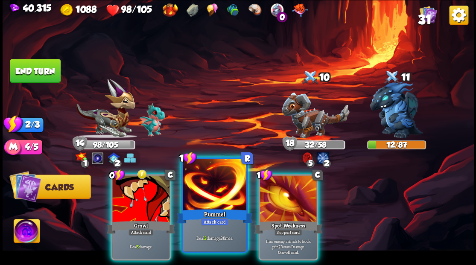
click at [218, 187] on div at bounding box center [214, 185] width 63 height 53
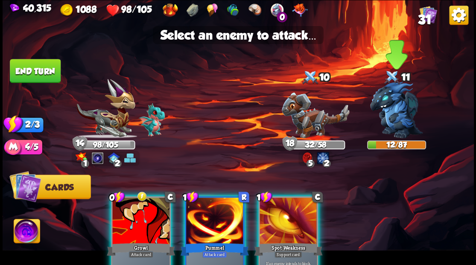
click at [392, 117] on img at bounding box center [396, 109] width 53 height 57
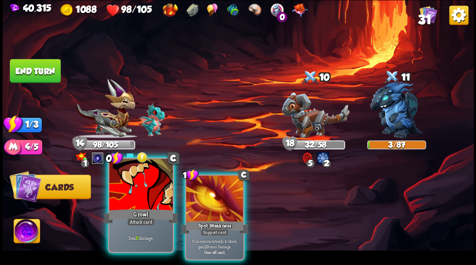
click at [137, 184] on div at bounding box center [140, 185] width 63 height 53
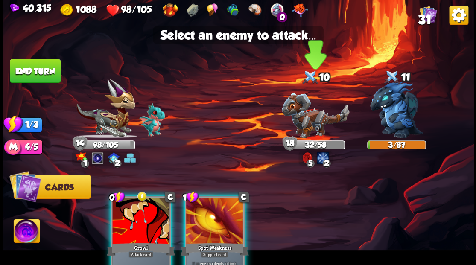
click at [321, 116] on img at bounding box center [315, 115] width 68 height 46
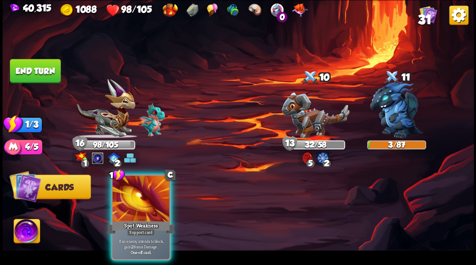
click at [45, 74] on button "End turn" at bounding box center [35, 71] width 51 height 24
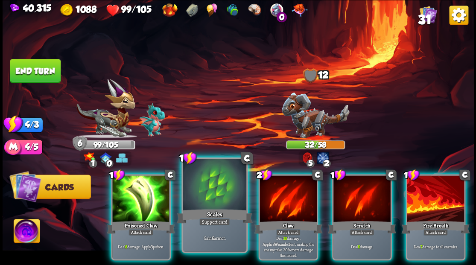
click at [204, 173] on div at bounding box center [214, 185] width 63 height 53
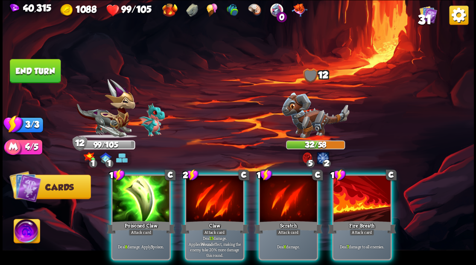
click at [117, 184] on div at bounding box center [140, 199] width 57 height 48
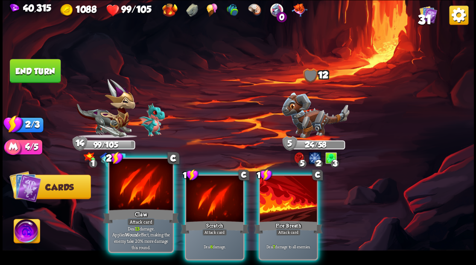
click at [135, 186] on div at bounding box center [140, 185] width 63 height 53
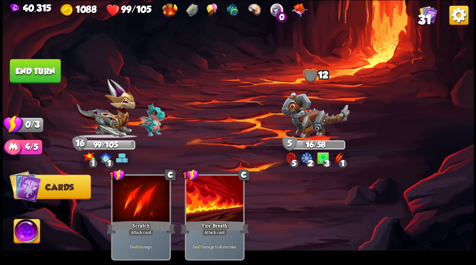
click at [37, 73] on button "End turn" at bounding box center [35, 71] width 51 height 24
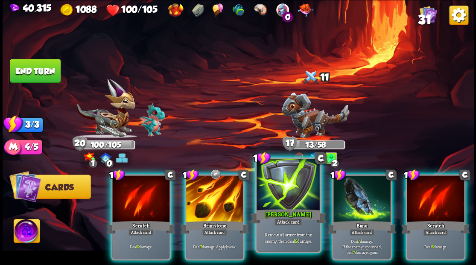
click at [281, 199] on div at bounding box center [287, 185] width 63 height 53
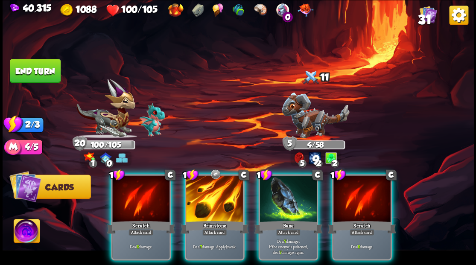
click at [281, 188] on div at bounding box center [287, 199] width 57 height 48
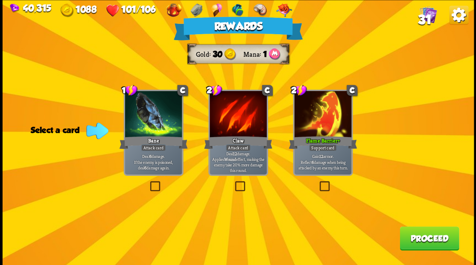
click at [418, 244] on button "Proceed" at bounding box center [428, 238] width 59 height 24
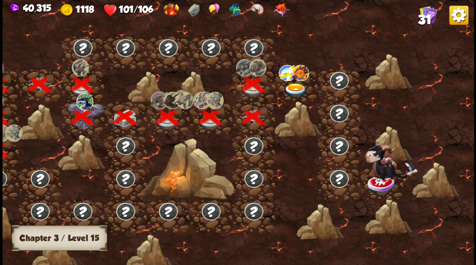
click at [292, 87] on img at bounding box center [294, 90] width 23 height 14
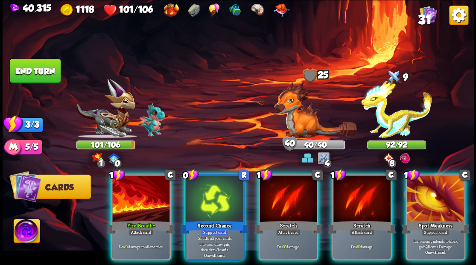
click at [22, 231] on img at bounding box center [27, 232] width 26 height 26
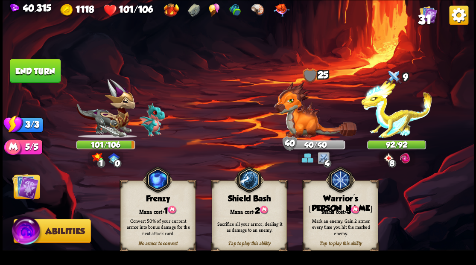
drag, startPoint x: 334, startPoint y: 206, endPoint x: 322, endPoint y: 170, distance: 37.9
click at [334, 203] on div "Tap to play this ability Warrior's [PERSON_NAME] cost: 3 Mark an enemy. Gain 2 …" at bounding box center [339, 215] width 75 height 70
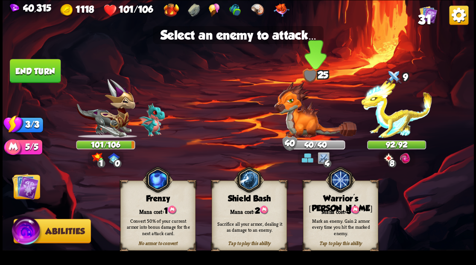
click at [305, 125] on img at bounding box center [315, 109] width 82 height 56
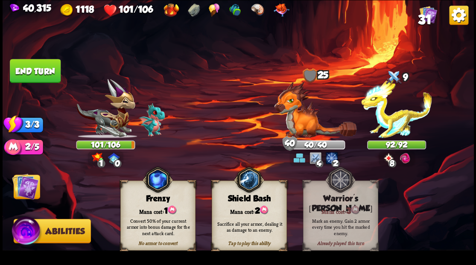
click at [26, 183] on img at bounding box center [25, 186] width 26 height 26
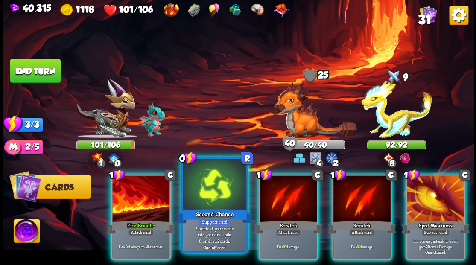
click at [205, 176] on div at bounding box center [214, 185] width 63 height 53
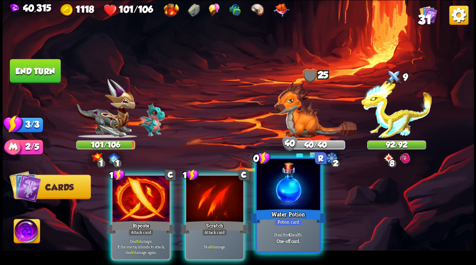
click at [281, 194] on div at bounding box center [287, 185] width 63 height 53
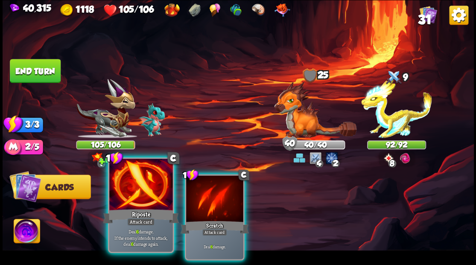
click at [133, 187] on div at bounding box center [140, 185] width 63 height 53
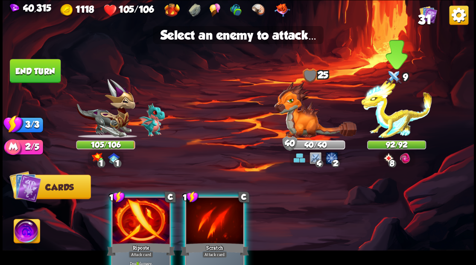
click at [389, 119] on img at bounding box center [396, 108] width 71 height 59
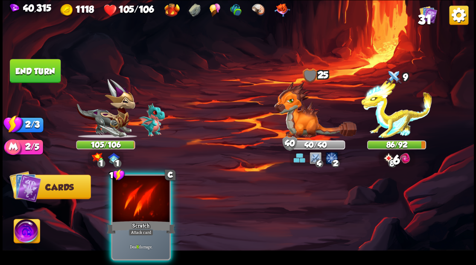
drag, startPoint x: 139, startPoint y: 191, endPoint x: 322, endPoint y: 142, distance: 190.5
click at [139, 191] on div at bounding box center [140, 199] width 57 height 48
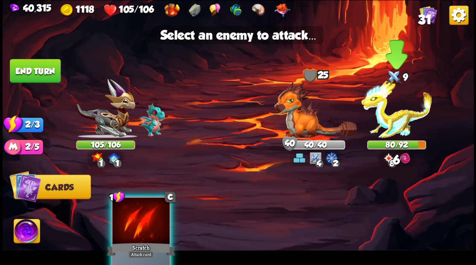
click at [397, 121] on img at bounding box center [396, 108] width 71 height 59
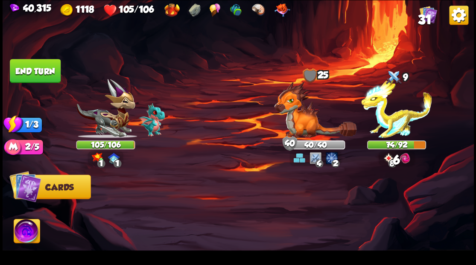
click at [43, 73] on button "End turn" at bounding box center [35, 71] width 51 height 24
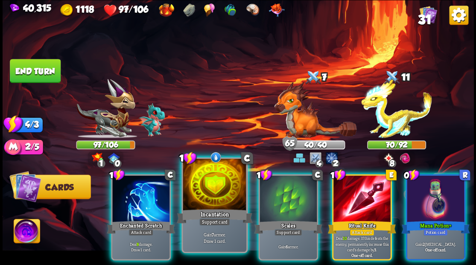
click at [197, 200] on div at bounding box center [214, 185] width 63 height 53
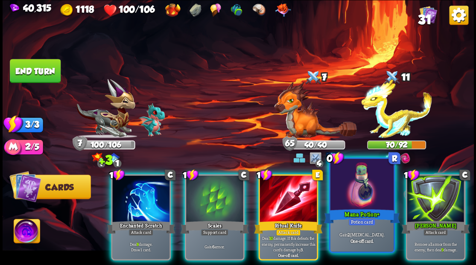
click at [361, 203] on div at bounding box center [361, 185] width 63 height 53
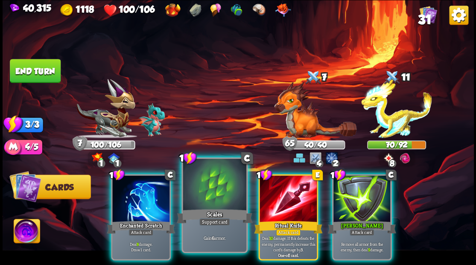
click at [200, 192] on div at bounding box center [214, 185] width 63 height 53
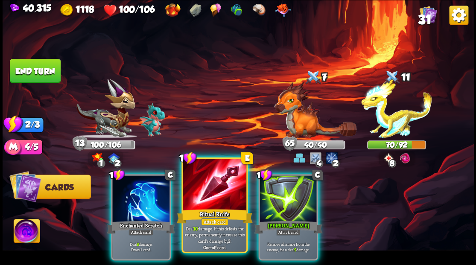
click at [214, 189] on div at bounding box center [214, 185] width 63 height 53
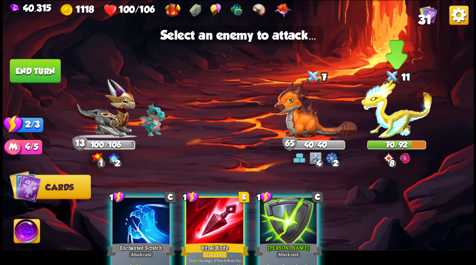
click at [389, 122] on img at bounding box center [396, 108] width 71 height 59
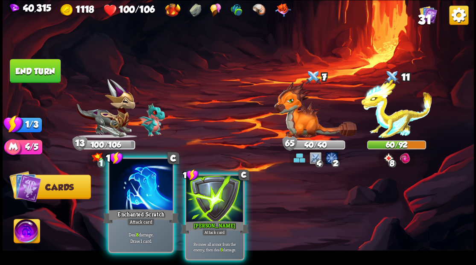
drag, startPoint x: 126, startPoint y: 189, endPoint x: 247, endPoint y: 152, distance: 126.4
click at [127, 189] on div at bounding box center [140, 185] width 63 height 53
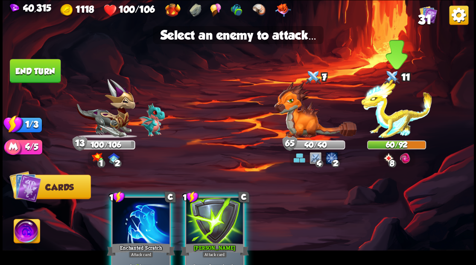
click at [395, 124] on img at bounding box center [396, 108] width 71 height 59
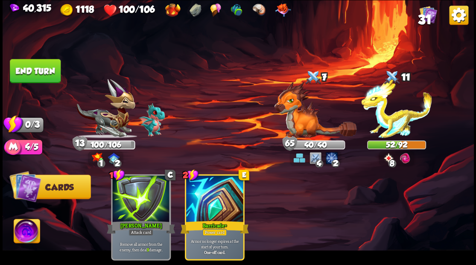
click at [41, 70] on button "End turn" at bounding box center [35, 71] width 51 height 24
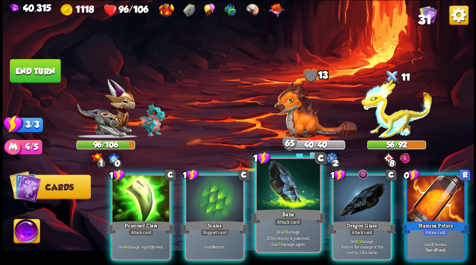
drag, startPoint x: 426, startPoint y: 194, endPoint x: 293, endPoint y: 193, distance: 133.5
click at [423, 194] on div at bounding box center [434, 199] width 57 height 48
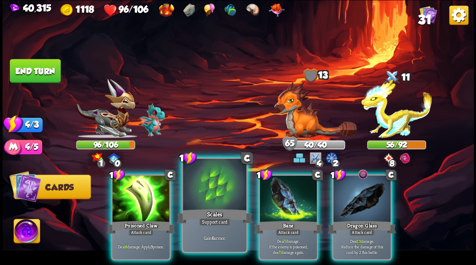
click at [210, 180] on div at bounding box center [214, 185] width 63 height 53
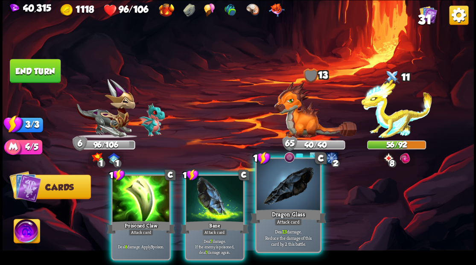
click at [290, 193] on div at bounding box center [287, 185] width 63 height 53
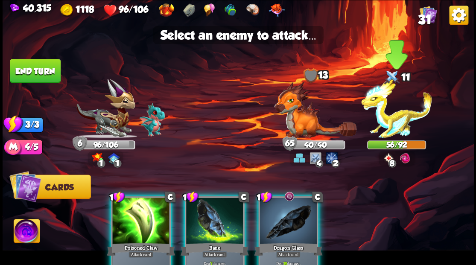
click at [386, 120] on img at bounding box center [396, 108] width 71 height 59
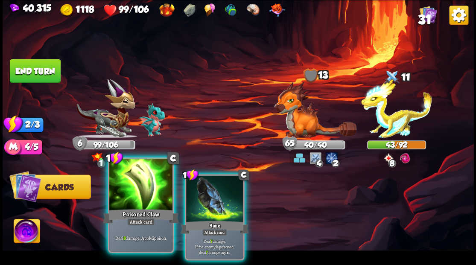
click at [132, 191] on div at bounding box center [140, 185] width 63 height 53
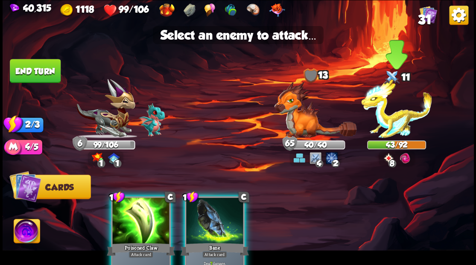
click at [386, 127] on img at bounding box center [396, 108] width 71 height 59
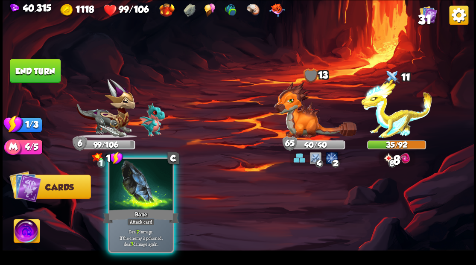
click at [121, 202] on div at bounding box center [140, 185] width 63 height 53
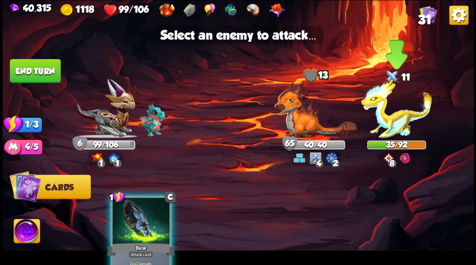
click at [400, 111] on img at bounding box center [396, 108] width 71 height 59
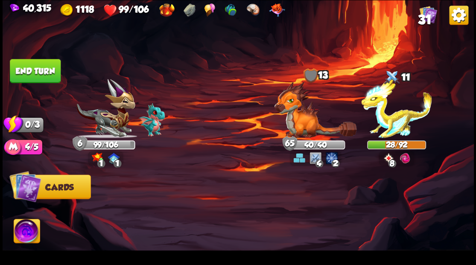
click at [55, 70] on button "End turn" at bounding box center [35, 71] width 51 height 24
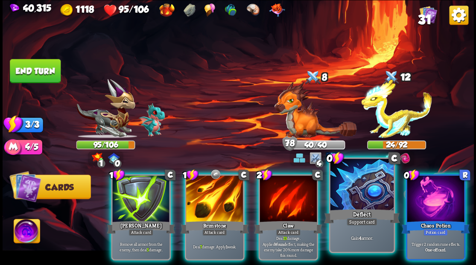
click at [373, 189] on div at bounding box center [361, 185] width 63 height 53
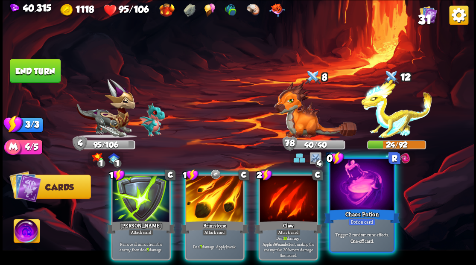
click at [369, 188] on div at bounding box center [361, 185] width 63 height 53
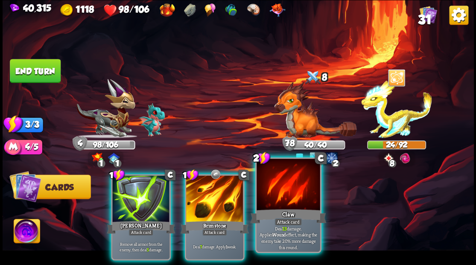
click at [292, 194] on div at bounding box center [287, 185] width 63 height 53
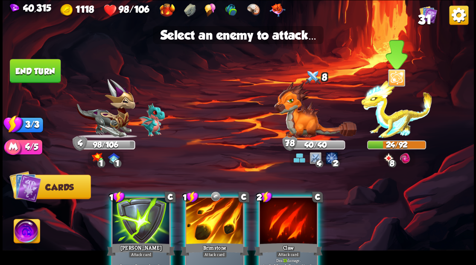
click at [389, 121] on img at bounding box center [396, 108] width 71 height 59
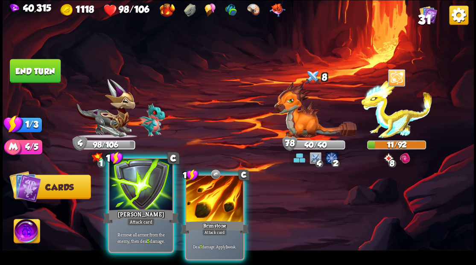
click at [142, 188] on div at bounding box center [140, 185] width 63 height 53
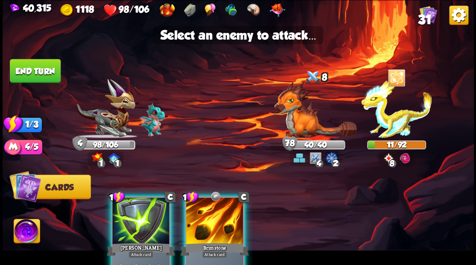
click at [129, 215] on div at bounding box center [140, 221] width 57 height 48
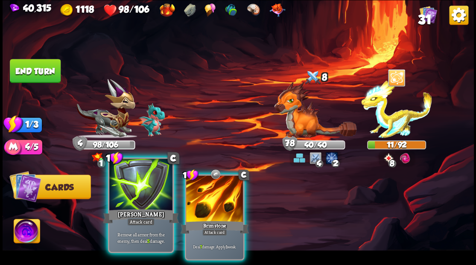
click at [130, 211] on div "[PERSON_NAME]" at bounding box center [141, 215] width 76 height 17
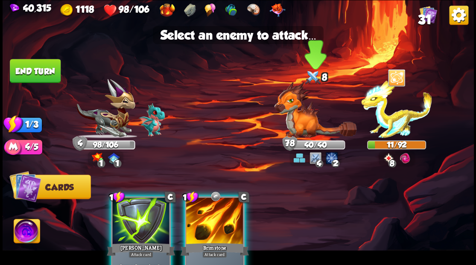
click at [295, 122] on img at bounding box center [315, 109] width 82 height 56
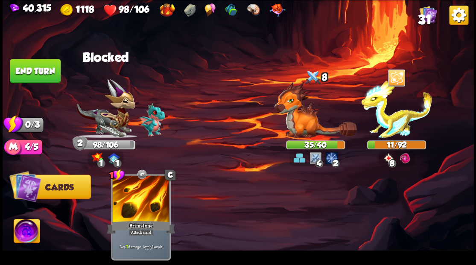
click at [35, 74] on button "End turn" at bounding box center [35, 71] width 51 height 24
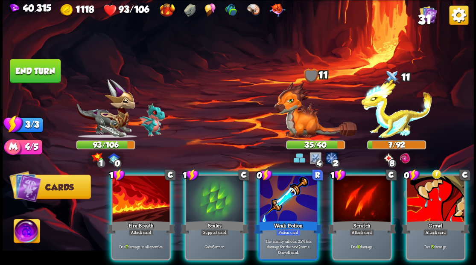
click at [207, 200] on div at bounding box center [214, 199] width 57 height 48
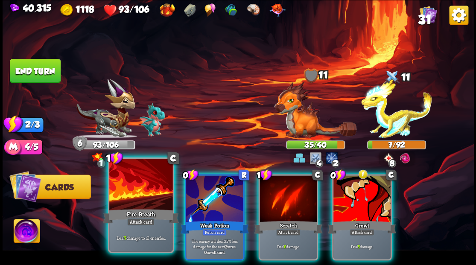
click at [125, 188] on div at bounding box center [140, 185] width 63 height 53
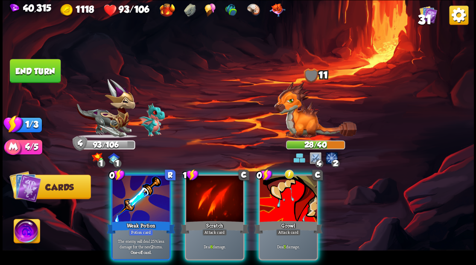
click at [305, 119] on img at bounding box center [315, 109] width 82 height 56
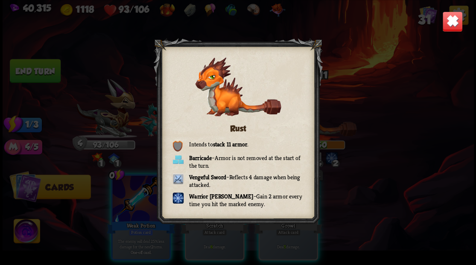
drag, startPoint x: 453, startPoint y: 22, endPoint x: 340, endPoint y: 104, distance: 139.4
click at [453, 22] on img at bounding box center [451, 21] width 20 height 20
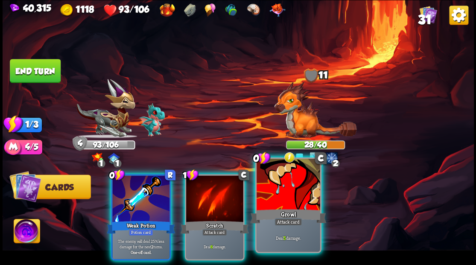
click at [294, 178] on div at bounding box center [287, 185] width 63 height 53
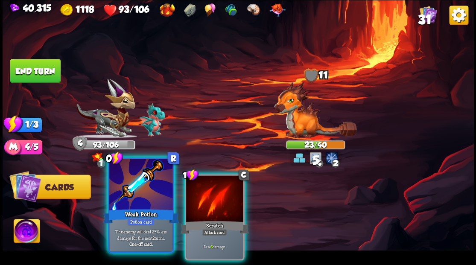
click at [135, 190] on div at bounding box center [140, 185] width 63 height 53
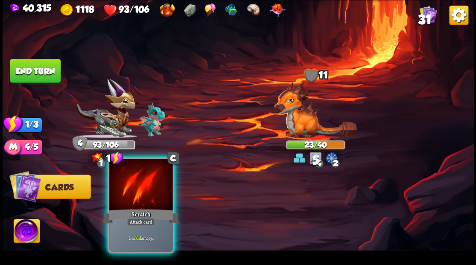
click at [141, 191] on div at bounding box center [140, 185] width 63 height 53
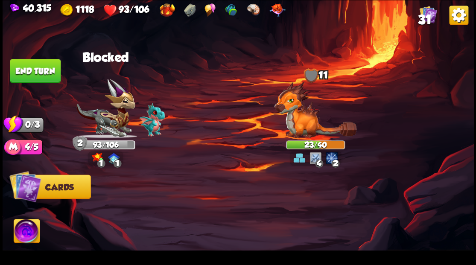
click at [40, 66] on button "End turn" at bounding box center [35, 71] width 51 height 24
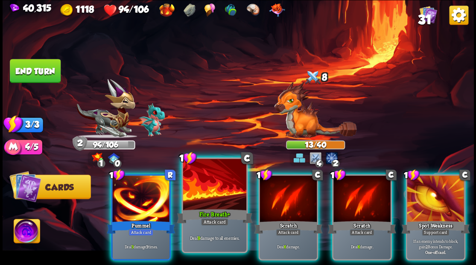
click at [218, 186] on div at bounding box center [214, 185] width 63 height 53
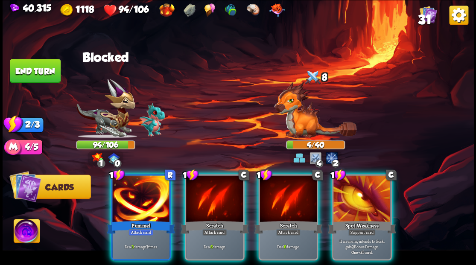
click at [128, 203] on div at bounding box center [140, 199] width 57 height 48
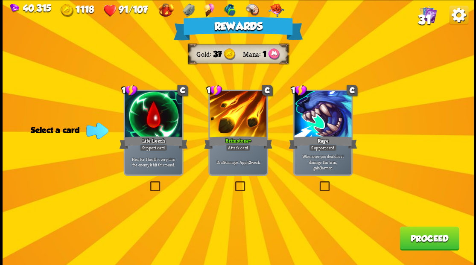
click at [148, 182] on label at bounding box center [148, 182] width 0 height 0
click at [0, 0] on input "checkbox" at bounding box center [0, 0] width 0 height 0
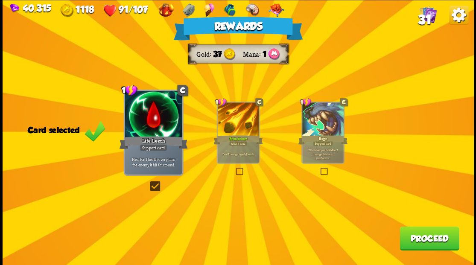
click at [438, 240] on button "Proceed" at bounding box center [428, 238] width 59 height 24
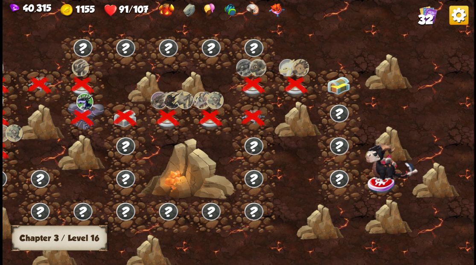
click at [336, 86] on img at bounding box center [337, 85] width 23 height 18
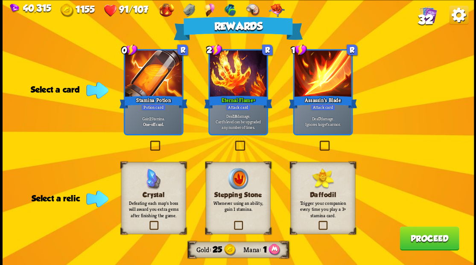
click at [317, 142] on label at bounding box center [317, 142] width 0 height 0
click at [0, 0] on input "checkbox" at bounding box center [0, 0] width 0 height 0
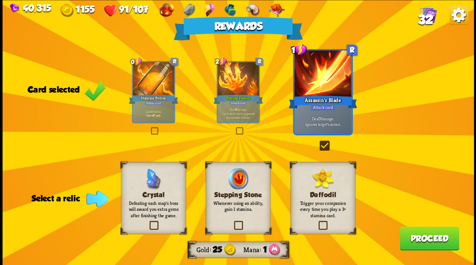
click at [232, 222] on label at bounding box center [232, 222] width 0 height 0
click at [0, 0] on input "checkbox" at bounding box center [0, 0] width 0 height 0
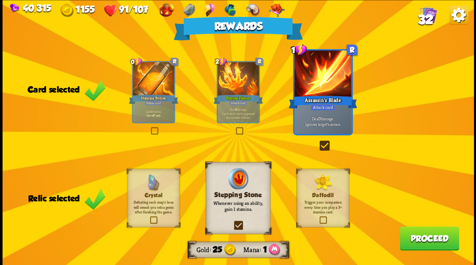
click at [422, 230] on button "Proceed" at bounding box center [428, 238] width 59 height 24
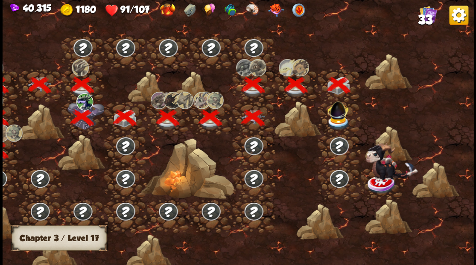
click at [338, 112] on img at bounding box center [337, 108] width 25 height 23
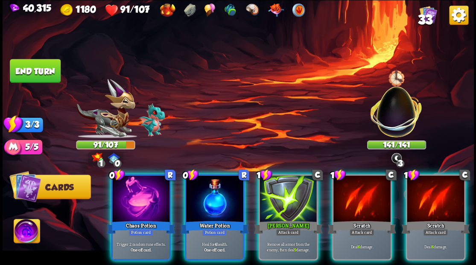
click at [144, 186] on div at bounding box center [140, 199] width 57 height 48
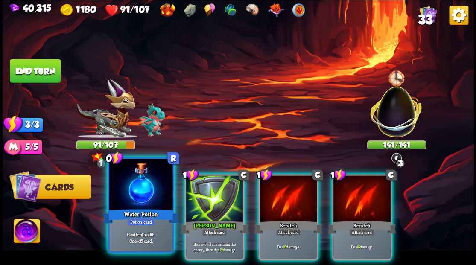
click at [129, 180] on div at bounding box center [140, 185] width 63 height 53
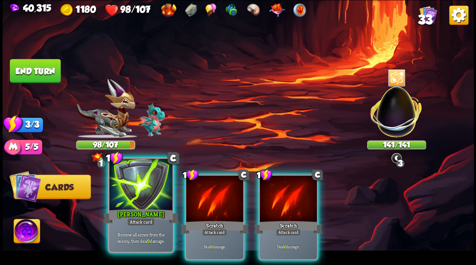
click at [129, 180] on div at bounding box center [140, 185] width 63 height 53
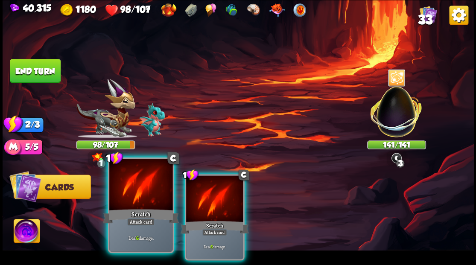
click at [130, 180] on div at bounding box center [140, 185] width 63 height 53
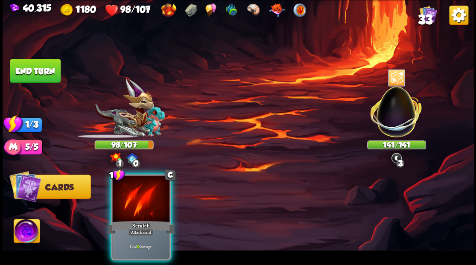
click at [130, 181] on div at bounding box center [140, 199] width 57 height 48
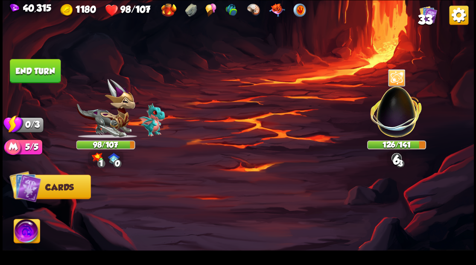
click at [34, 68] on button "End turn" at bounding box center [35, 71] width 51 height 24
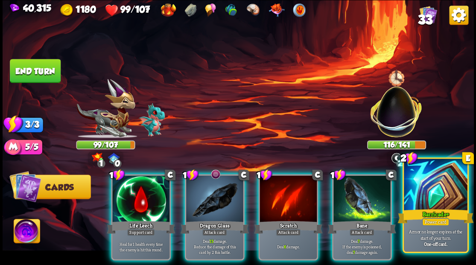
click at [427, 195] on div at bounding box center [434, 185] width 63 height 53
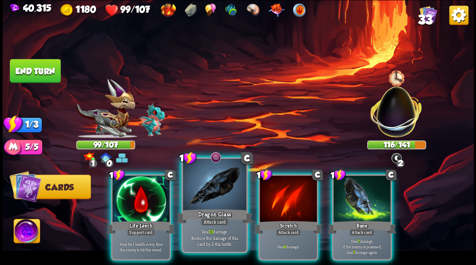
click at [216, 178] on div at bounding box center [214, 185] width 63 height 53
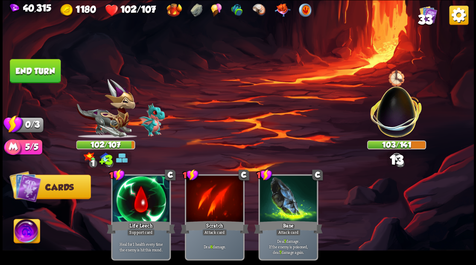
click at [41, 70] on button "End turn" at bounding box center [35, 71] width 51 height 24
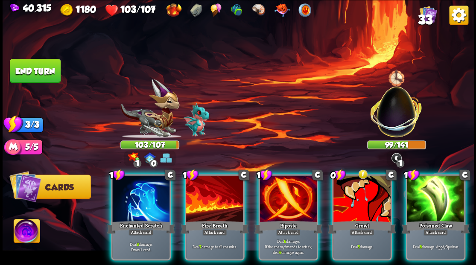
click at [20, 235] on img at bounding box center [27, 232] width 26 height 26
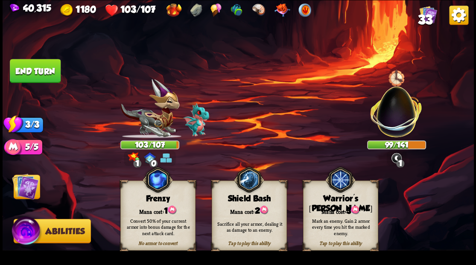
drag, startPoint x: 350, startPoint y: 197, endPoint x: 191, endPoint y: 196, distance: 159.1
click at [345, 195] on div "Warrior's [PERSON_NAME]" at bounding box center [340, 204] width 74 height 20
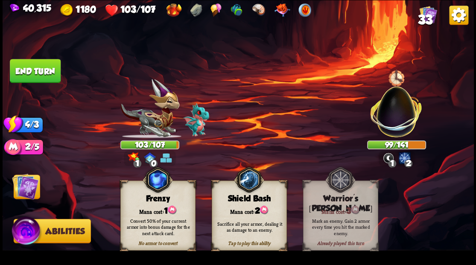
click at [20, 189] on img at bounding box center [25, 186] width 26 height 26
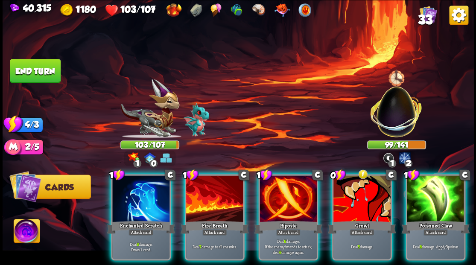
click at [363, 185] on div at bounding box center [361, 199] width 57 height 48
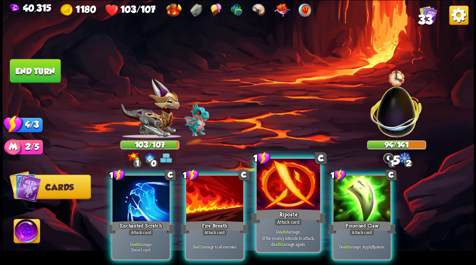
click at [282, 190] on div at bounding box center [287, 185] width 63 height 53
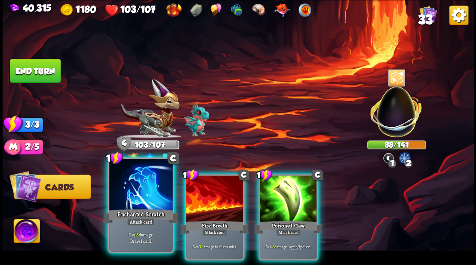
click at [148, 188] on div at bounding box center [140, 185] width 63 height 53
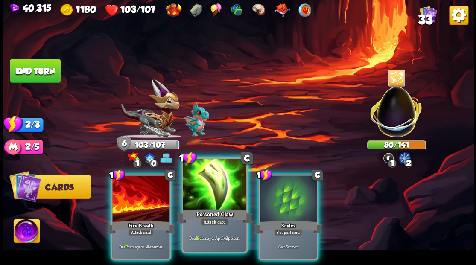
click at [225, 183] on div at bounding box center [214, 185] width 63 height 53
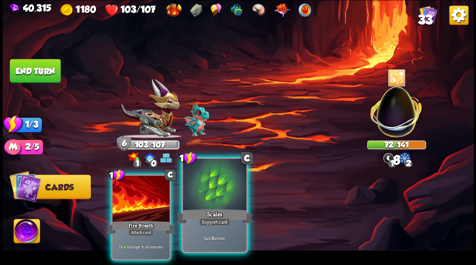
click at [146, 177] on div at bounding box center [140, 199] width 57 height 48
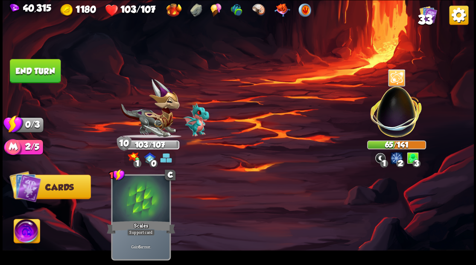
click at [28, 67] on button "End turn" at bounding box center [35, 71] width 51 height 24
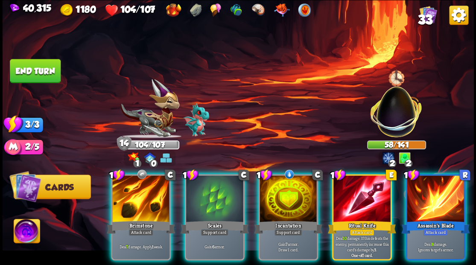
click at [284, 188] on div at bounding box center [287, 199] width 57 height 48
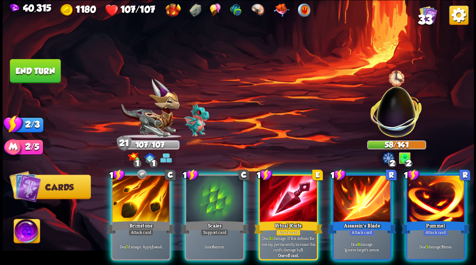
drag, startPoint x: 212, startPoint y: 179, endPoint x: 212, endPoint y: 174, distance: 5.1
click at [212, 178] on div at bounding box center [214, 199] width 57 height 48
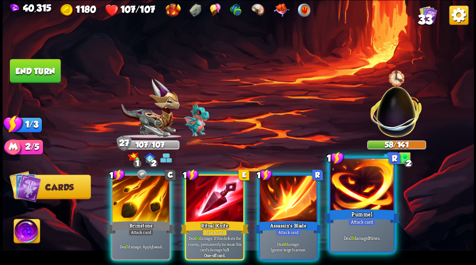
click at [362, 200] on div at bounding box center [361, 185] width 63 height 53
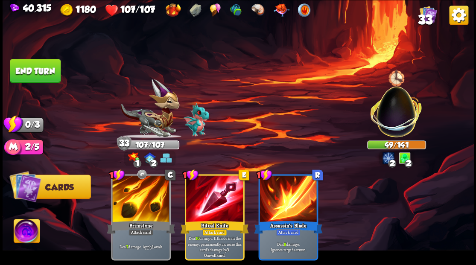
click at [31, 69] on button "End turn" at bounding box center [35, 71] width 51 height 24
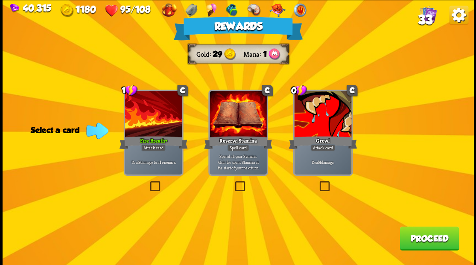
click at [422, 11] on img at bounding box center [427, 14] width 17 height 17
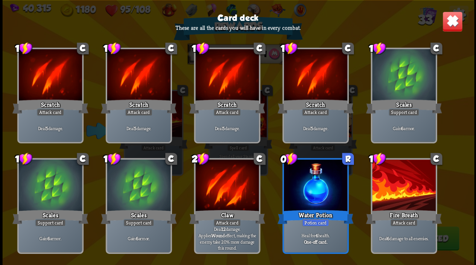
scroll to position [0, 0]
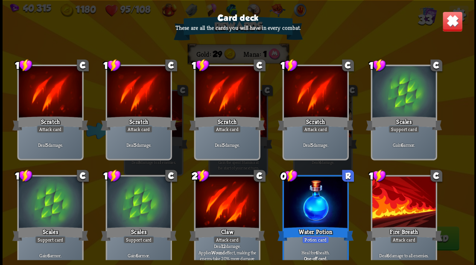
click at [452, 20] on img at bounding box center [451, 21] width 20 height 20
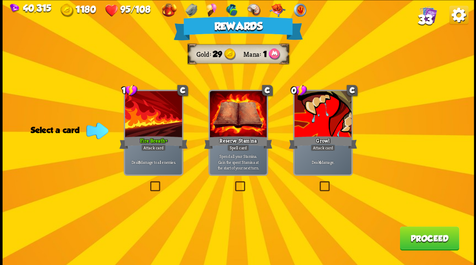
click at [148, 182] on label at bounding box center [148, 182] width 0 height 0
click at [0, 0] on input "checkbox" at bounding box center [0, 0] width 0 height 0
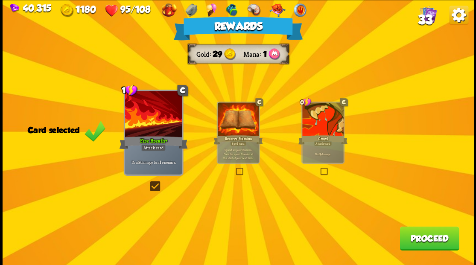
click at [416, 241] on button "Proceed" at bounding box center [428, 238] width 59 height 24
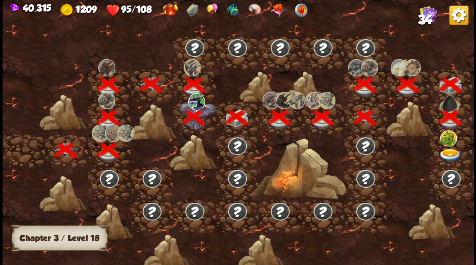
scroll to position [0, 130]
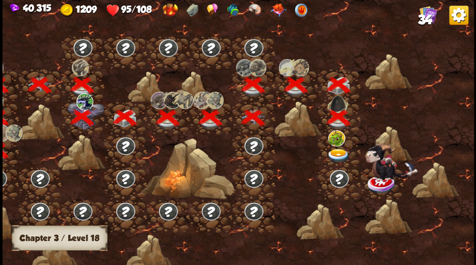
click at [336, 153] on img at bounding box center [337, 155] width 23 height 14
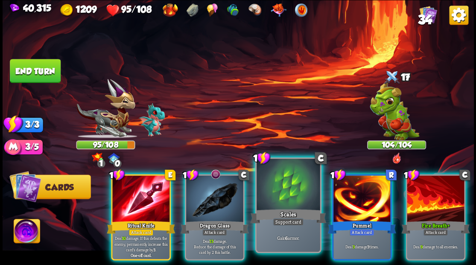
click at [280, 182] on div at bounding box center [287, 185] width 63 height 53
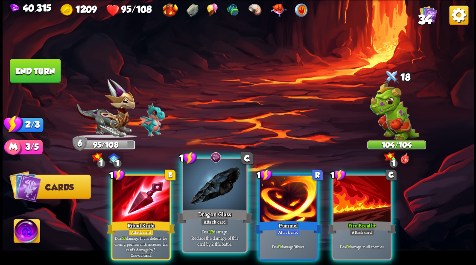
click at [199, 200] on div at bounding box center [214, 185] width 63 height 53
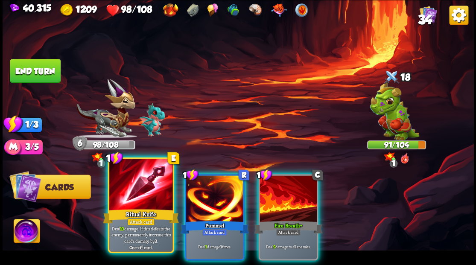
click at [135, 190] on div at bounding box center [140, 185] width 63 height 53
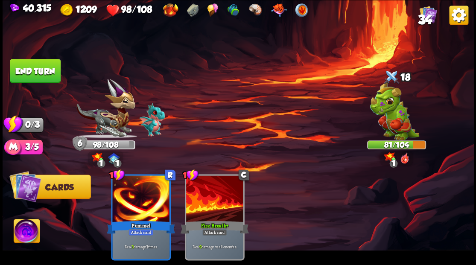
click at [45, 71] on button "End turn" at bounding box center [35, 71] width 51 height 24
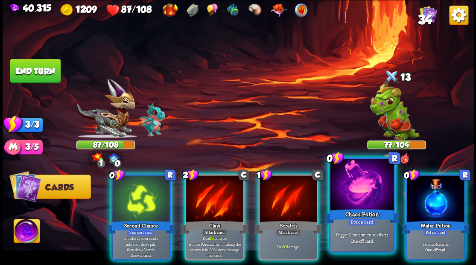
click at [357, 185] on div at bounding box center [361, 185] width 63 height 53
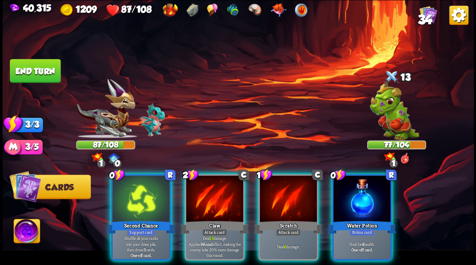
click at [357, 185] on div at bounding box center [361, 199] width 57 height 48
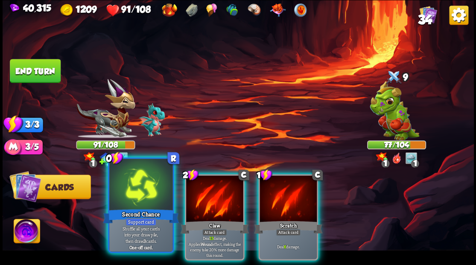
click at [128, 184] on div at bounding box center [140, 185] width 63 height 53
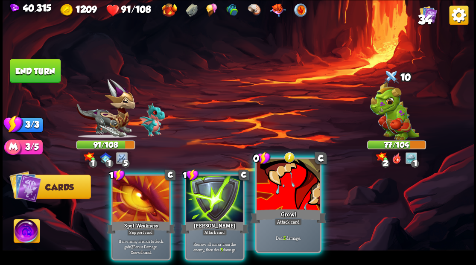
click at [281, 202] on div at bounding box center [287, 185] width 63 height 53
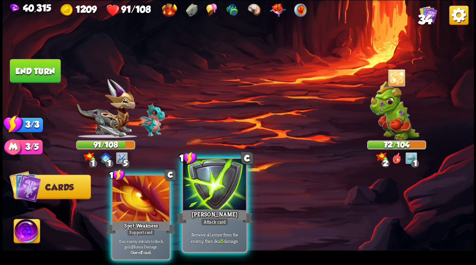
click at [200, 200] on div at bounding box center [214, 185] width 63 height 53
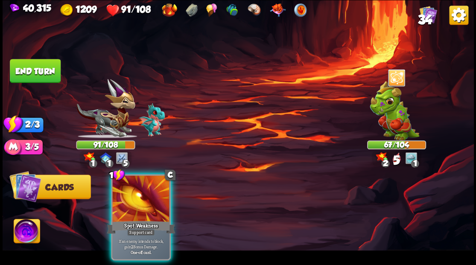
click at [38, 68] on button "End turn" at bounding box center [35, 71] width 51 height 24
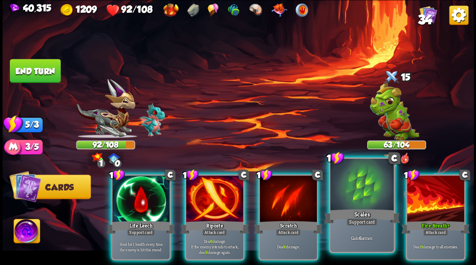
click at [349, 191] on div at bounding box center [361, 185] width 63 height 53
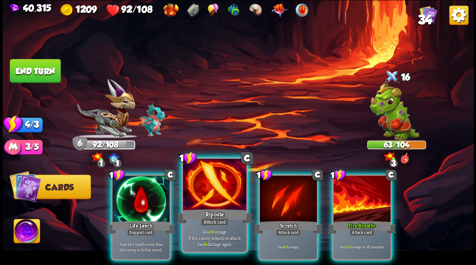
click at [200, 202] on div at bounding box center [214, 185] width 63 height 53
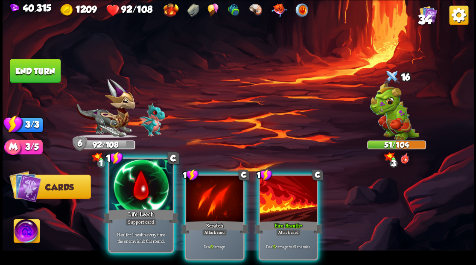
click at [140, 197] on div at bounding box center [140, 185] width 63 height 53
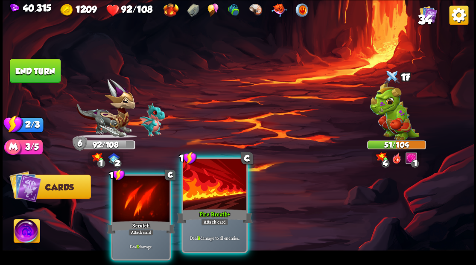
click at [210, 194] on div at bounding box center [214, 185] width 63 height 53
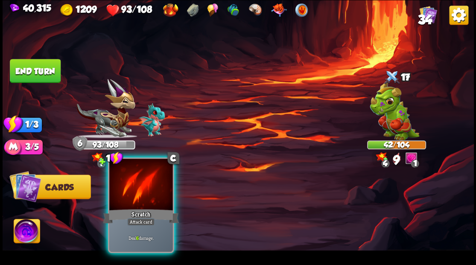
click at [142, 191] on div at bounding box center [140, 185] width 63 height 53
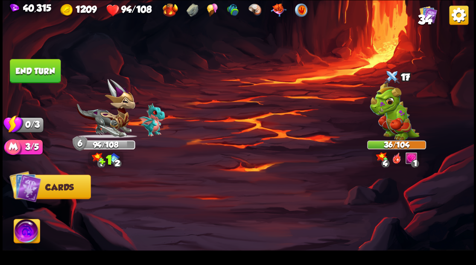
click at [29, 61] on button "End turn" at bounding box center [35, 71] width 51 height 24
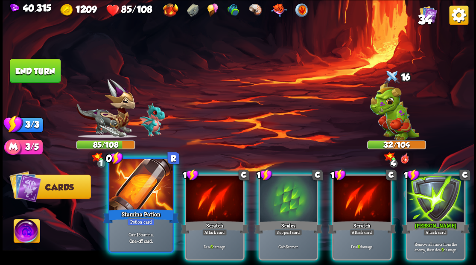
click at [139, 190] on div at bounding box center [140, 185] width 63 height 53
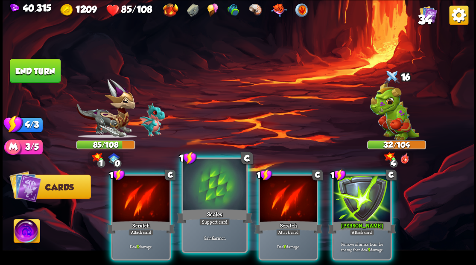
click at [210, 189] on div at bounding box center [214, 185] width 63 height 53
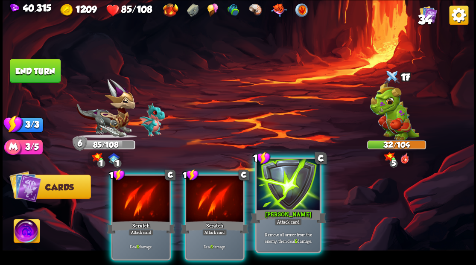
click at [272, 200] on div at bounding box center [287, 185] width 63 height 53
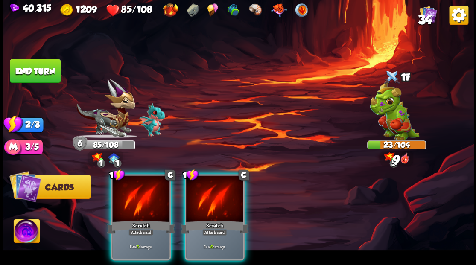
click at [200, 199] on div at bounding box center [214, 199] width 57 height 48
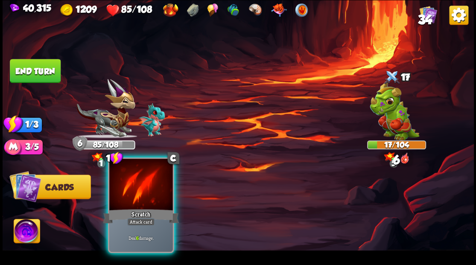
click at [133, 205] on div at bounding box center [140, 185] width 63 height 53
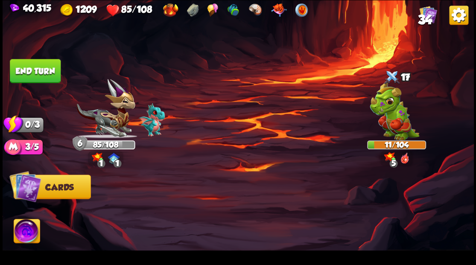
click at [51, 71] on button "End turn" at bounding box center [35, 71] width 51 height 24
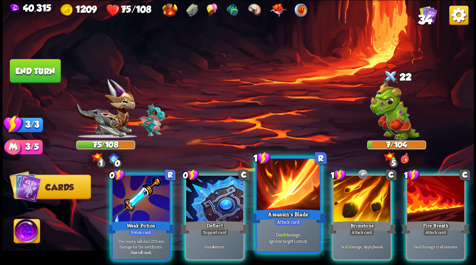
click at [279, 192] on div at bounding box center [287, 185] width 63 height 53
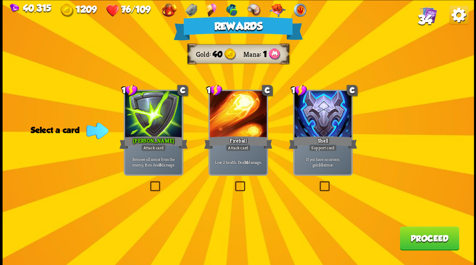
click at [430, 238] on button "Proceed" at bounding box center [428, 238] width 59 height 24
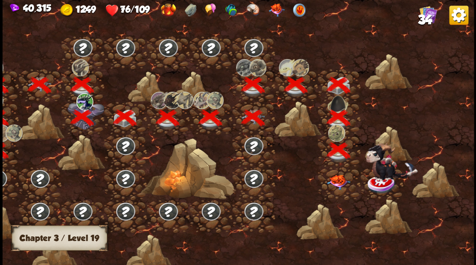
click at [334, 178] on img at bounding box center [337, 181] width 23 height 15
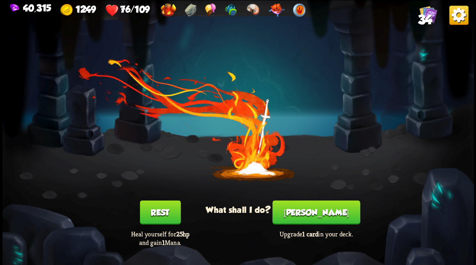
click at [310, 211] on button "[PERSON_NAME]" at bounding box center [315, 212] width 87 height 24
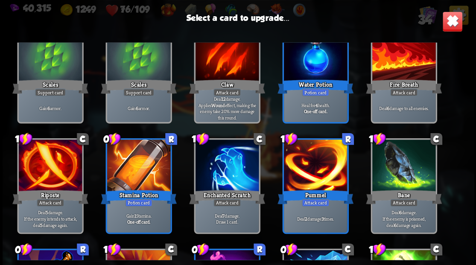
scroll to position [169, 0]
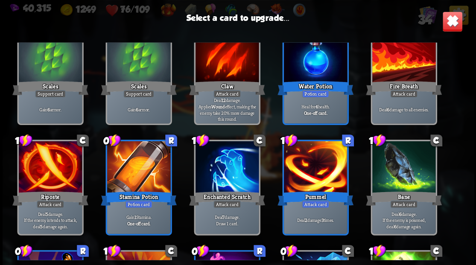
click at [450, 18] on img at bounding box center [451, 21] width 20 height 20
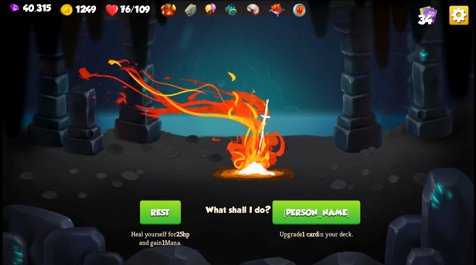
click at [426, 20] on span "34" at bounding box center [424, 19] width 15 height 15
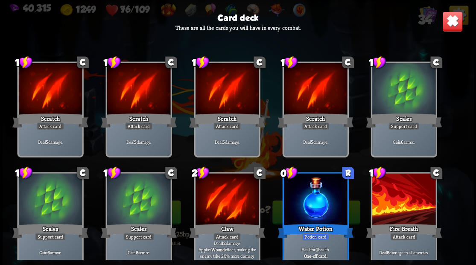
scroll to position [0, 0]
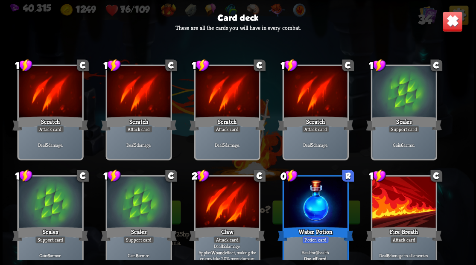
click at [450, 24] on img at bounding box center [451, 21] width 20 height 20
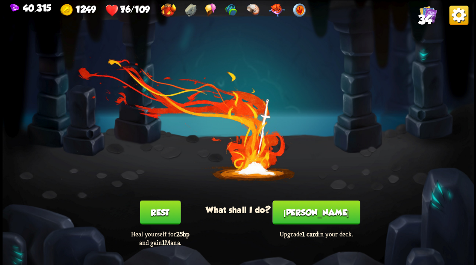
click at [314, 216] on button "[PERSON_NAME]" at bounding box center [315, 212] width 87 height 24
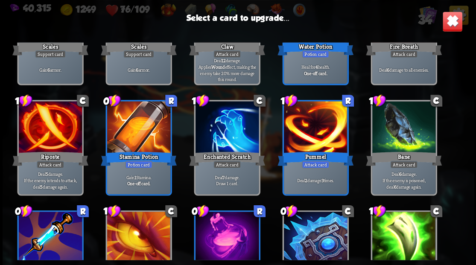
scroll to position [227, 0]
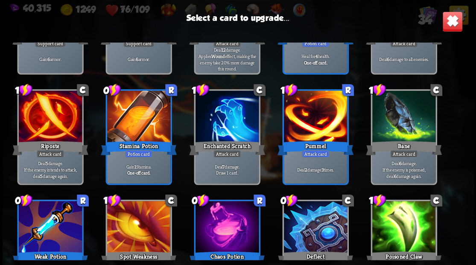
click at [225, 110] on div at bounding box center [226, 116] width 63 height 53
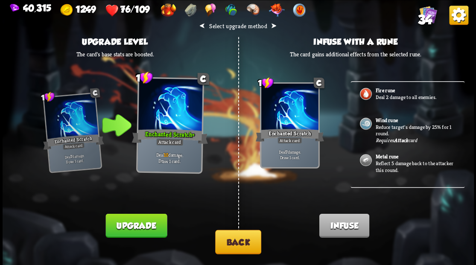
scroll to position [156, 0]
click at [390, 124] on p "Reduce target's damage by 25% for 1 round." at bounding box center [415, 130] width 80 height 13
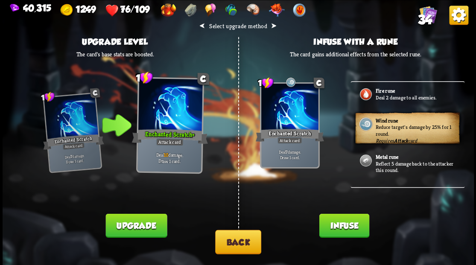
click at [349, 229] on button "Infuse" at bounding box center [344, 225] width 50 height 24
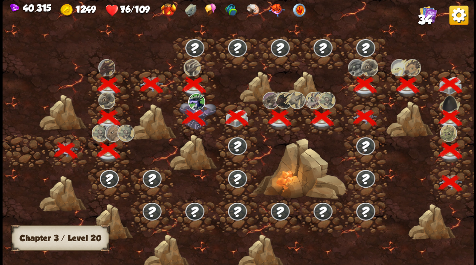
scroll to position [0, 130]
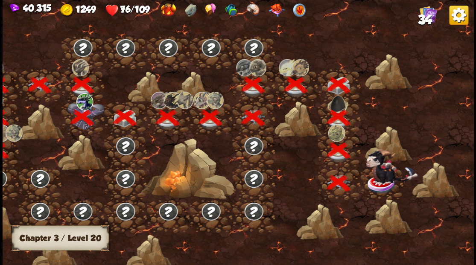
click at [381, 183] on img at bounding box center [392, 166] width 52 height 37
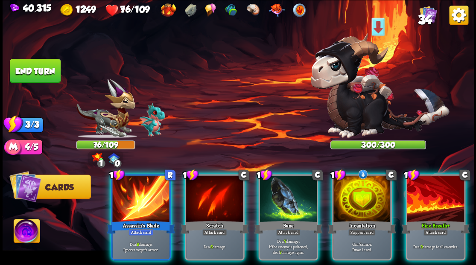
click at [24, 231] on img at bounding box center [27, 232] width 26 height 26
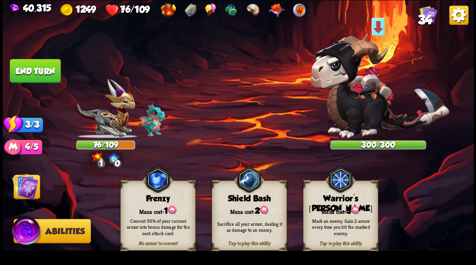
drag, startPoint x: 331, startPoint y: 200, endPoint x: 315, endPoint y: 183, distance: 23.2
click at [328, 196] on div "Warrior's [PERSON_NAME]" at bounding box center [340, 204] width 74 height 20
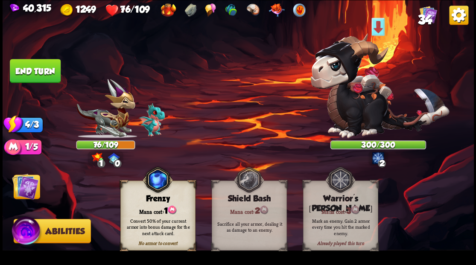
click at [32, 187] on img at bounding box center [25, 186] width 26 height 26
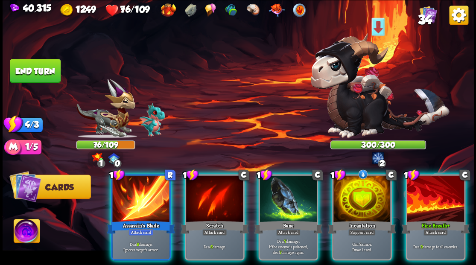
click at [367, 186] on div at bounding box center [361, 199] width 57 height 48
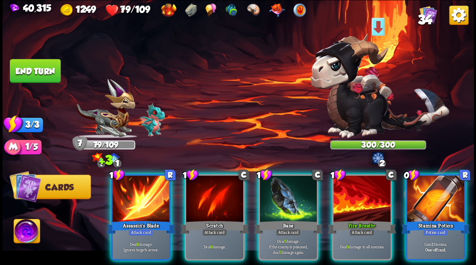
click at [426, 189] on div at bounding box center [434, 199] width 57 height 48
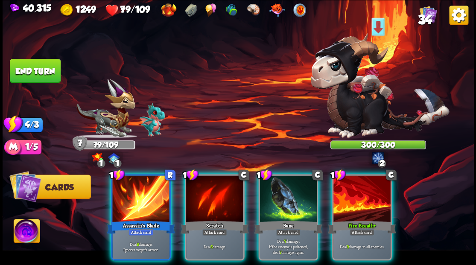
drag, startPoint x: 365, startPoint y: 176, endPoint x: 353, endPoint y: 180, distance: 13.0
click at [364, 176] on div at bounding box center [361, 199] width 57 height 48
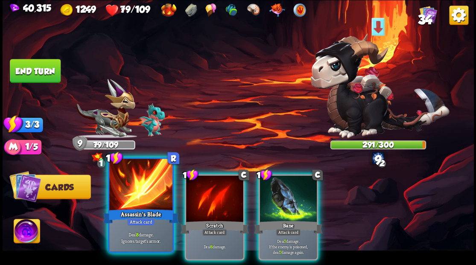
click at [143, 195] on div at bounding box center [140, 185] width 63 height 53
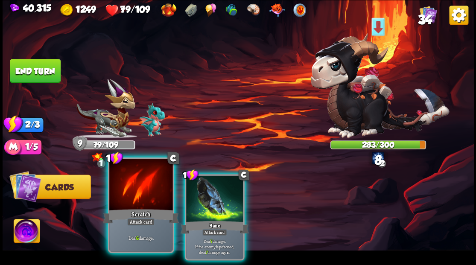
click at [149, 194] on div at bounding box center [140, 185] width 63 height 53
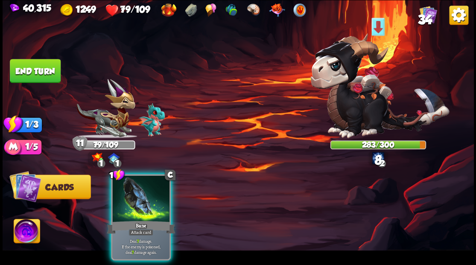
click at [149, 194] on div at bounding box center [140, 199] width 57 height 48
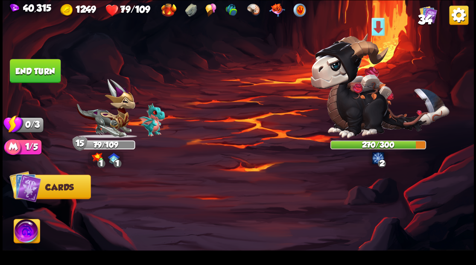
click at [41, 76] on button "End turn" at bounding box center [35, 71] width 51 height 24
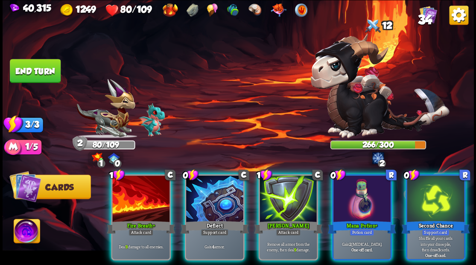
click at [215, 203] on div at bounding box center [214, 199] width 57 height 48
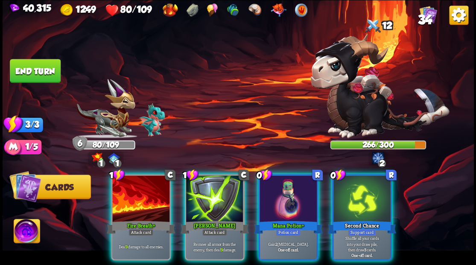
click at [276, 193] on div at bounding box center [287, 199] width 57 height 48
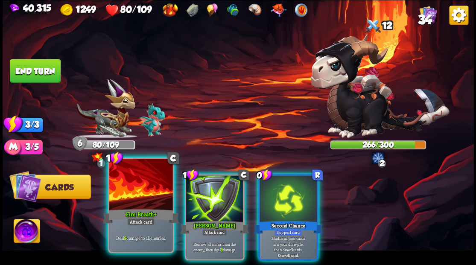
click at [132, 199] on div at bounding box center [140, 185] width 63 height 53
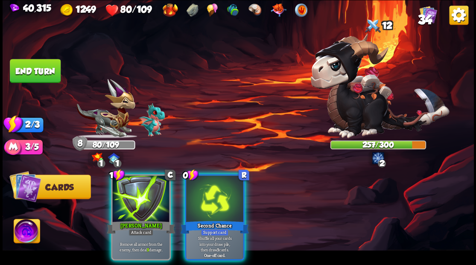
click at [149, 191] on div at bounding box center [140, 199] width 57 height 48
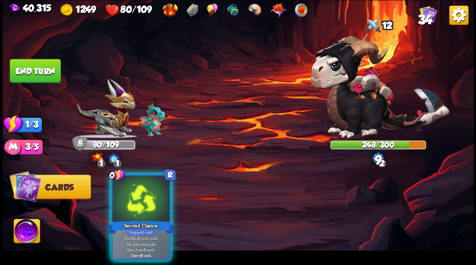
click at [151, 197] on div at bounding box center [140, 199] width 57 height 48
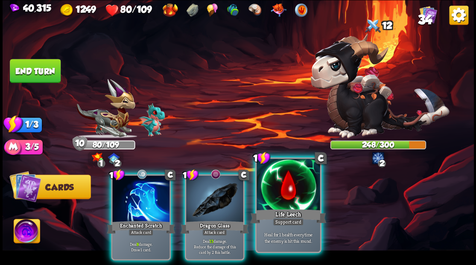
drag, startPoint x: 219, startPoint y: 187, endPoint x: 272, endPoint y: 187, distance: 52.9
click at [219, 187] on div at bounding box center [214, 199] width 57 height 48
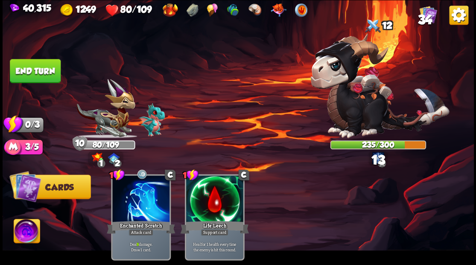
click at [21, 64] on button "End turn" at bounding box center [35, 71] width 51 height 24
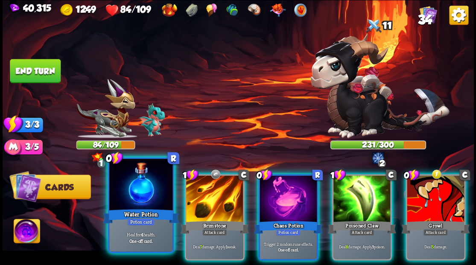
click at [133, 186] on div at bounding box center [140, 185] width 63 height 53
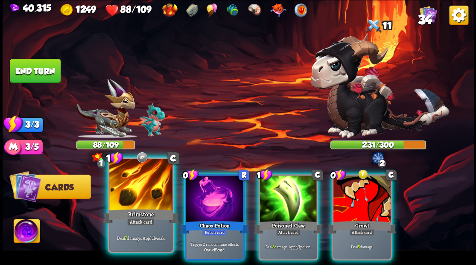
click at [144, 174] on div at bounding box center [140, 185] width 63 height 53
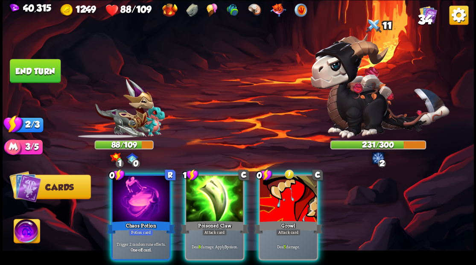
drag, startPoint x: 143, startPoint y: 173, endPoint x: 139, endPoint y: 164, distance: 9.9
click at [142, 175] on div at bounding box center [140, 199] width 57 height 48
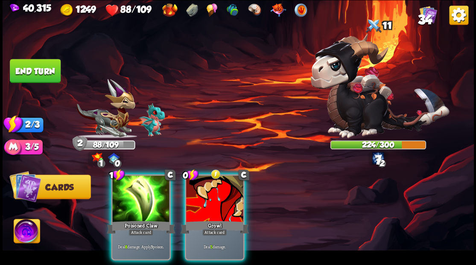
click at [204, 194] on div at bounding box center [214, 199] width 57 height 48
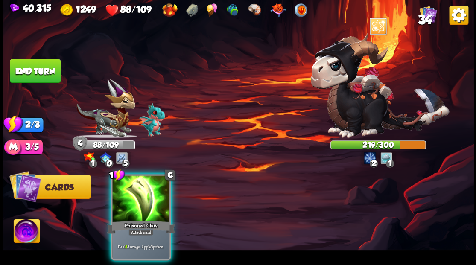
click at [136, 182] on div at bounding box center [140, 199] width 57 height 48
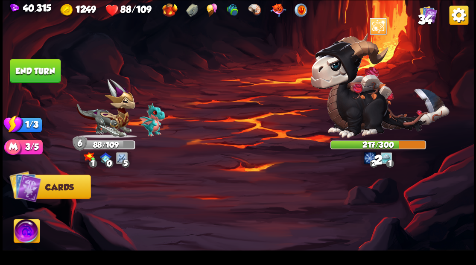
click at [35, 67] on button "End turn" at bounding box center [35, 71] width 51 height 24
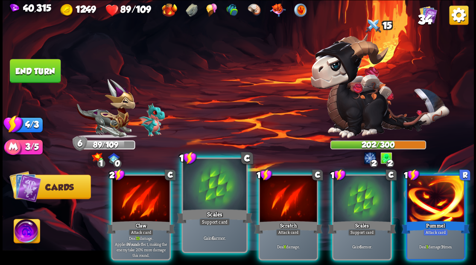
click at [207, 178] on div at bounding box center [214, 185] width 63 height 53
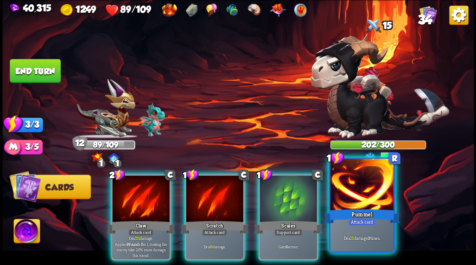
click at [358, 189] on div at bounding box center [361, 185] width 63 height 53
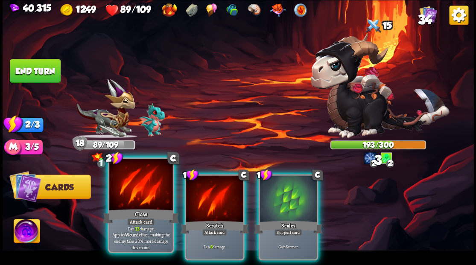
click at [133, 190] on div at bounding box center [140, 185] width 63 height 53
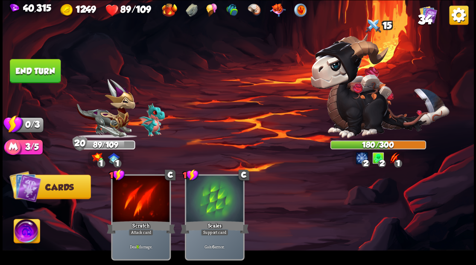
click at [32, 78] on button "End turn" at bounding box center [35, 71] width 51 height 24
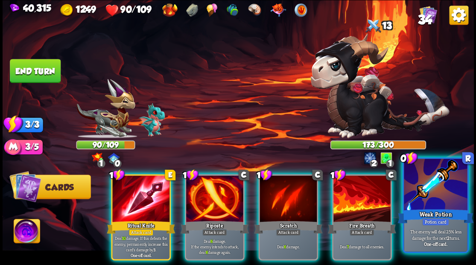
click at [441, 188] on div at bounding box center [434, 185] width 63 height 53
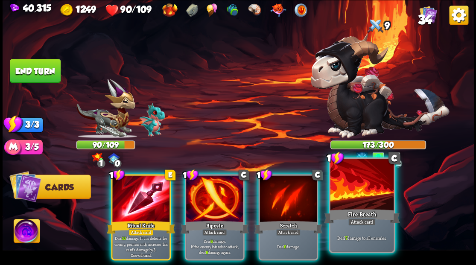
click at [365, 195] on div at bounding box center [361, 185] width 63 height 53
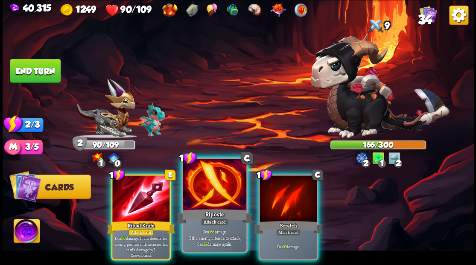
click at [204, 189] on div at bounding box center [214, 185] width 63 height 53
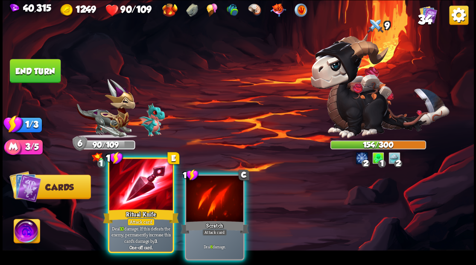
click at [122, 195] on div at bounding box center [140, 185] width 63 height 53
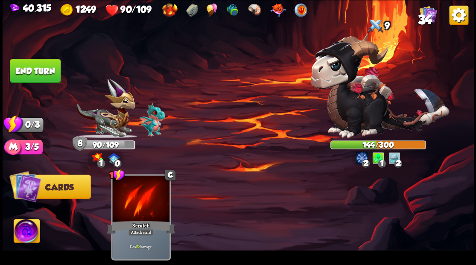
click at [44, 69] on button "End turn" at bounding box center [35, 71] width 51 height 24
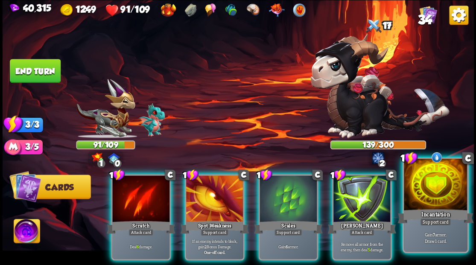
click at [441, 198] on div at bounding box center [434, 185] width 63 height 53
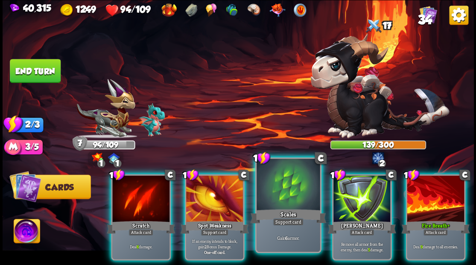
click at [281, 196] on div at bounding box center [287, 185] width 63 height 53
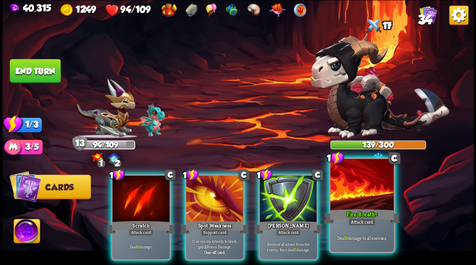
click at [354, 194] on div at bounding box center [361, 185] width 63 height 53
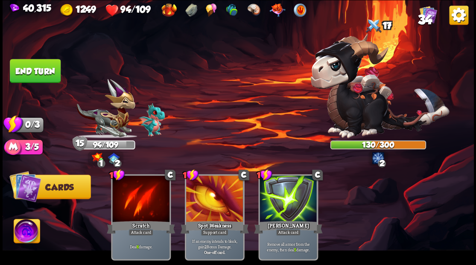
click at [46, 73] on button "End turn" at bounding box center [35, 71] width 51 height 24
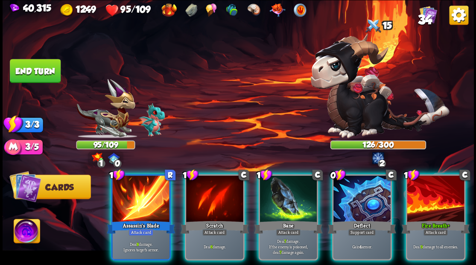
click at [354, 200] on div at bounding box center [361, 199] width 57 height 48
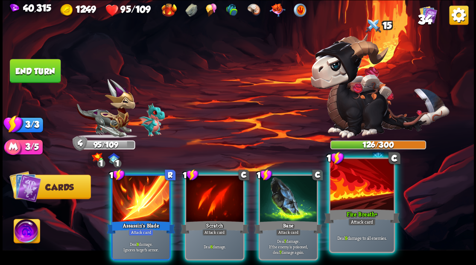
click at [348, 197] on div at bounding box center [361, 185] width 63 height 53
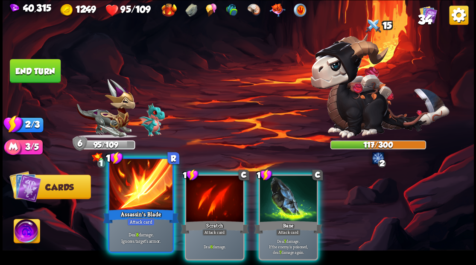
click at [130, 195] on div at bounding box center [140, 185] width 63 height 53
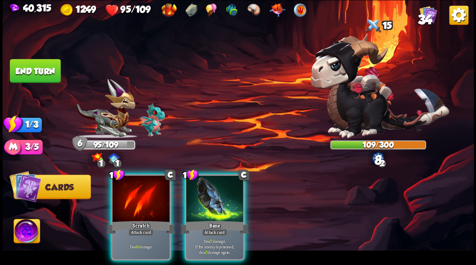
drag, startPoint x: 216, startPoint y: 195, endPoint x: 156, endPoint y: 133, distance: 86.6
click at [215, 192] on div at bounding box center [214, 199] width 57 height 48
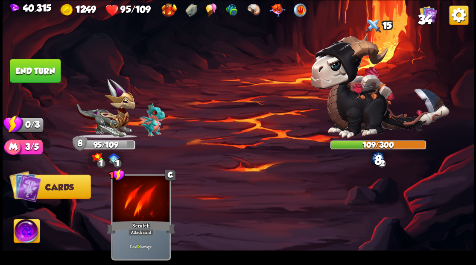
click at [41, 75] on button "End turn" at bounding box center [35, 71] width 51 height 24
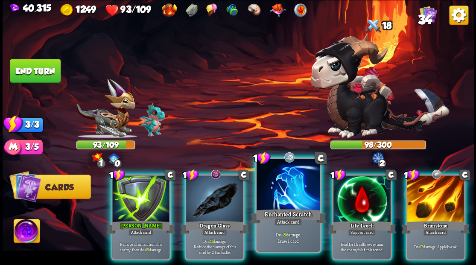
click at [284, 190] on div at bounding box center [287, 185] width 63 height 53
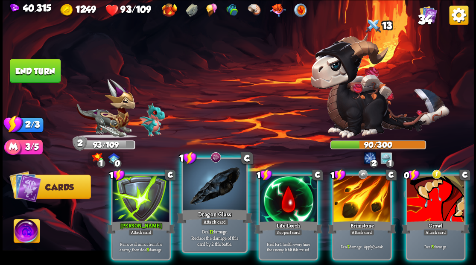
click at [209, 187] on div at bounding box center [214, 185] width 63 height 53
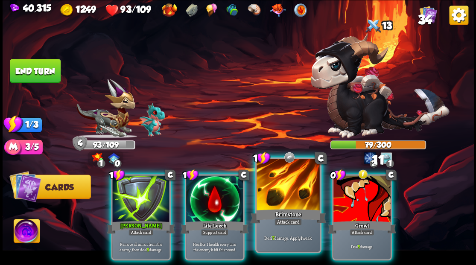
click at [283, 191] on div at bounding box center [287, 185] width 63 height 53
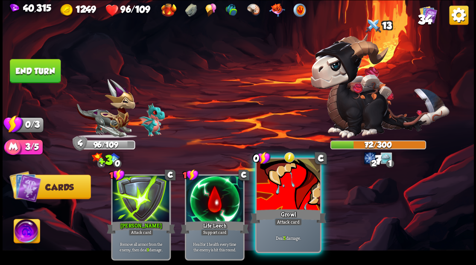
click at [282, 191] on div at bounding box center [287, 185] width 63 height 53
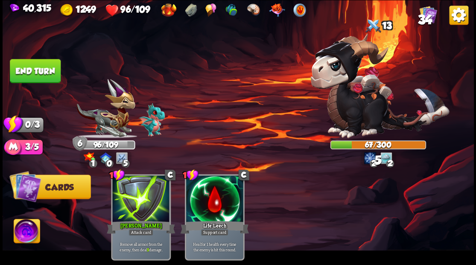
drag, startPoint x: 32, startPoint y: 74, endPoint x: 109, endPoint y: 86, distance: 78.5
click at [38, 75] on button "End turn" at bounding box center [35, 71] width 51 height 24
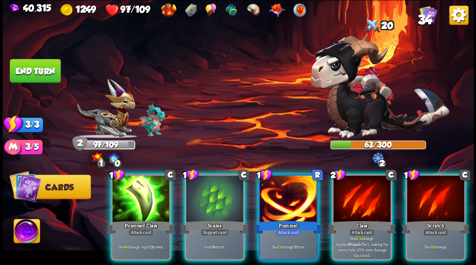
click at [296, 188] on div at bounding box center [287, 199] width 57 height 48
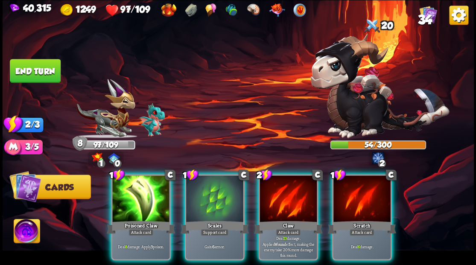
click at [139, 190] on div at bounding box center [140, 199] width 57 height 48
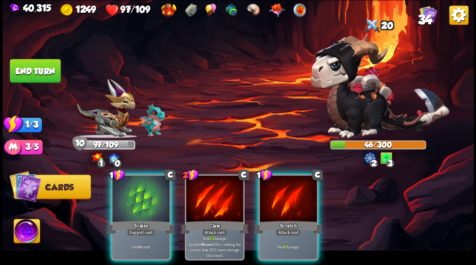
click at [131, 183] on div at bounding box center [140, 199] width 57 height 48
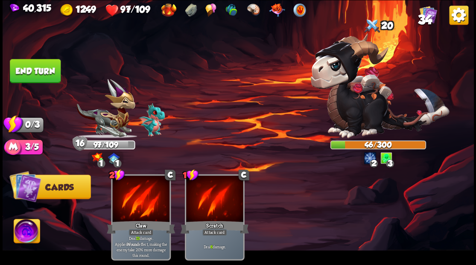
drag, startPoint x: 24, startPoint y: 72, endPoint x: 132, endPoint y: 86, distance: 109.3
click at [24, 72] on button "End turn" at bounding box center [35, 71] width 51 height 24
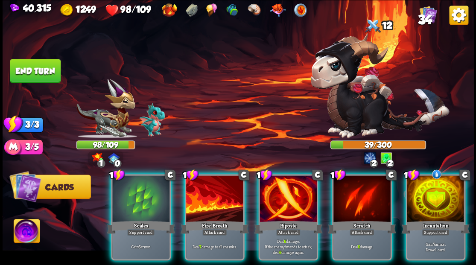
drag, startPoint x: 444, startPoint y: 192, endPoint x: 437, endPoint y: 189, distance: 7.4
click at [443, 192] on div at bounding box center [434, 199] width 57 height 48
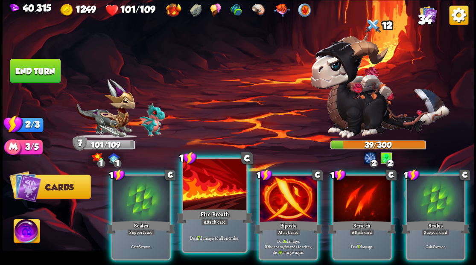
drag, startPoint x: 275, startPoint y: 199, endPoint x: 243, endPoint y: 194, distance: 32.3
click at [275, 199] on div at bounding box center [287, 199] width 57 height 48
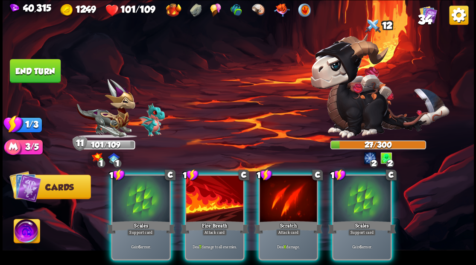
drag, startPoint x: 203, startPoint y: 200, endPoint x: 205, endPoint y: 189, distance: 11.3
click at [203, 199] on div at bounding box center [214, 199] width 57 height 48
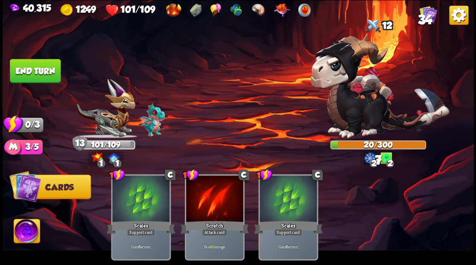
drag, startPoint x: 39, startPoint y: 66, endPoint x: 96, endPoint y: 73, distance: 57.6
click at [40, 67] on button "End turn" at bounding box center [35, 71] width 51 height 24
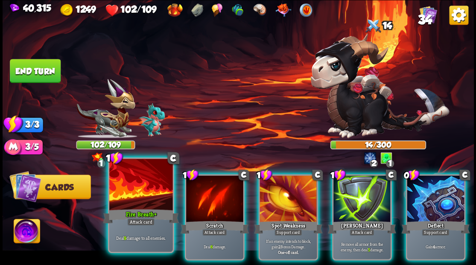
click at [161, 194] on div at bounding box center [140, 185] width 63 height 53
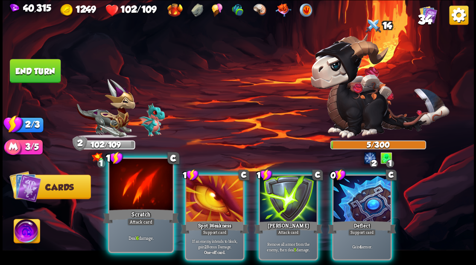
click at [146, 188] on div at bounding box center [140, 185] width 63 height 53
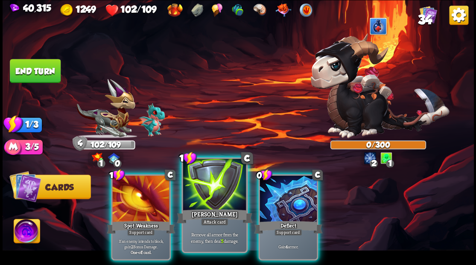
click at [199, 189] on div at bounding box center [214, 185] width 63 height 53
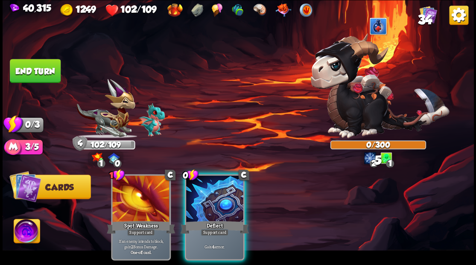
click at [199, 190] on div at bounding box center [214, 199] width 57 height 48
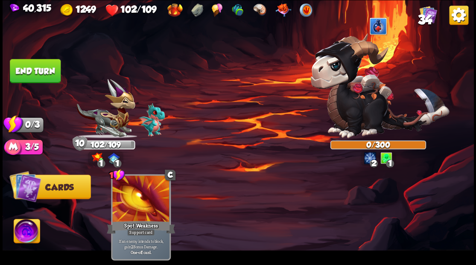
click at [32, 69] on button "End turn" at bounding box center [35, 71] width 51 height 24
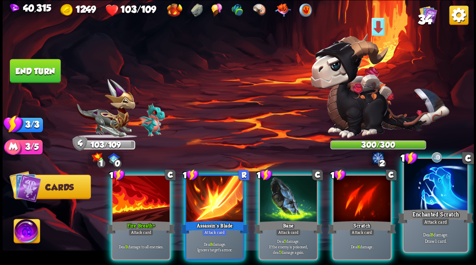
click at [440, 204] on div at bounding box center [434, 185] width 63 height 53
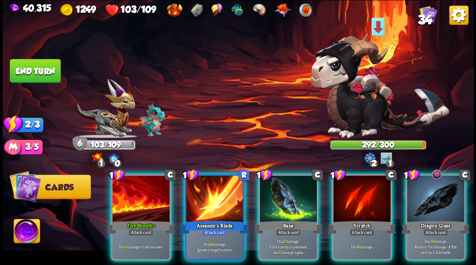
click at [431, 199] on div at bounding box center [434, 199] width 57 height 48
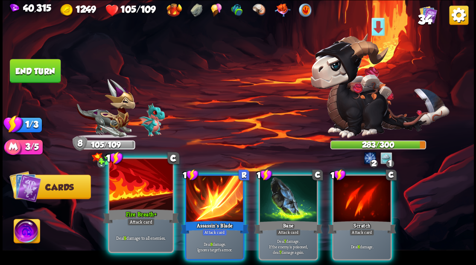
click at [133, 206] on div at bounding box center [140, 185] width 63 height 53
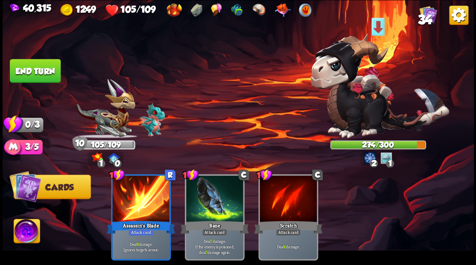
click at [31, 67] on button "End turn" at bounding box center [35, 71] width 51 height 24
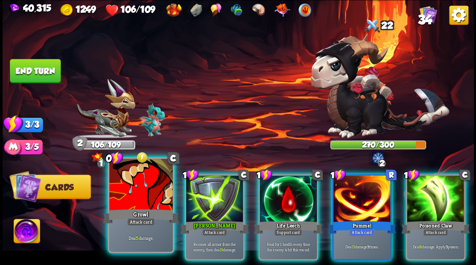
click at [135, 200] on div at bounding box center [140, 185] width 63 height 53
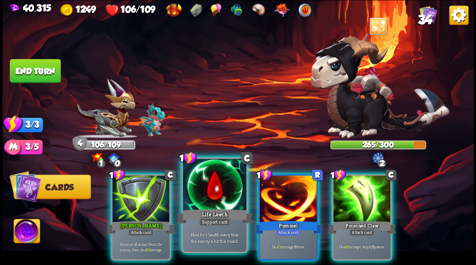
click at [200, 195] on div at bounding box center [214, 185] width 63 height 53
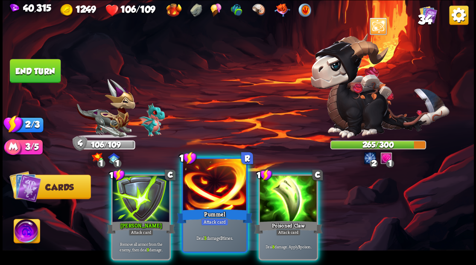
click at [197, 194] on div at bounding box center [214, 185] width 63 height 53
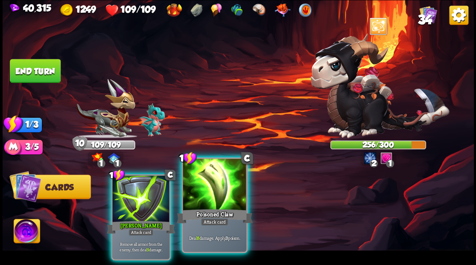
click at [206, 189] on div at bounding box center [214, 185] width 63 height 53
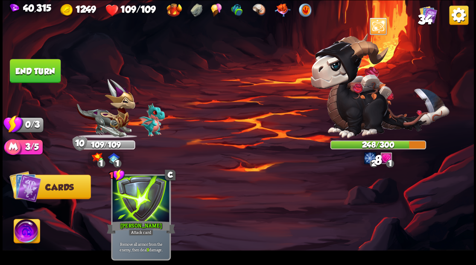
click at [38, 67] on button "End turn" at bounding box center [35, 71] width 51 height 24
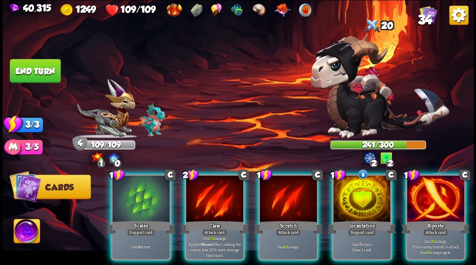
click at [354, 198] on div at bounding box center [361, 199] width 57 height 48
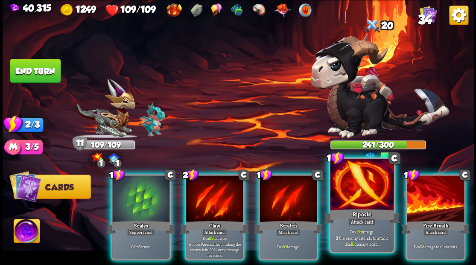
click at [353, 195] on div at bounding box center [361, 185] width 63 height 53
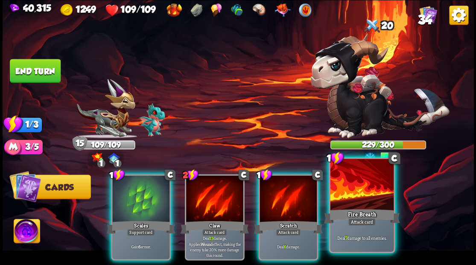
click at [353, 191] on div at bounding box center [361, 185] width 63 height 53
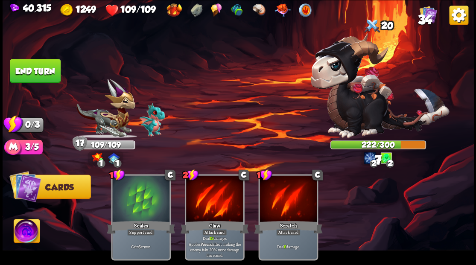
click at [35, 76] on button "End turn" at bounding box center [35, 71] width 51 height 24
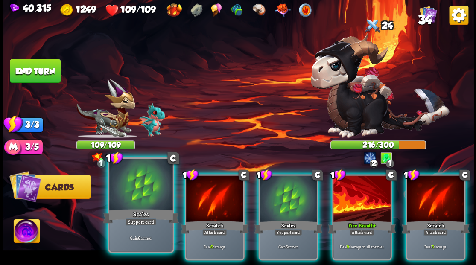
click at [145, 189] on div at bounding box center [140, 185] width 63 height 53
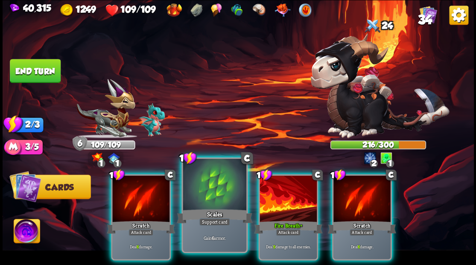
click at [213, 199] on div at bounding box center [214, 185] width 63 height 53
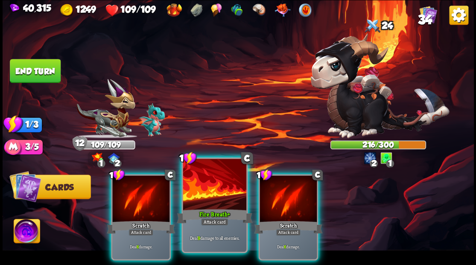
click at [211, 195] on div at bounding box center [214, 185] width 63 height 53
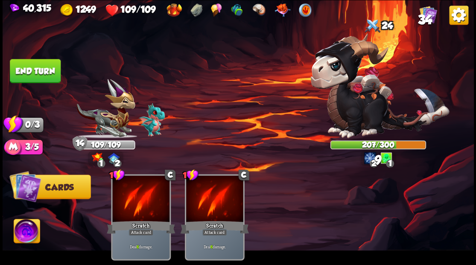
click at [43, 76] on button "End turn" at bounding box center [35, 71] width 51 height 24
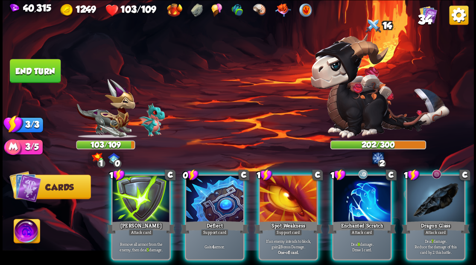
click at [210, 188] on div at bounding box center [214, 199] width 57 height 48
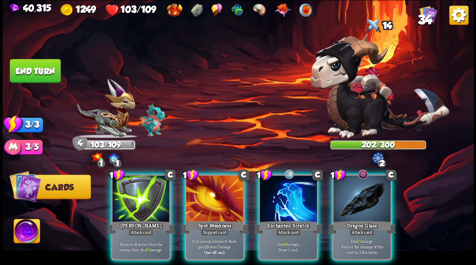
click at [283, 202] on div at bounding box center [287, 199] width 57 height 48
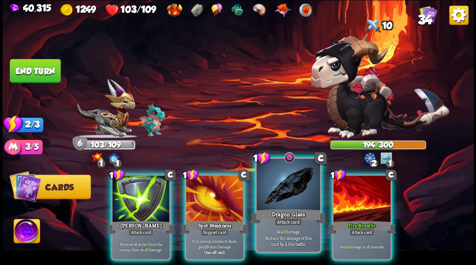
click at [280, 191] on div at bounding box center [287, 185] width 63 height 53
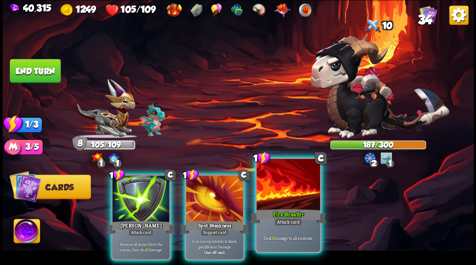
click at [278, 194] on div at bounding box center [287, 185] width 63 height 53
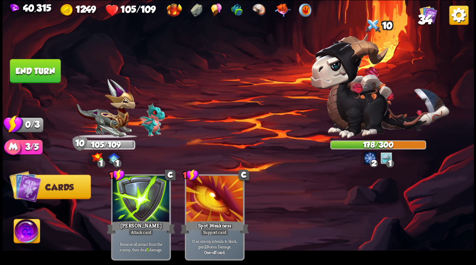
click at [29, 67] on button "End turn" at bounding box center [35, 71] width 51 height 24
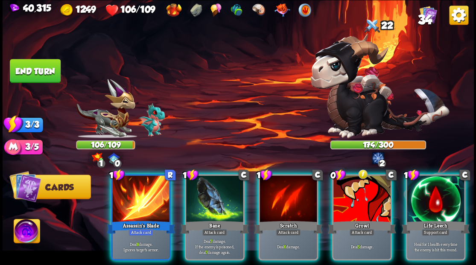
click at [360, 198] on div at bounding box center [361, 199] width 57 height 48
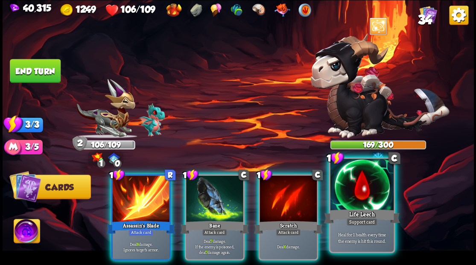
click at [366, 198] on div at bounding box center [361, 185] width 63 height 53
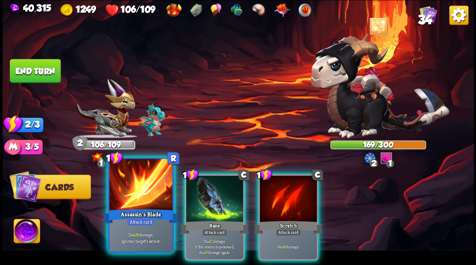
click at [143, 194] on div at bounding box center [140, 185] width 63 height 53
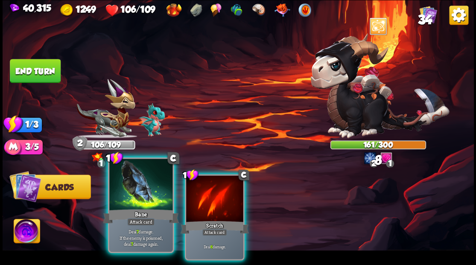
click at [142, 194] on div at bounding box center [140, 185] width 63 height 53
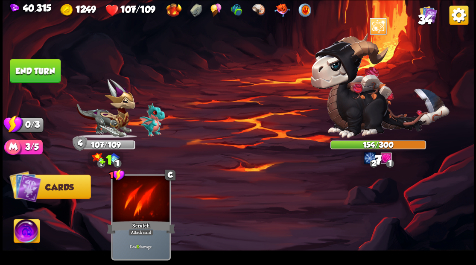
click at [41, 67] on button "End turn" at bounding box center [35, 71] width 51 height 24
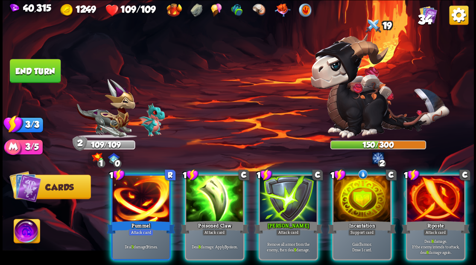
click at [374, 182] on div at bounding box center [361, 199] width 57 height 48
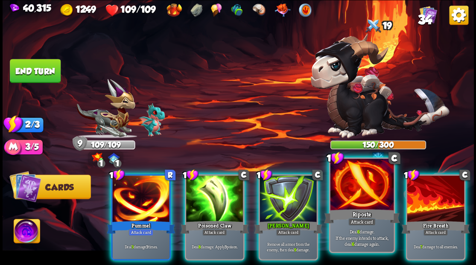
click at [360, 181] on div at bounding box center [361, 185] width 63 height 53
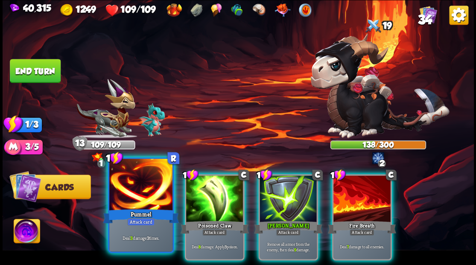
click at [156, 194] on div at bounding box center [140, 185] width 63 height 53
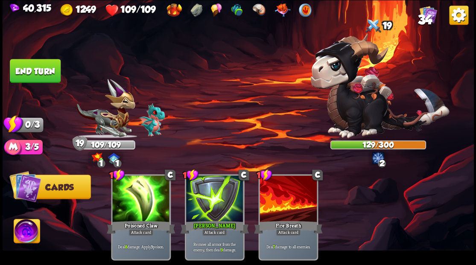
click at [47, 73] on button "End turn" at bounding box center [35, 71] width 51 height 24
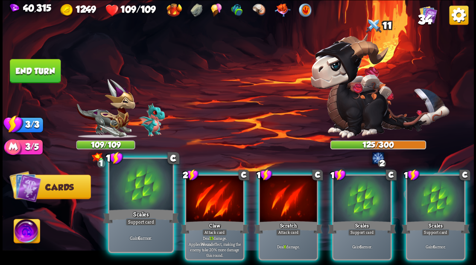
click at [136, 178] on div at bounding box center [140, 185] width 63 height 53
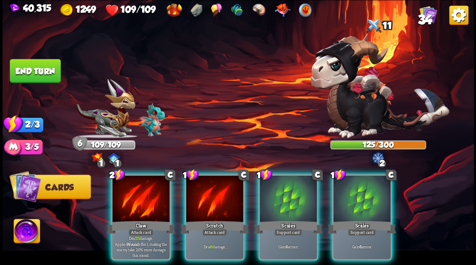
click at [136, 178] on div at bounding box center [140, 199] width 57 height 48
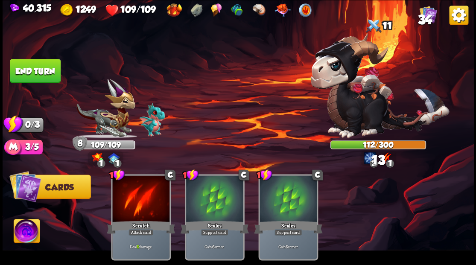
click at [49, 73] on button "End turn" at bounding box center [35, 71] width 51 height 24
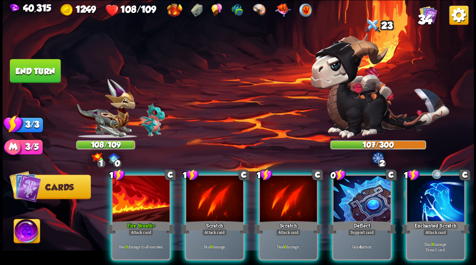
click at [352, 219] on div "Deflect" at bounding box center [361, 226] width 68 height 15
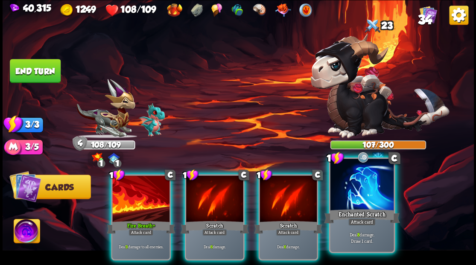
click at [365, 197] on div at bounding box center [361, 185] width 63 height 53
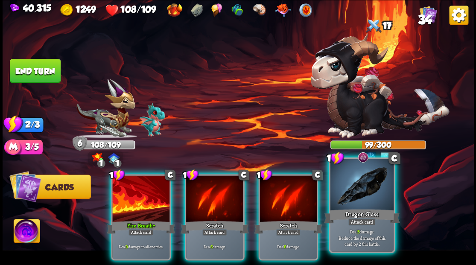
click at [356, 190] on div at bounding box center [361, 185] width 63 height 53
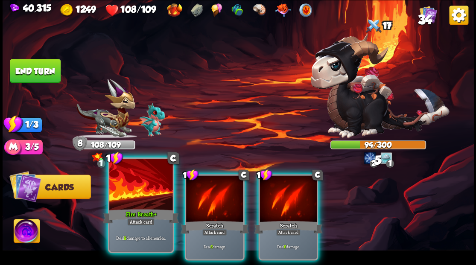
click at [136, 193] on div at bounding box center [140, 185] width 63 height 53
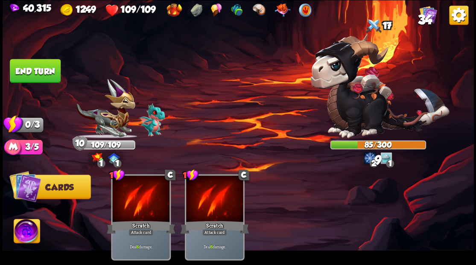
click at [42, 67] on button "End turn" at bounding box center [35, 71] width 51 height 24
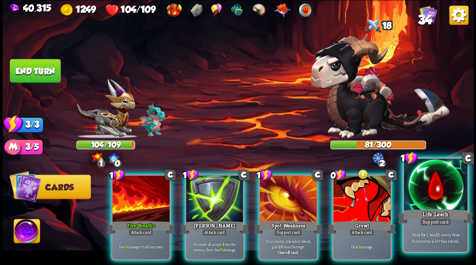
click at [446, 190] on div at bounding box center [434, 185] width 63 height 53
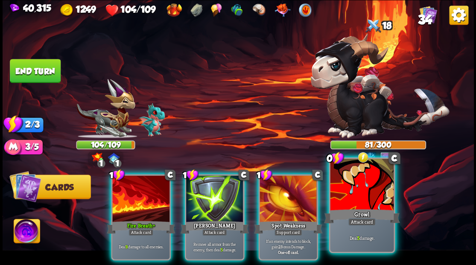
click at [368, 195] on div at bounding box center [361, 185] width 63 height 53
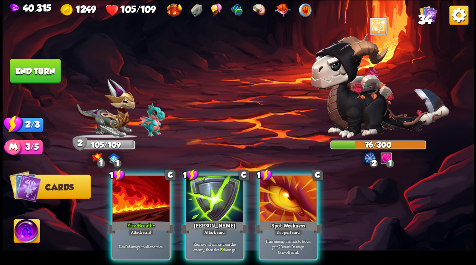
click at [135, 197] on div at bounding box center [140, 199] width 57 height 48
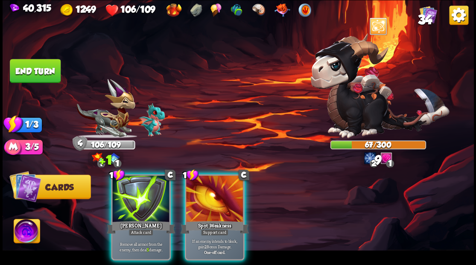
click at [135, 197] on div at bounding box center [140, 199] width 57 height 48
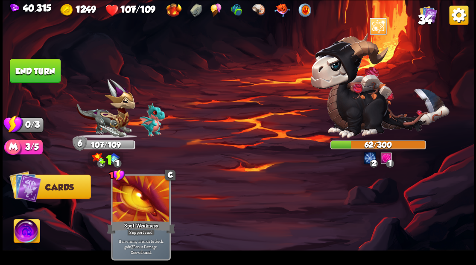
click at [32, 76] on button "End turn" at bounding box center [35, 71] width 51 height 24
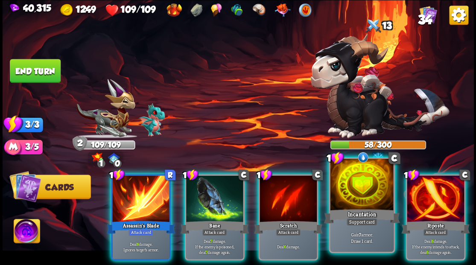
click at [356, 192] on div at bounding box center [361, 185] width 63 height 53
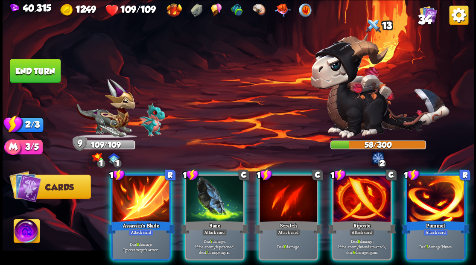
click at [356, 192] on div at bounding box center [361, 199] width 57 height 48
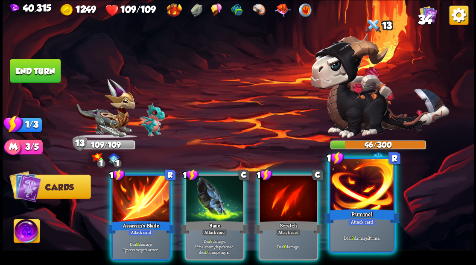
click at [356, 179] on div at bounding box center [361, 185] width 63 height 53
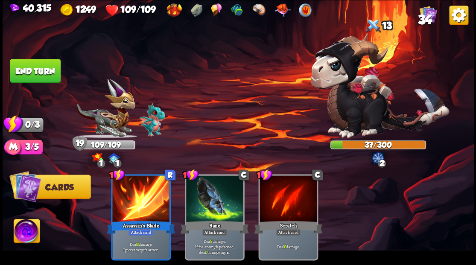
click at [28, 69] on button "End turn" at bounding box center [35, 71] width 51 height 24
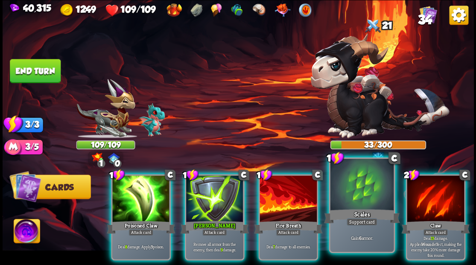
click at [364, 189] on div at bounding box center [361, 185] width 63 height 53
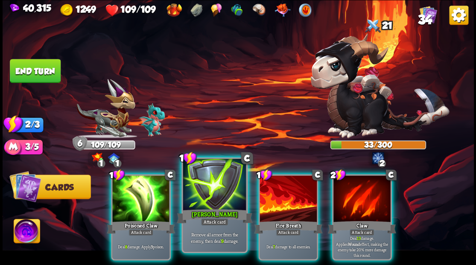
click at [220, 192] on div at bounding box center [214, 185] width 63 height 53
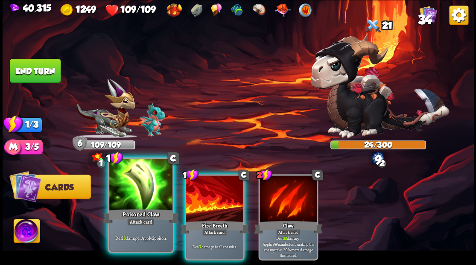
click at [142, 189] on div at bounding box center [140, 185] width 63 height 53
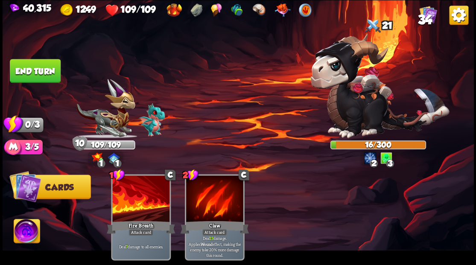
click at [39, 67] on button "End turn" at bounding box center [35, 71] width 51 height 24
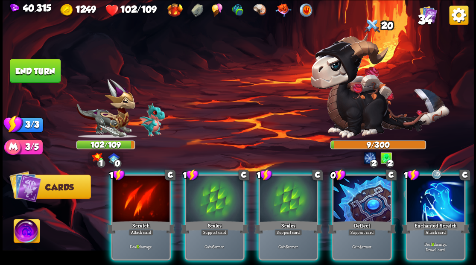
click at [443, 202] on div at bounding box center [434, 199] width 57 height 48
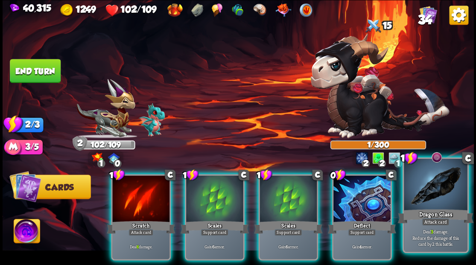
click at [453, 200] on div at bounding box center [434, 185] width 63 height 53
